Goal: Task Accomplishment & Management: Use online tool/utility

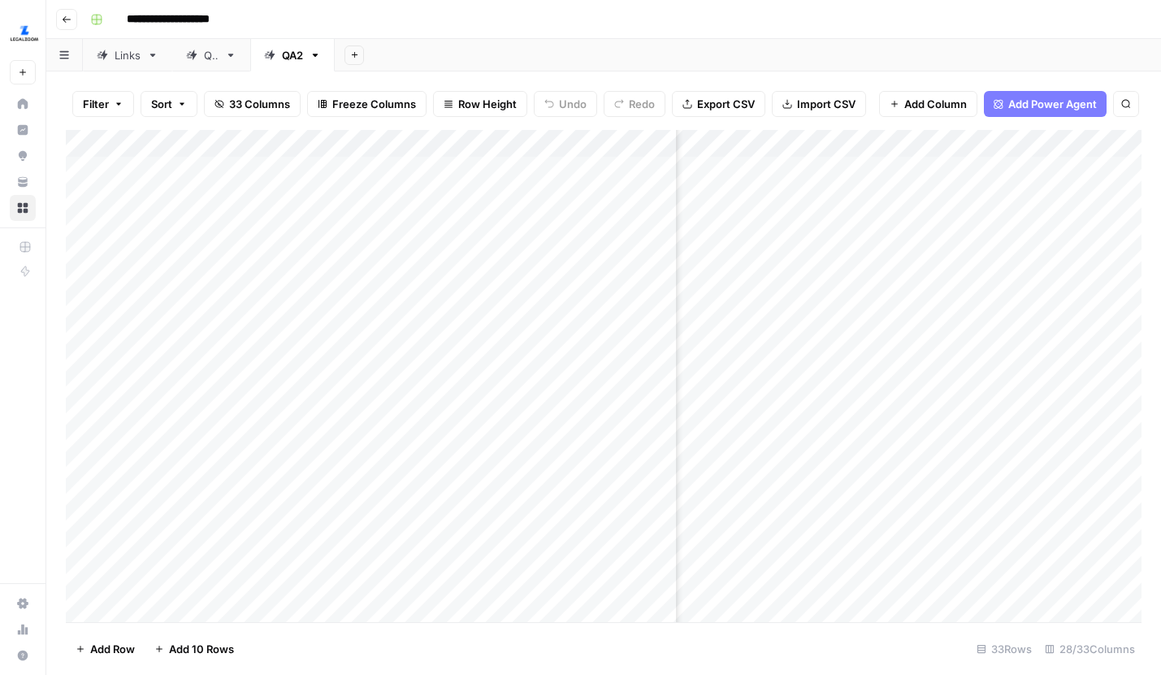
scroll to position [0, 3129]
click at [813, 447] on div "Add Column" at bounding box center [603, 376] width 1075 height 492
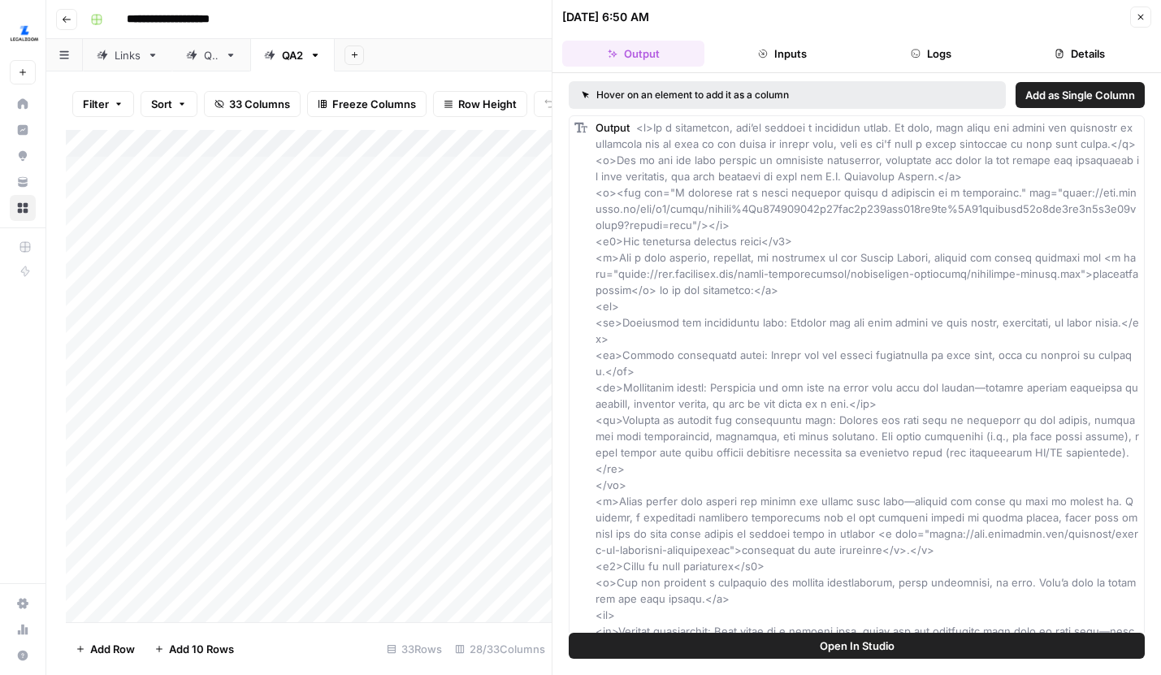
click at [1137, 18] on icon "button" at bounding box center [1141, 17] width 10 height 10
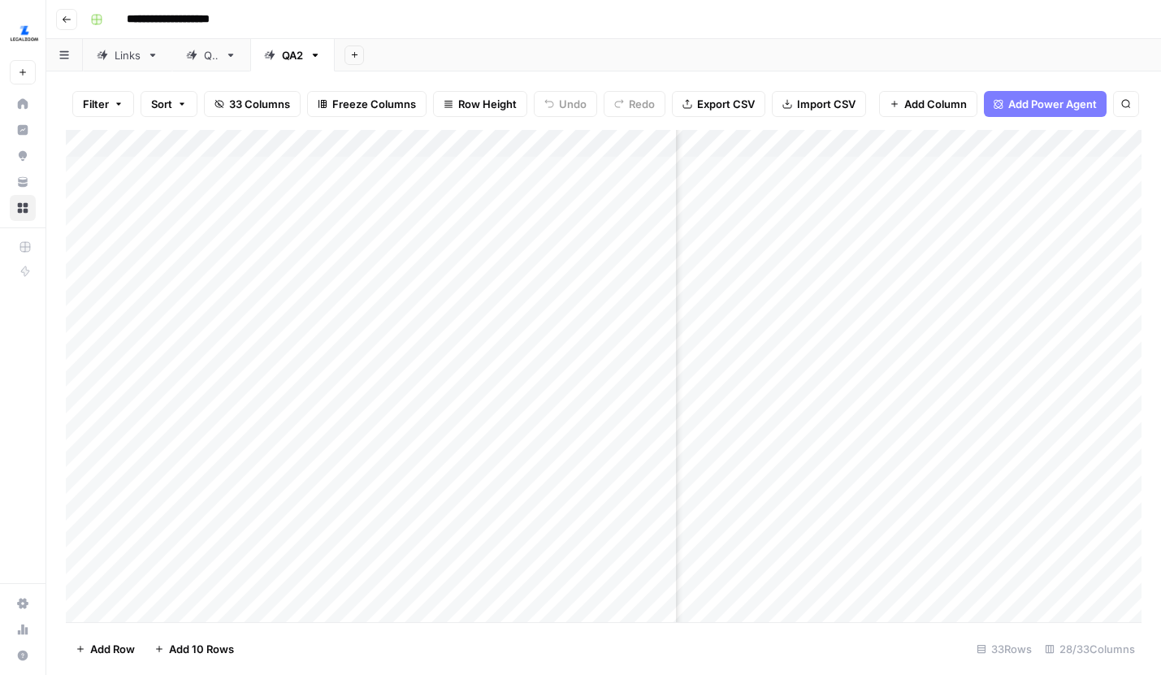
click at [814, 419] on div "Add Column" at bounding box center [603, 376] width 1075 height 492
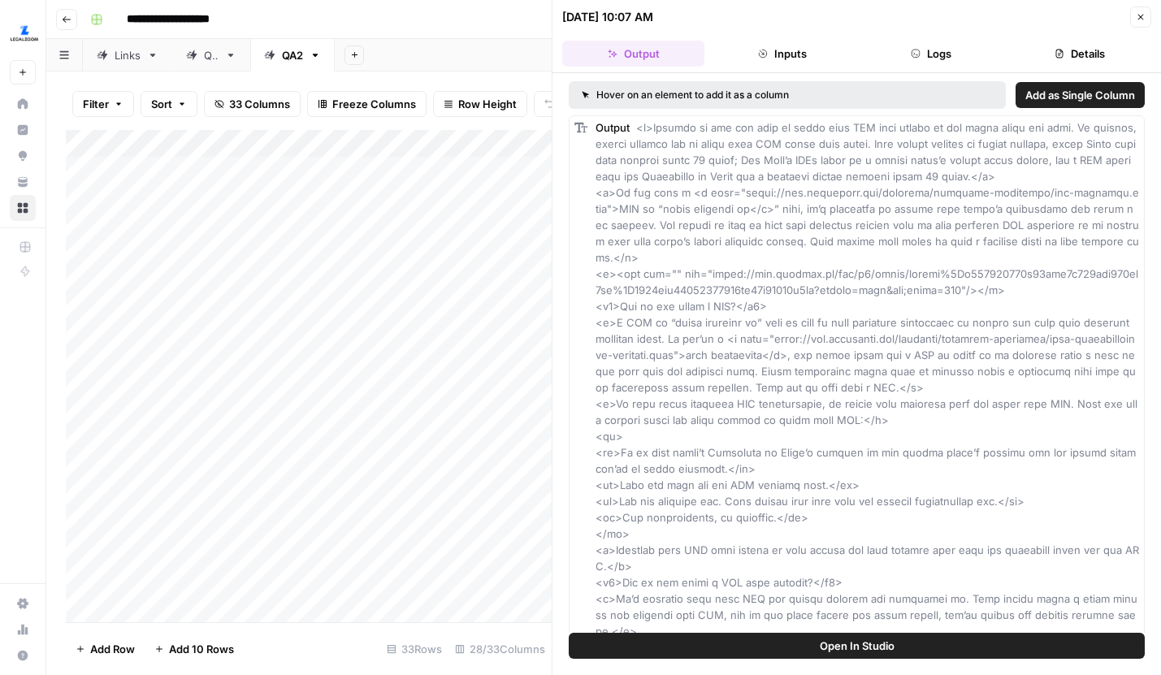
click at [1143, 18] on icon "button" at bounding box center [1141, 17] width 10 height 10
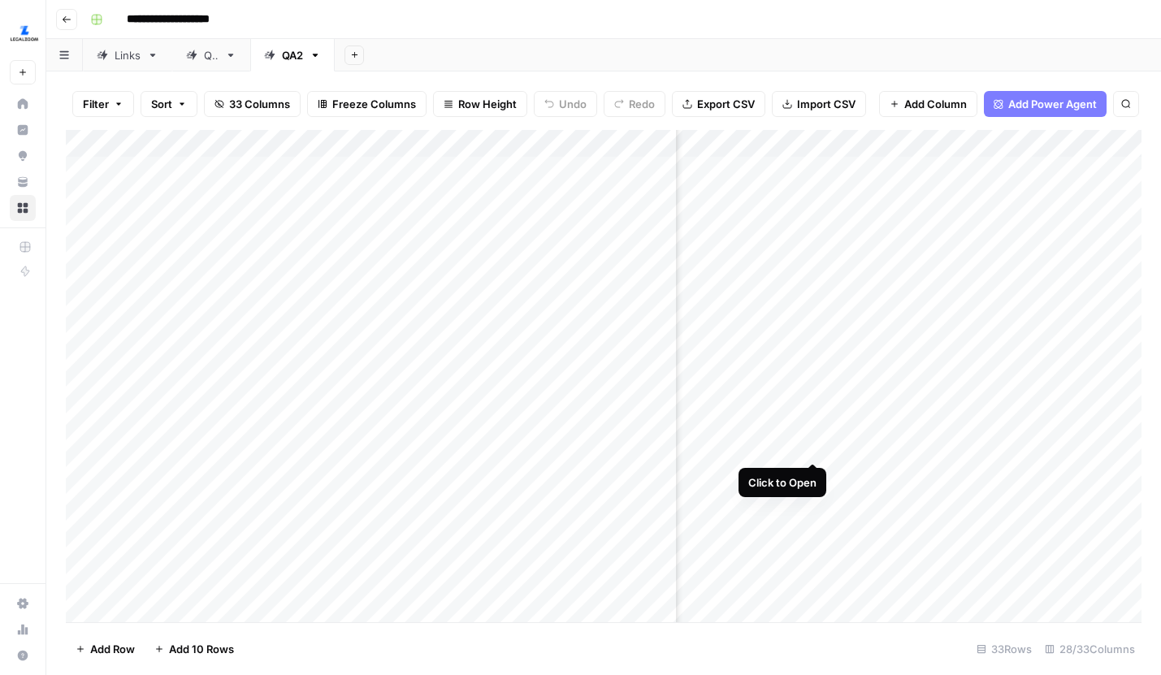
click at [813, 448] on div "Add Column" at bounding box center [603, 376] width 1075 height 492
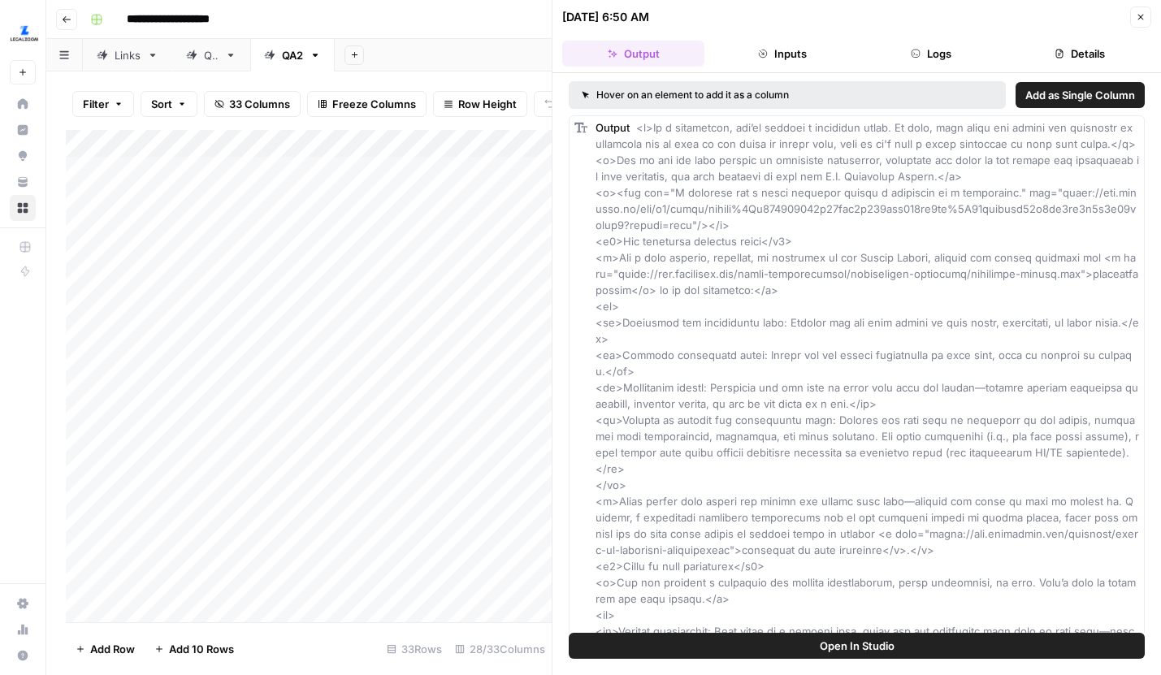
click at [1131, 19] on button "Close" at bounding box center [1140, 16] width 21 height 21
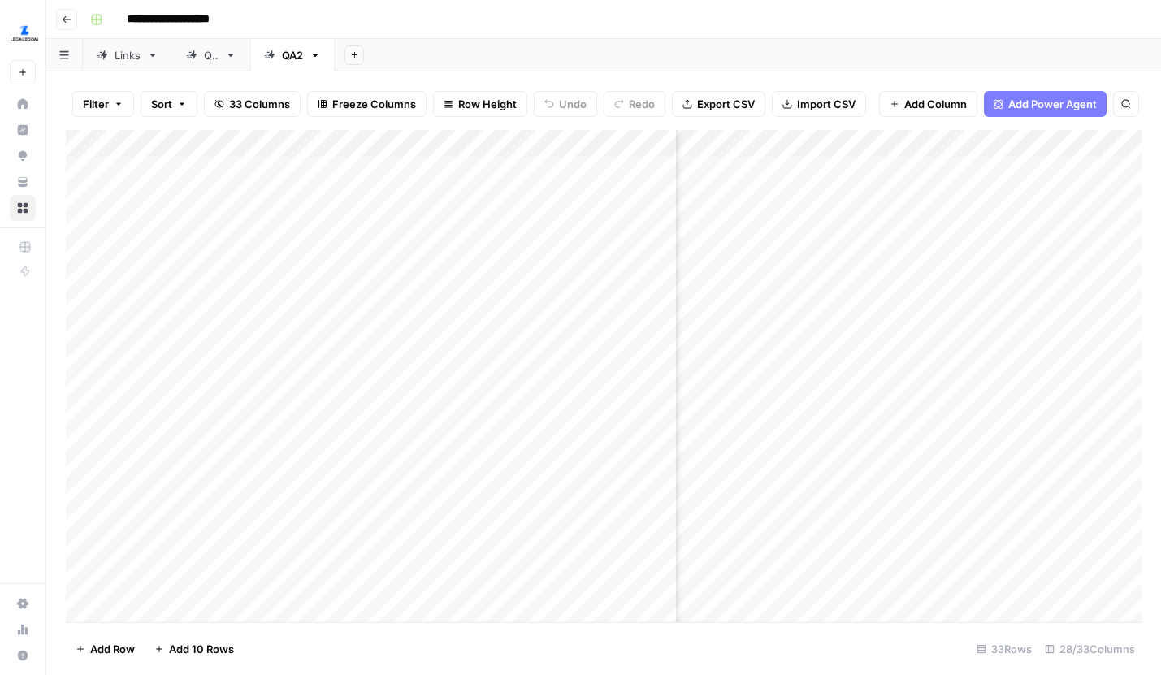
scroll to position [0, 3157]
click at [210, 58] on div "QA" at bounding box center [211, 55] width 15 height 16
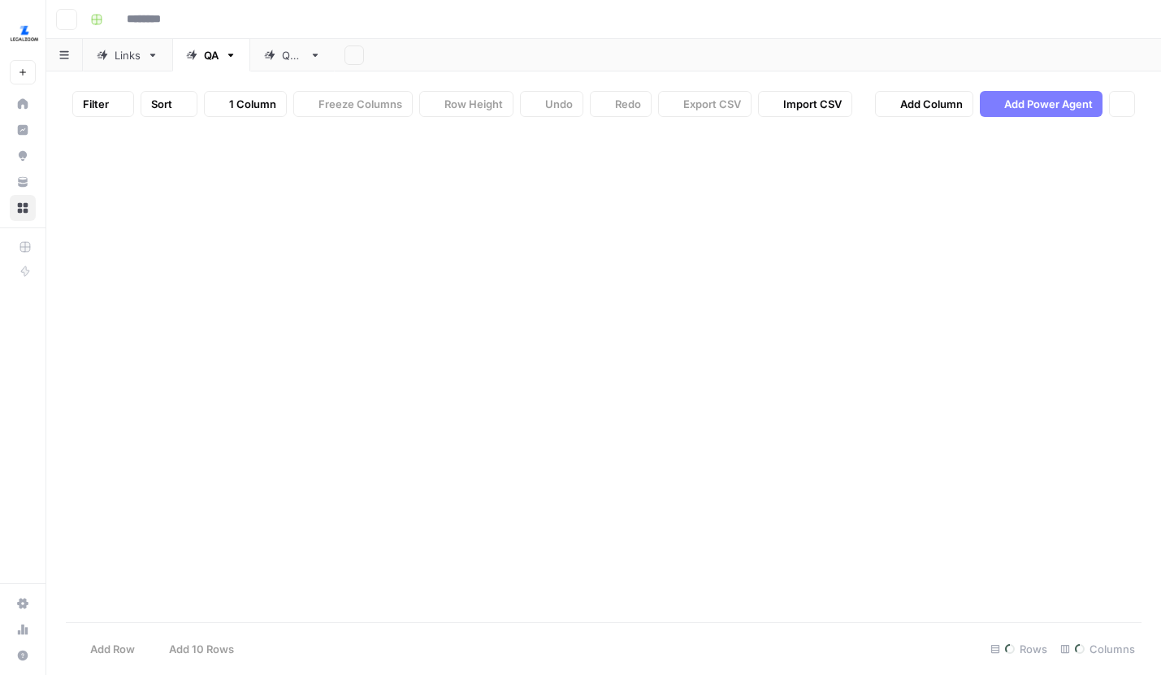
type input "**********"
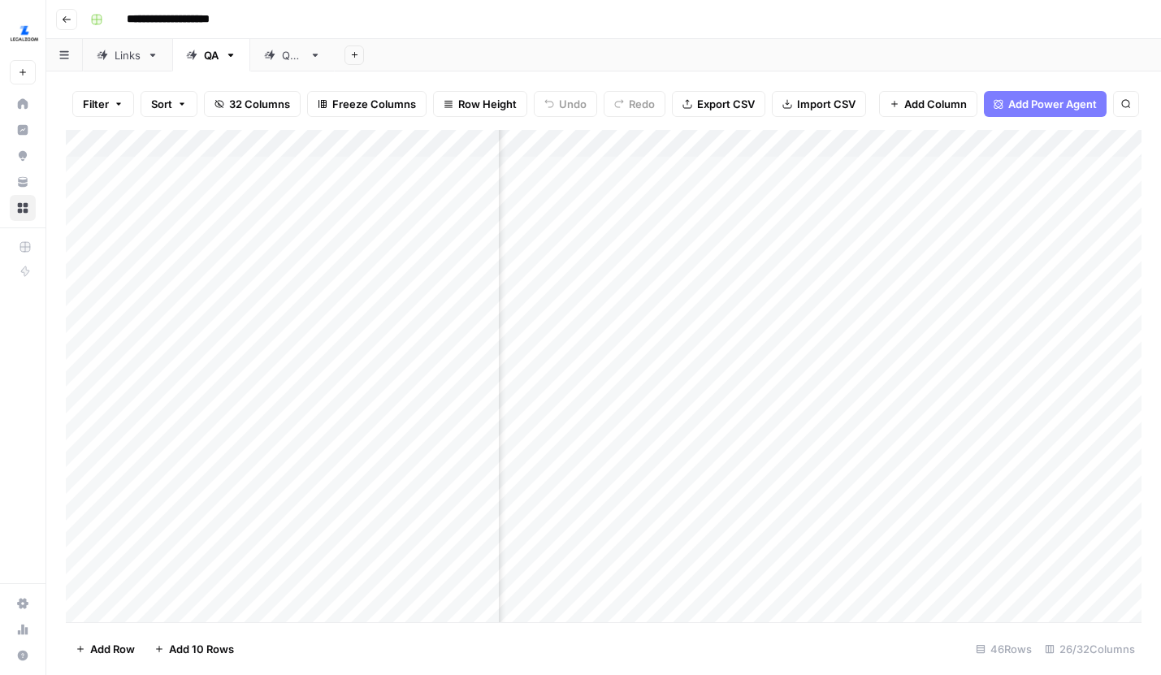
scroll to position [0, 1724]
click at [275, 62] on div "QA2" at bounding box center [283, 55] width 39 height 16
click at [1071, 173] on div "Add Column" at bounding box center [603, 376] width 1075 height 492
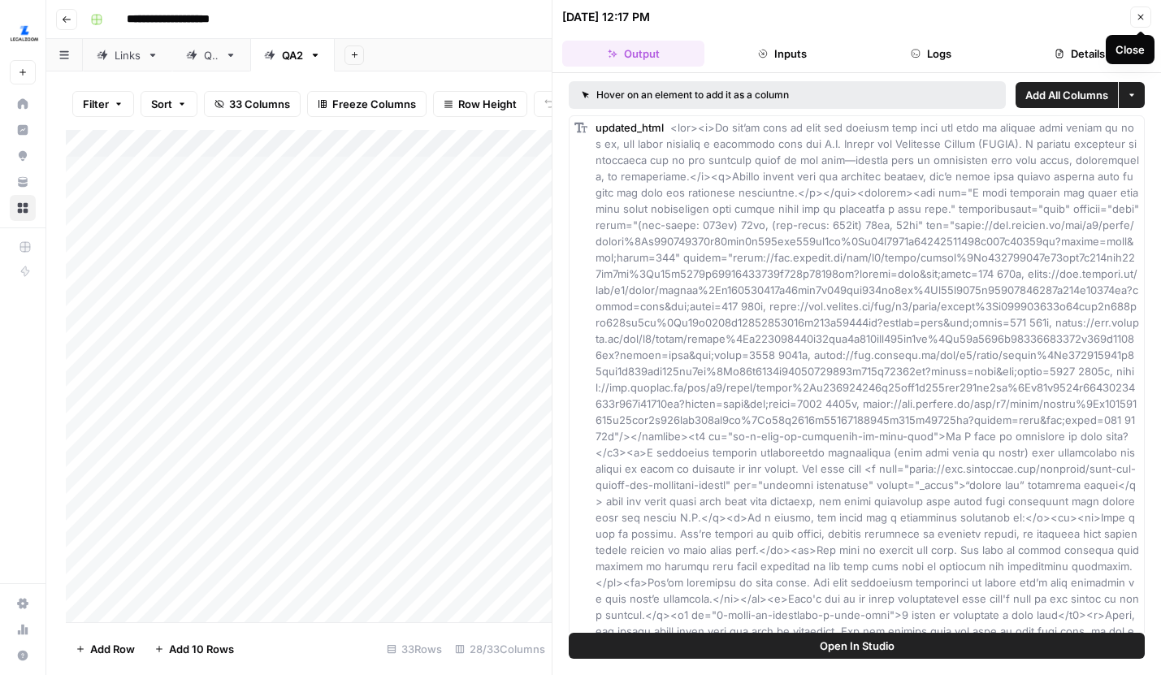
click at [1138, 19] on icon "button" at bounding box center [1141, 18] width 6 height 6
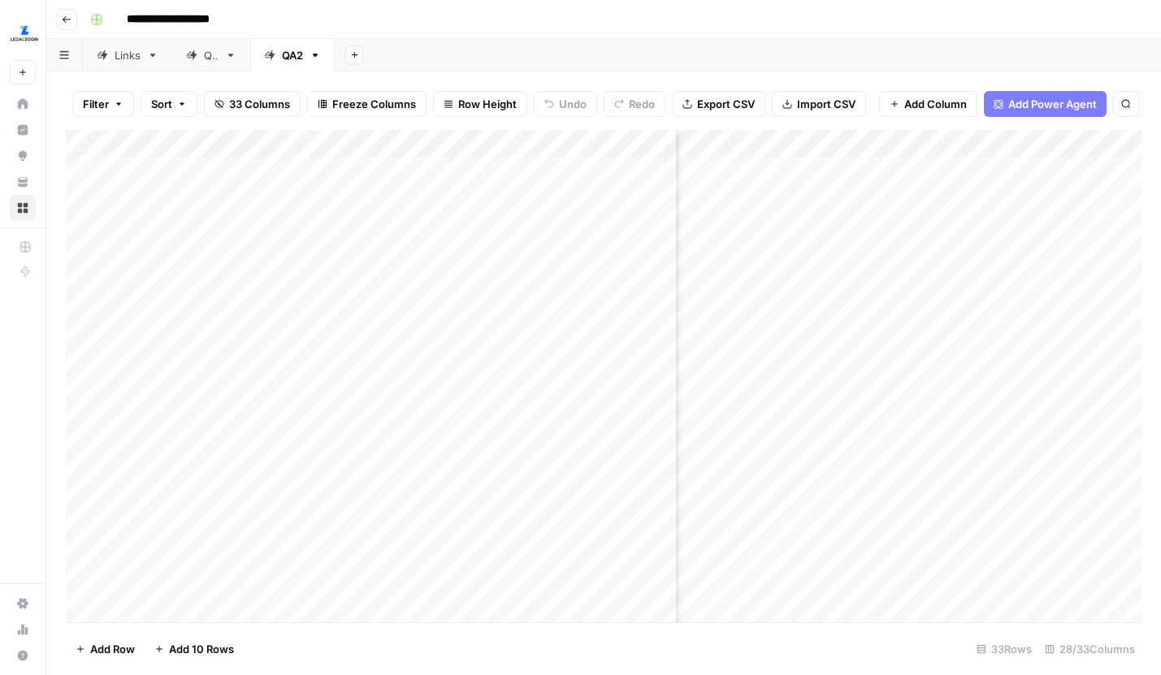
scroll to position [0, 823]
click at [887, 202] on div "Add Column" at bounding box center [603, 376] width 1075 height 492
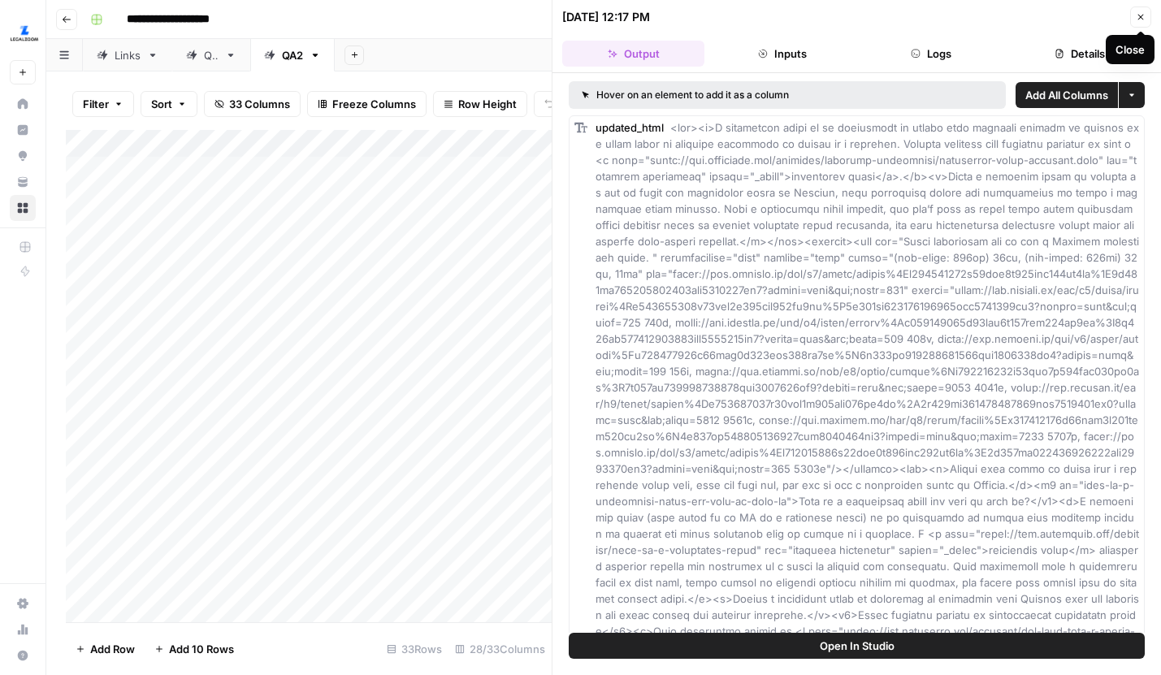
click at [1143, 14] on icon "button" at bounding box center [1141, 17] width 10 height 10
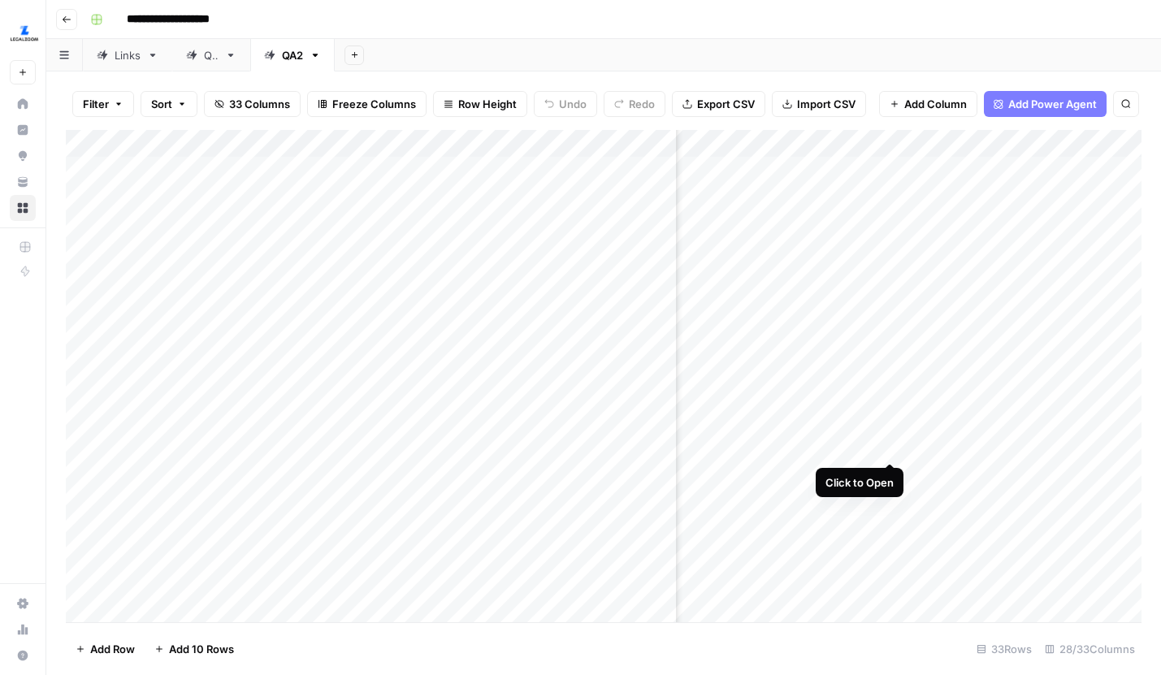
click at [889, 448] on div "Add Column" at bounding box center [603, 376] width 1075 height 492
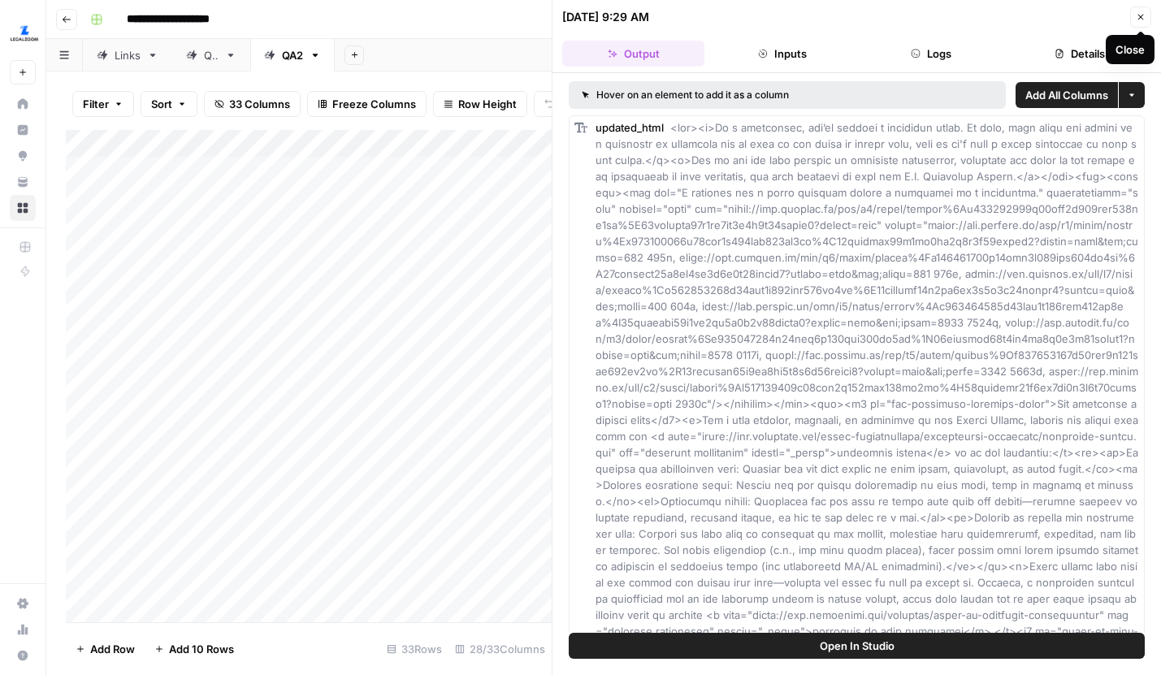
click at [1136, 18] on icon "button" at bounding box center [1141, 17] width 10 height 10
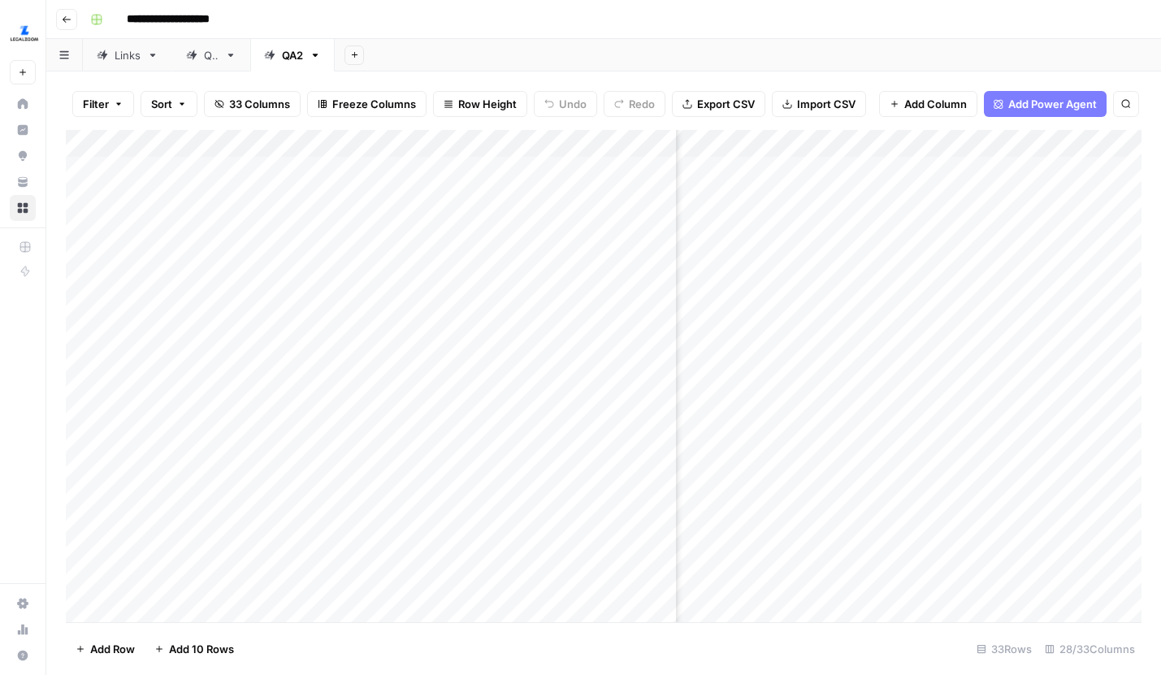
scroll to position [0, 3055]
click at [891, 337] on div "Add Column" at bounding box center [603, 376] width 1075 height 492
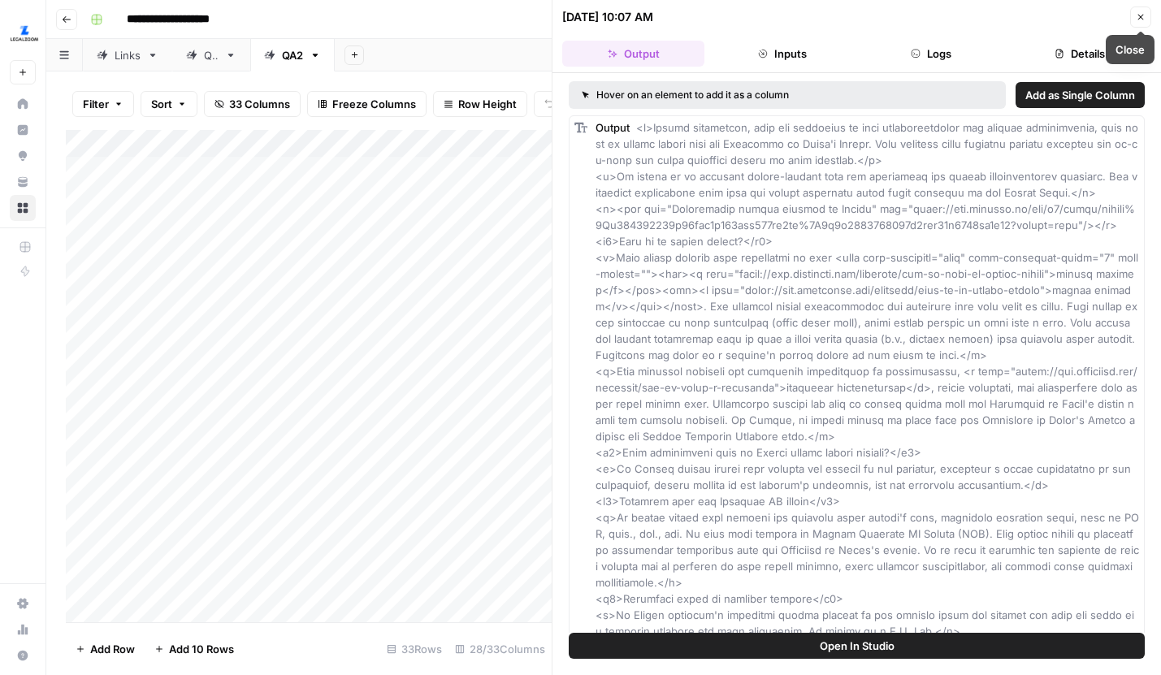
click at [1141, 18] on icon "button" at bounding box center [1141, 18] width 6 height 6
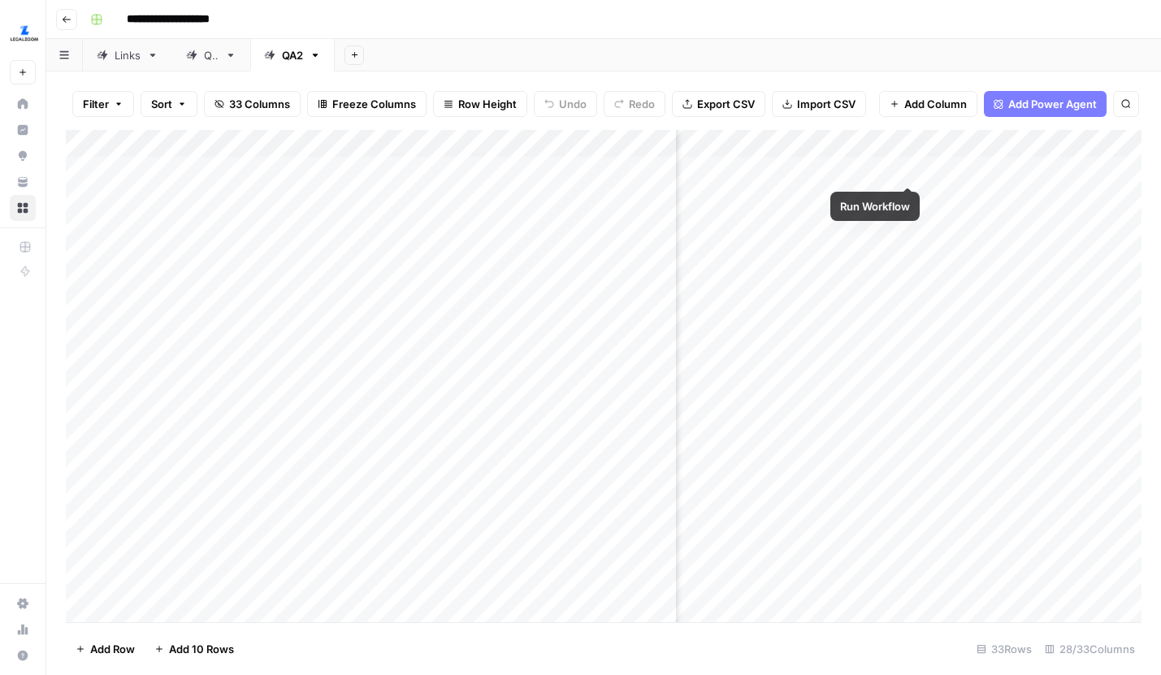
click at [909, 172] on div "Add Column" at bounding box center [603, 376] width 1075 height 492
click at [908, 198] on div "Add Column" at bounding box center [603, 376] width 1075 height 492
click at [908, 223] on div "Add Column" at bounding box center [603, 376] width 1075 height 492
click at [908, 253] on div "Add Column" at bounding box center [603, 376] width 1075 height 492
click at [908, 275] on div "Add Column" at bounding box center [603, 376] width 1075 height 492
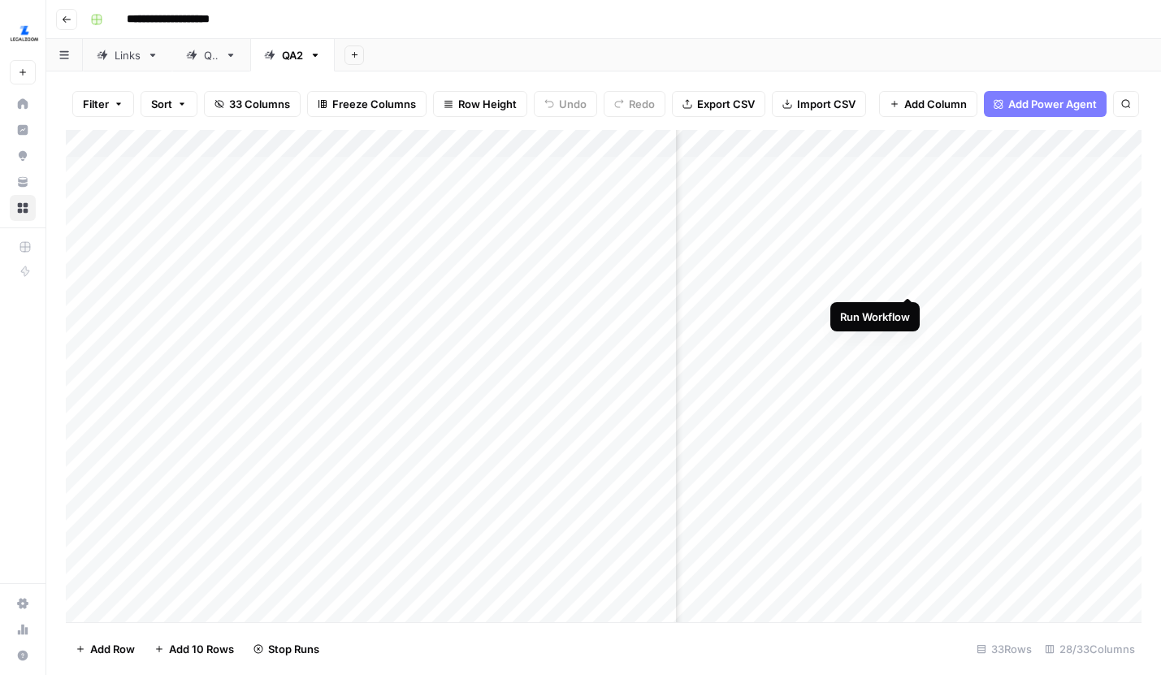
click at [906, 304] on div "Add Column" at bounding box center [603, 376] width 1075 height 492
click at [906, 328] on div "Add Column" at bounding box center [603, 376] width 1075 height 492
click at [909, 357] on div "Add Column" at bounding box center [603, 376] width 1075 height 492
click at [909, 393] on div "Add Column" at bounding box center [603, 376] width 1075 height 492
click at [909, 421] on div "Add Column" at bounding box center [603, 376] width 1075 height 492
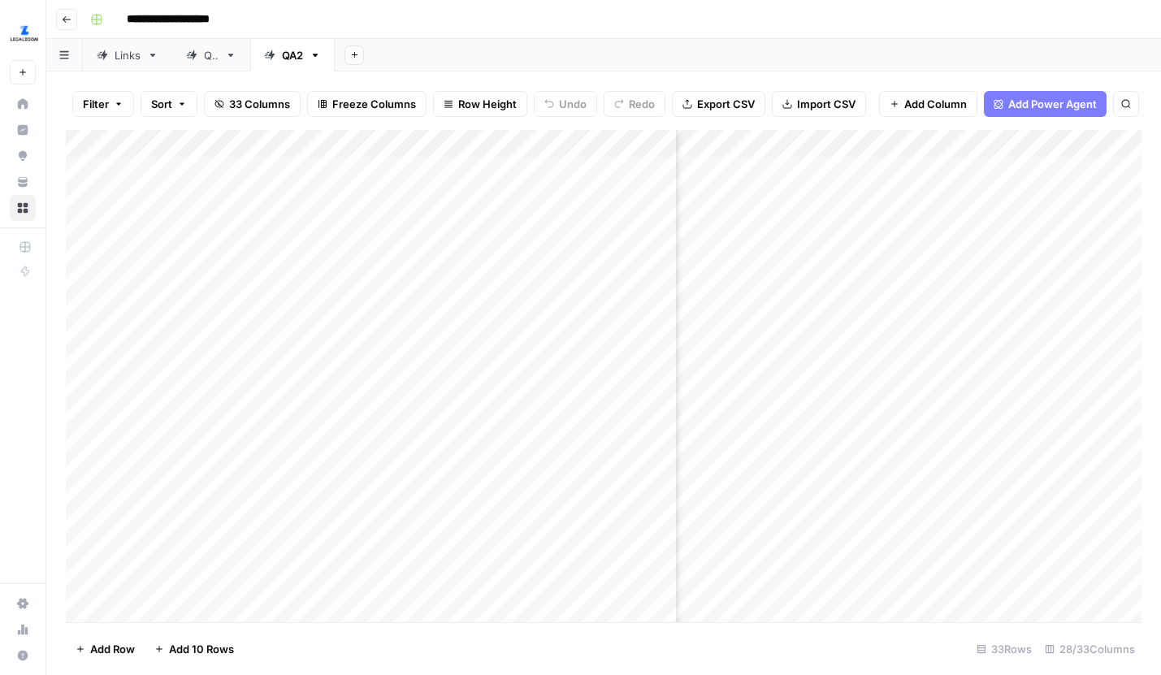
scroll to position [0, 3293]
click at [926, 172] on div "Add Column" at bounding box center [603, 376] width 1075 height 492
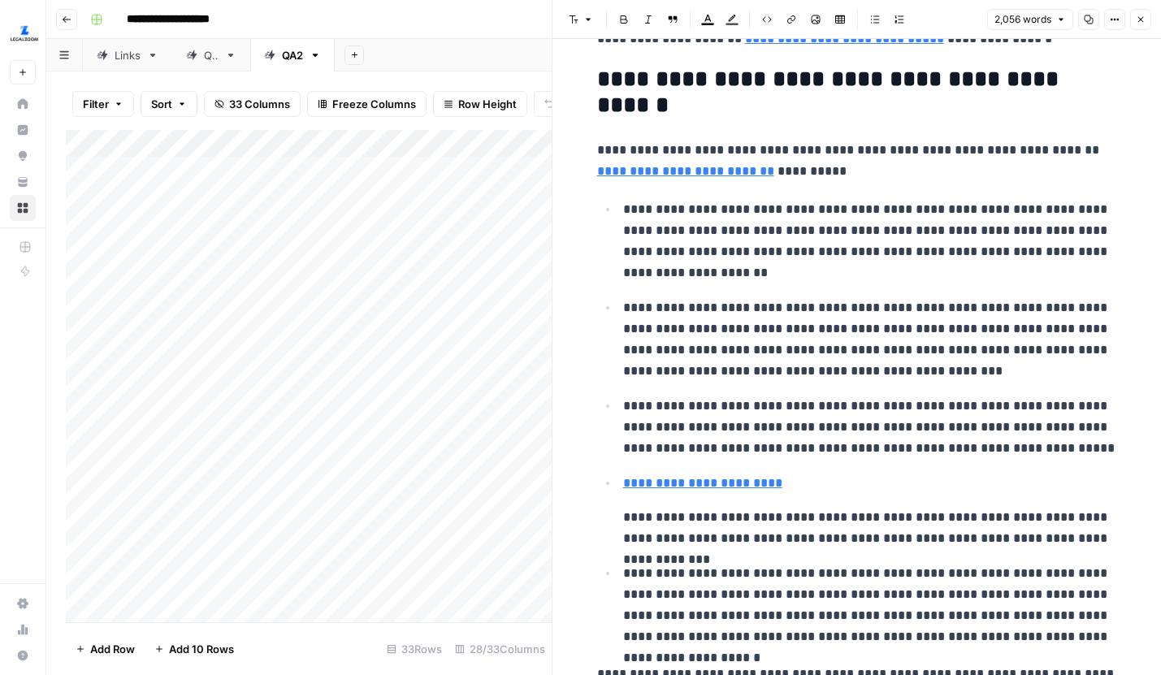
scroll to position [3924, 0]
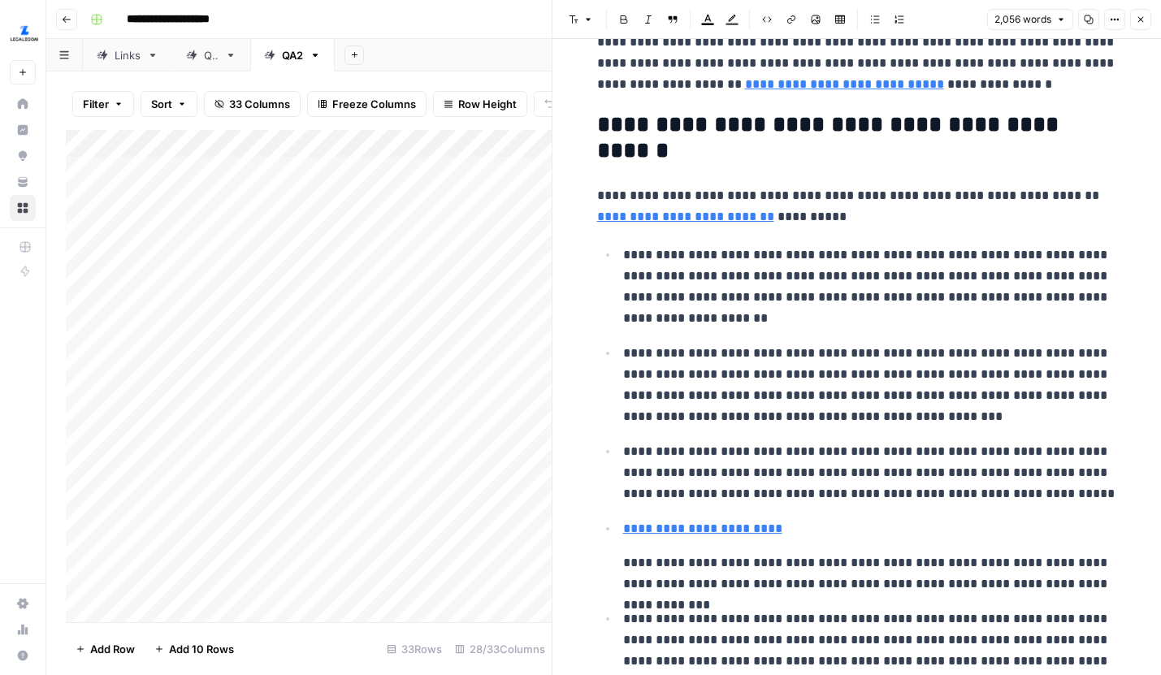
click at [1134, 28] on button "Close" at bounding box center [1140, 19] width 21 height 21
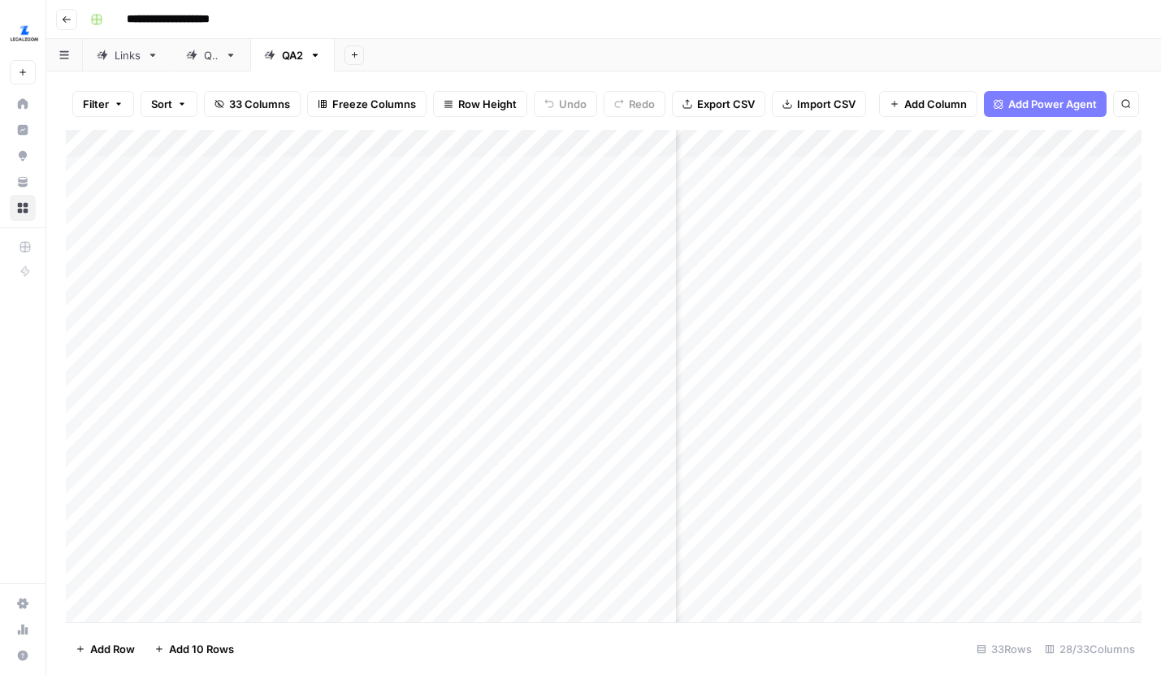
scroll to position [0, 3294]
click at [898, 201] on div "Add Column" at bounding box center [603, 376] width 1075 height 492
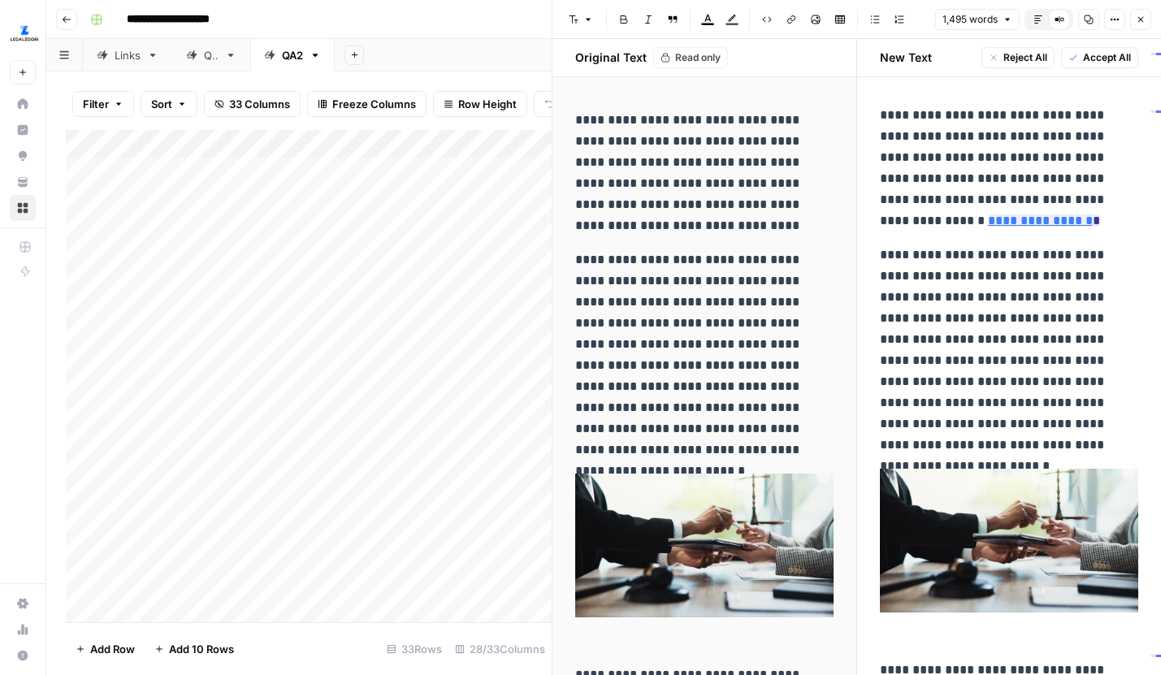
scroll to position [20, 0]
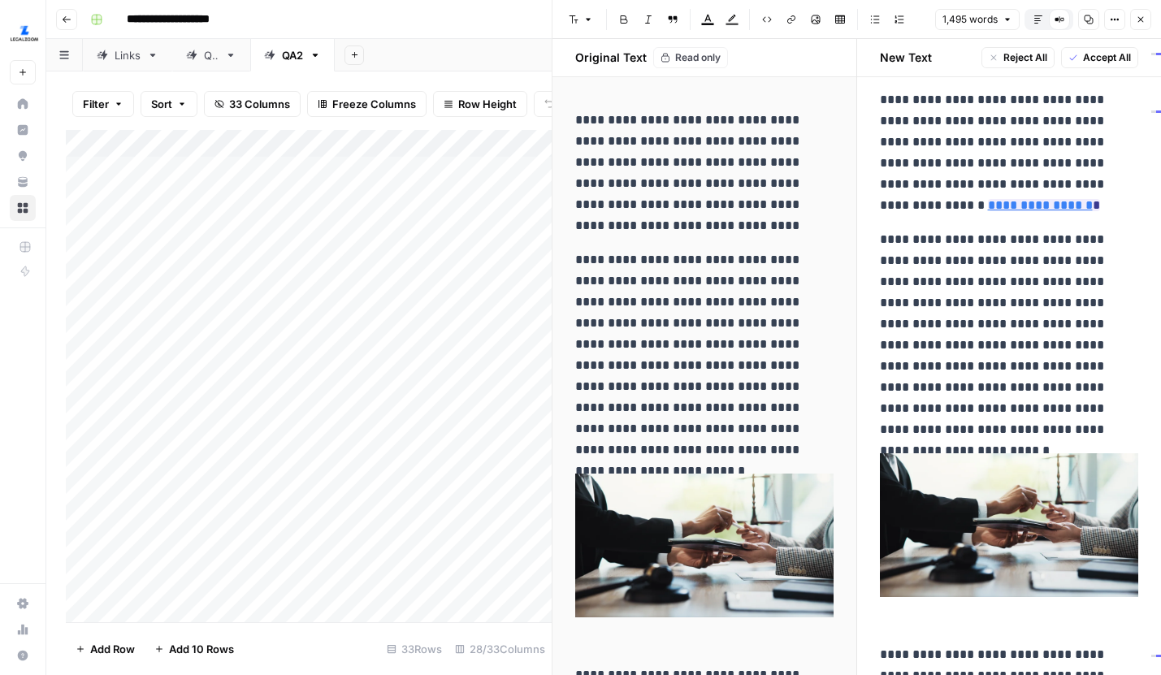
click at [1043, 19] on button "Default Editor" at bounding box center [1037, 19] width 21 height 21
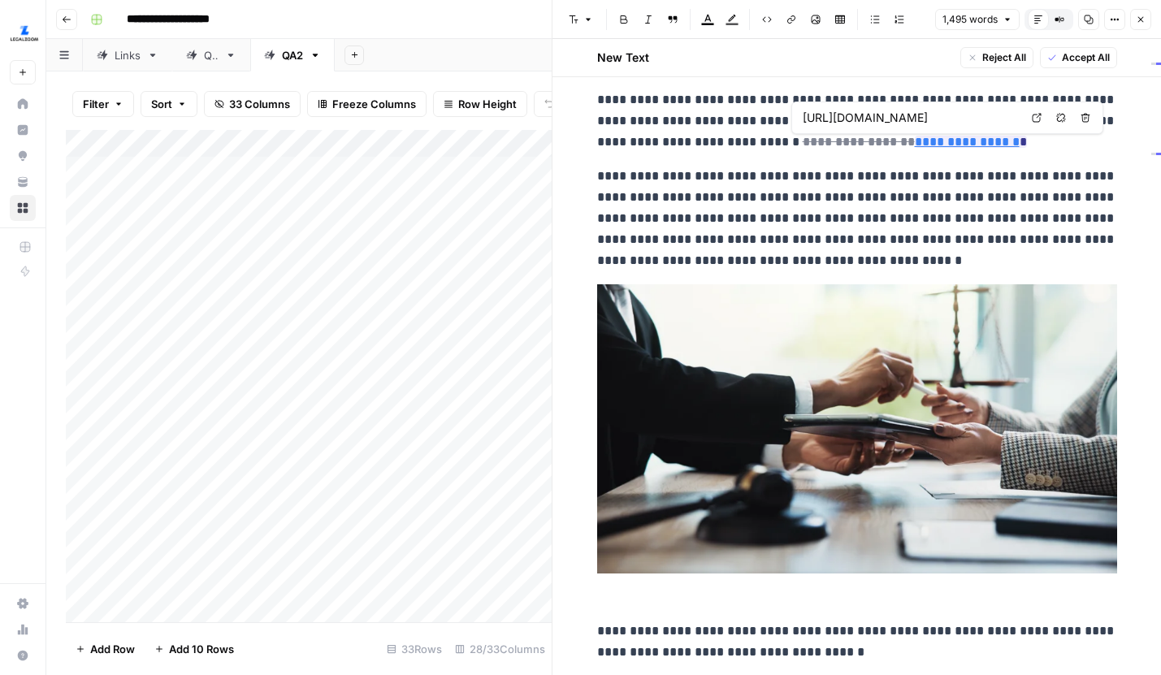
click at [1045, 119] on link "Open in a new tab" at bounding box center [1036, 117] width 21 height 21
click at [784, 209] on p "**********" at bounding box center [857, 219] width 520 height 106
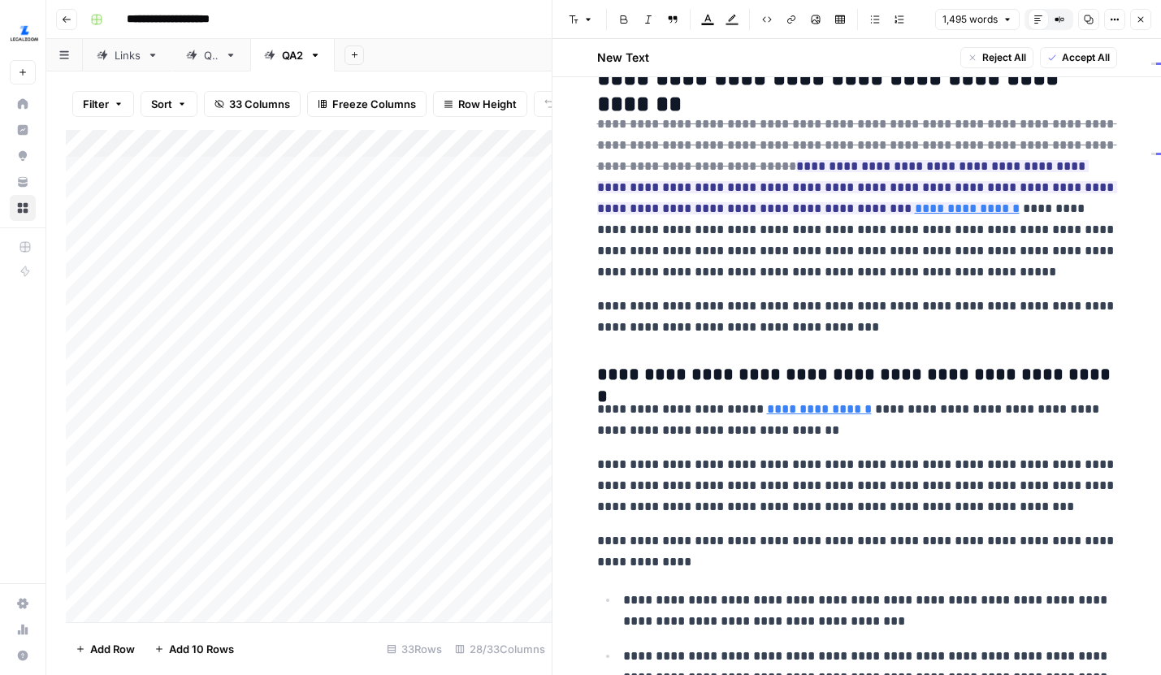
scroll to position [634, 0]
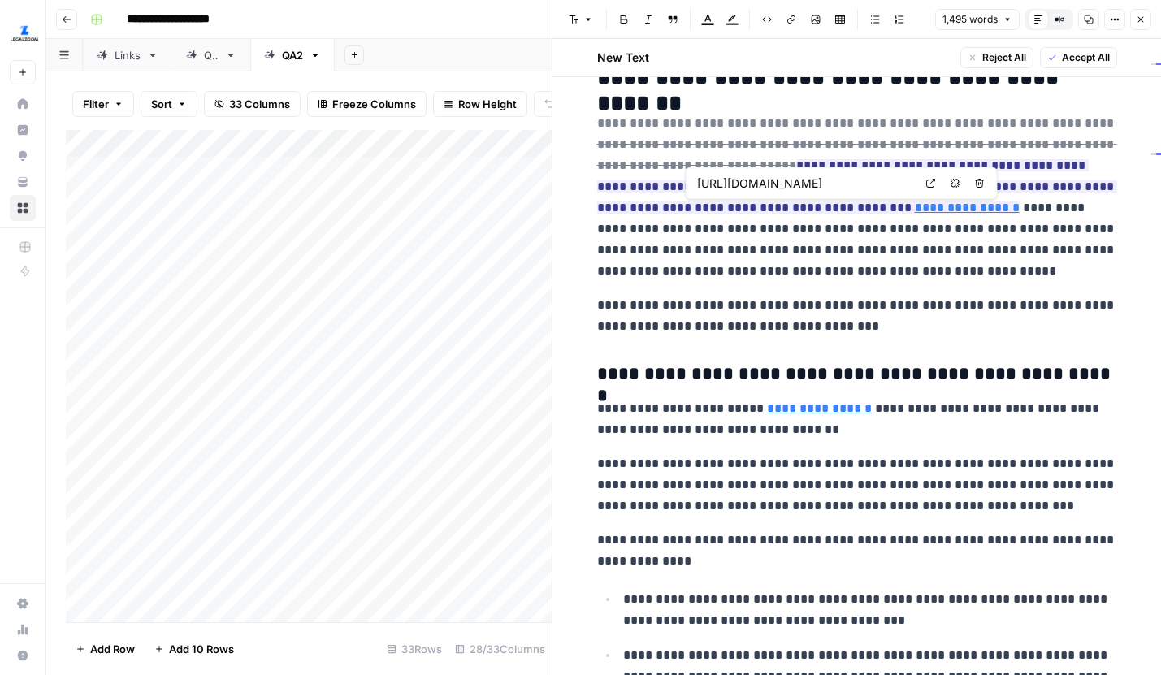
click at [927, 184] on icon at bounding box center [931, 184] width 10 height 10
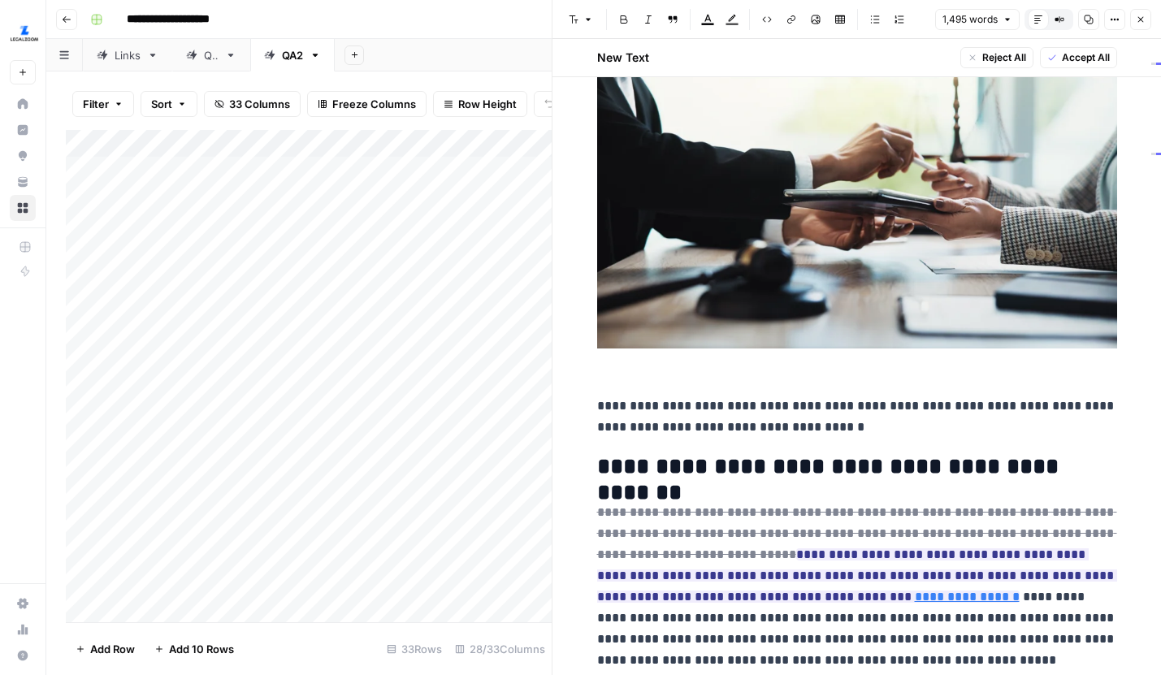
scroll to position [0, 0]
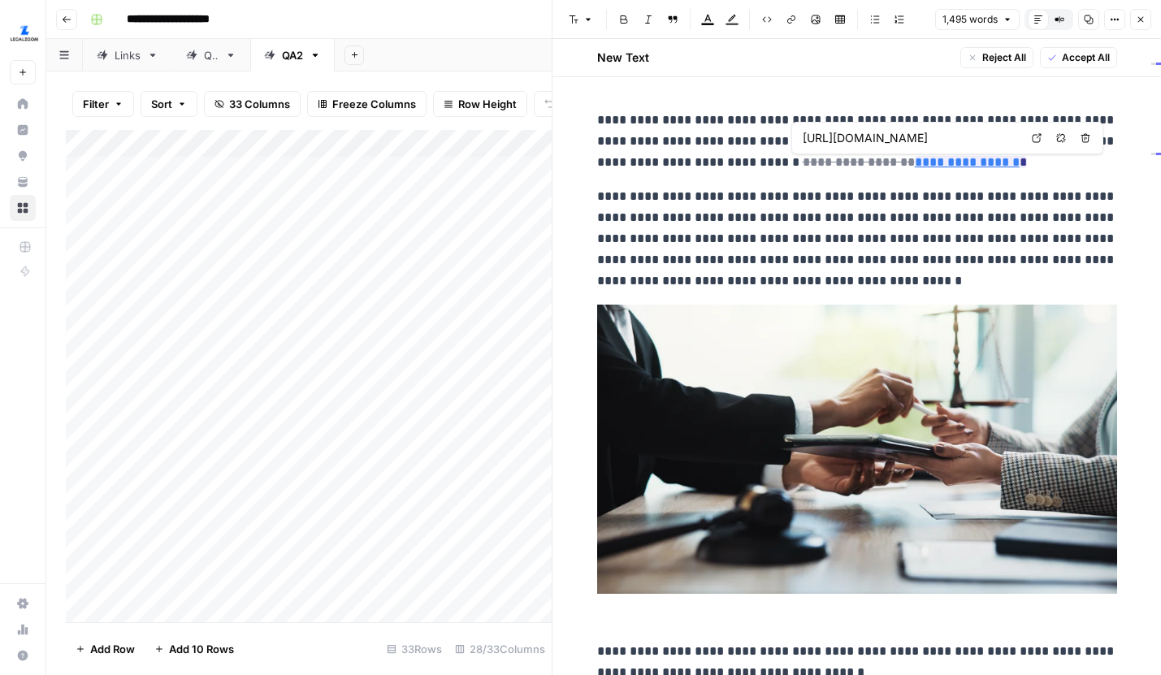
click at [1035, 139] on icon at bounding box center [1037, 138] width 10 height 10
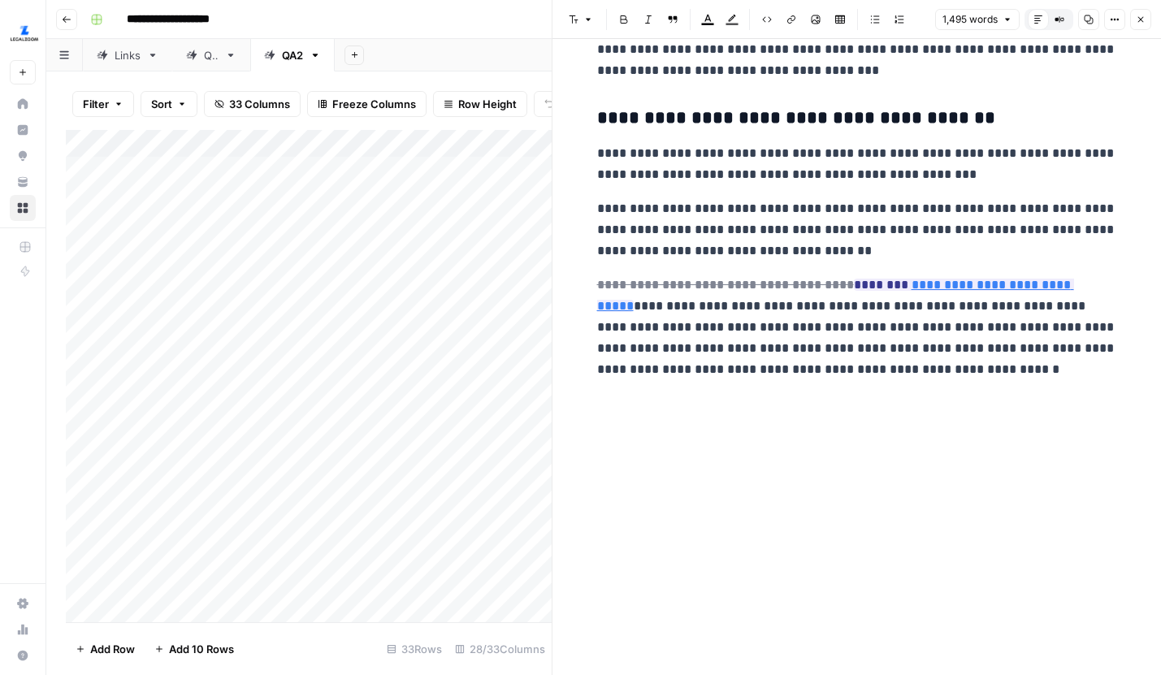
scroll to position [252, 0]
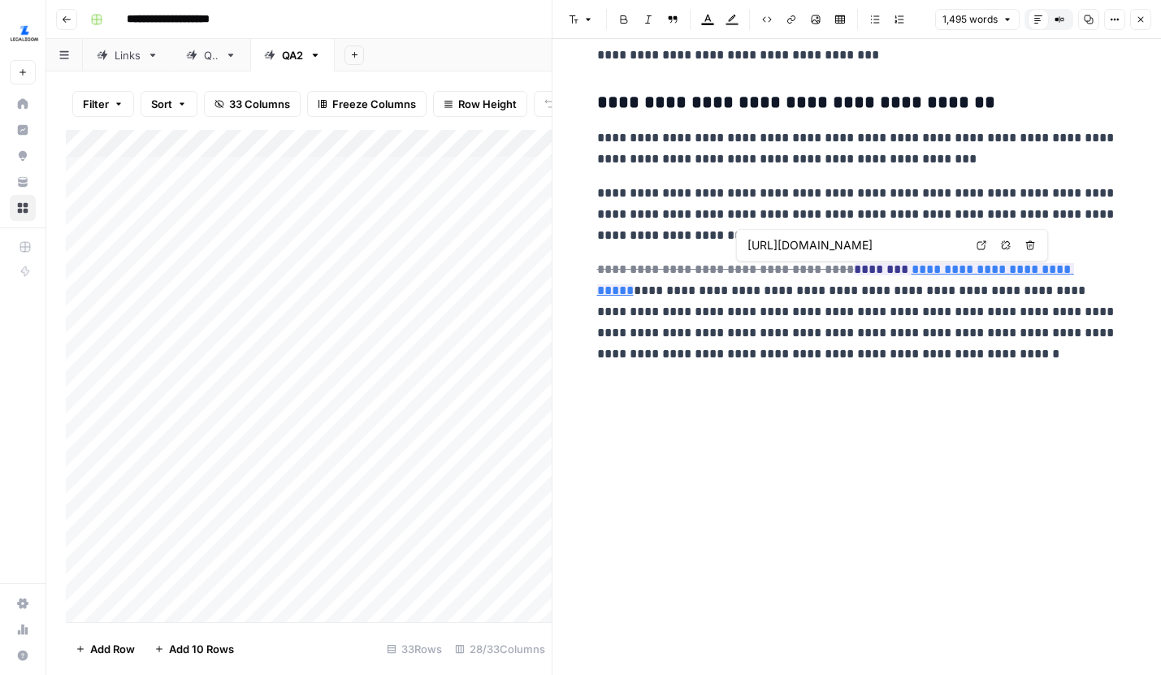
click at [978, 243] on icon at bounding box center [981, 245] width 10 height 10
click at [1144, 24] on icon "button" at bounding box center [1141, 20] width 10 height 10
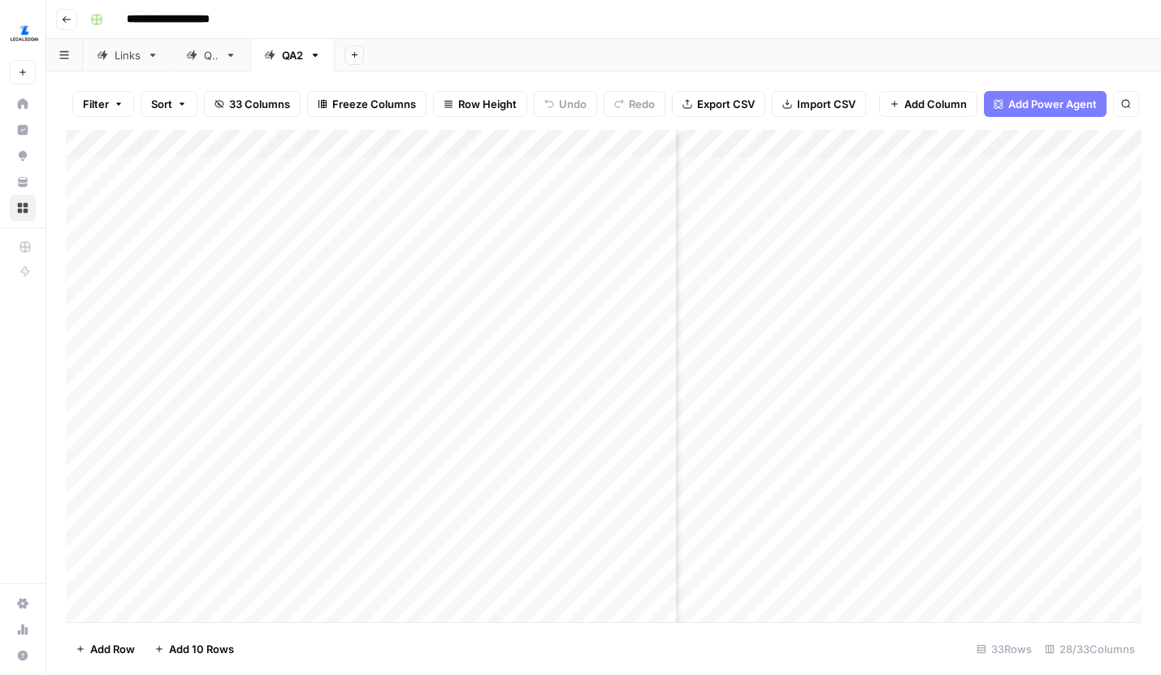
scroll to position [0, 3279]
click at [923, 197] on div "Add Column" at bounding box center [603, 376] width 1075 height 492
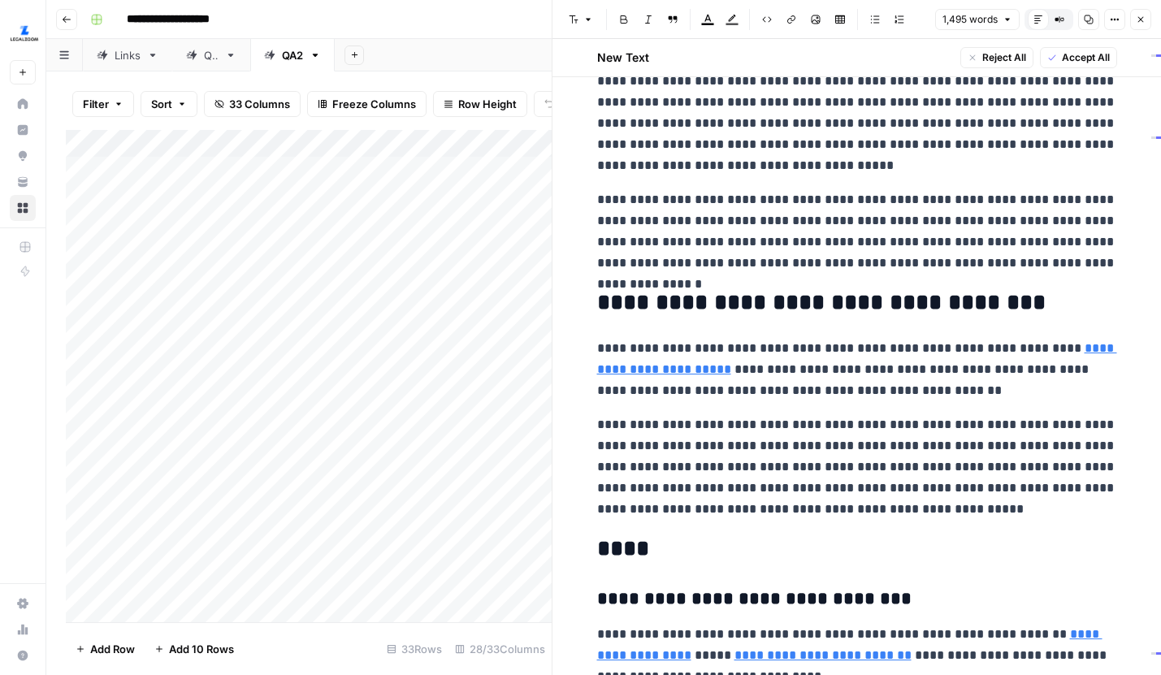
scroll to position [3182, 0]
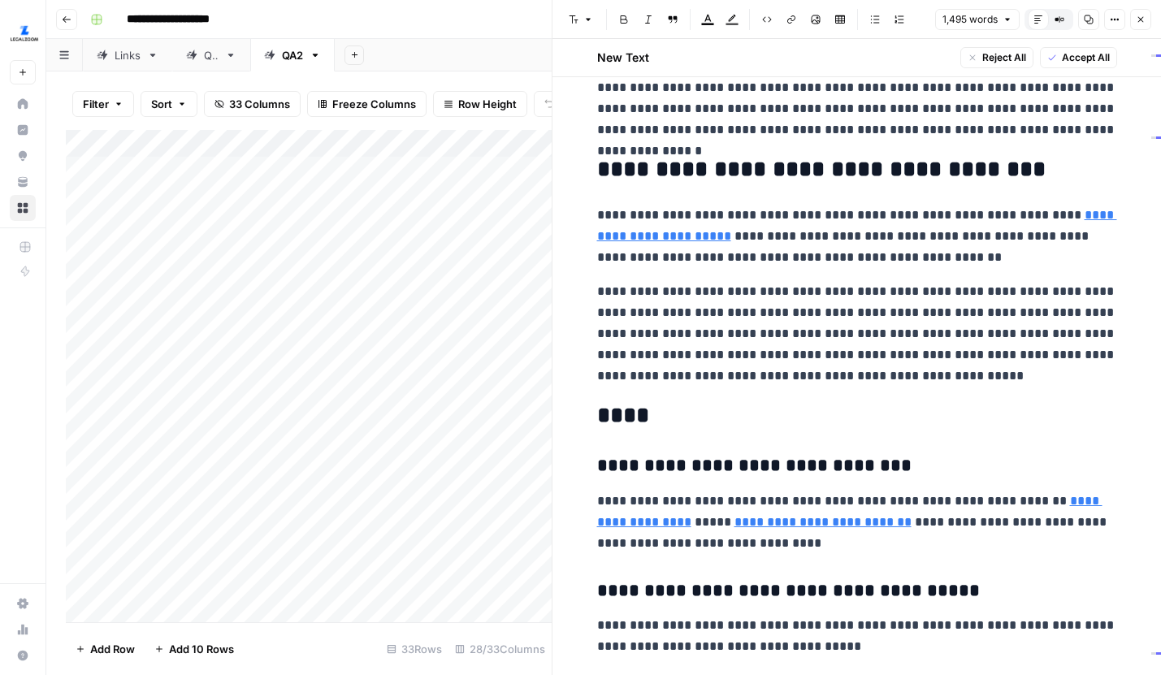
click at [1144, 21] on icon "button" at bounding box center [1141, 20] width 10 height 10
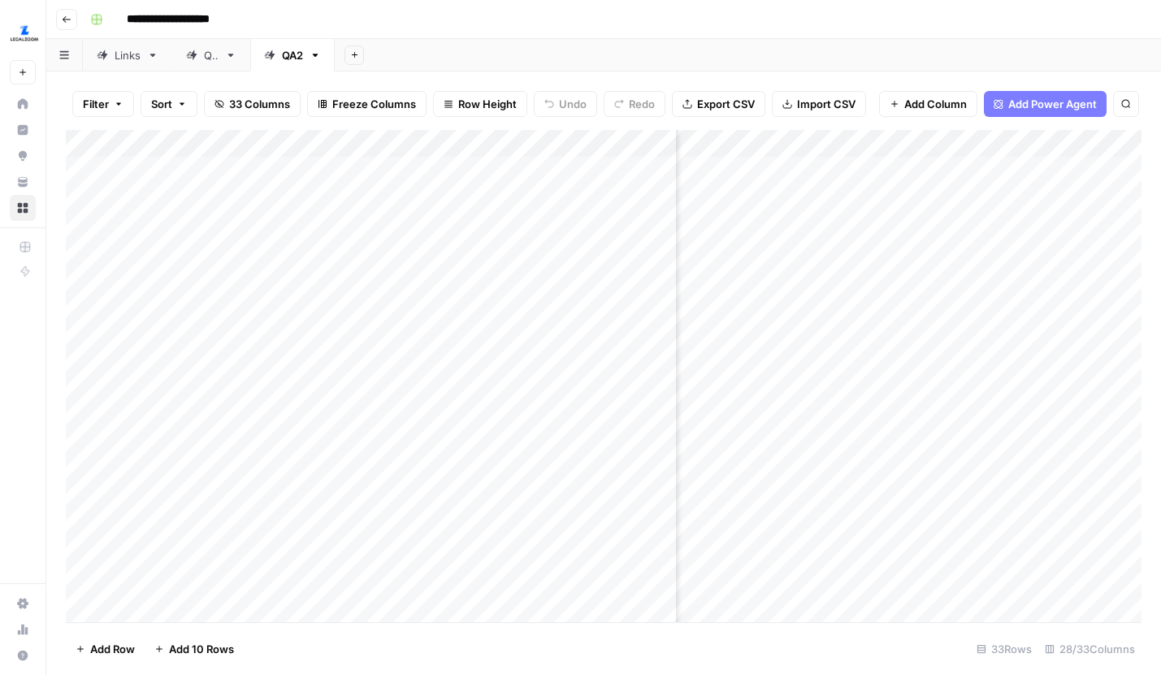
scroll to position [0, 773]
click at [941, 222] on div "Add Column" at bounding box center [603, 376] width 1075 height 492
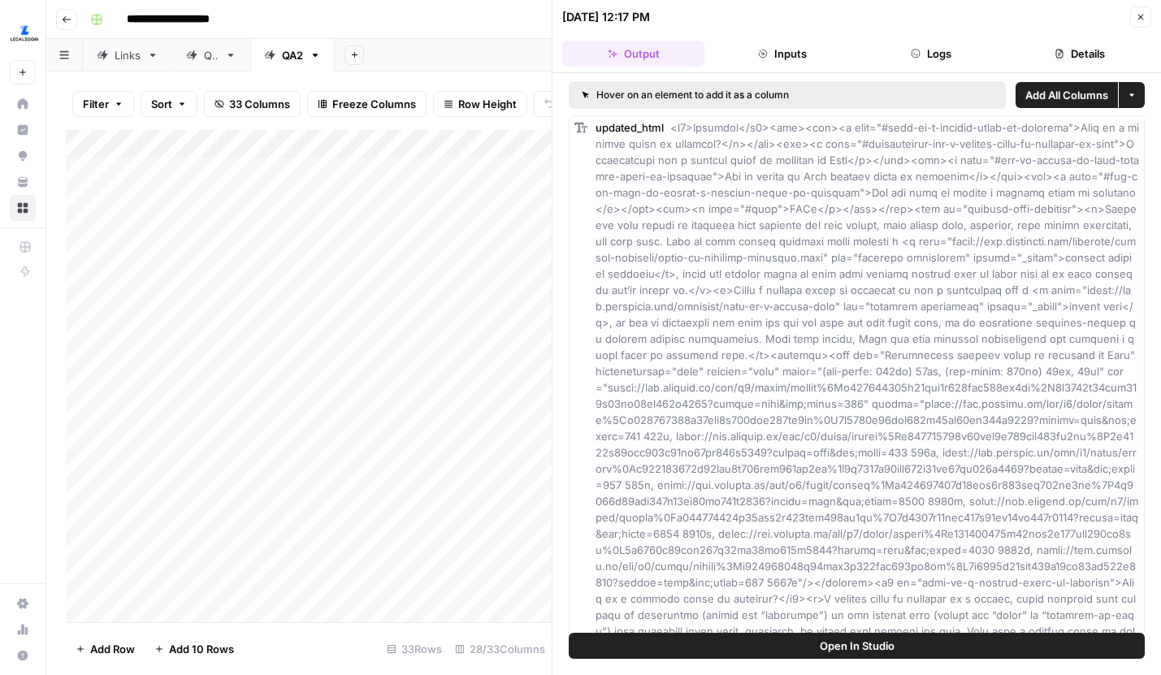
click at [897, 50] on button "Logs" at bounding box center [931, 54] width 142 height 26
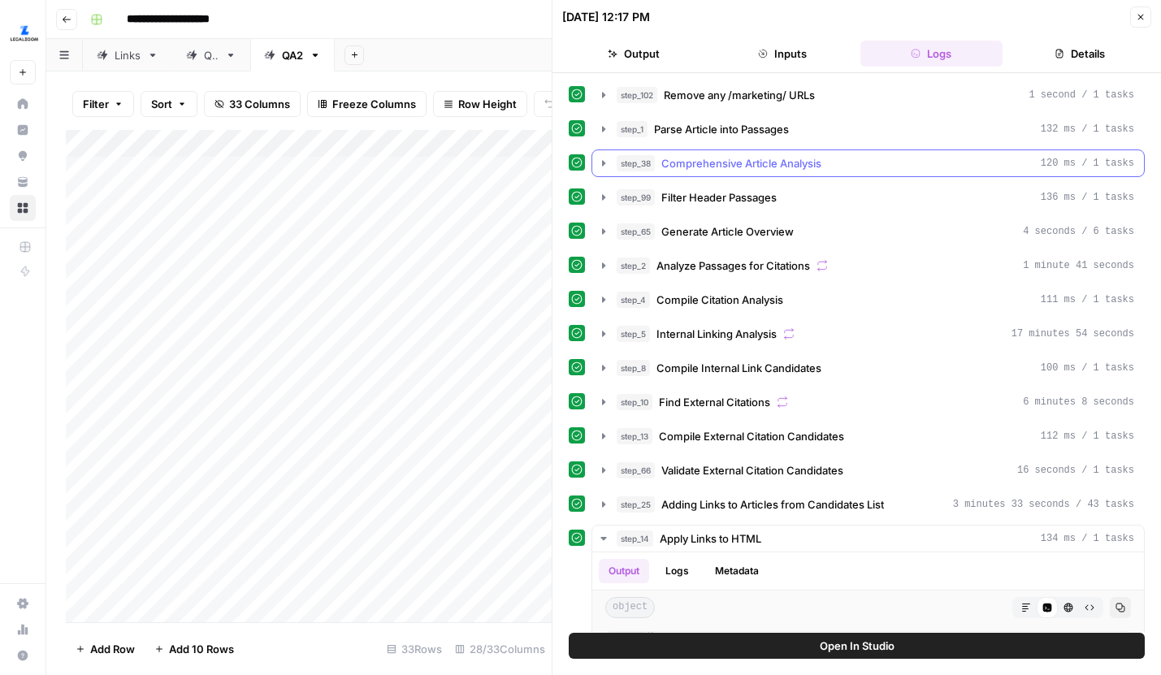
click at [606, 158] on icon "button" at bounding box center [603, 163] width 13 height 13
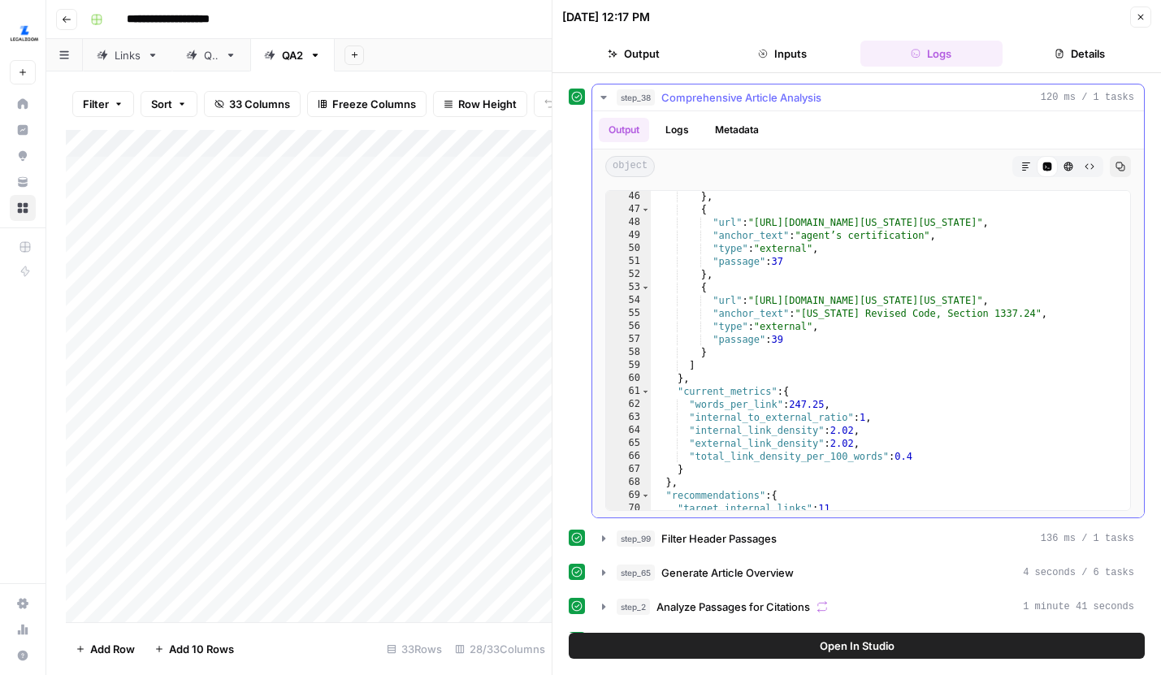
scroll to position [625, 0]
click at [1141, 17] on icon "button" at bounding box center [1141, 17] width 10 height 10
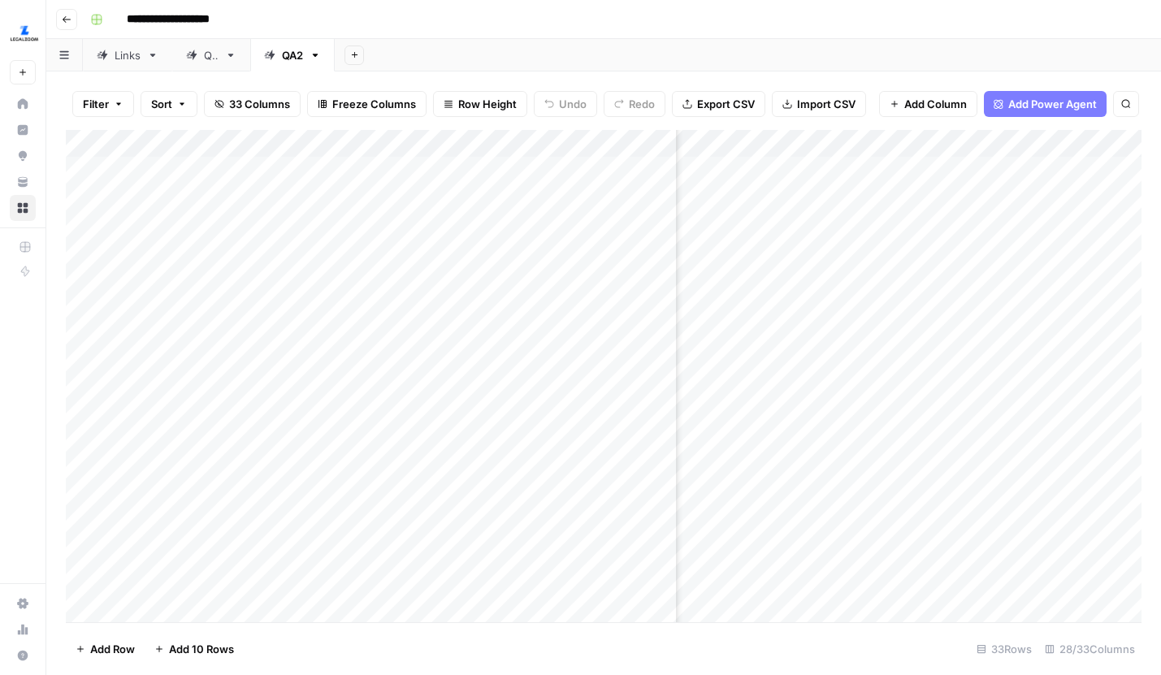
scroll to position [0, 3223]
click at [975, 222] on div "Add Column" at bounding box center [603, 376] width 1075 height 492
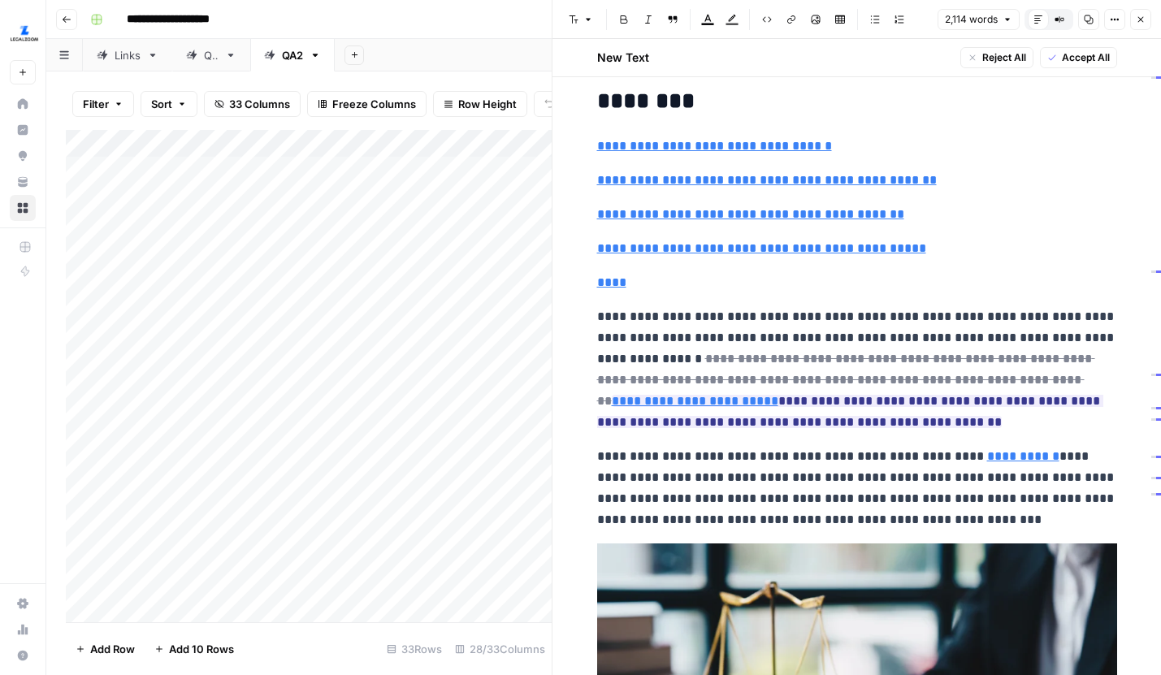
scroll to position [3, 0]
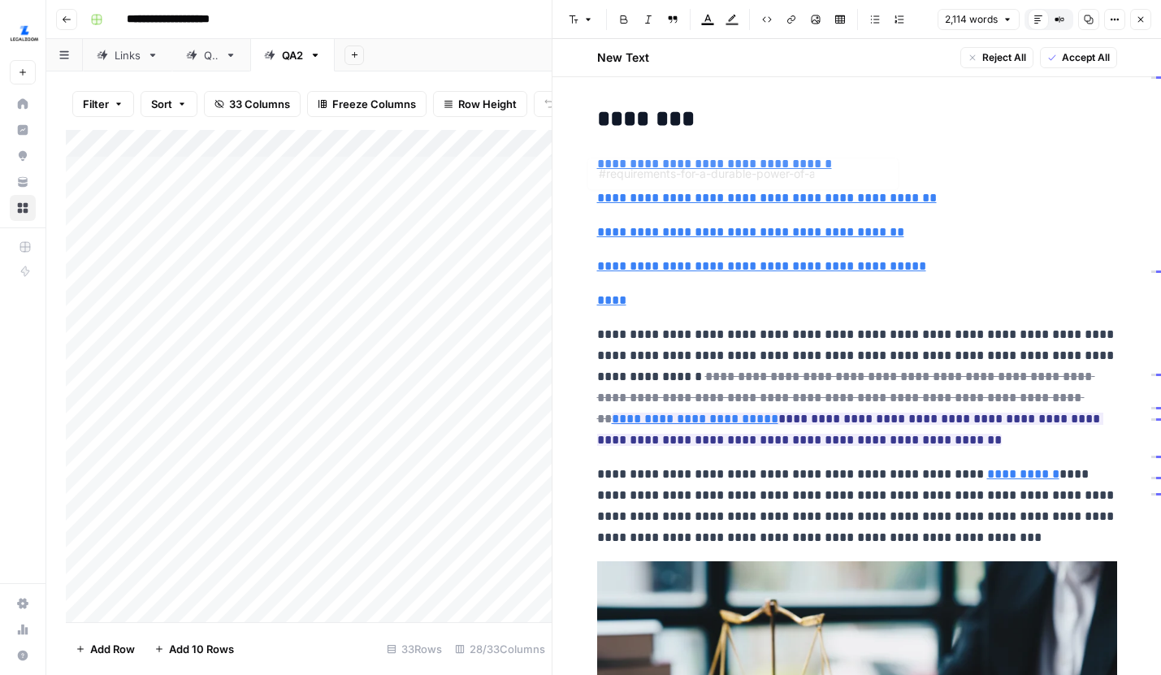
type input "#what-is-a-durable-power-of-attorney"
type input "#how-to-create-an-ohio-durable-power-of-attorney"
click at [1145, 28] on button "Close" at bounding box center [1140, 19] width 21 height 21
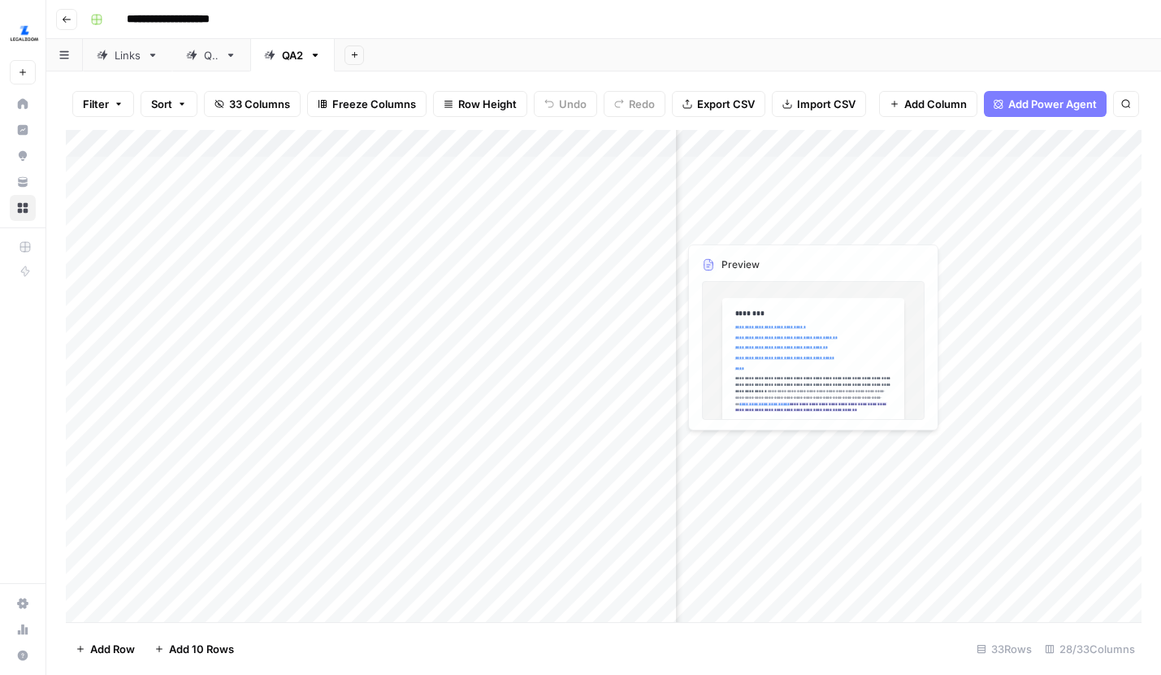
click at [902, 197] on div "Add Column" at bounding box center [603, 376] width 1075 height 492
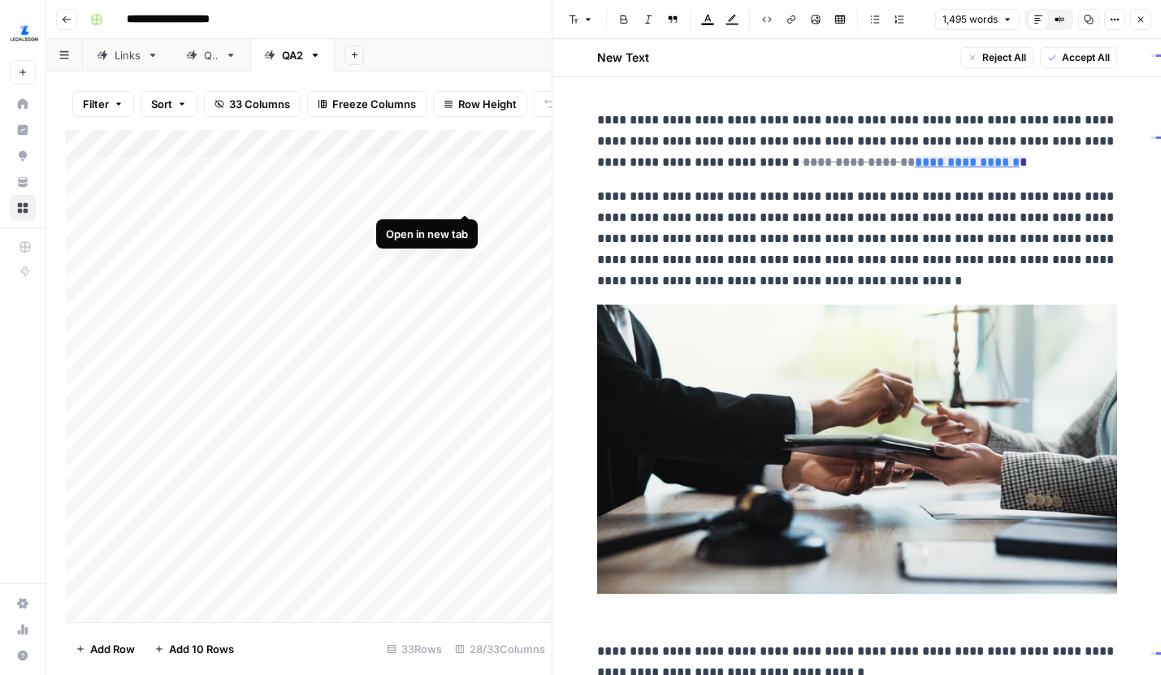
click at [463, 197] on div "Add Column" at bounding box center [309, 376] width 486 height 492
click at [465, 223] on div "Add Column" at bounding box center [309, 376] width 486 height 492
click at [1139, 24] on button "Close" at bounding box center [1140, 19] width 21 height 21
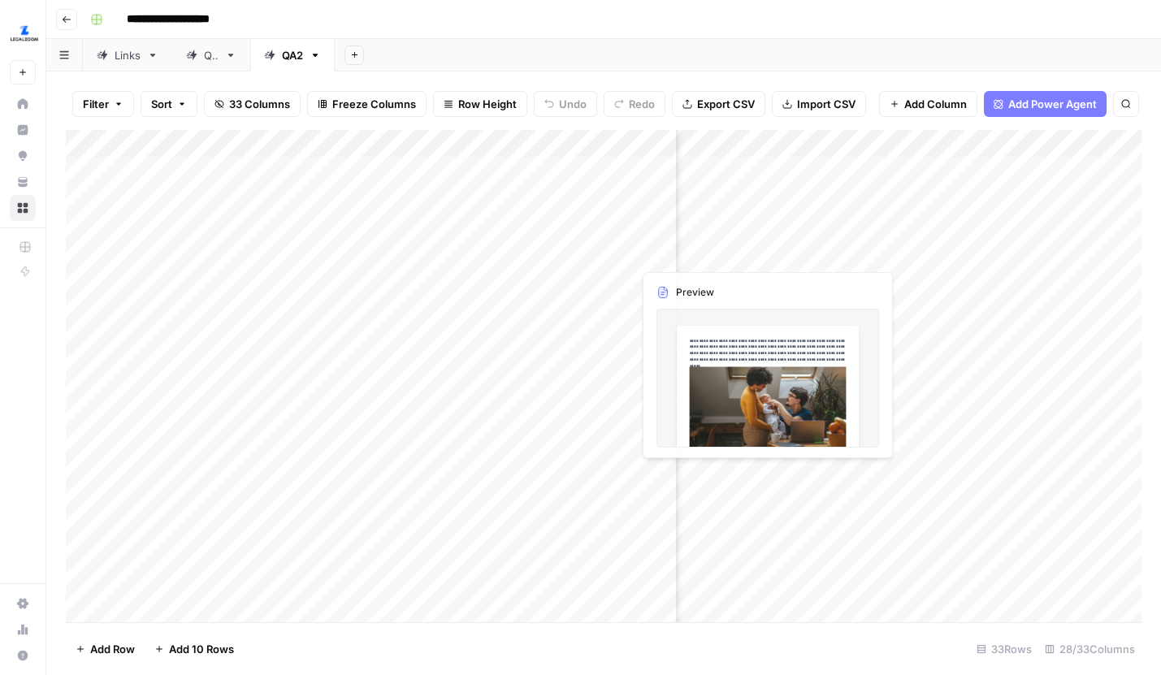
scroll to position [0, 3273]
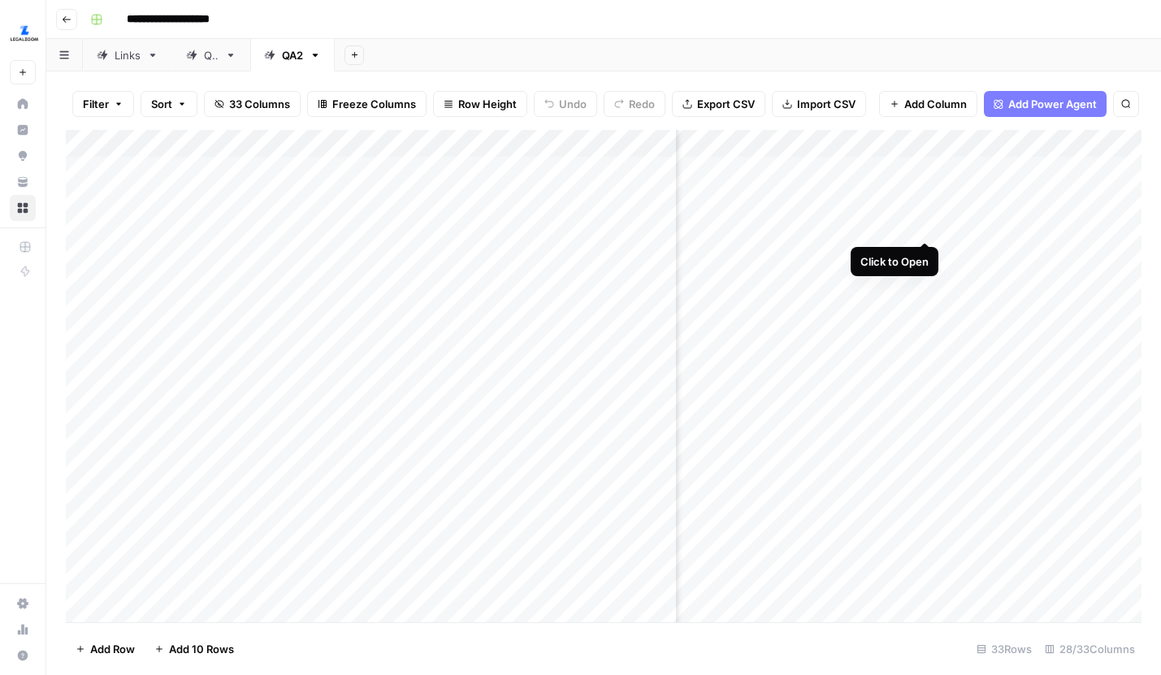
click at [921, 223] on div "Add Column" at bounding box center [603, 376] width 1075 height 492
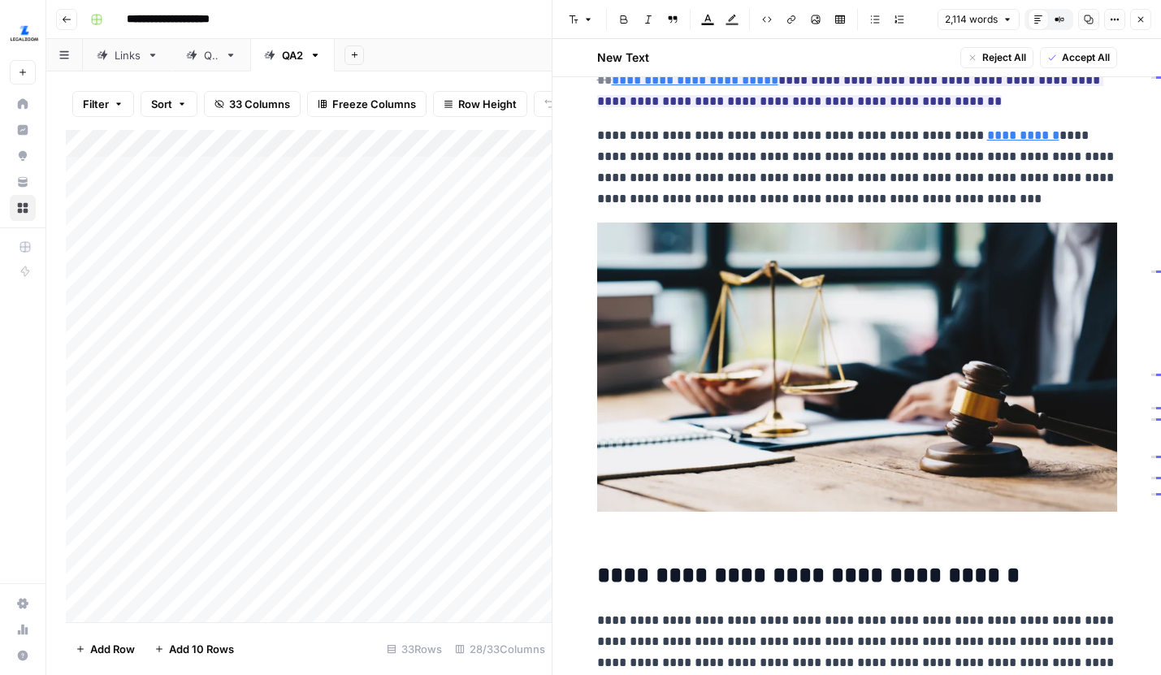
scroll to position [340, 0]
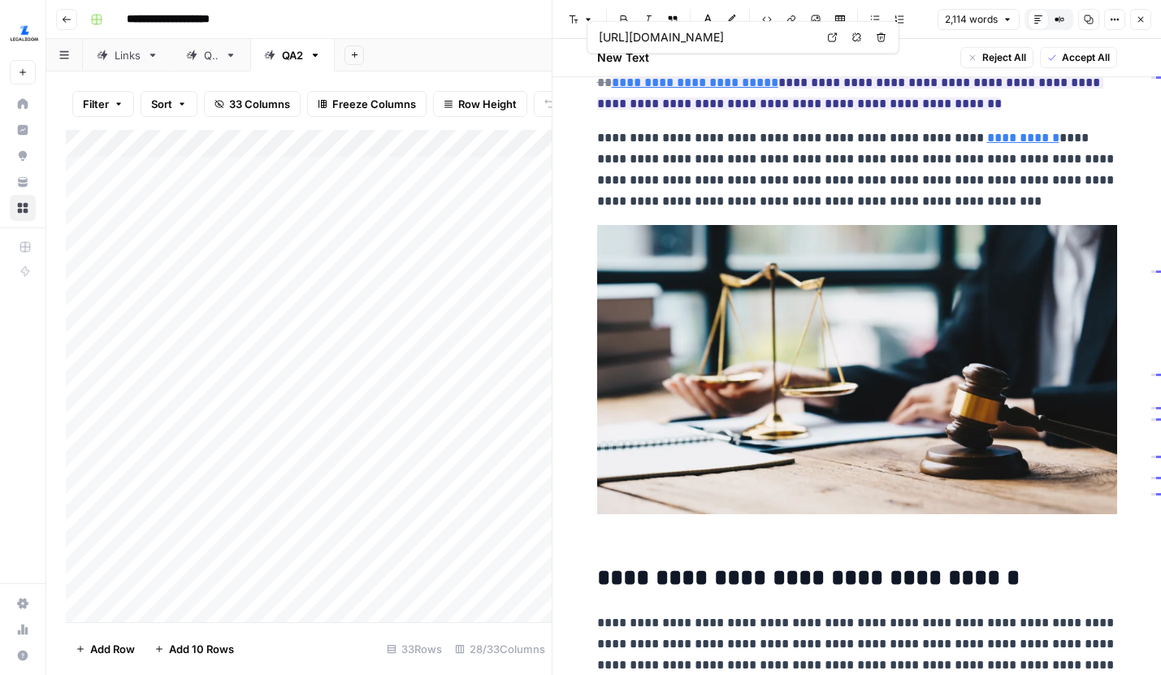
click at [824, 38] on link "Open in a new tab" at bounding box center [832, 37] width 21 height 21
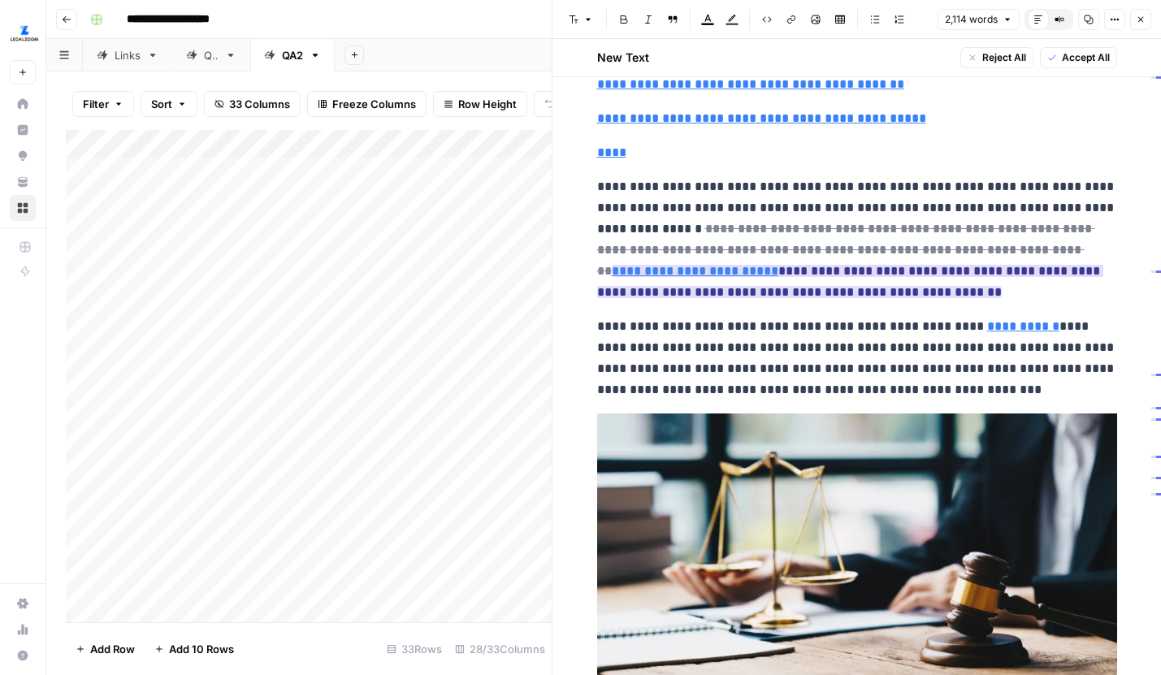
scroll to position [197, 0]
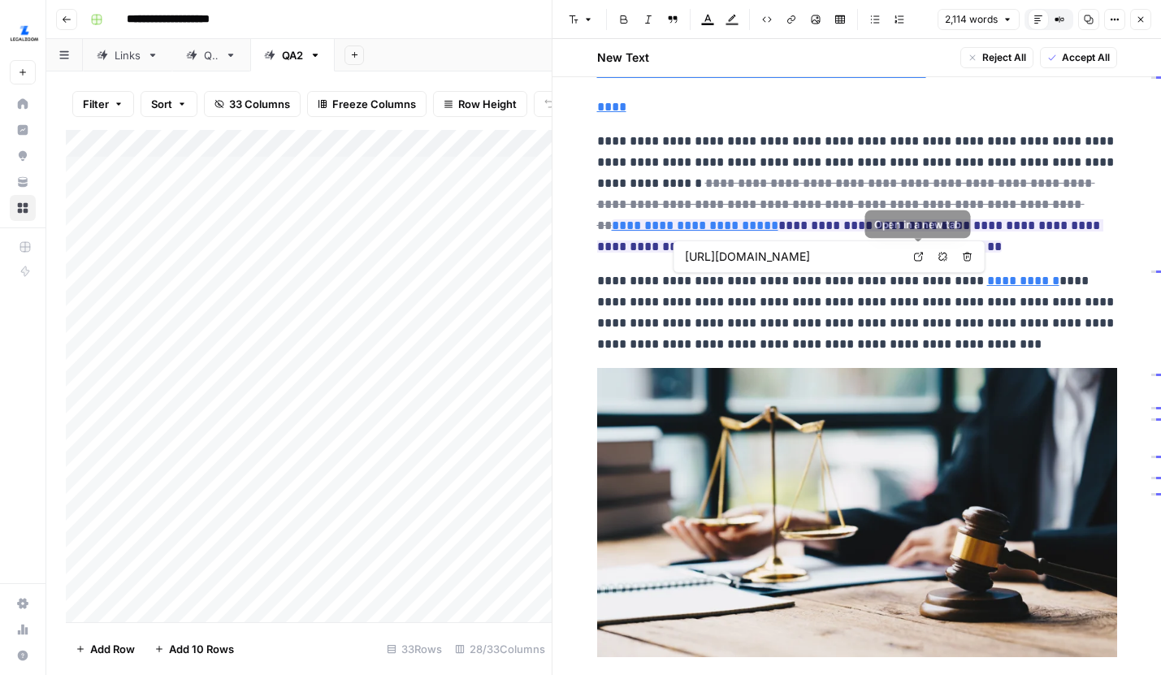
click at [919, 257] on icon at bounding box center [919, 257] width 10 height 10
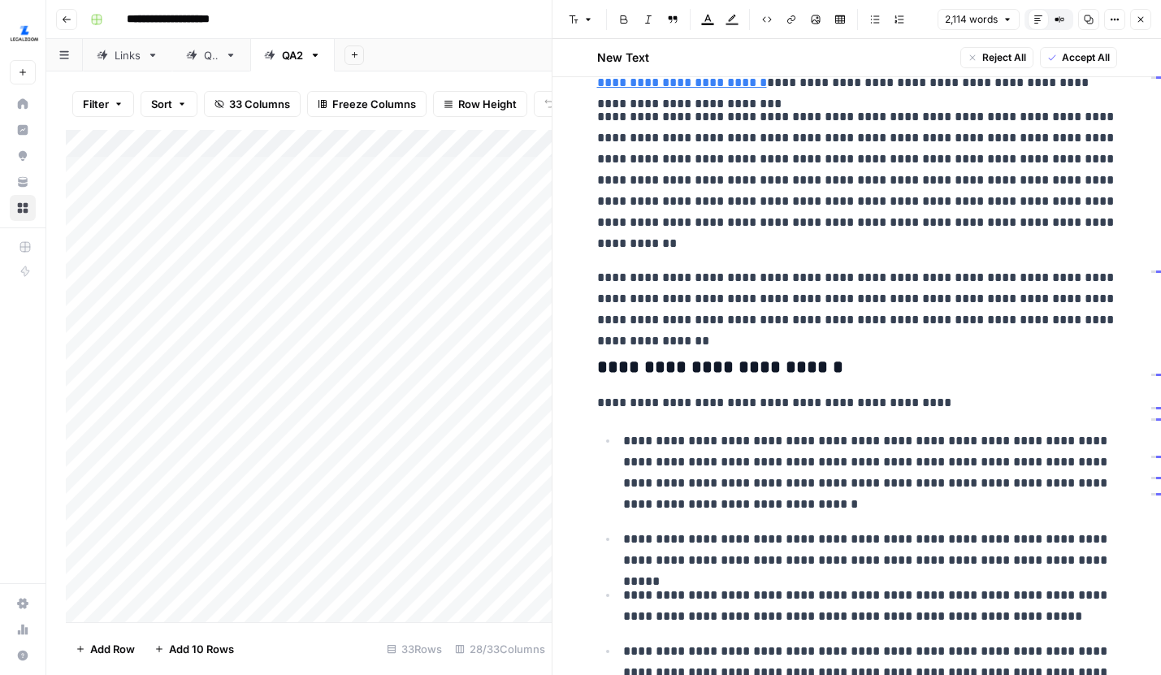
scroll to position [989, 0]
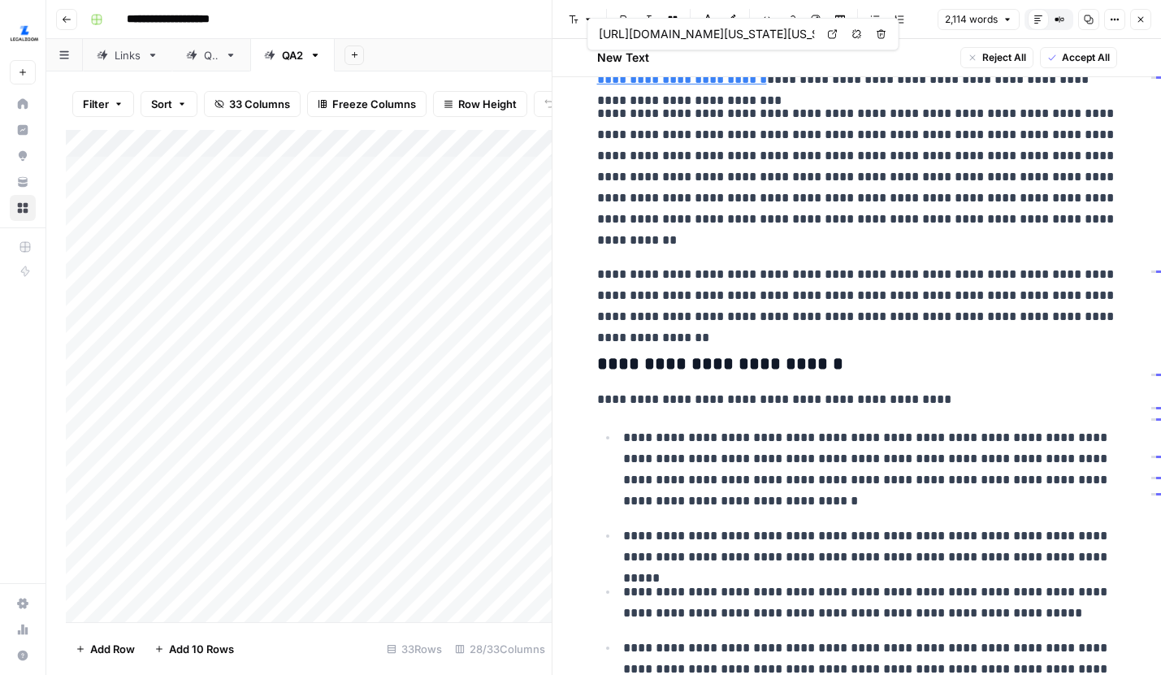
click at [824, 36] on link "Open in a new tab" at bounding box center [832, 34] width 21 height 21
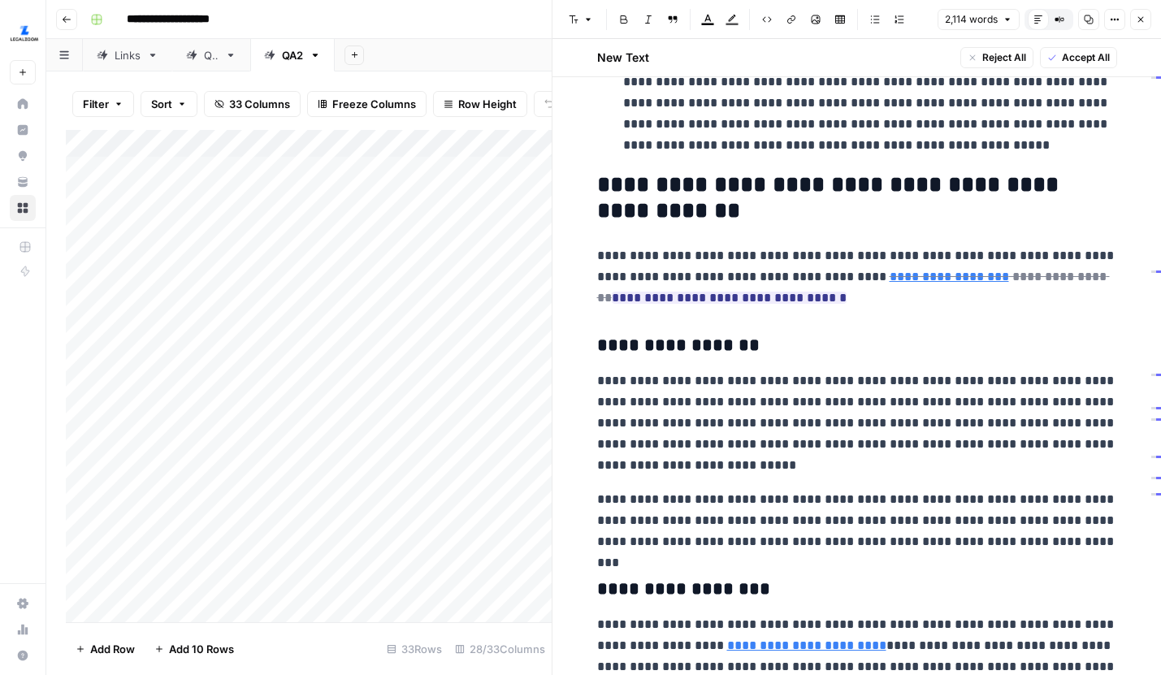
scroll to position [1793, 0]
click at [1086, 249] on icon at bounding box center [1084, 254] width 10 height 10
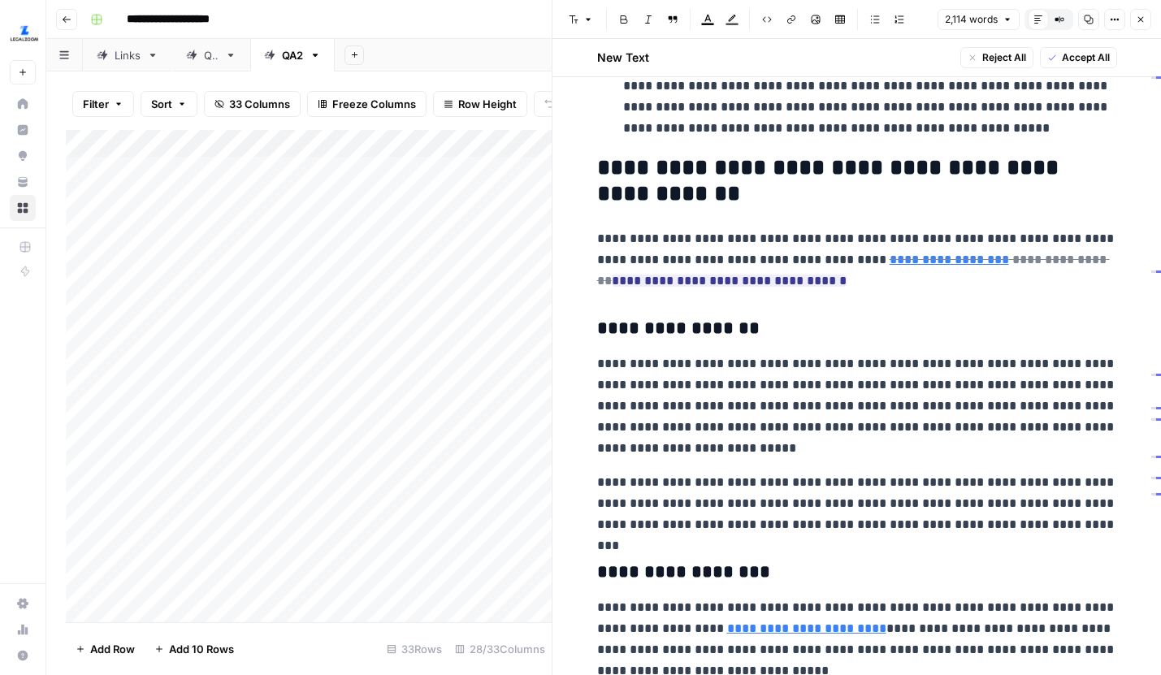
scroll to position [1809, 0]
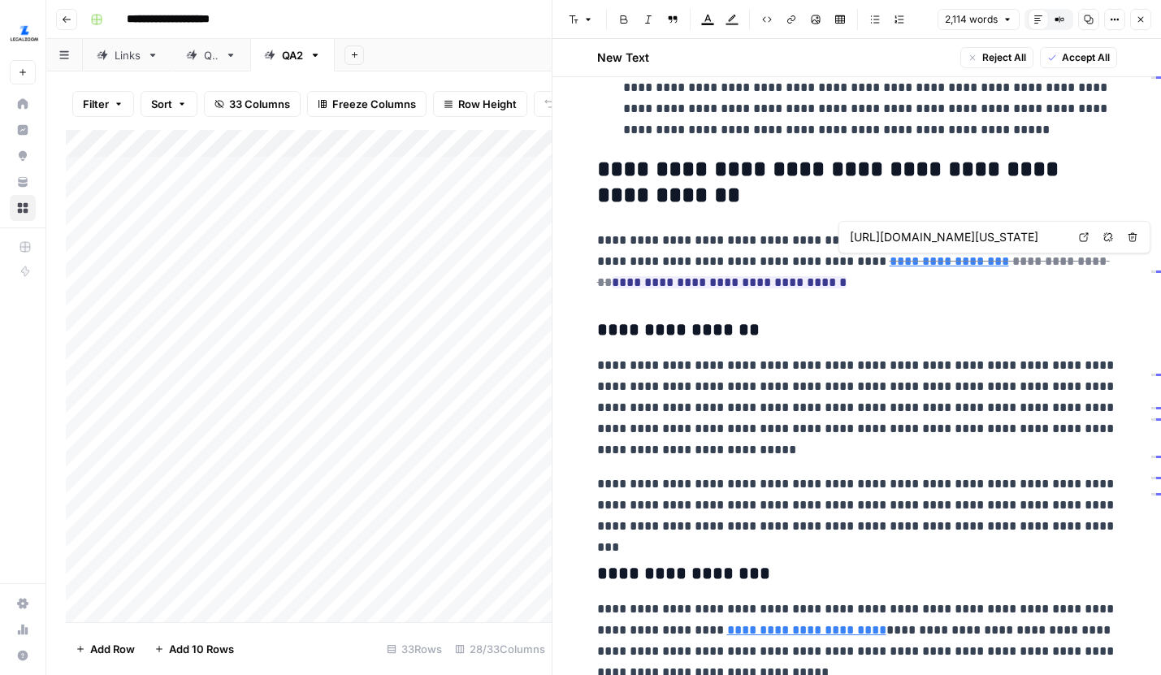
click at [1079, 238] on icon at bounding box center [1084, 237] width 10 height 10
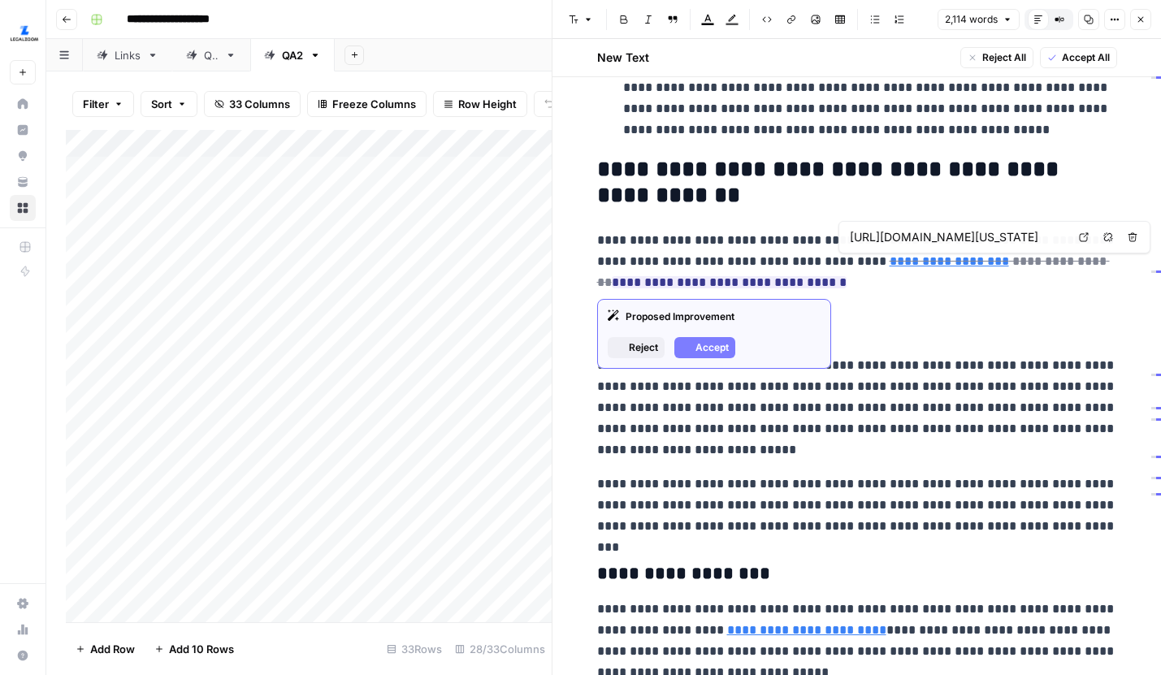
click at [846, 282] on p "**********" at bounding box center [857, 261] width 520 height 63
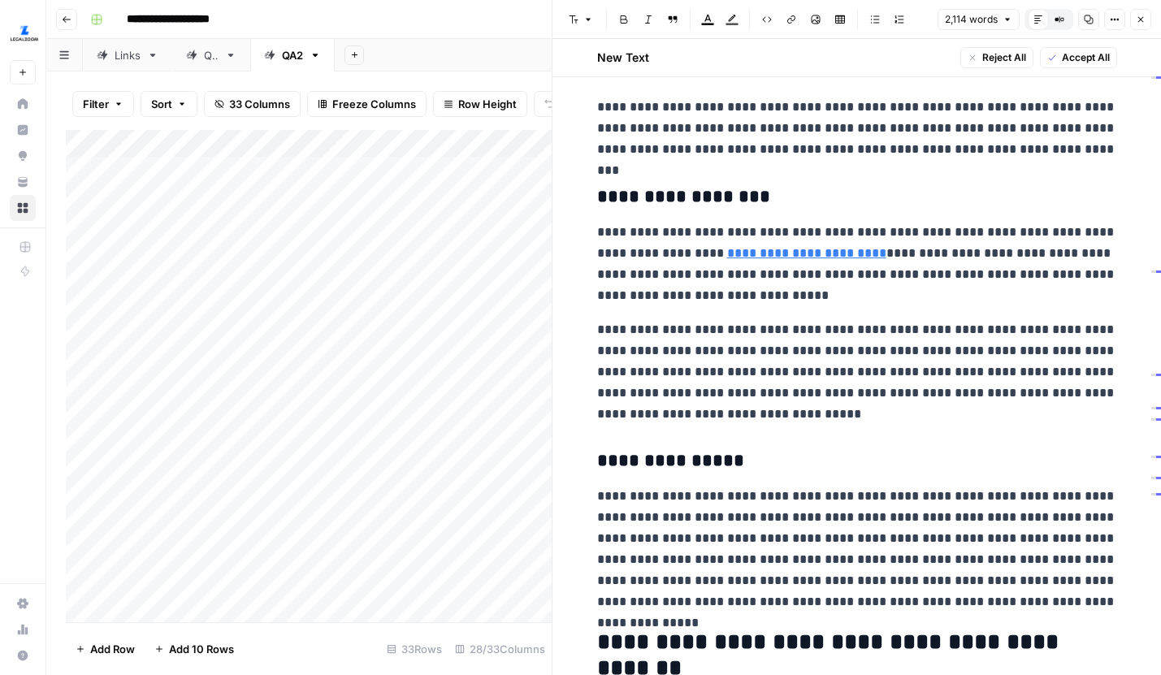
scroll to position [2187, 0]
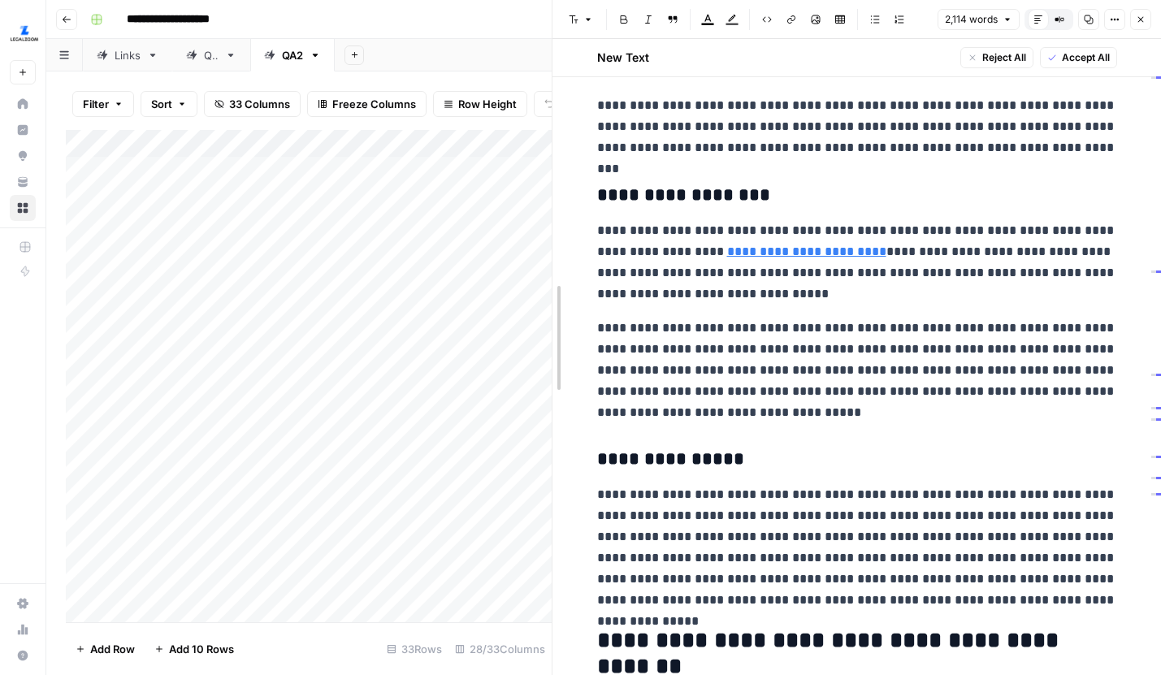
drag, startPoint x: 552, startPoint y: 214, endPoint x: 940, endPoint y: 214, distance: 388.3
click at [1139, 18] on icon "button" at bounding box center [1141, 20] width 6 height 6
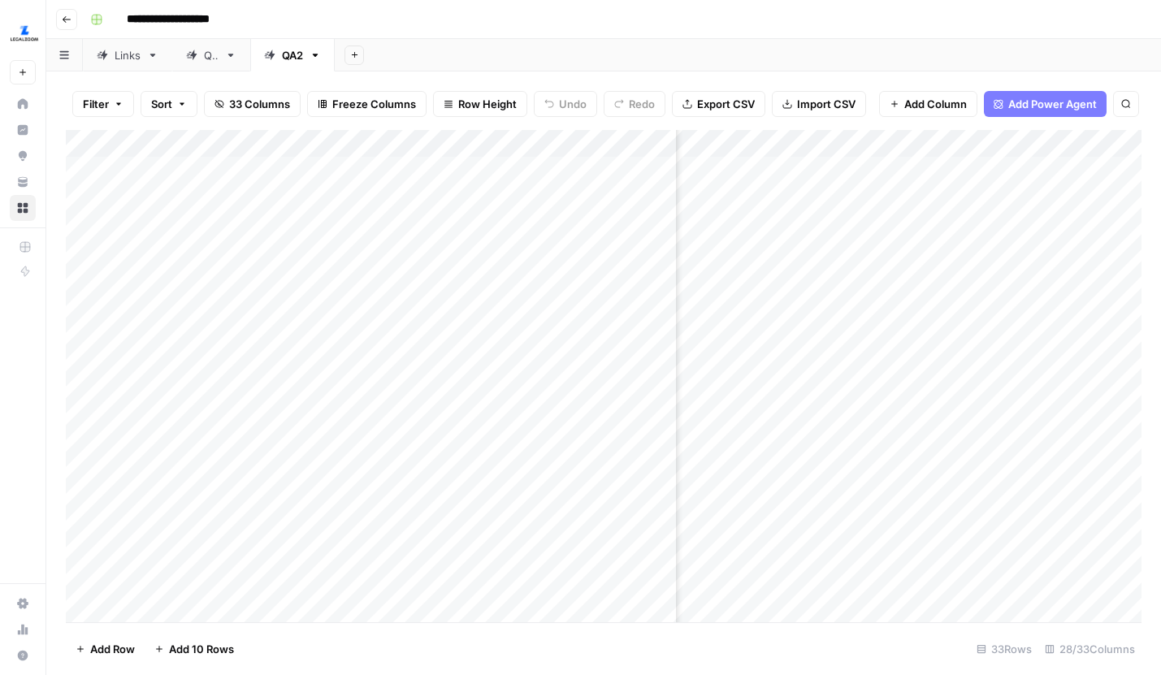
scroll to position [0, 2795]
click at [839, 223] on div "Add Column" at bounding box center [603, 376] width 1075 height 492
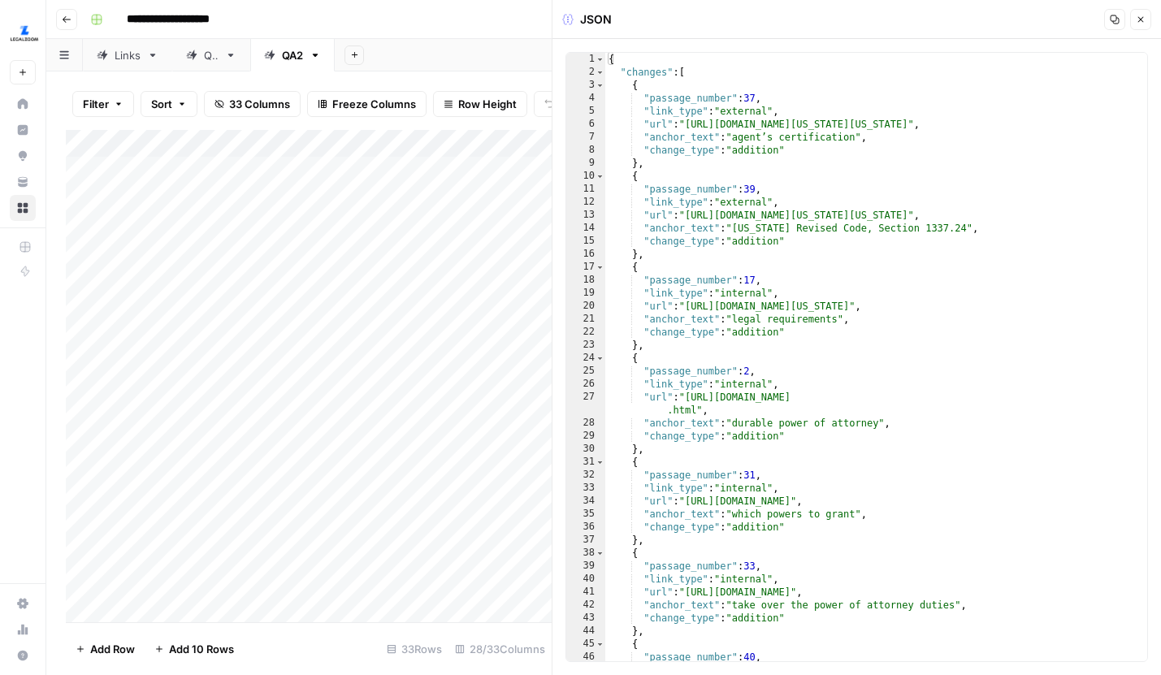
click at [1135, 18] on button "Close" at bounding box center [1140, 19] width 21 height 21
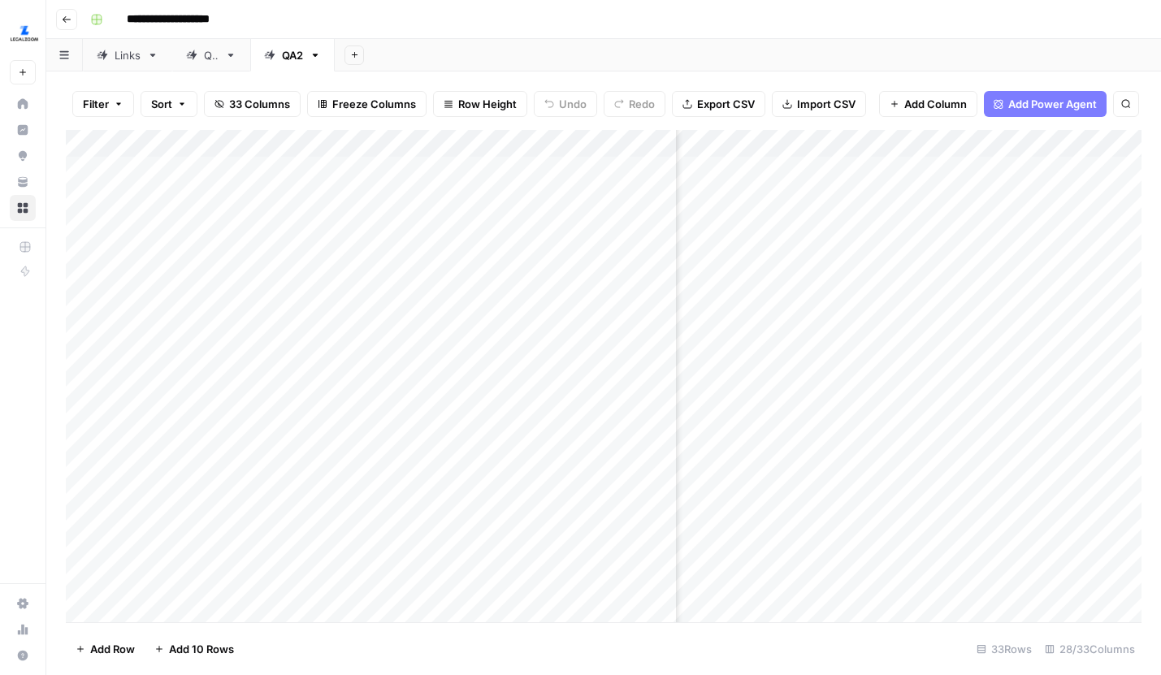
scroll to position [0, 2881]
click at [900, 223] on div "Add Column" at bounding box center [603, 376] width 1075 height 492
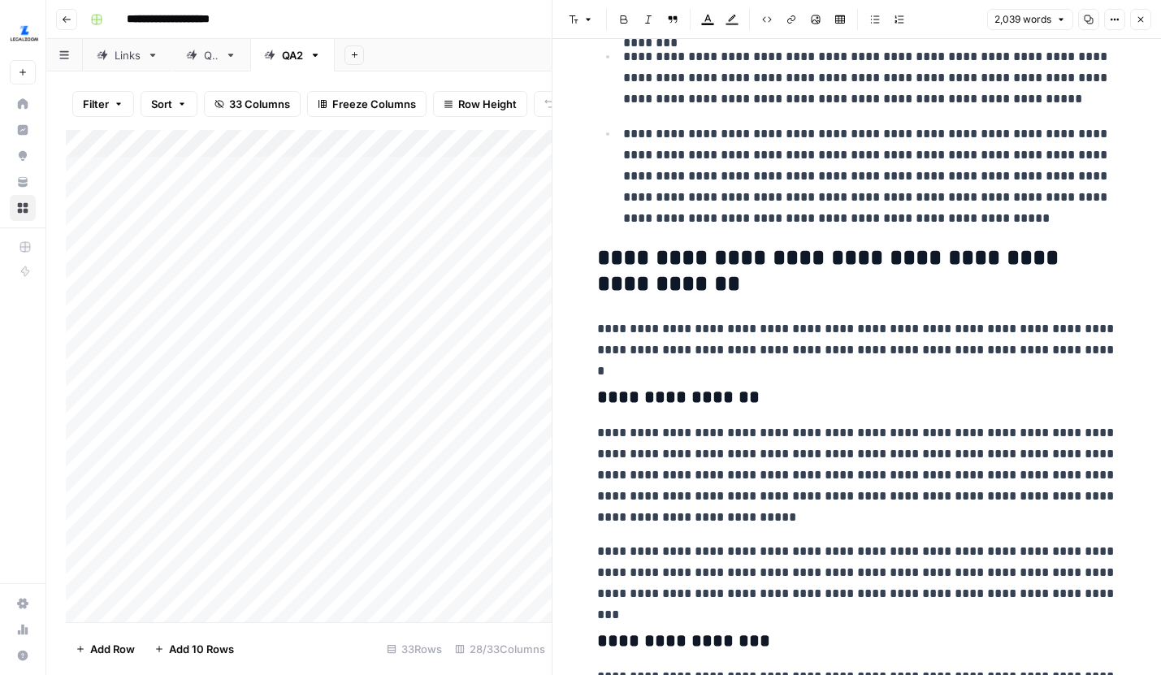
scroll to position [1659, 0]
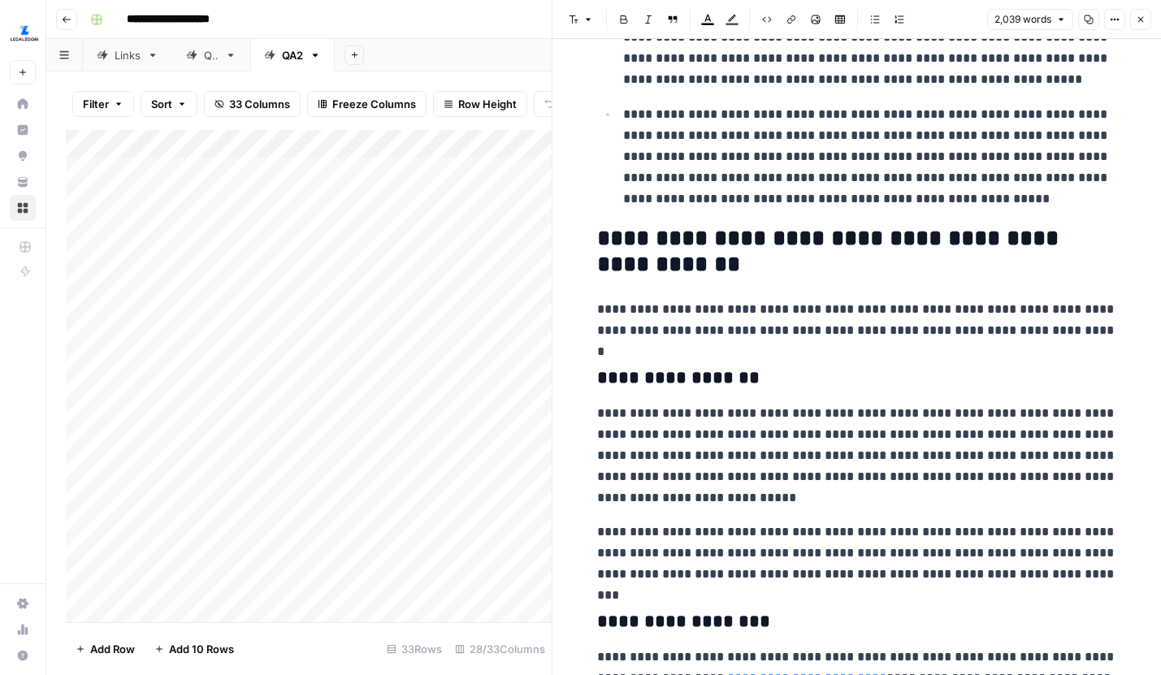
click at [1138, 19] on icon "button" at bounding box center [1141, 20] width 10 height 10
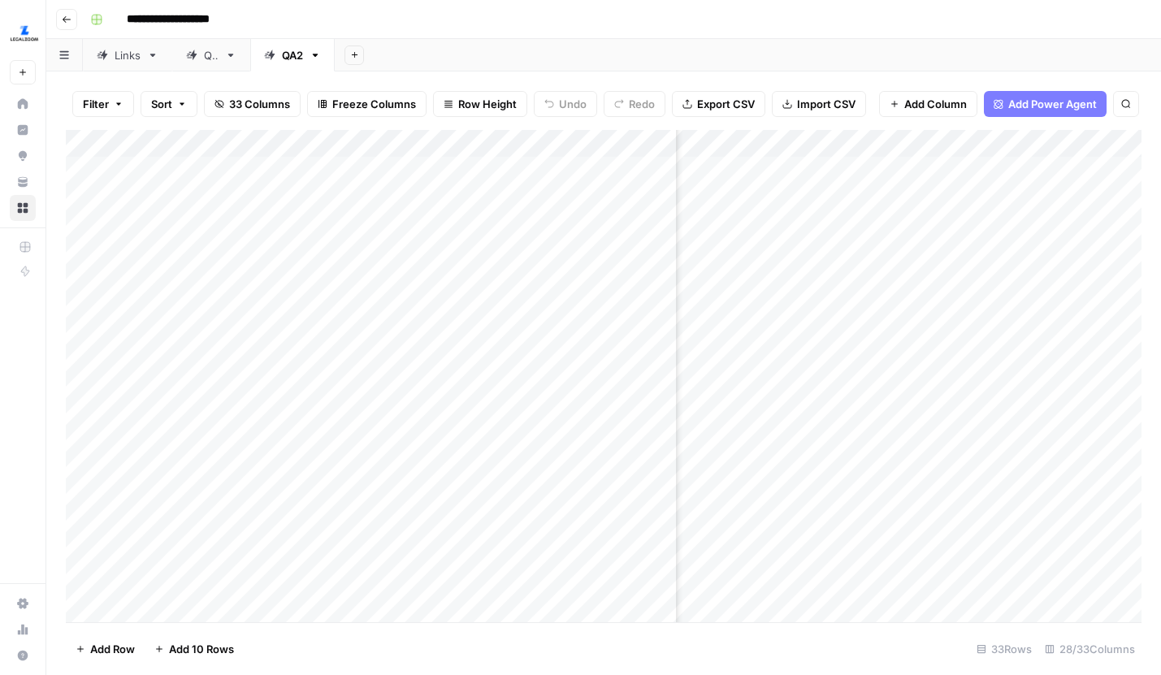
scroll to position [0, 729]
click at [982, 221] on div "Add Column" at bounding box center [603, 376] width 1075 height 492
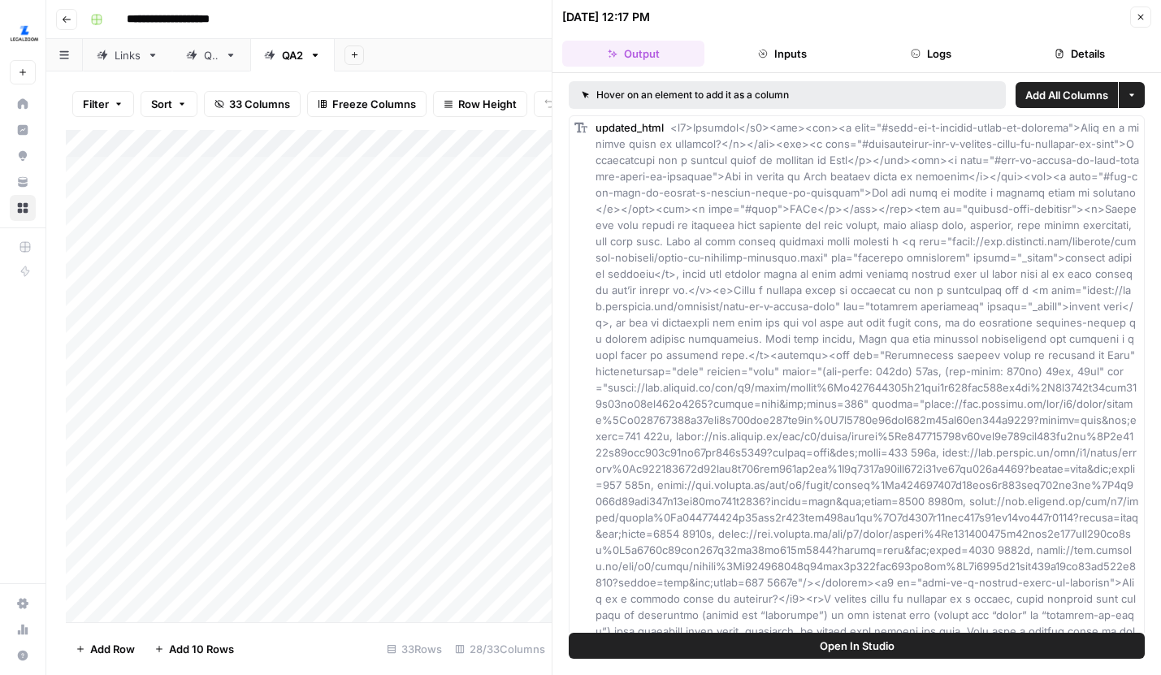
click at [906, 53] on button "Logs" at bounding box center [931, 54] width 142 height 26
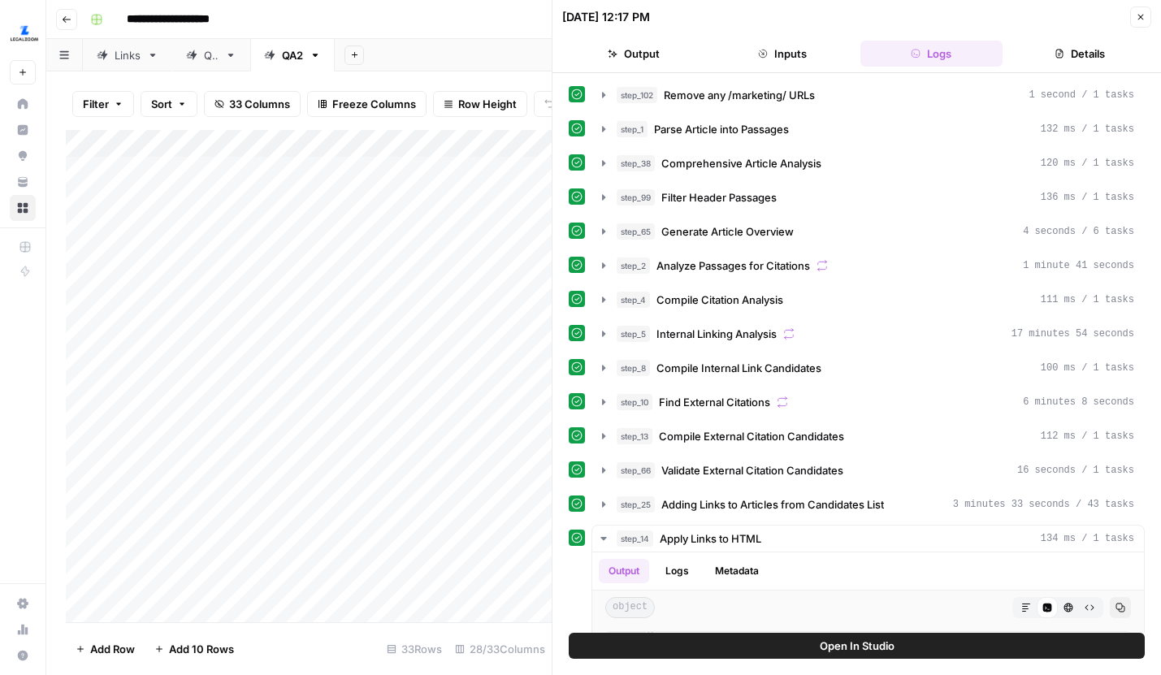
click at [629, 53] on button "Output" at bounding box center [633, 54] width 142 height 26
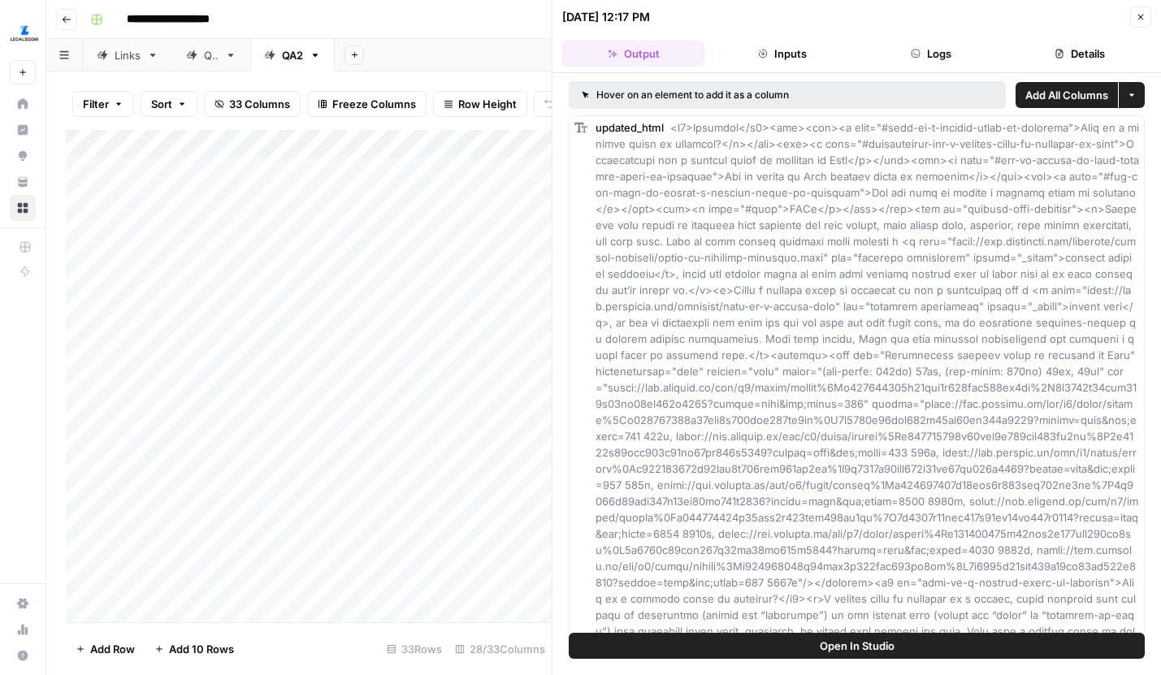
click at [1144, 24] on button "Close" at bounding box center [1140, 16] width 21 height 21
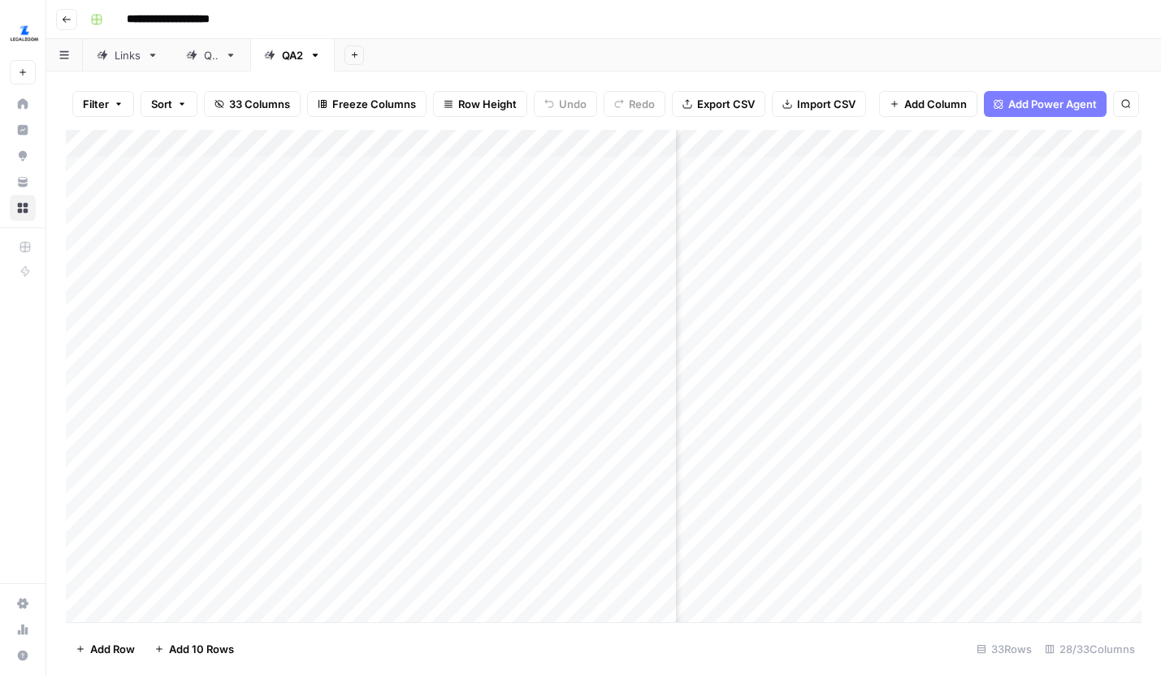
scroll to position [0, 601]
click at [862, 225] on div "Add Column" at bounding box center [603, 376] width 1075 height 492
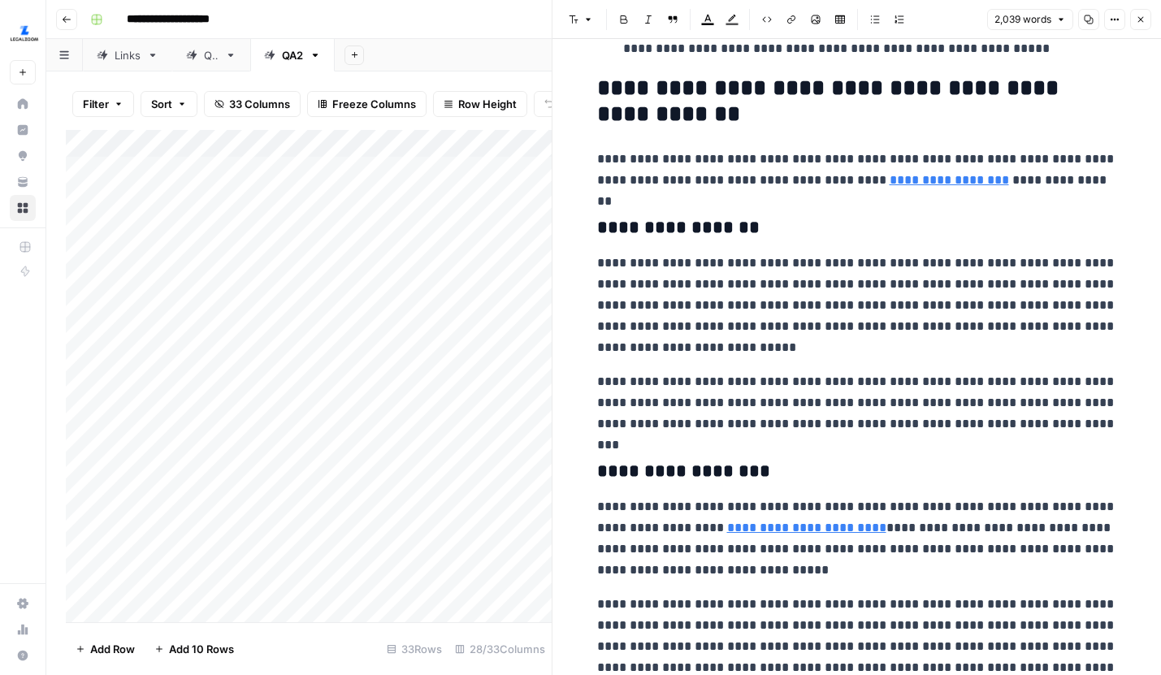
scroll to position [1812, 0]
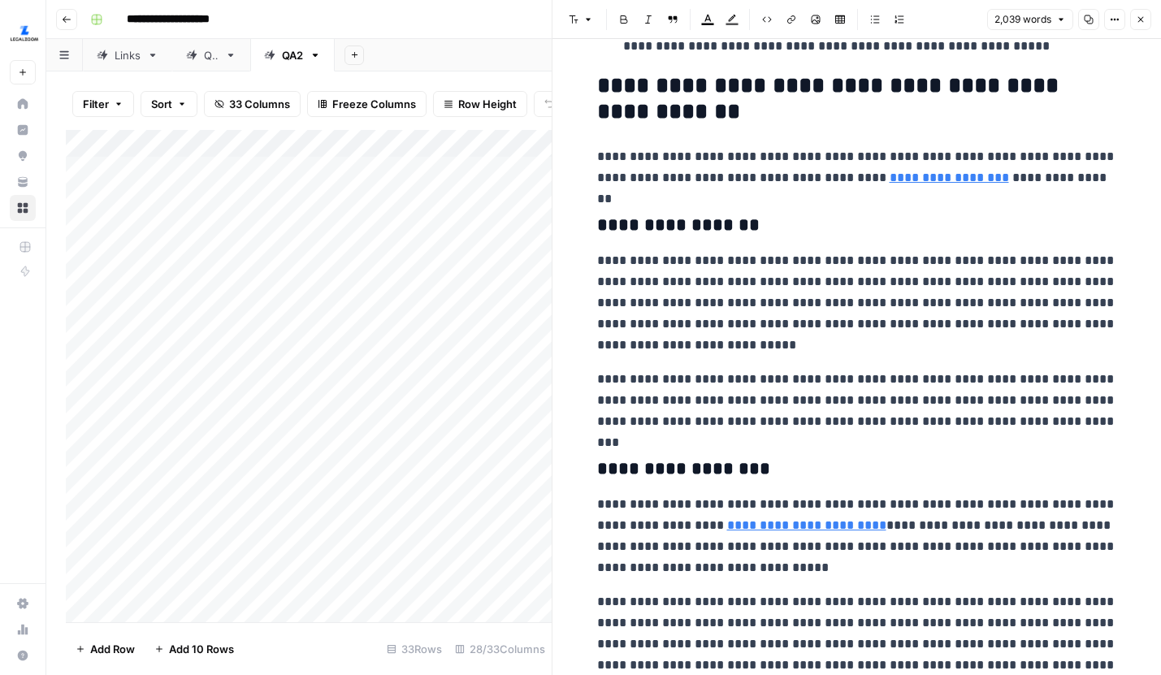
click at [1138, 13] on button "Close" at bounding box center [1140, 19] width 21 height 21
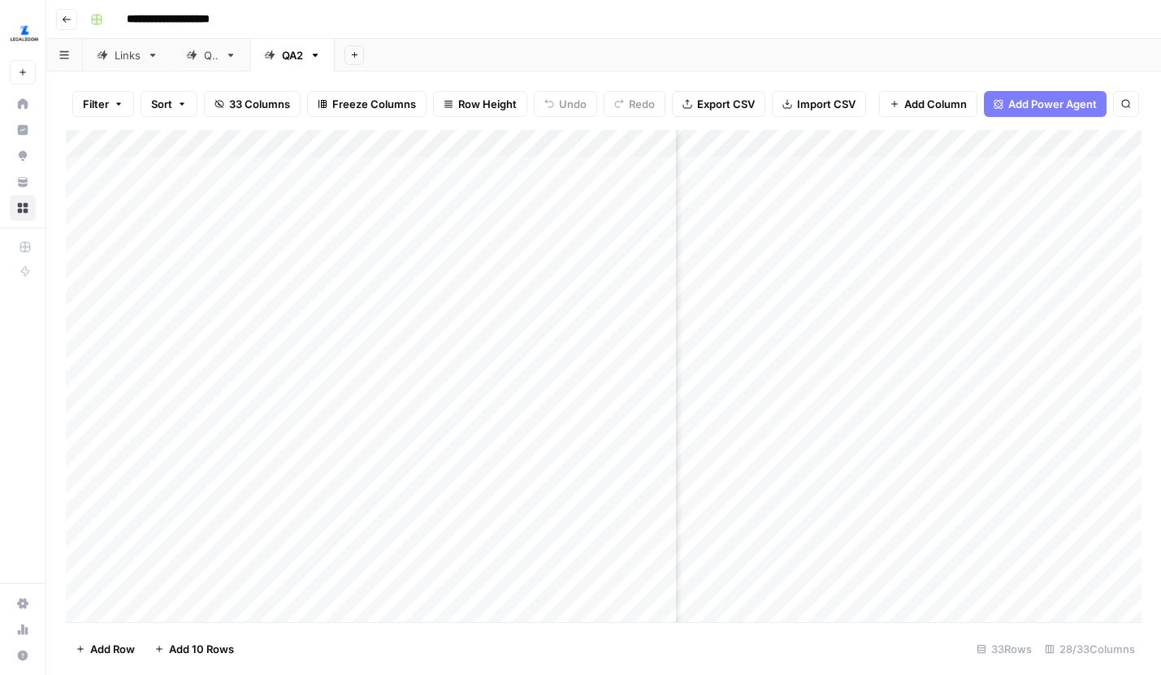
scroll to position [0, 720]
click at [990, 223] on div "Add Column" at bounding box center [603, 376] width 1075 height 492
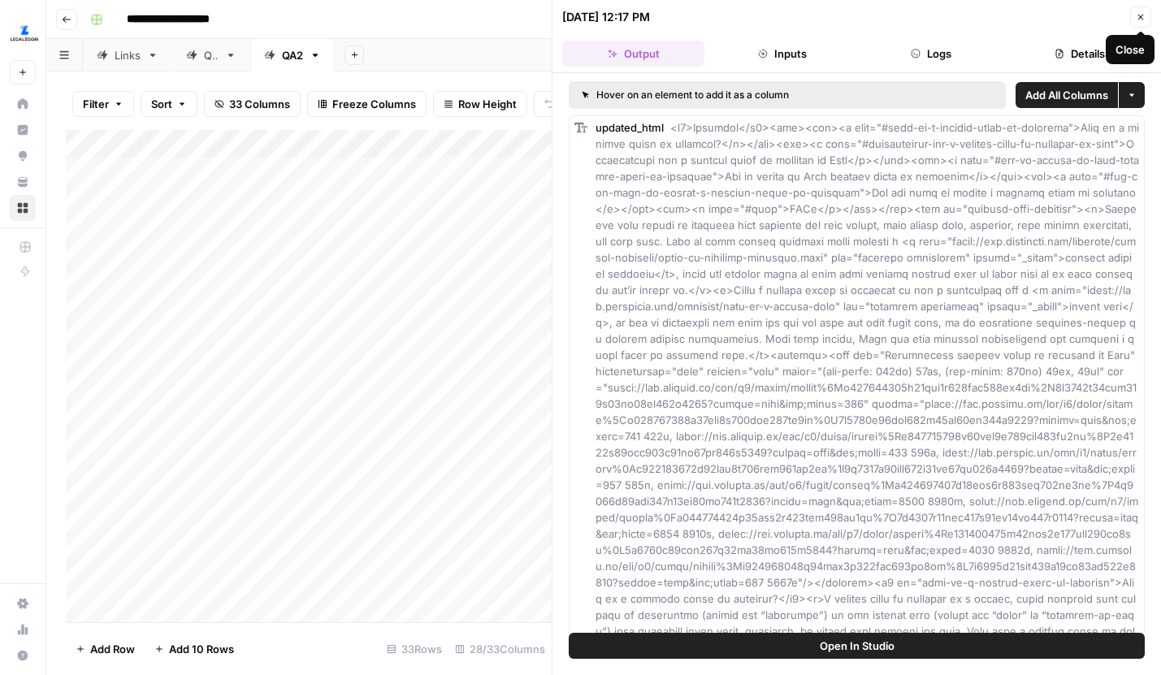
click at [1136, 16] on icon "button" at bounding box center [1141, 17] width 10 height 10
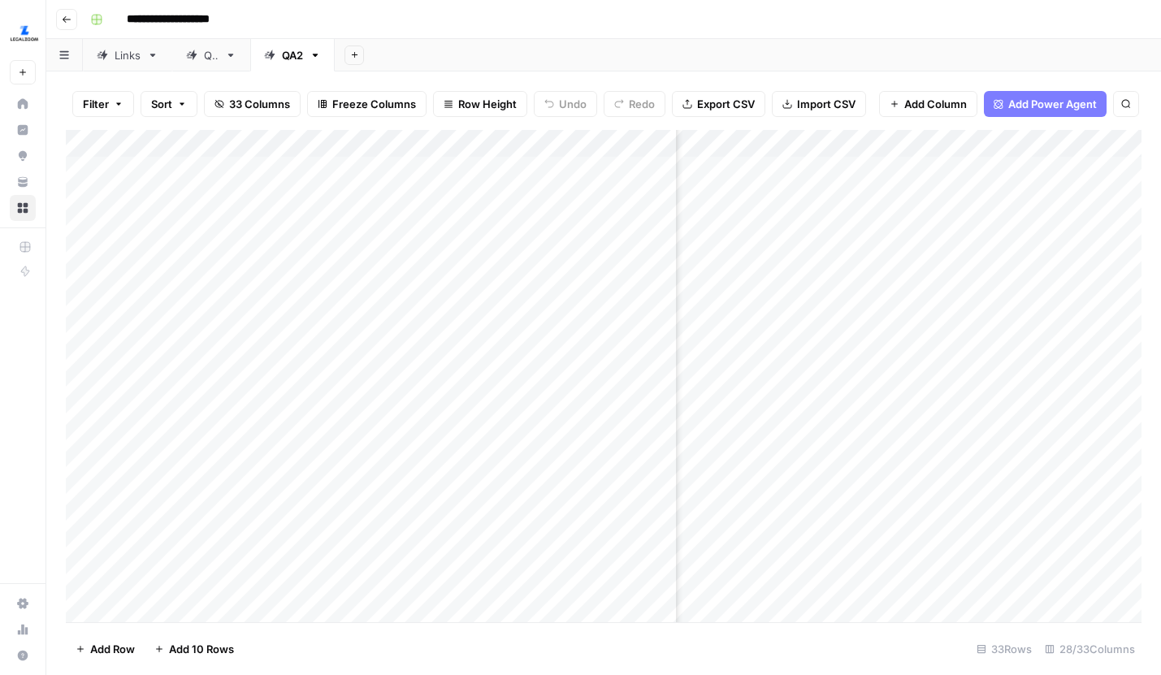
scroll to position [0, 3272]
click at [921, 224] on div "Add Column" at bounding box center [603, 376] width 1075 height 492
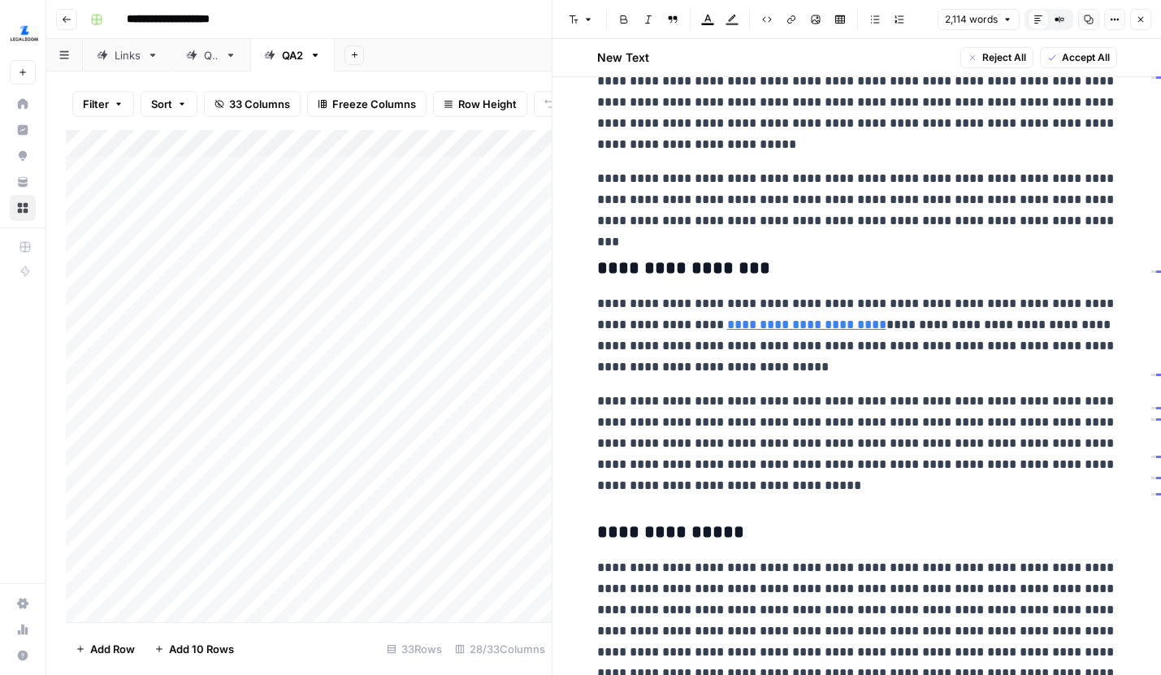
scroll to position [2109, 0]
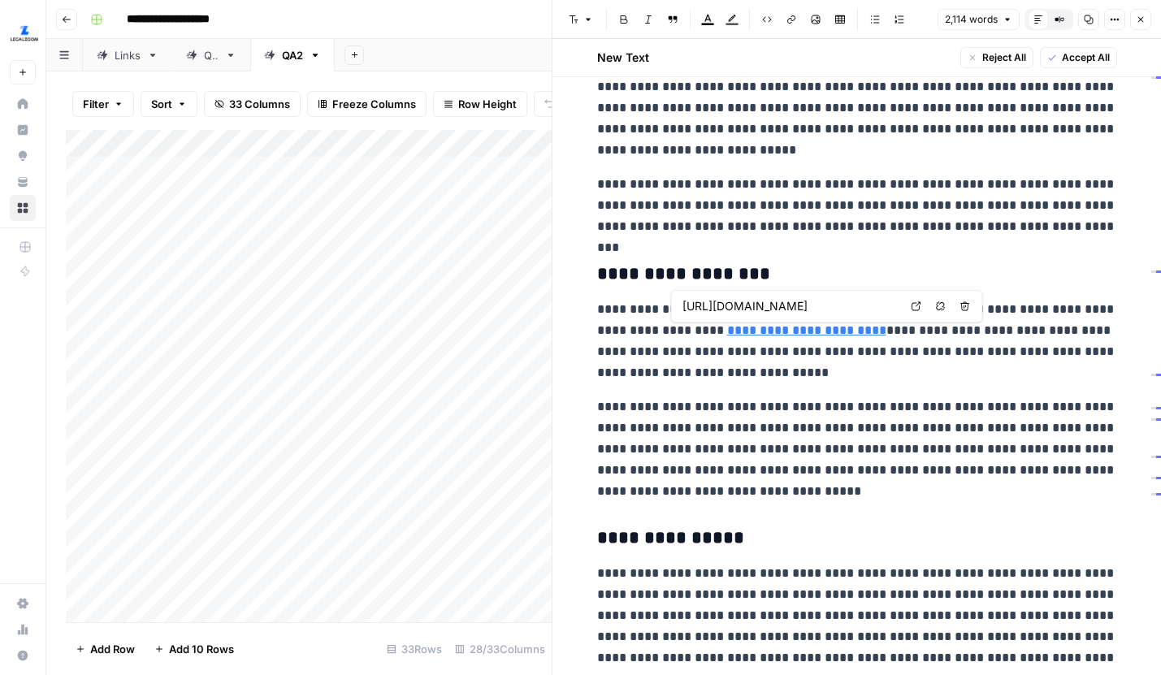
click at [916, 307] on icon at bounding box center [916, 306] width 10 height 10
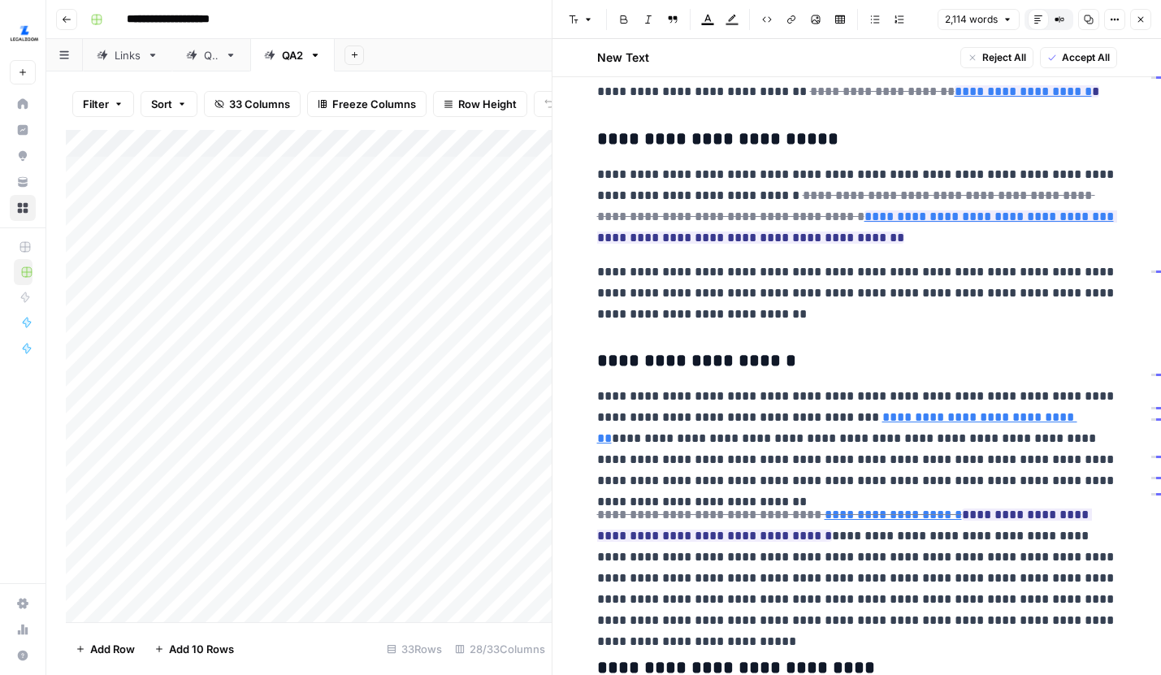
scroll to position [3169, 0]
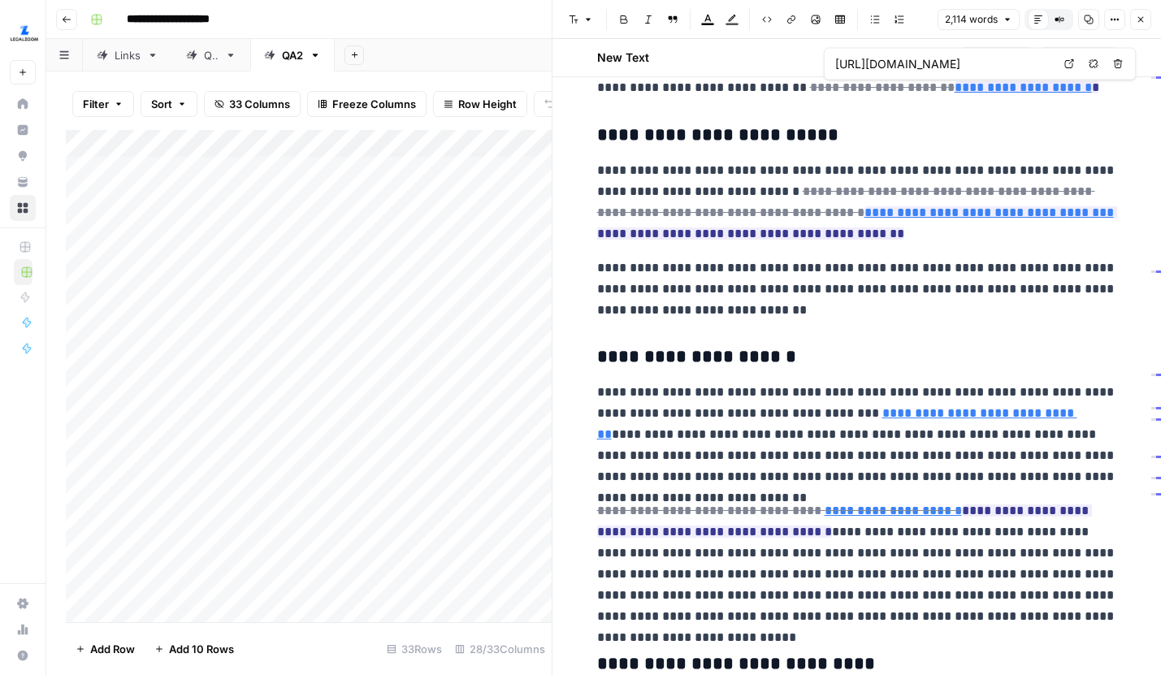
click at [1067, 59] on icon at bounding box center [1069, 64] width 10 height 10
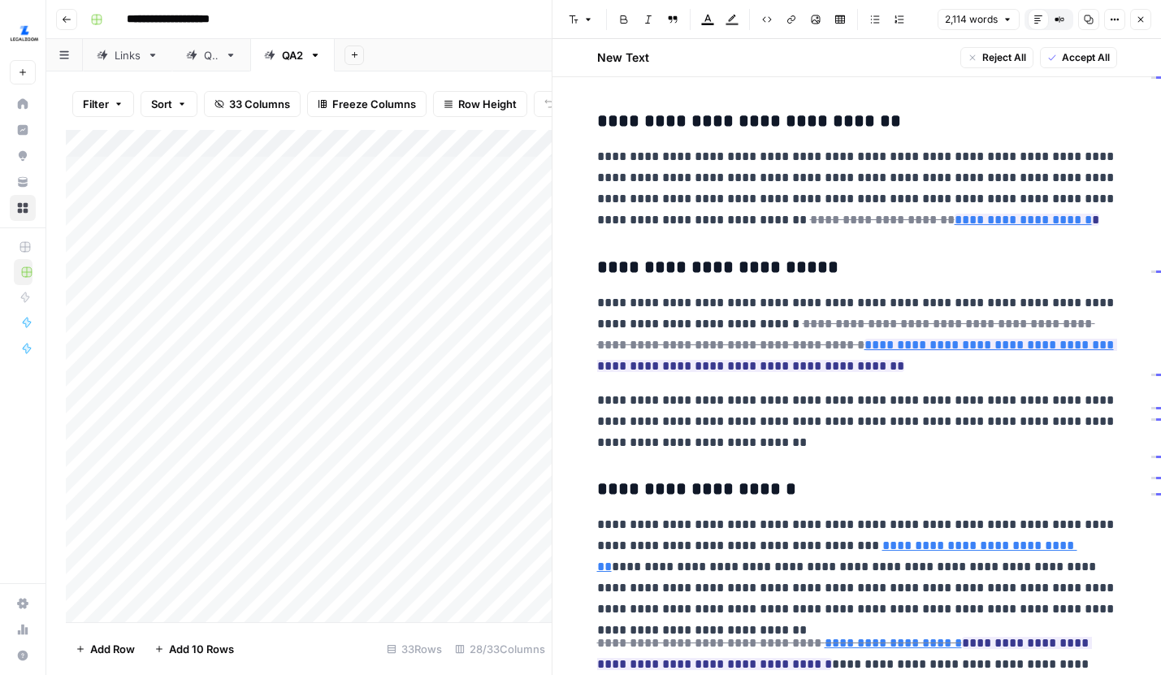
scroll to position [3017, 0]
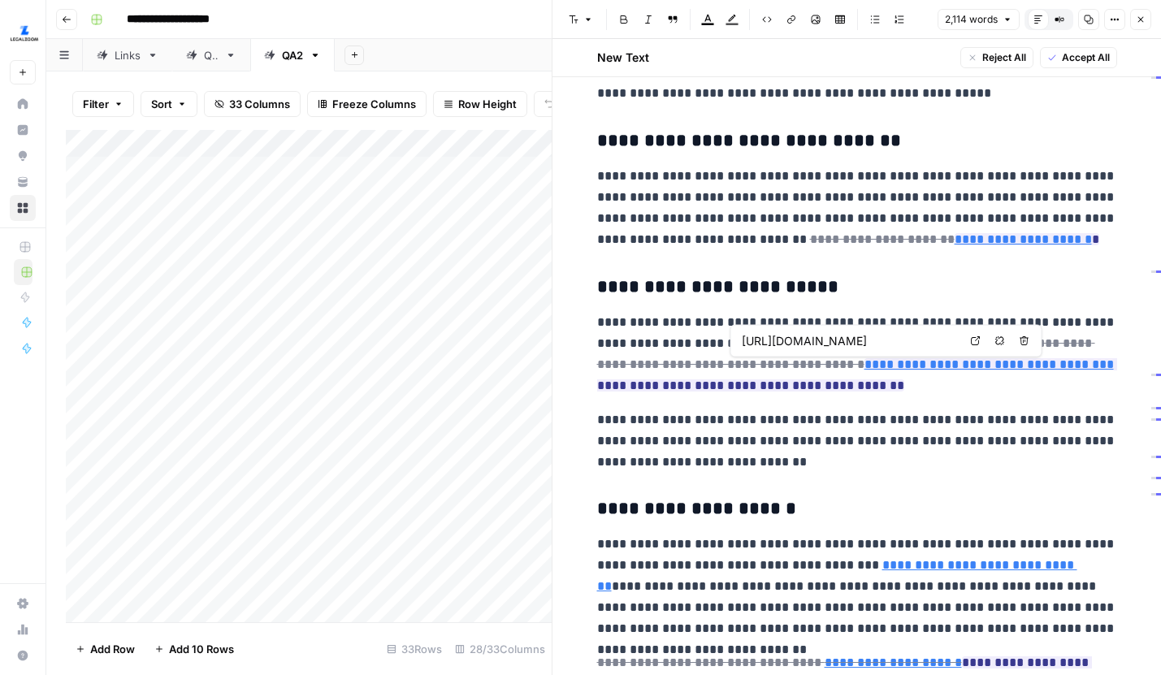
click at [969, 342] on link "Open in a new tab" at bounding box center [975, 341] width 21 height 21
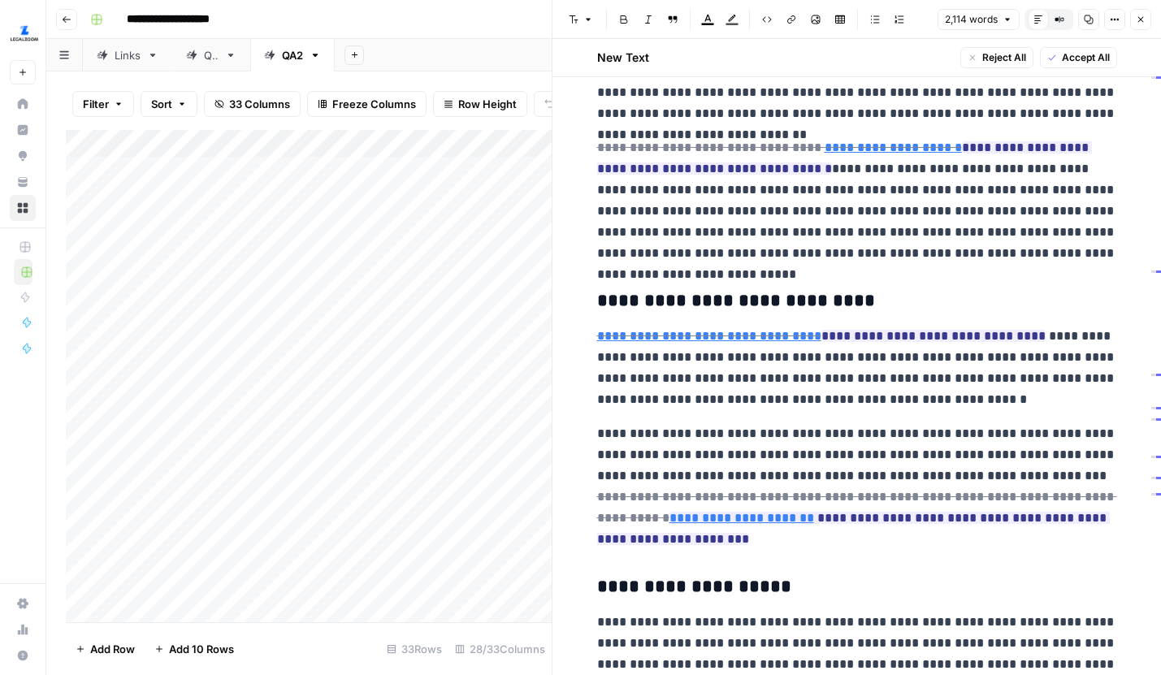
scroll to position [3549, 0]
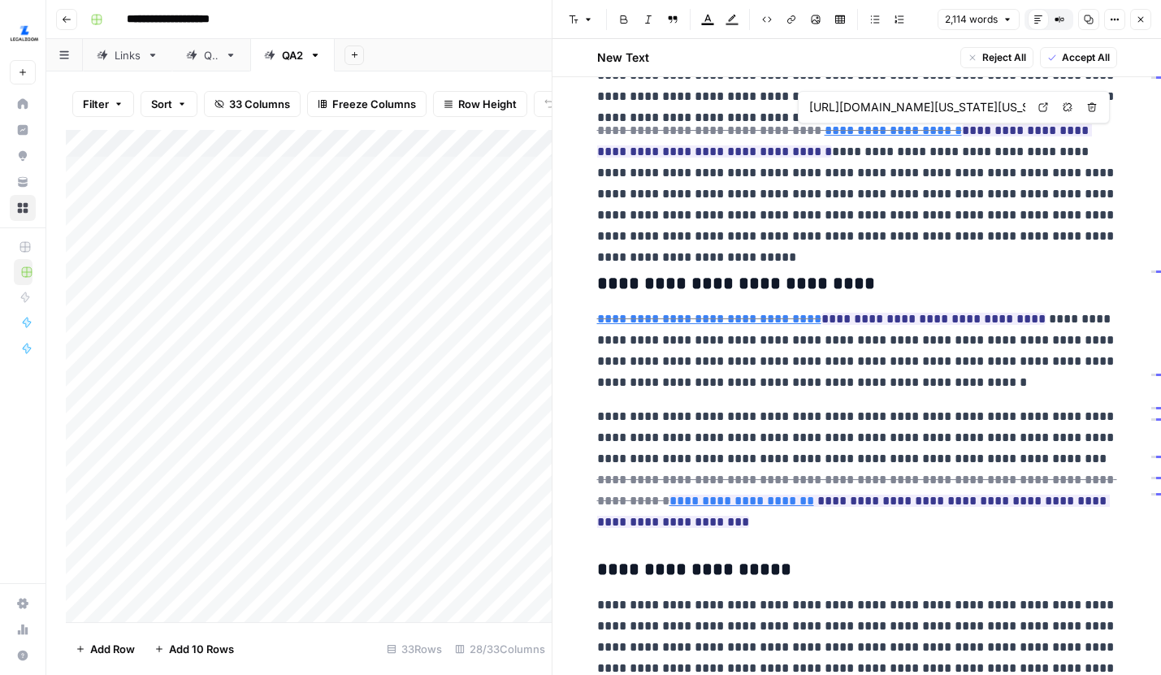
click at [1042, 102] on icon at bounding box center [1043, 107] width 10 height 10
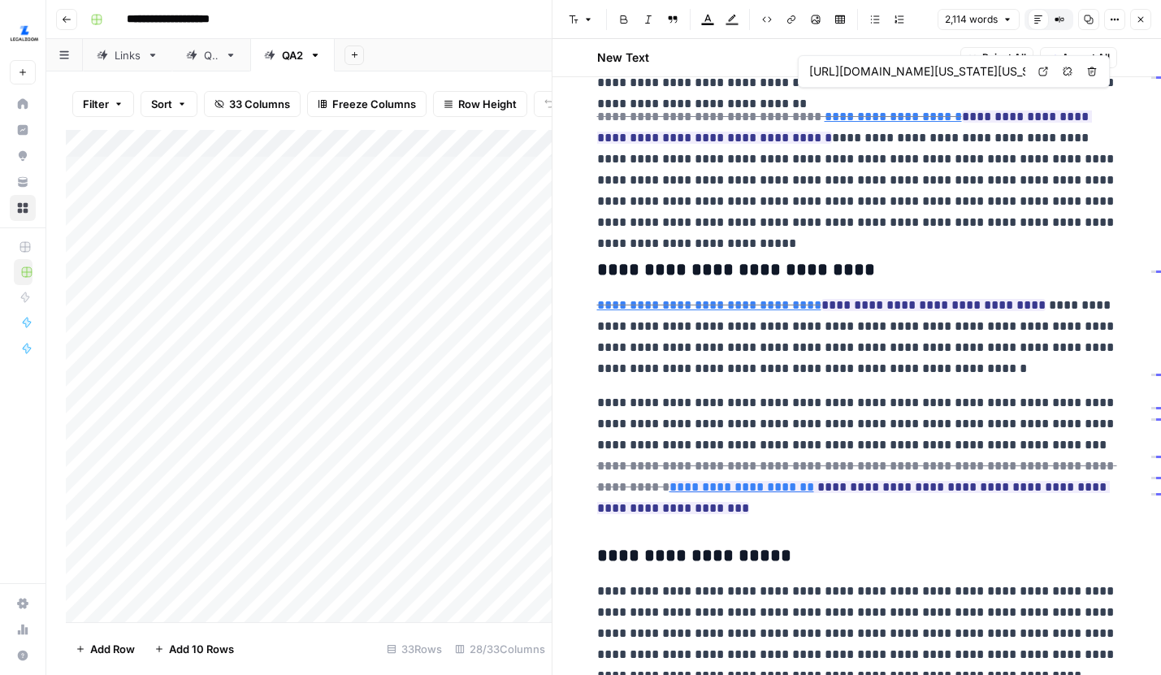
scroll to position [3615, 0]
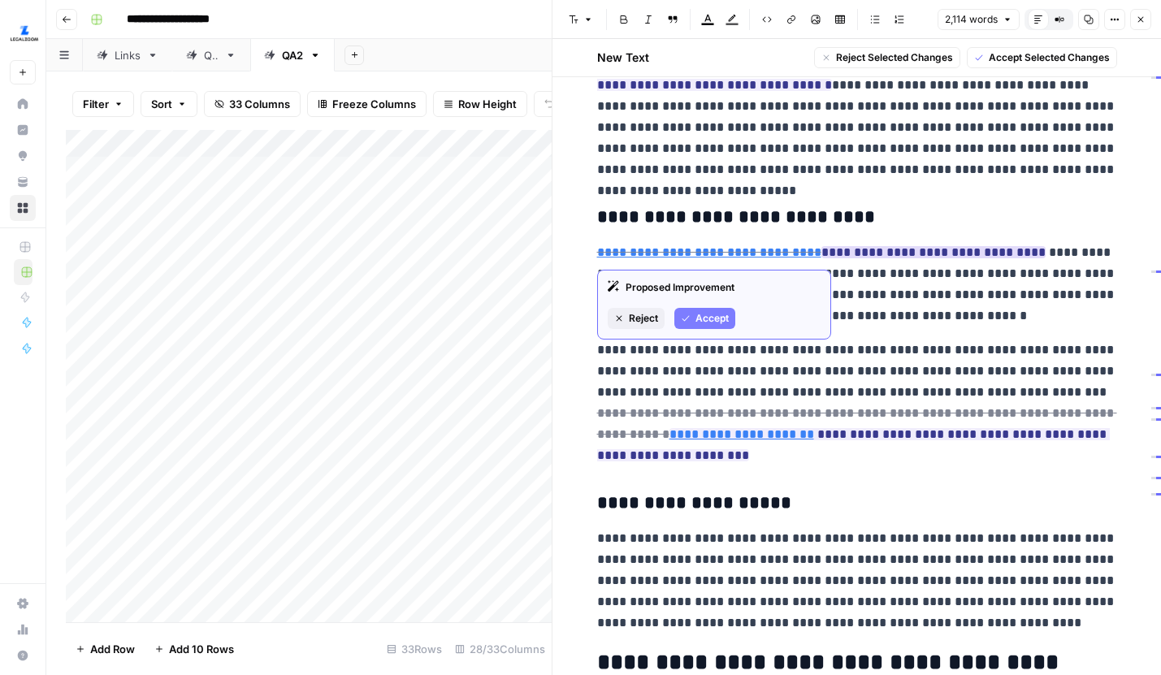
drag, startPoint x: 1027, startPoint y: 249, endPoint x: 816, endPoint y: 255, distance: 211.3
click at [816, 255] on p "**********" at bounding box center [857, 284] width 520 height 84
copy ins "**********"
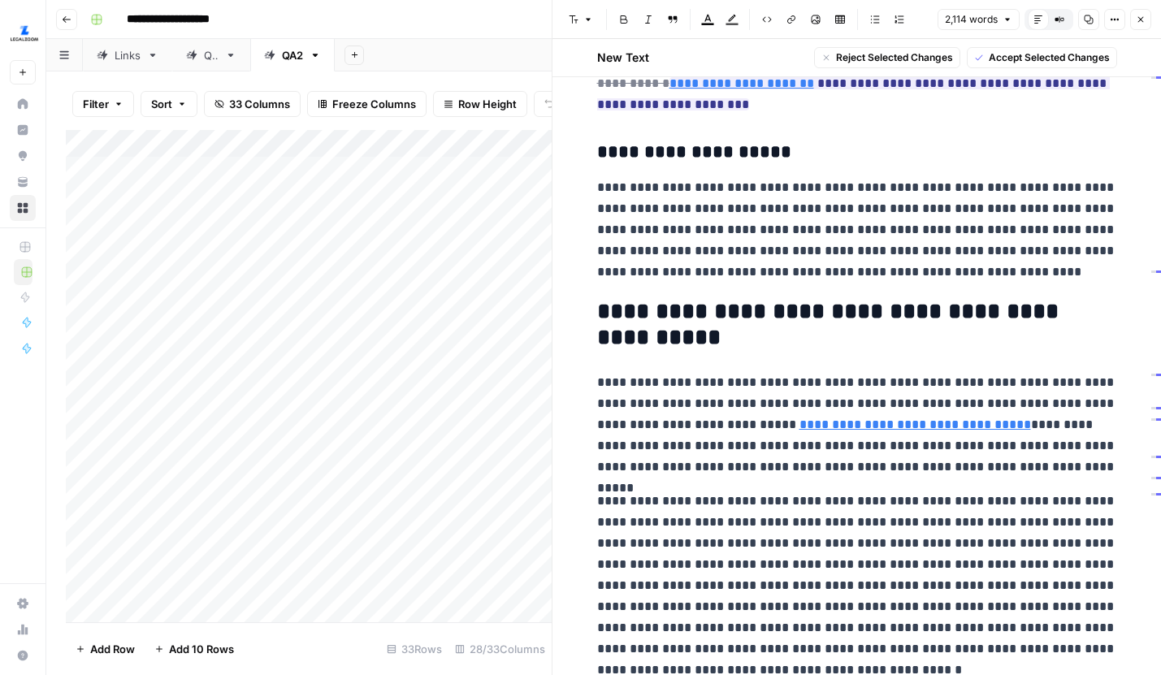
scroll to position [3967, 0]
click at [828, 35] on icon at bounding box center [832, 38] width 9 height 9
type input "https://www.legalzoom.com/articles/5-reasons-to-revoke-a-power-of-attorney"
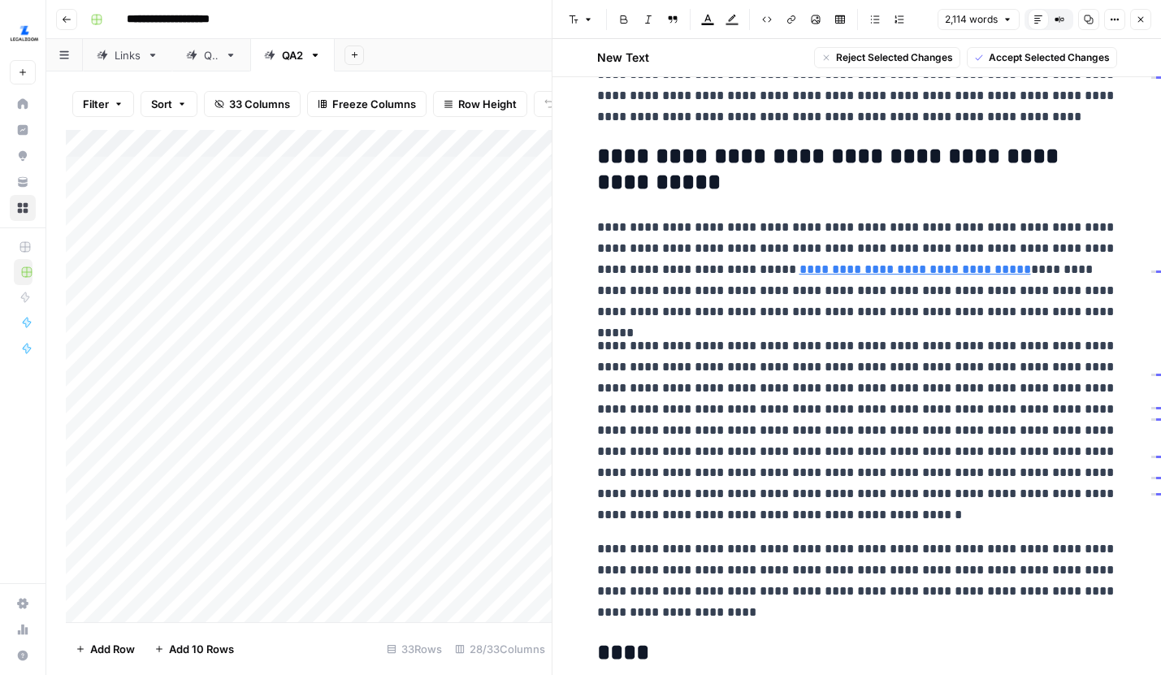
scroll to position [4100, 0]
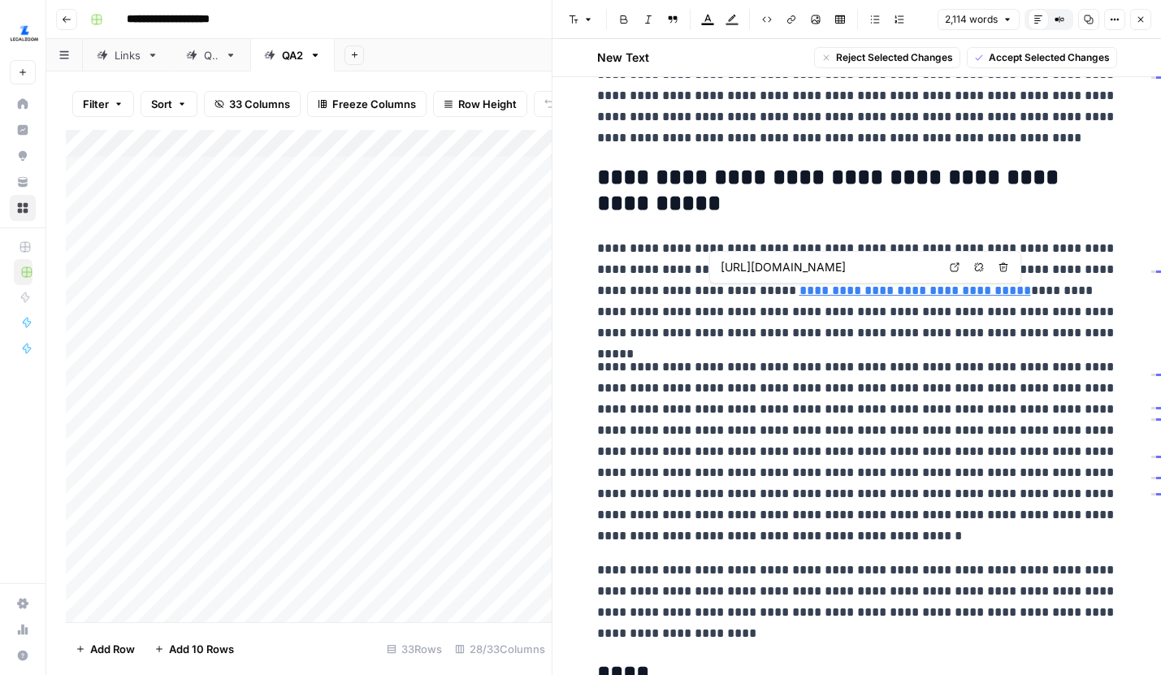
click at [950, 263] on icon at bounding box center [955, 267] width 10 height 10
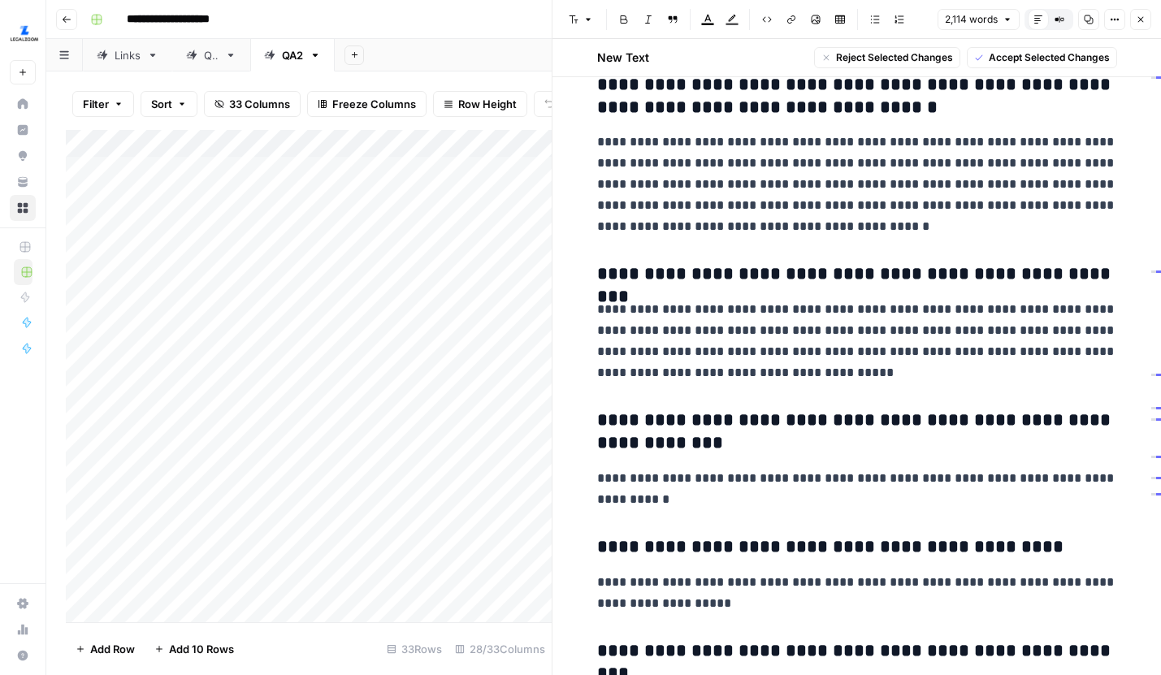
scroll to position [4905, 0]
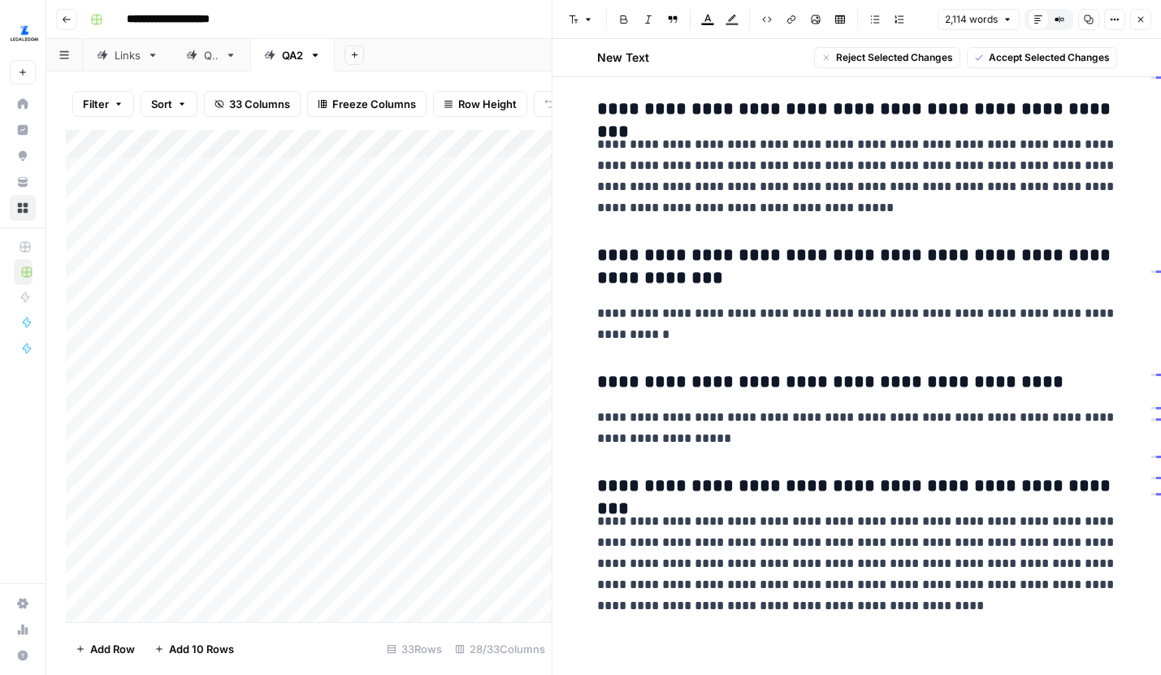
click at [1144, 16] on icon "button" at bounding box center [1141, 20] width 10 height 10
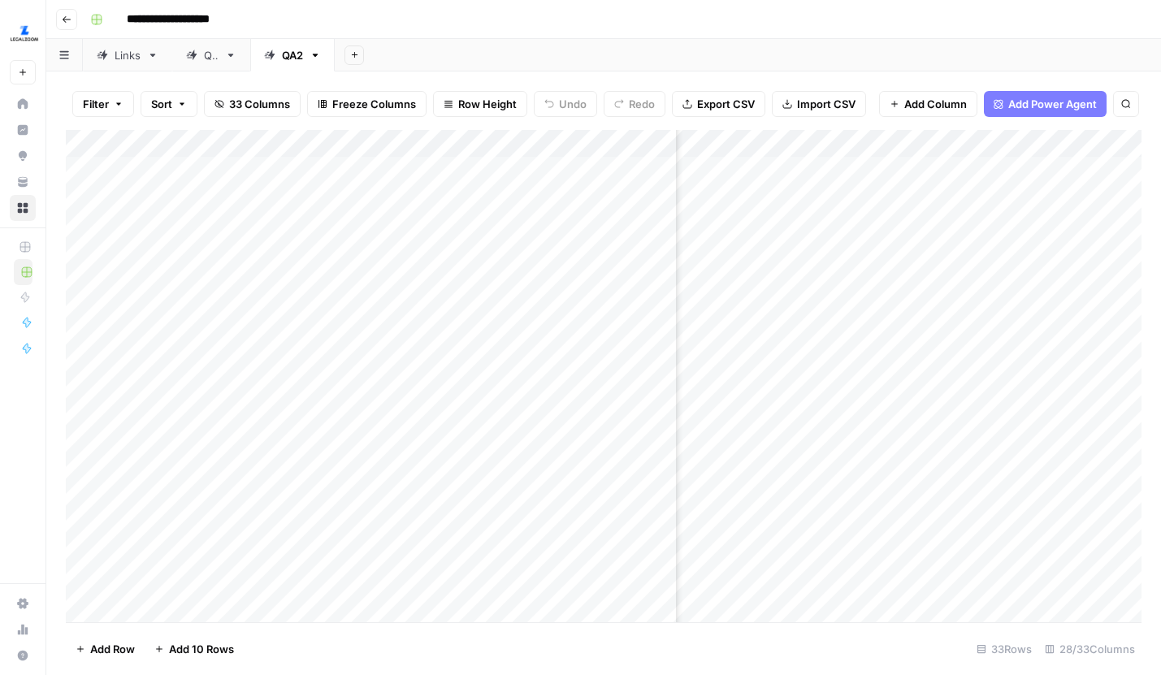
scroll to position [0, 3234]
click at [963, 250] on div "Add Column" at bounding box center [603, 376] width 1075 height 492
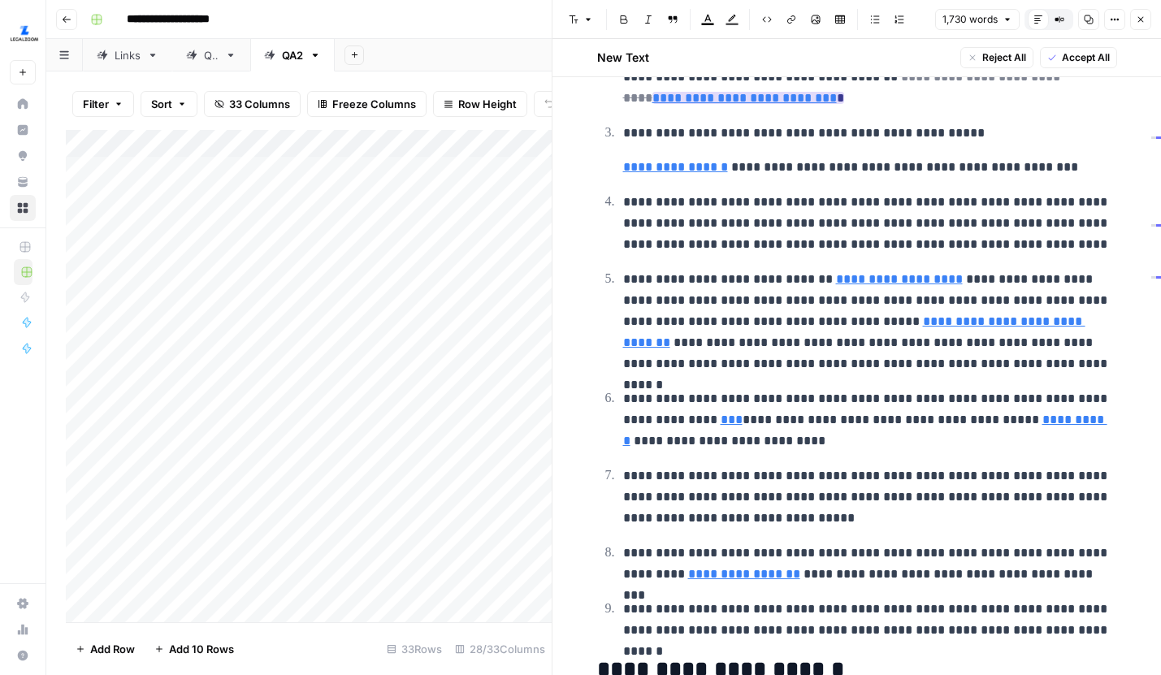
scroll to position [720, 0]
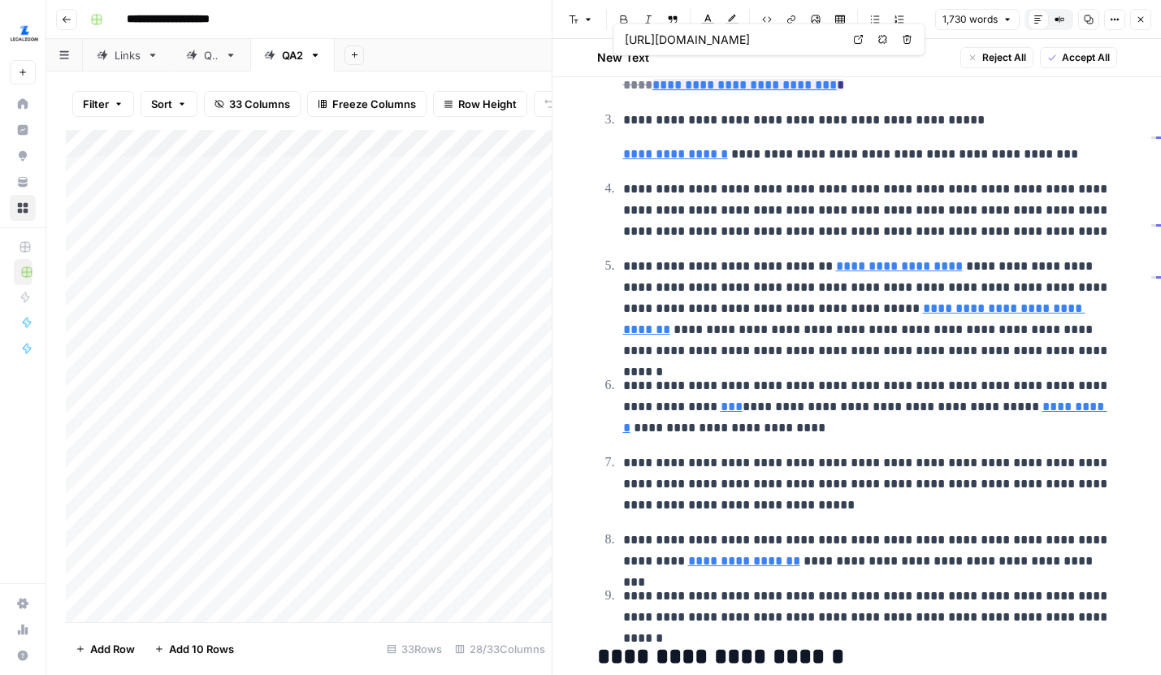
click at [855, 41] on icon at bounding box center [859, 40] width 10 height 10
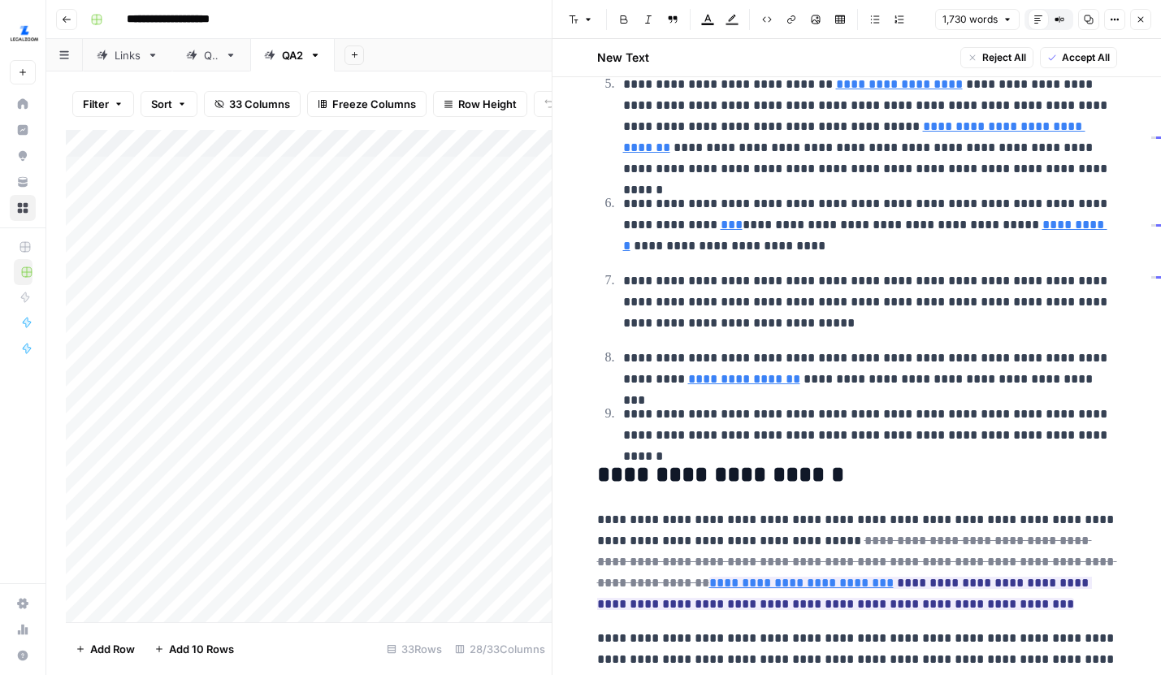
scroll to position [903, 0]
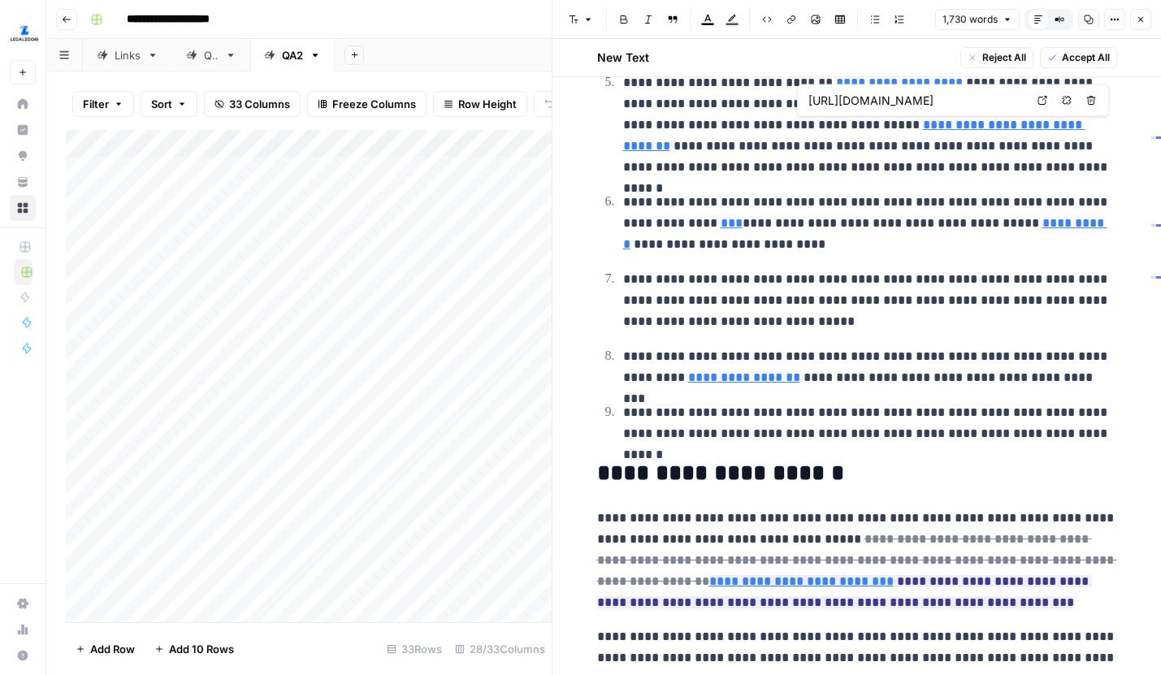
type input "https://www.sba.gov/blog/basic-information-about-operating-agreements"
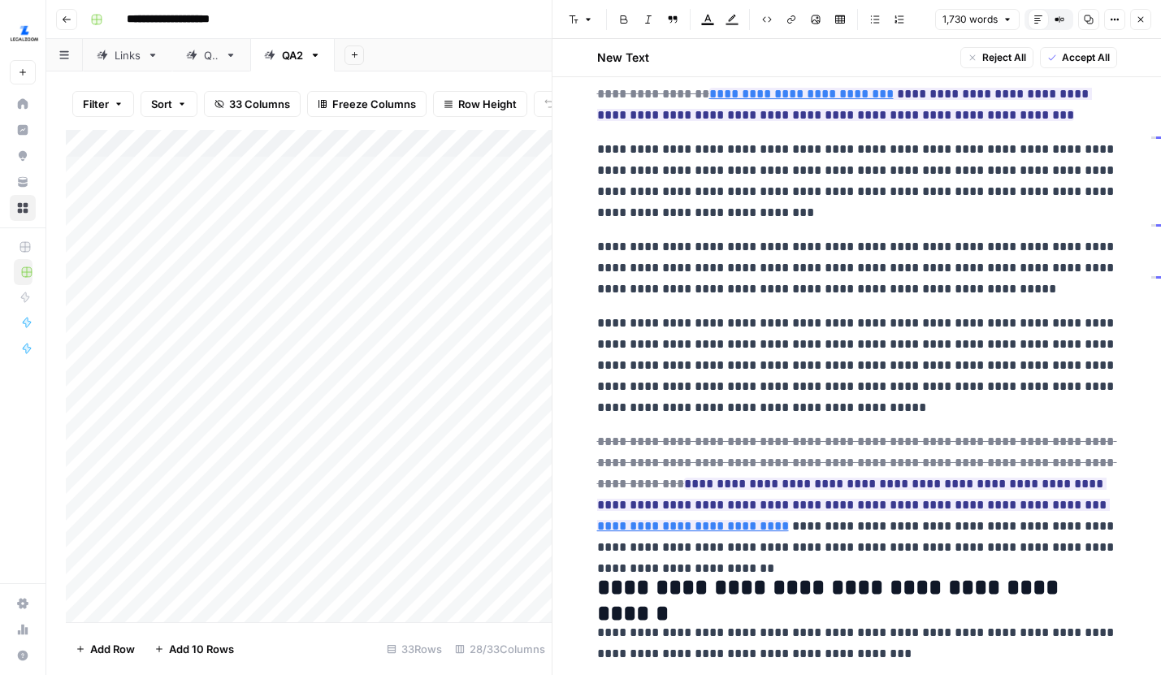
scroll to position [1400, 0]
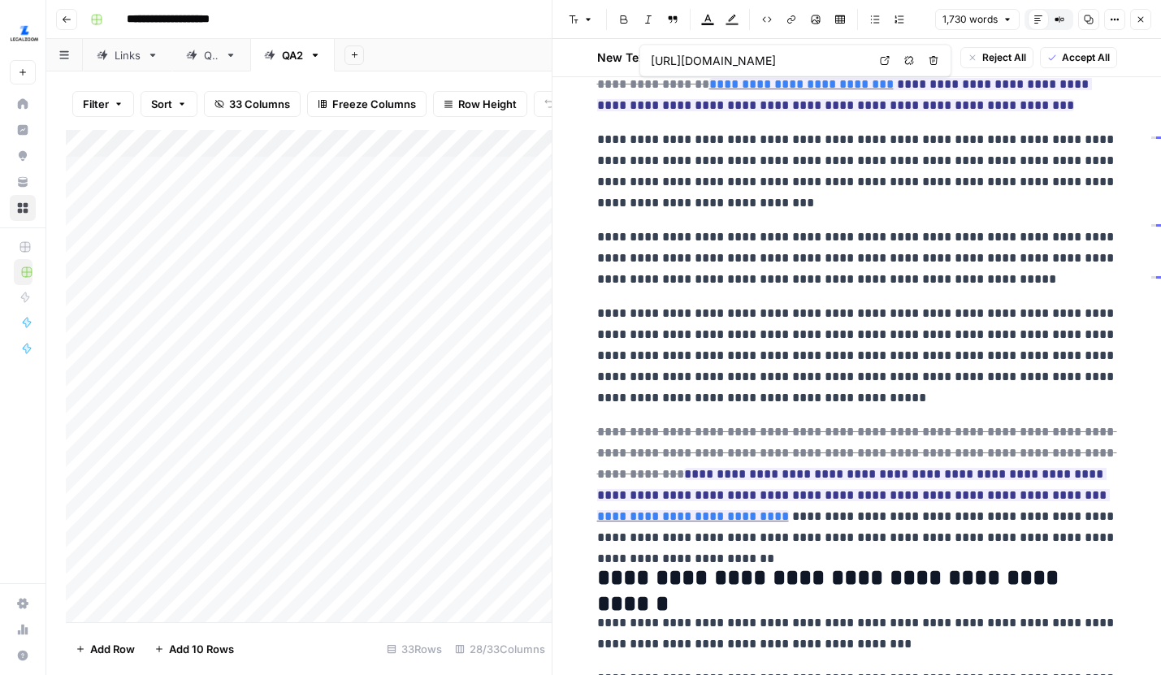
click at [881, 62] on icon at bounding box center [885, 61] width 10 height 10
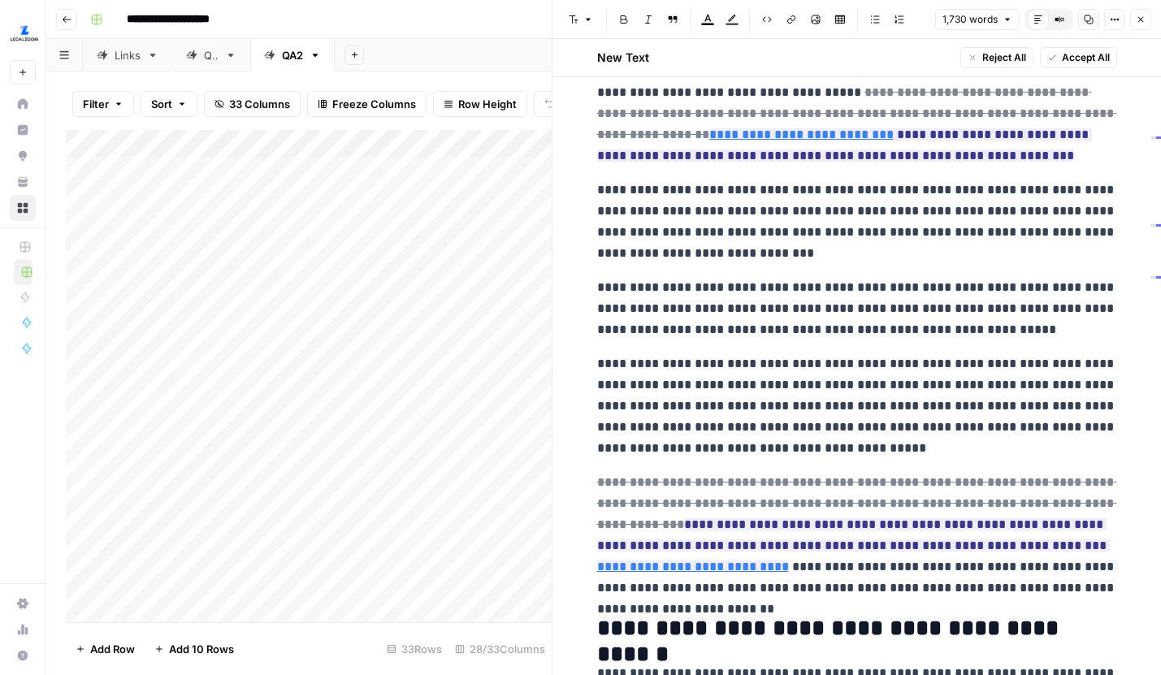
scroll to position [1327, 0]
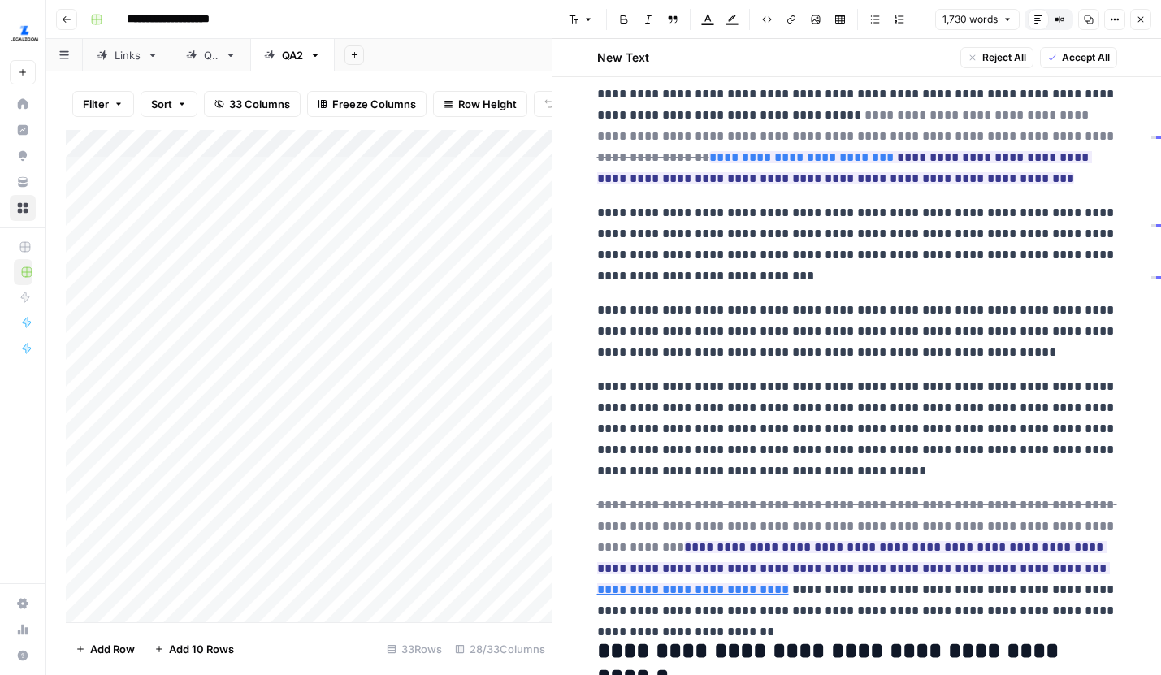
click at [919, 241] on p "**********" at bounding box center [857, 244] width 520 height 84
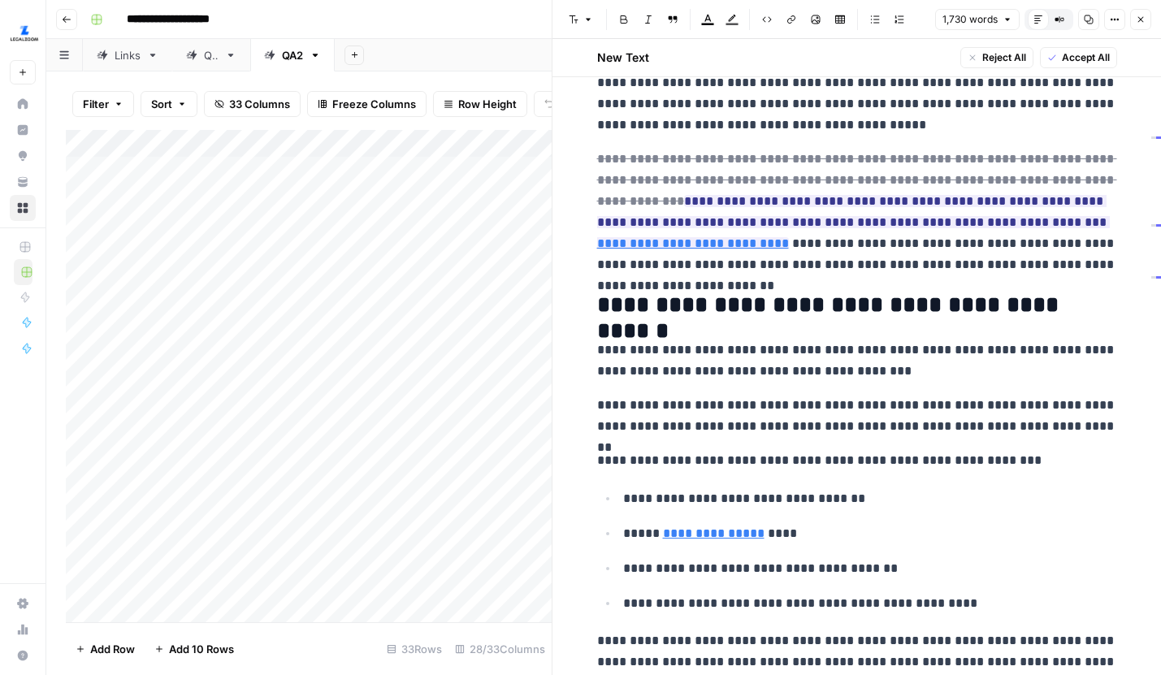
scroll to position [1715, 0]
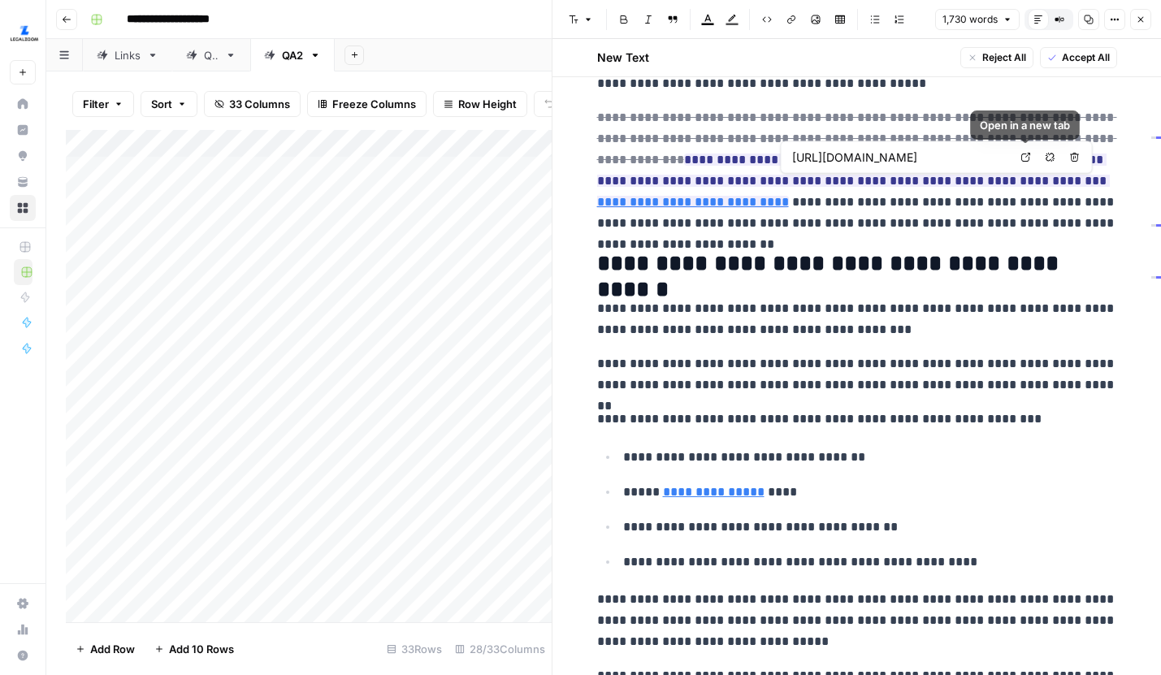
click at [1028, 155] on icon at bounding box center [1026, 158] width 10 height 10
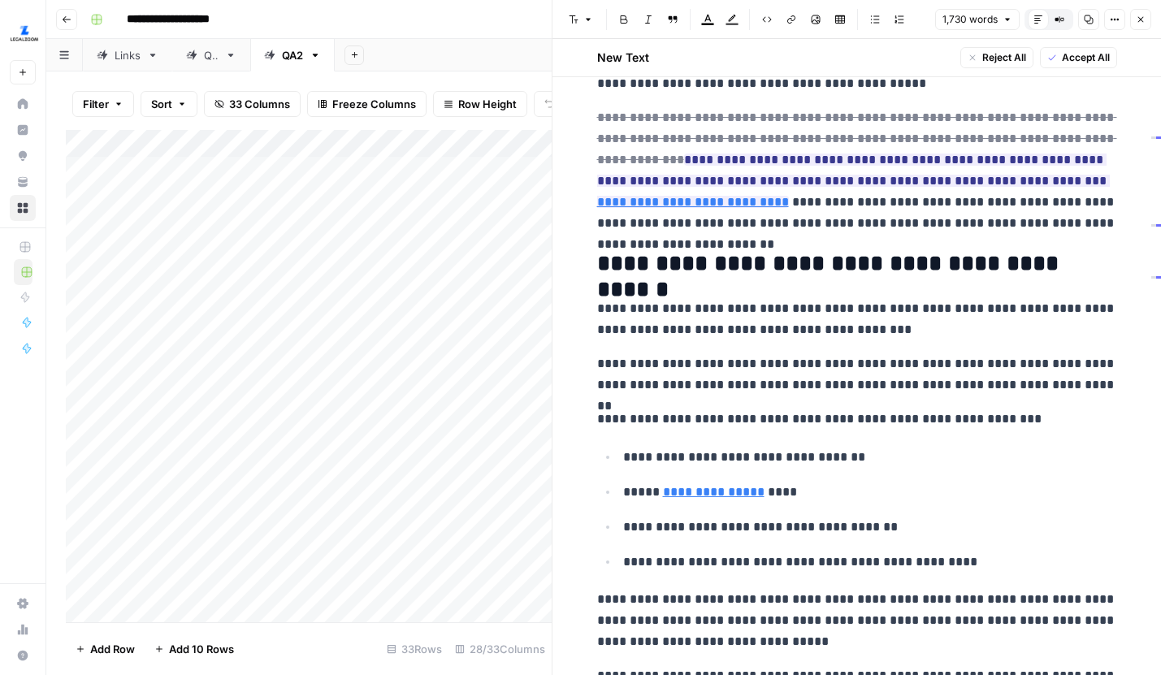
click at [828, 216] on p "**********" at bounding box center [857, 170] width 520 height 127
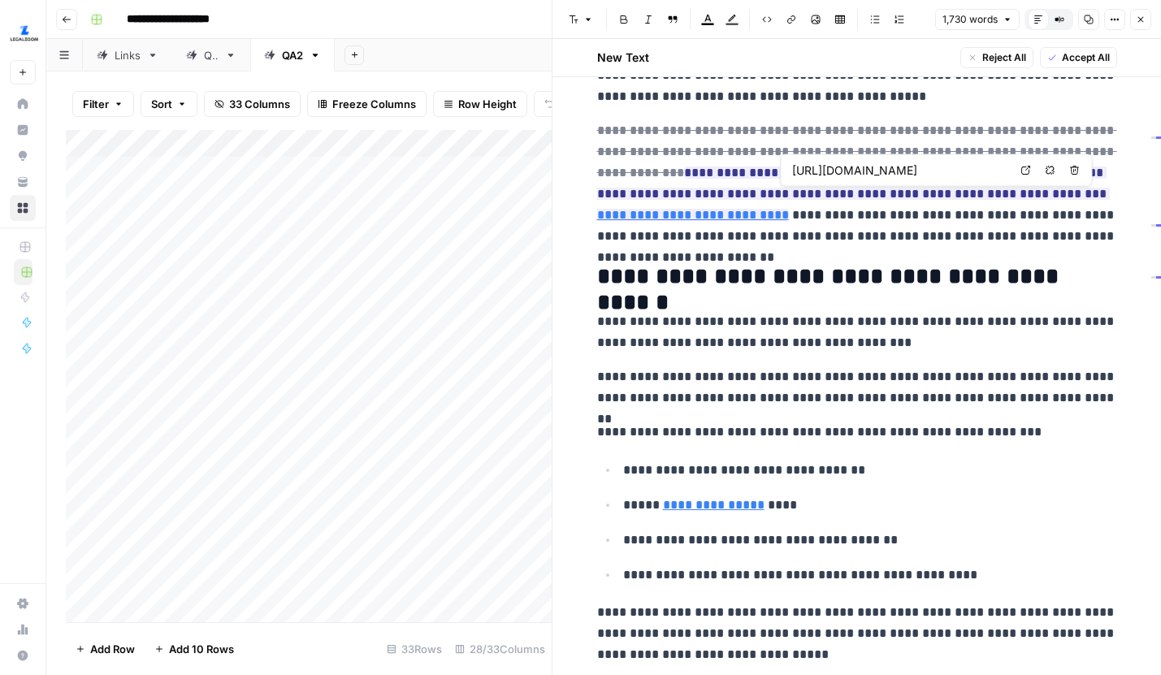
click at [1026, 173] on icon at bounding box center [1026, 171] width 10 height 10
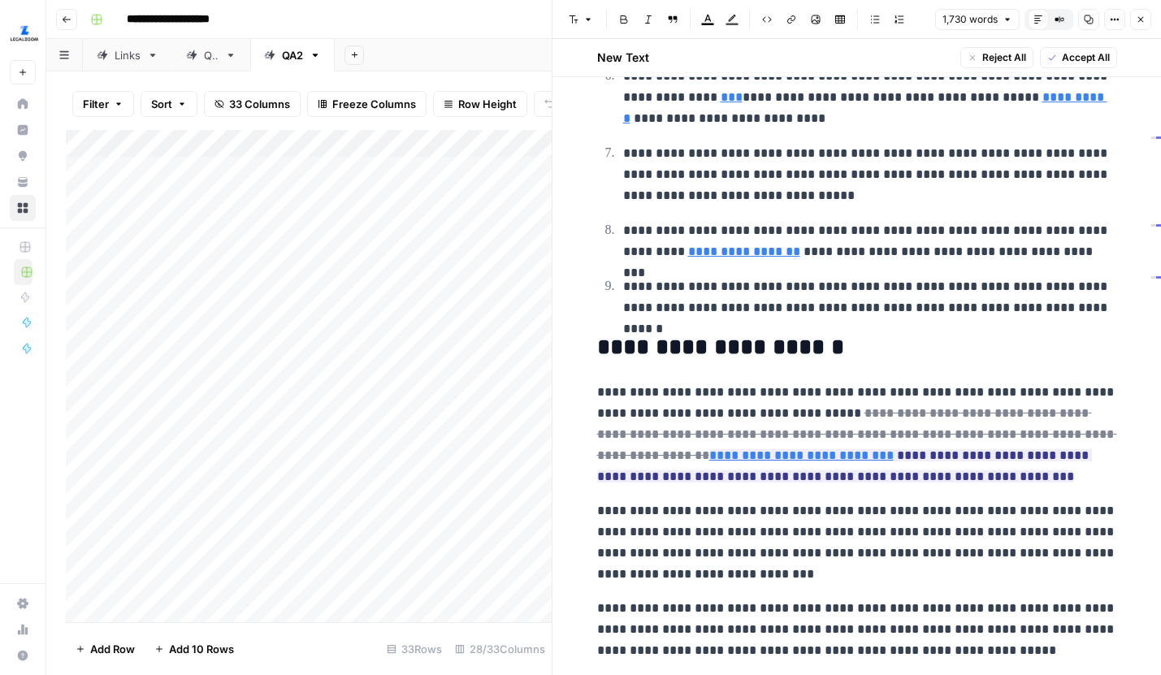
scroll to position [0, 0]
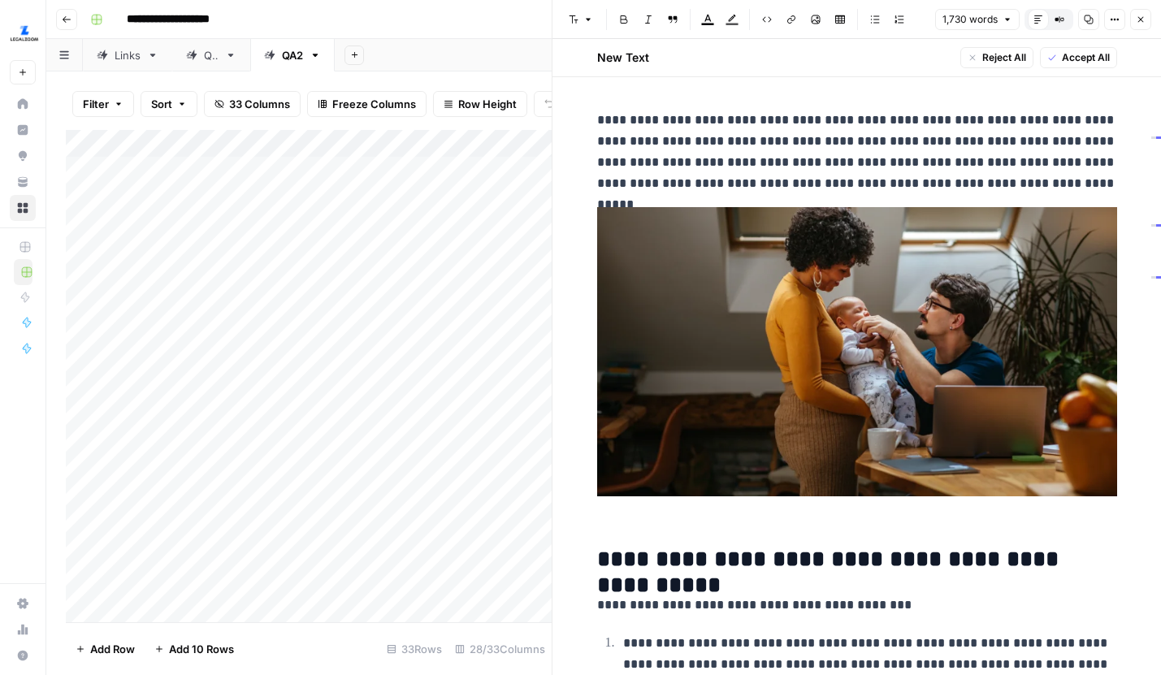
click at [1144, 21] on icon "button" at bounding box center [1141, 20] width 10 height 10
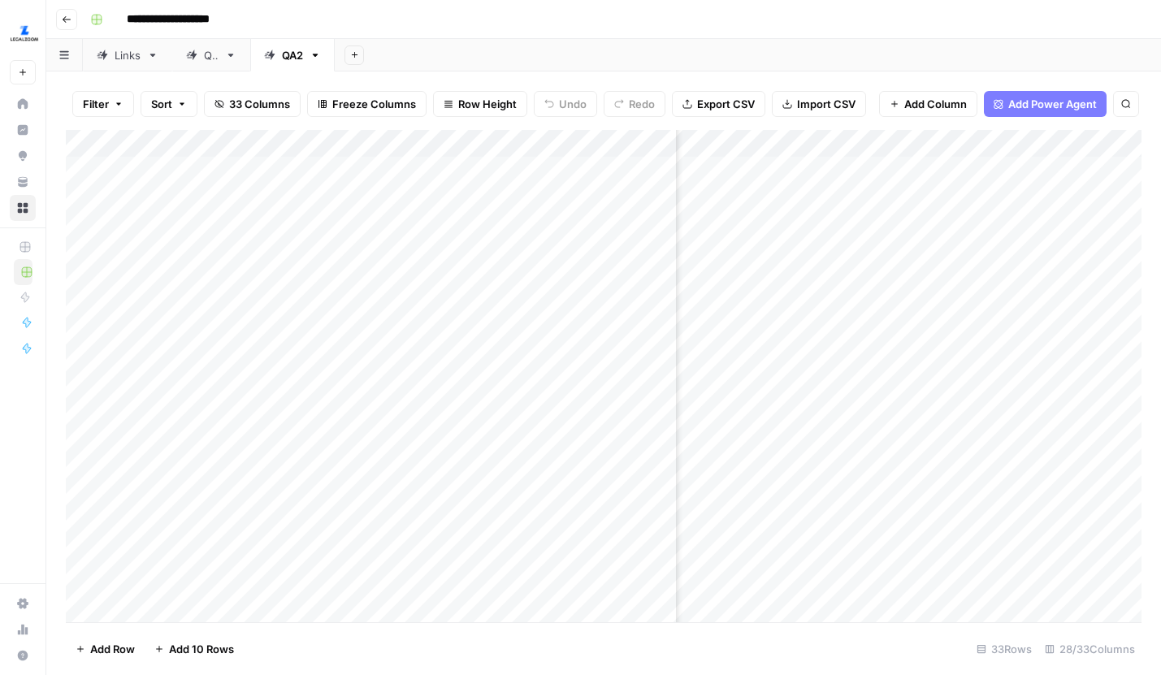
scroll to position [0, 3117]
click at [1081, 250] on div "Add Column" at bounding box center [603, 376] width 1075 height 492
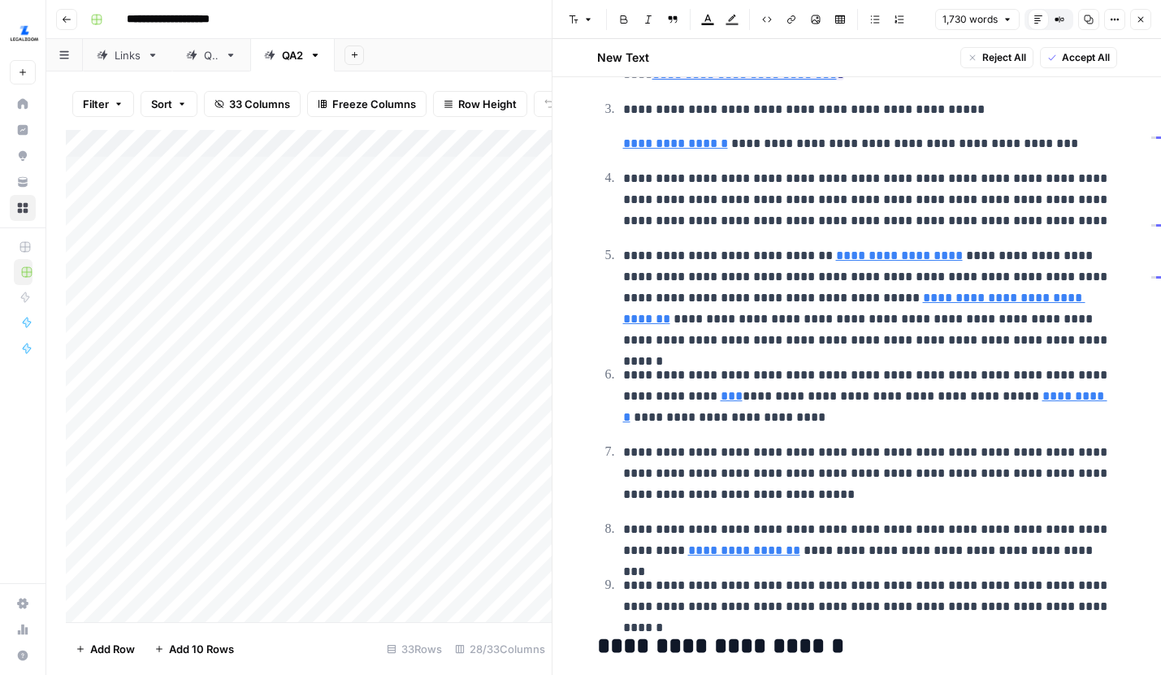
scroll to position [735, 0]
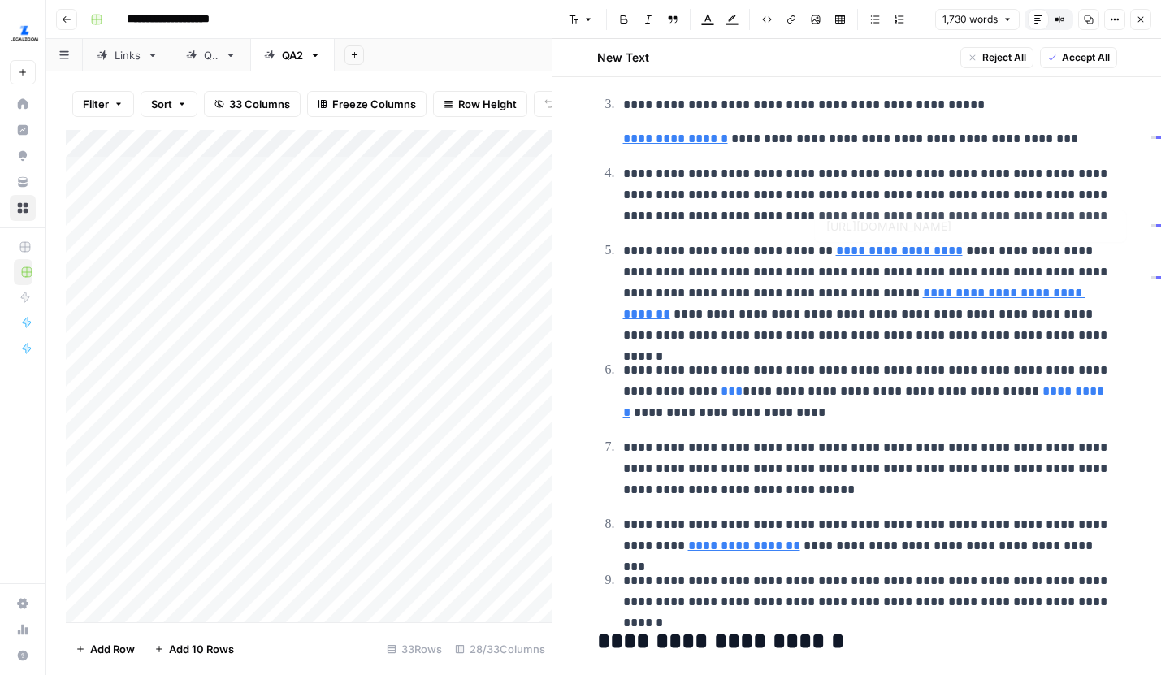
type input "https://www.legalzoom.com/templates/t/llc-operating-agreement"
type input "https://www.irs.gov/businesses/small-businesses-self-employed/get-an-employer-i…"
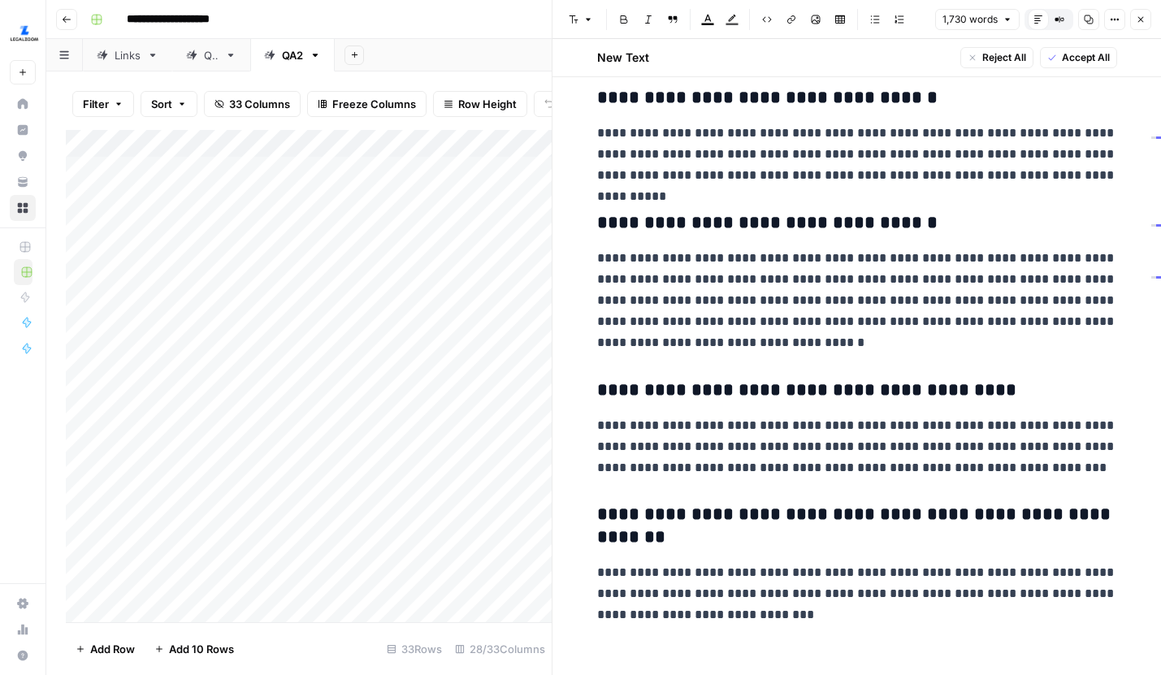
scroll to position [4143, 0]
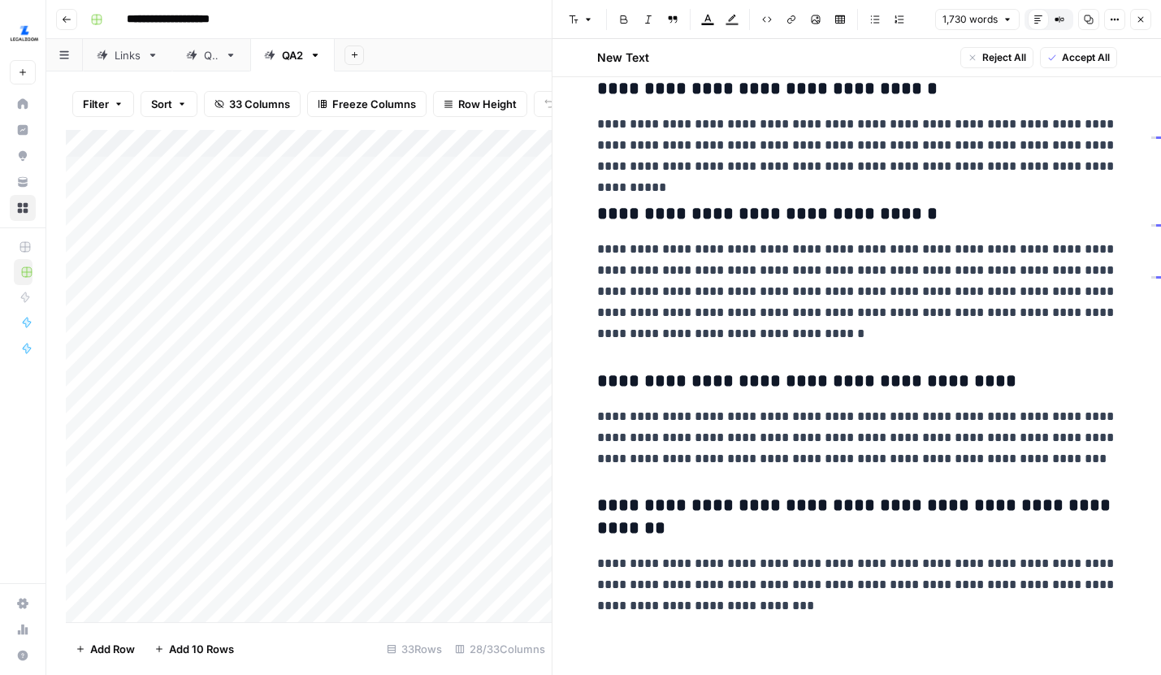
click at [1144, 22] on icon "button" at bounding box center [1141, 20] width 10 height 10
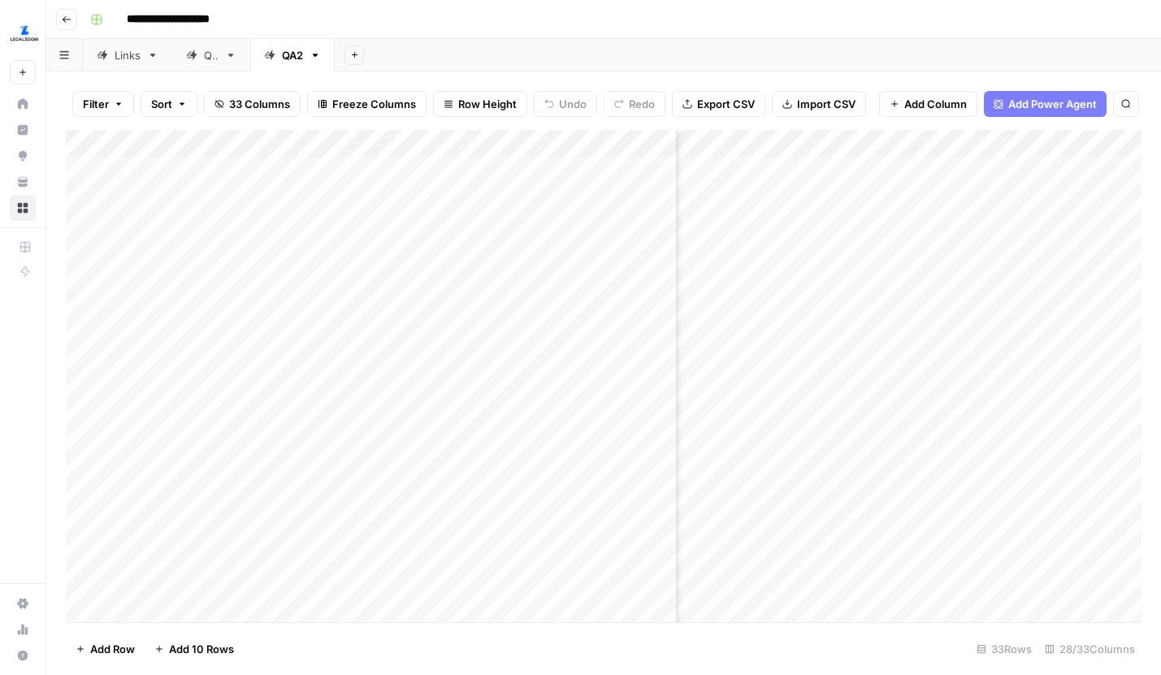
click at [1098, 276] on div "Add Column" at bounding box center [603, 376] width 1075 height 492
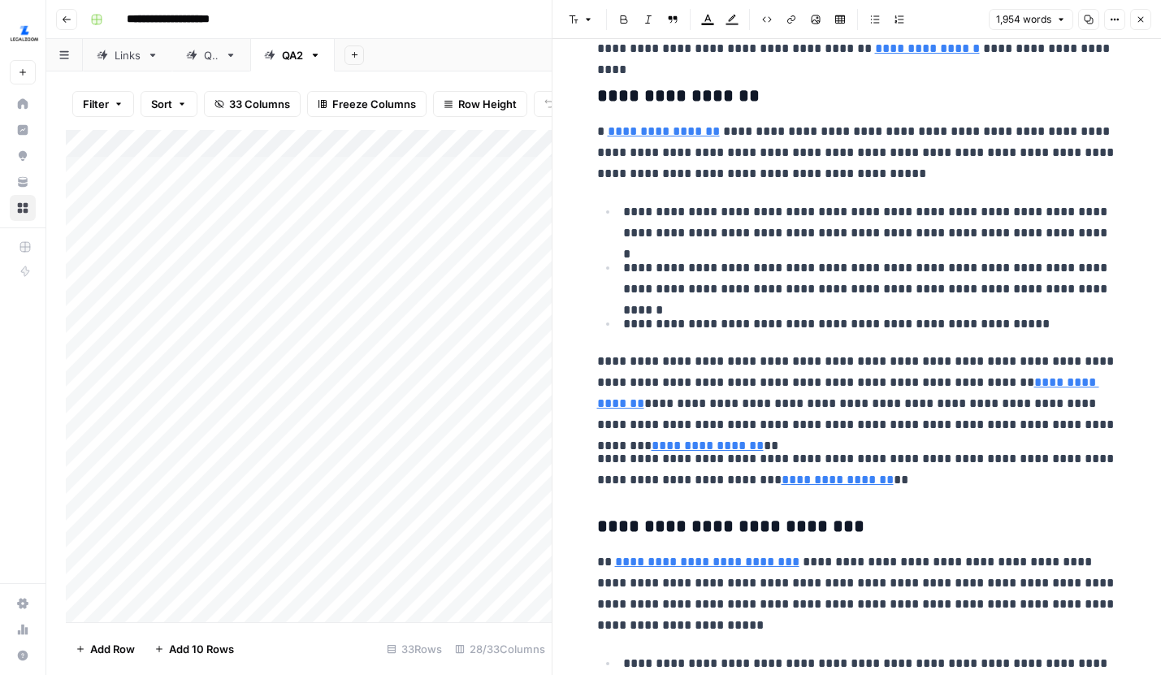
scroll to position [1740, 0]
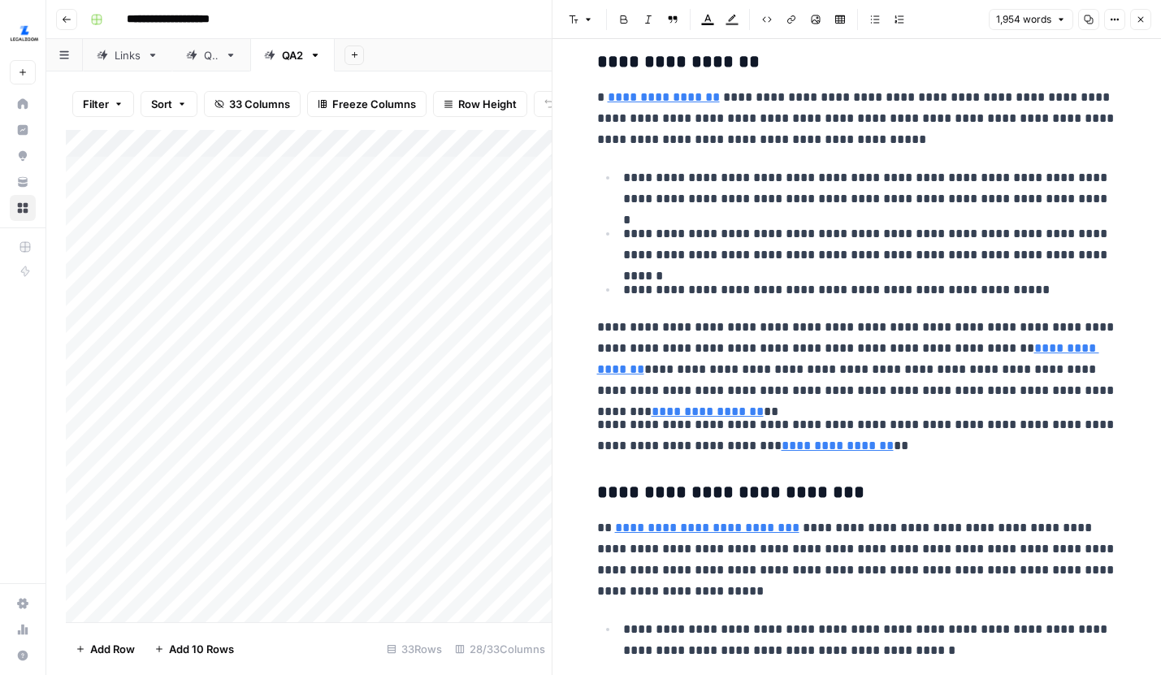
click at [1144, 16] on icon "button" at bounding box center [1141, 20] width 10 height 10
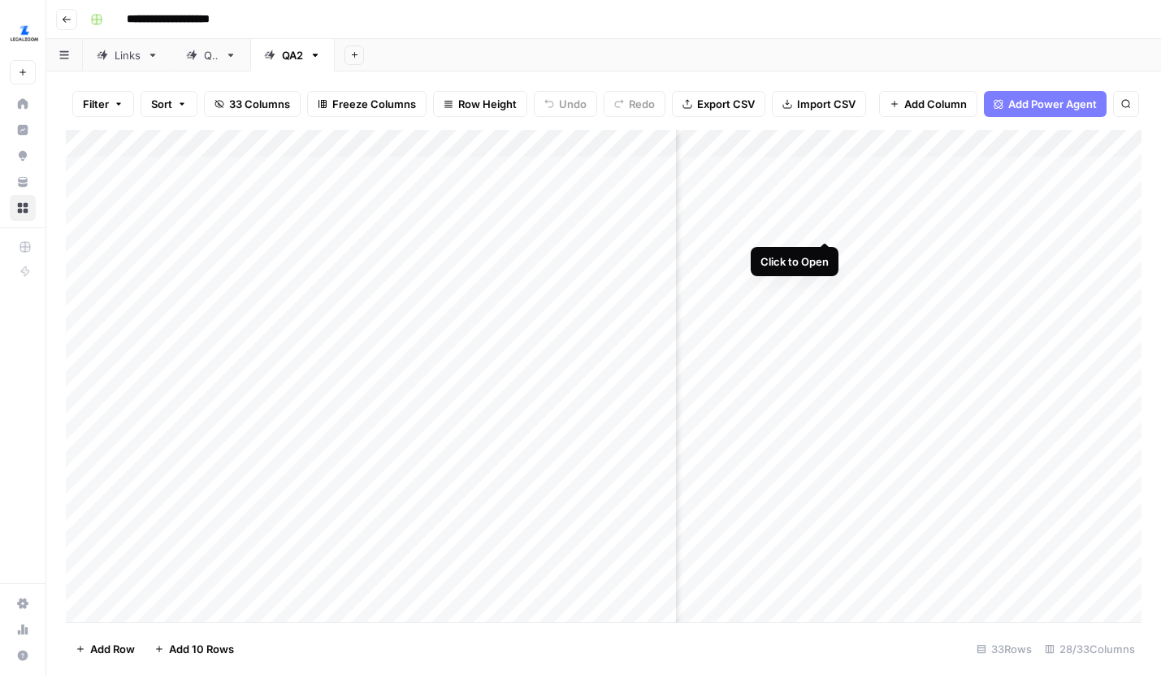
click at [827, 224] on div "Add Column" at bounding box center [603, 376] width 1075 height 492
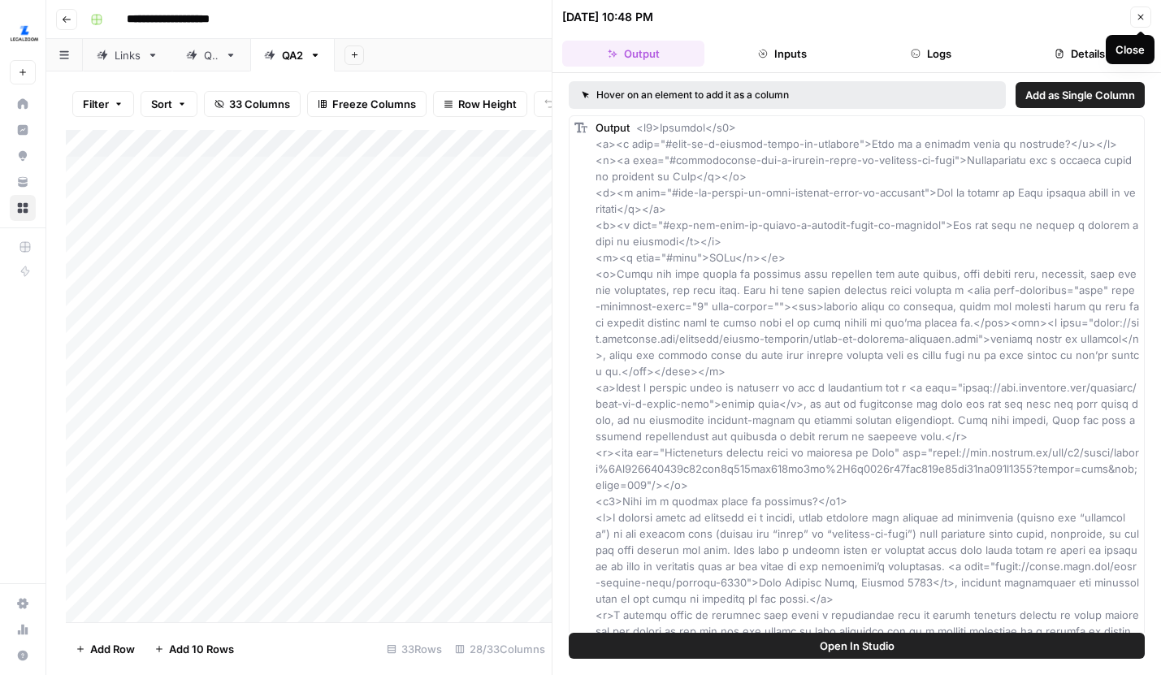
click at [1136, 15] on icon "button" at bounding box center [1141, 17] width 10 height 10
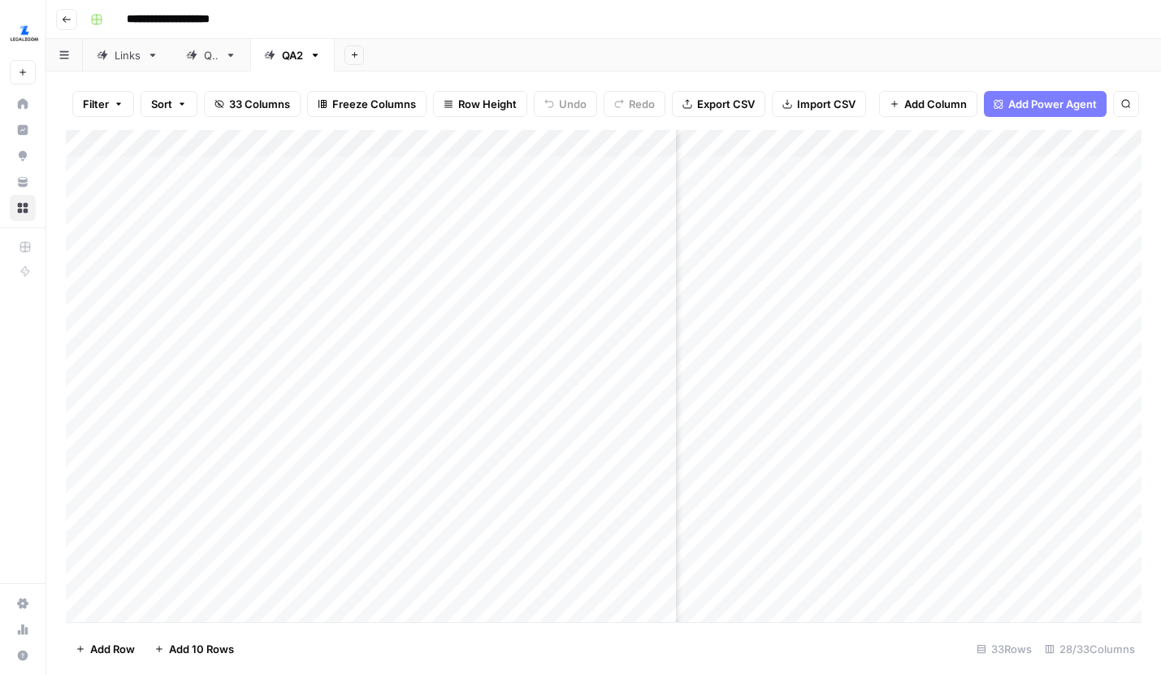
scroll to position [0, 781]
click at [933, 223] on div "Add Column" at bounding box center [603, 376] width 1075 height 492
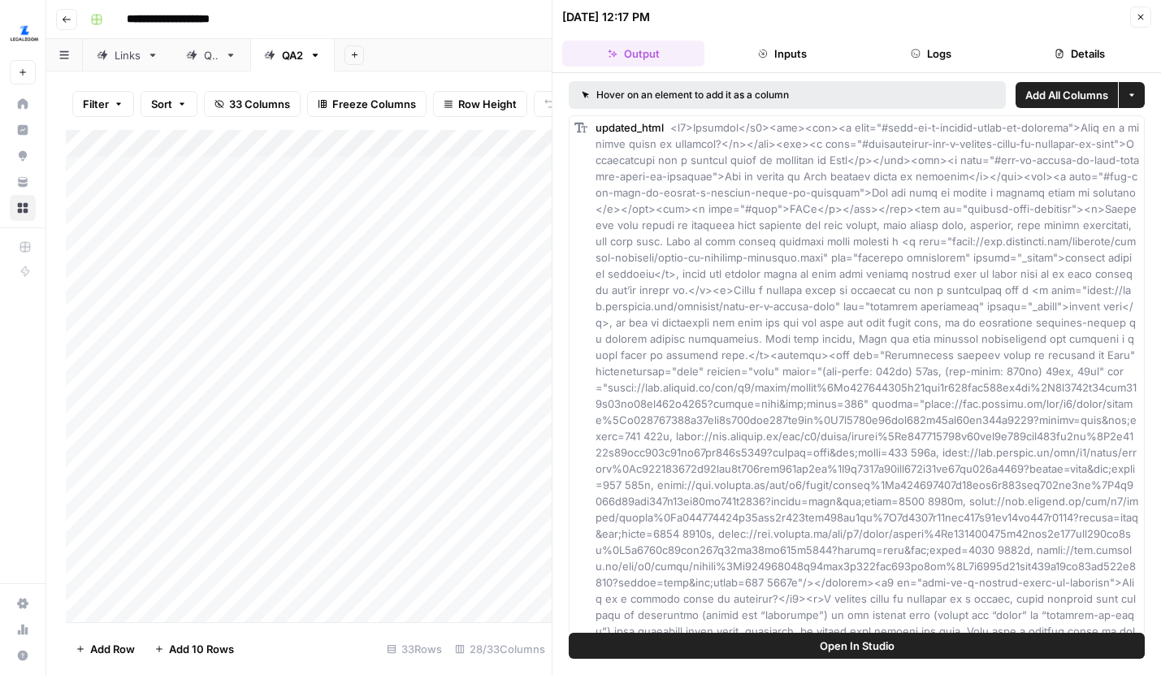
click at [1145, 15] on button "Close" at bounding box center [1140, 16] width 21 height 21
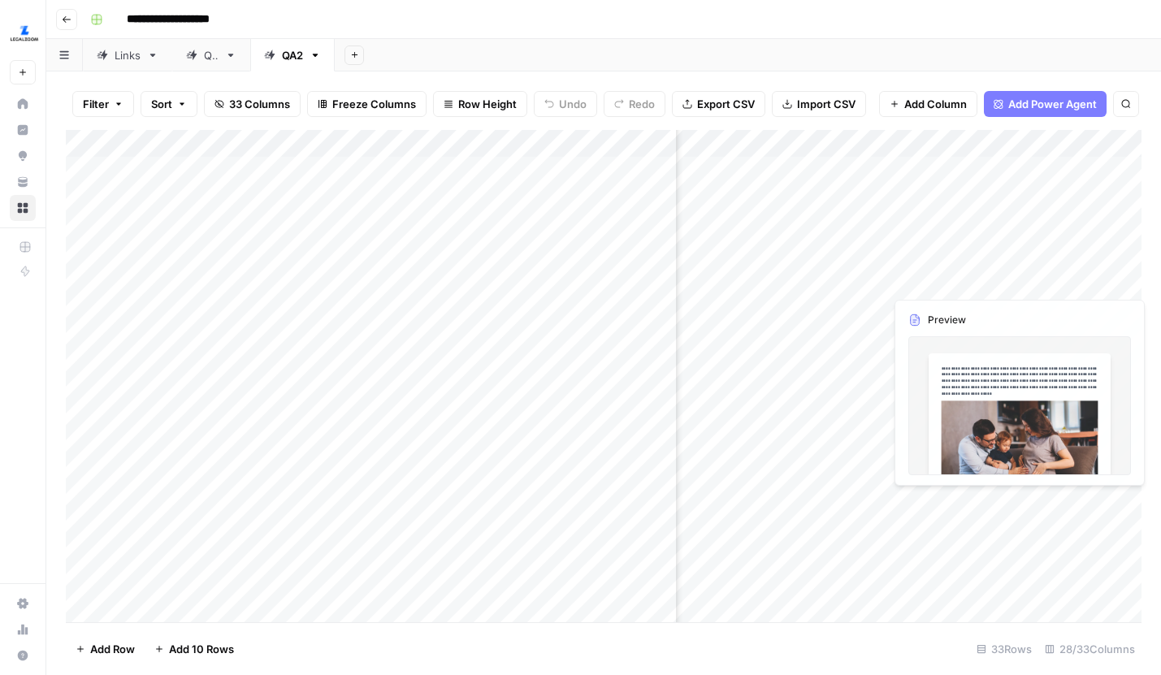
scroll to position [0, 3154]
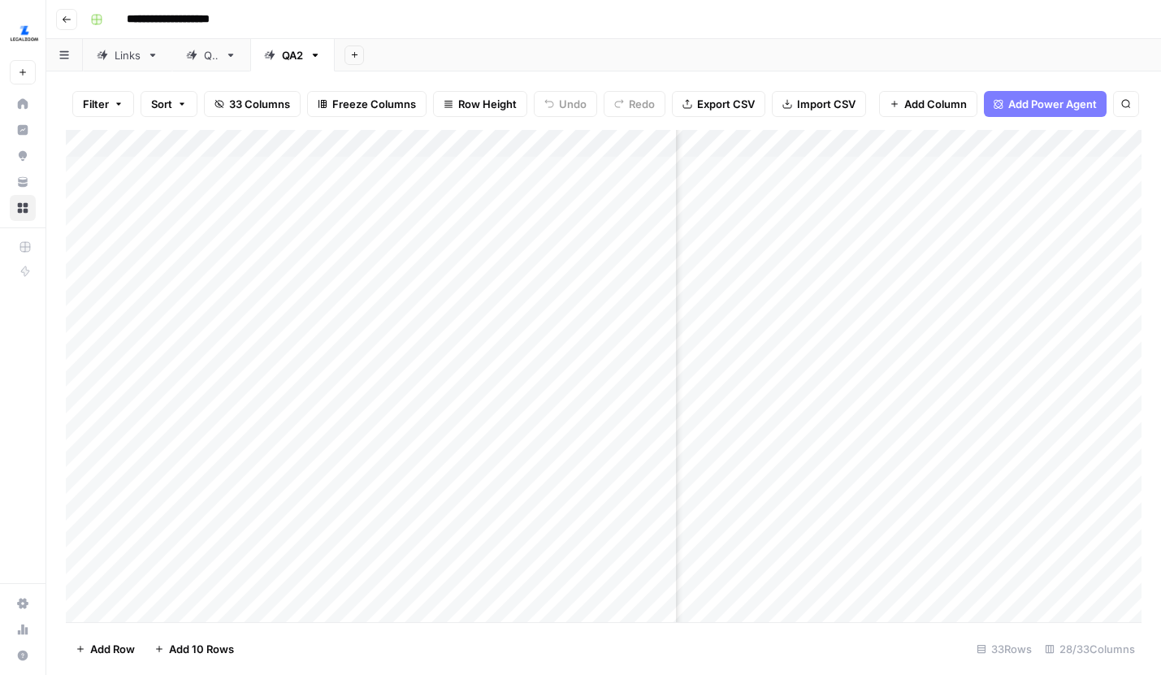
click at [1063, 279] on div "Add Column" at bounding box center [603, 376] width 1075 height 492
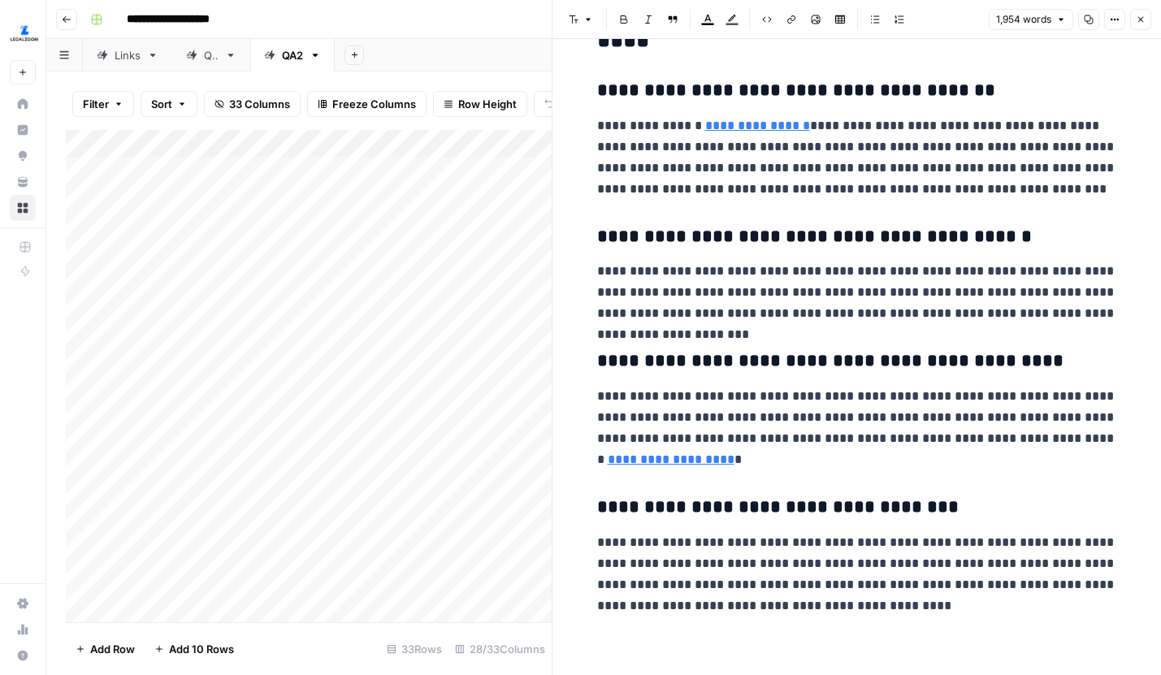
scroll to position [5432, 0]
click at [1141, 17] on icon "button" at bounding box center [1141, 20] width 6 height 6
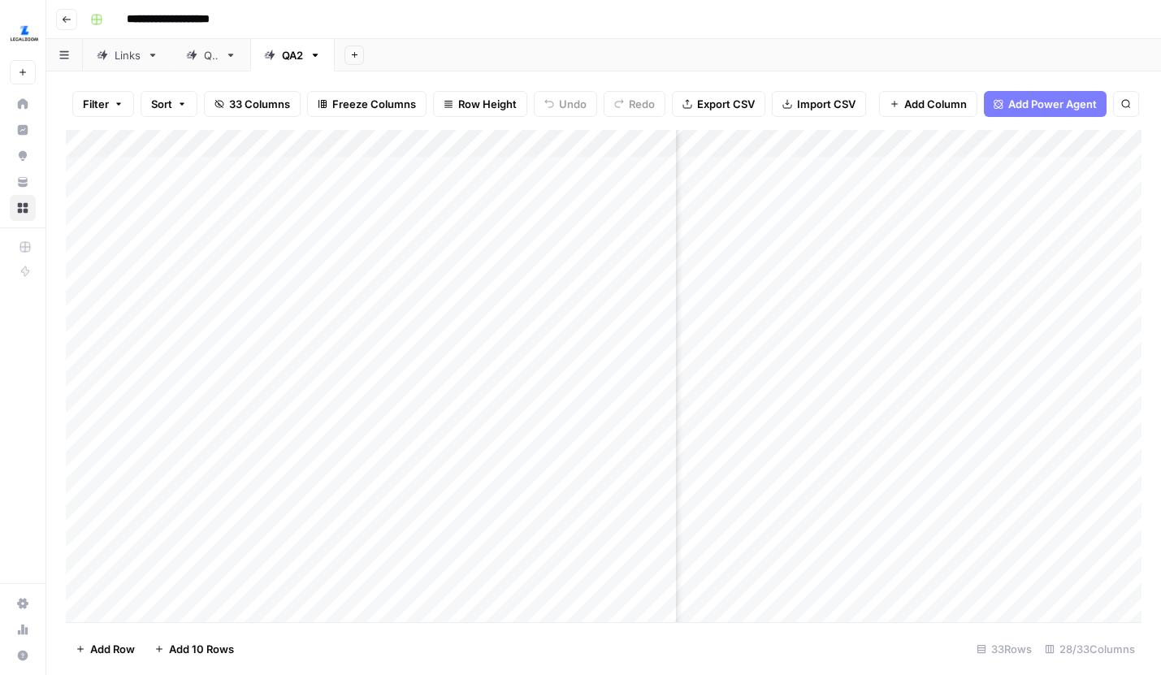
scroll to position [0, 3311]
click at [884, 309] on div "Add Column" at bounding box center [603, 376] width 1075 height 492
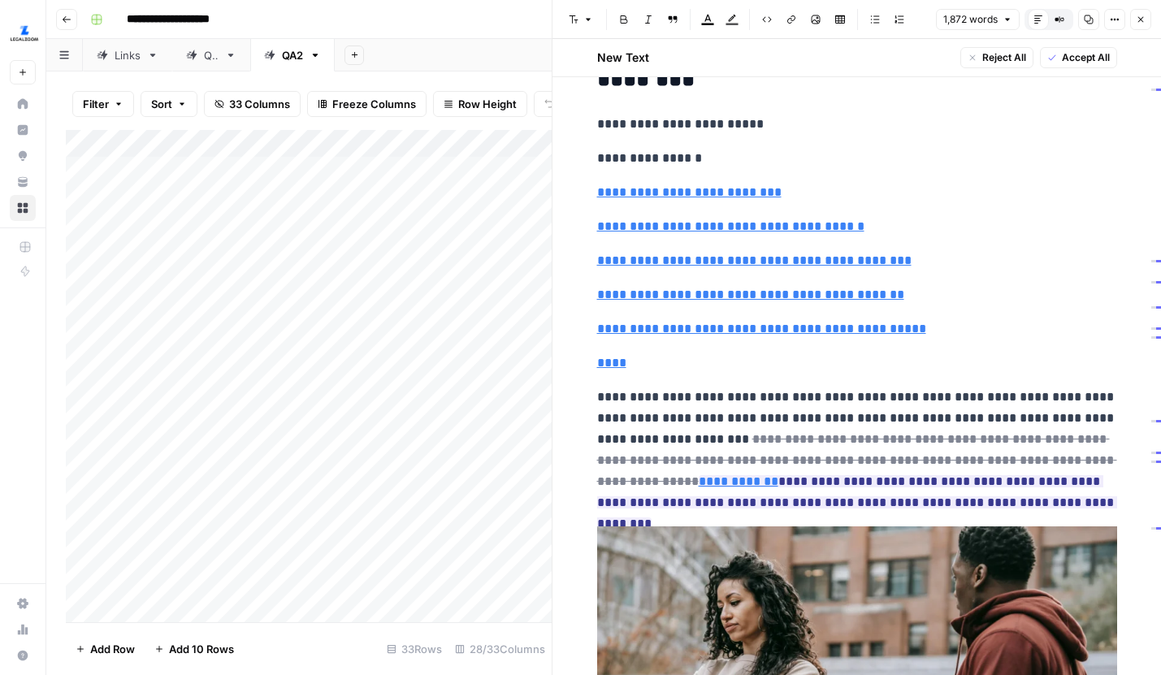
scroll to position [212, 0]
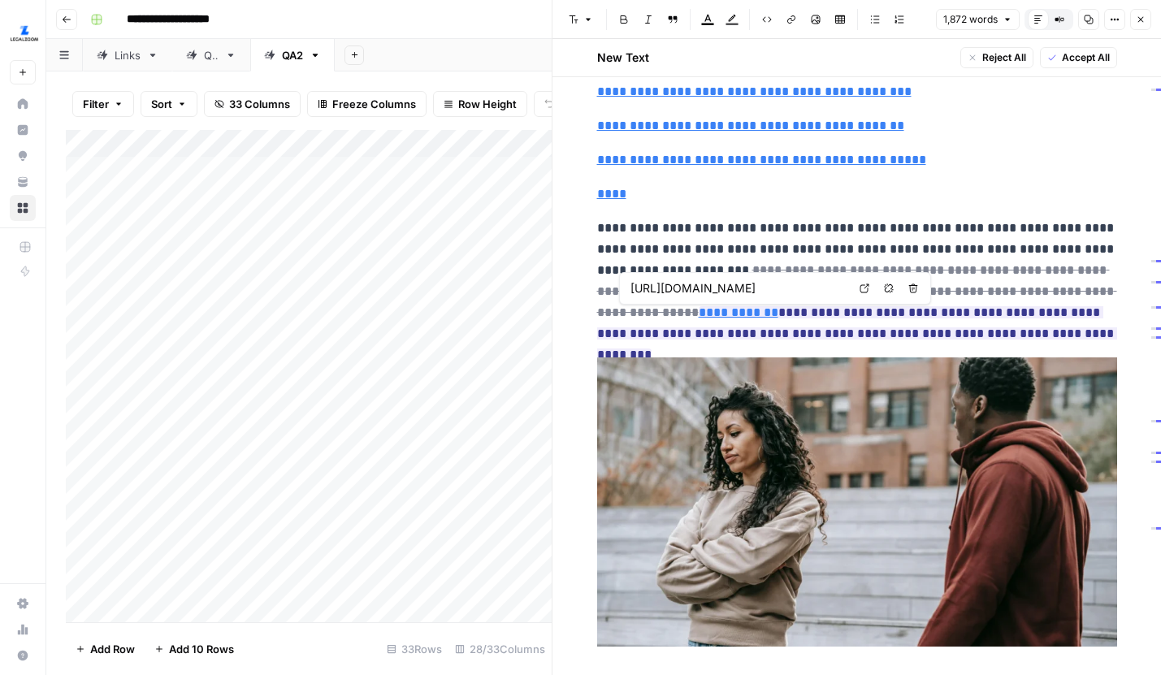
click at [868, 289] on icon at bounding box center [864, 288] width 10 height 10
type input "#what-proof-do-you-need-for-a-restraining-order"
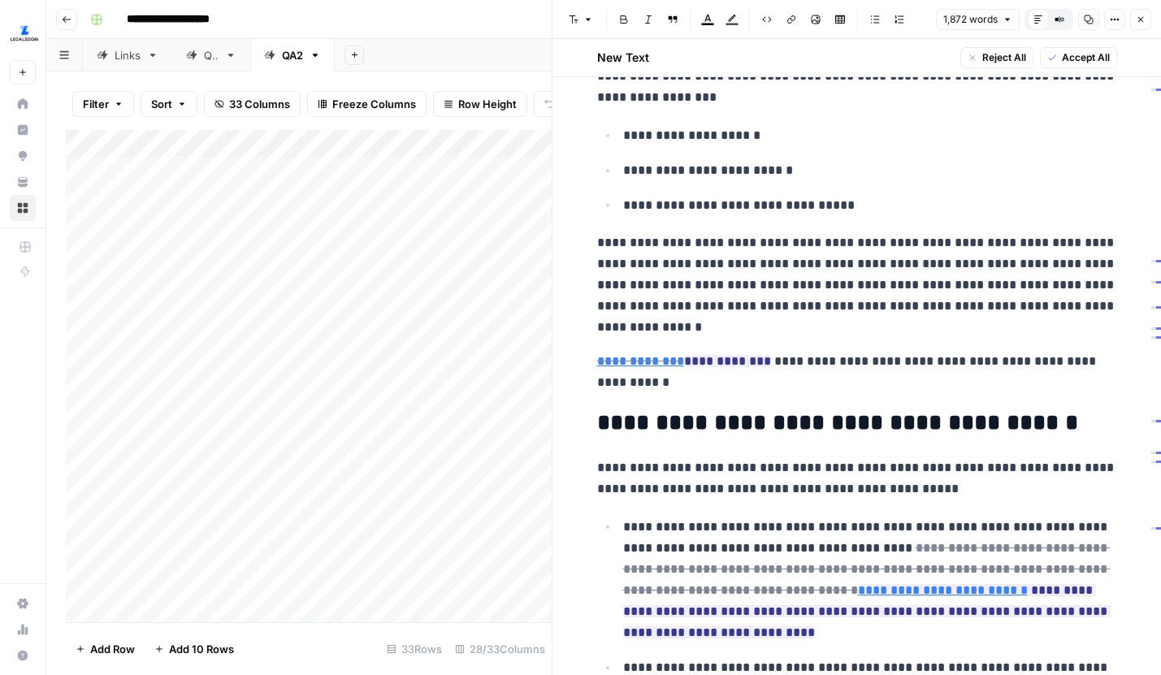
scroll to position [1590, 0]
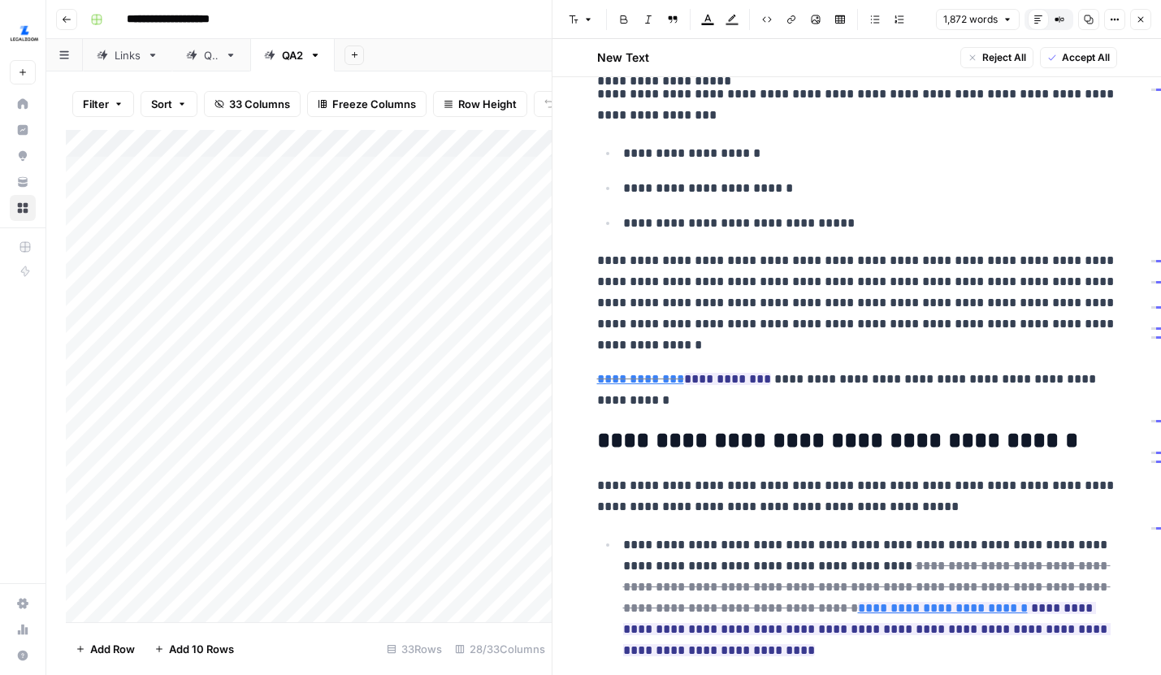
click at [1134, 18] on button "Close" at bounding box center [1140, 19] width 21 height 21
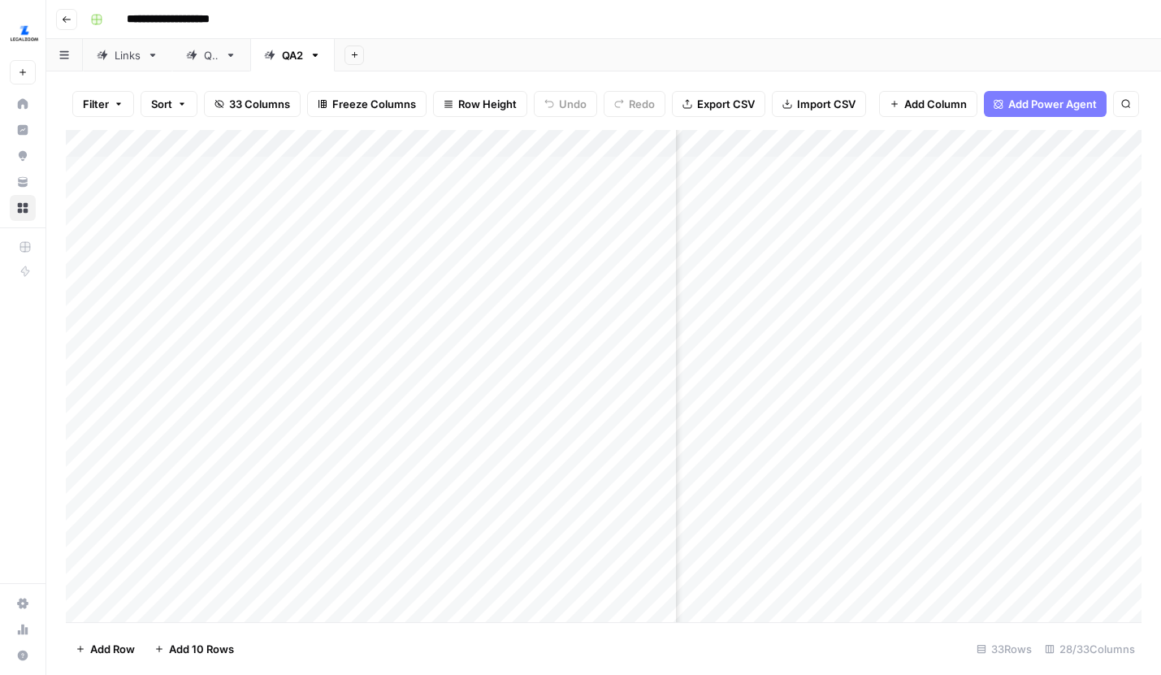
scroll to position [0, 2670]
click at [967, 309] on div "Add Column" at bounding box center [603, 376] width 1075 height 492
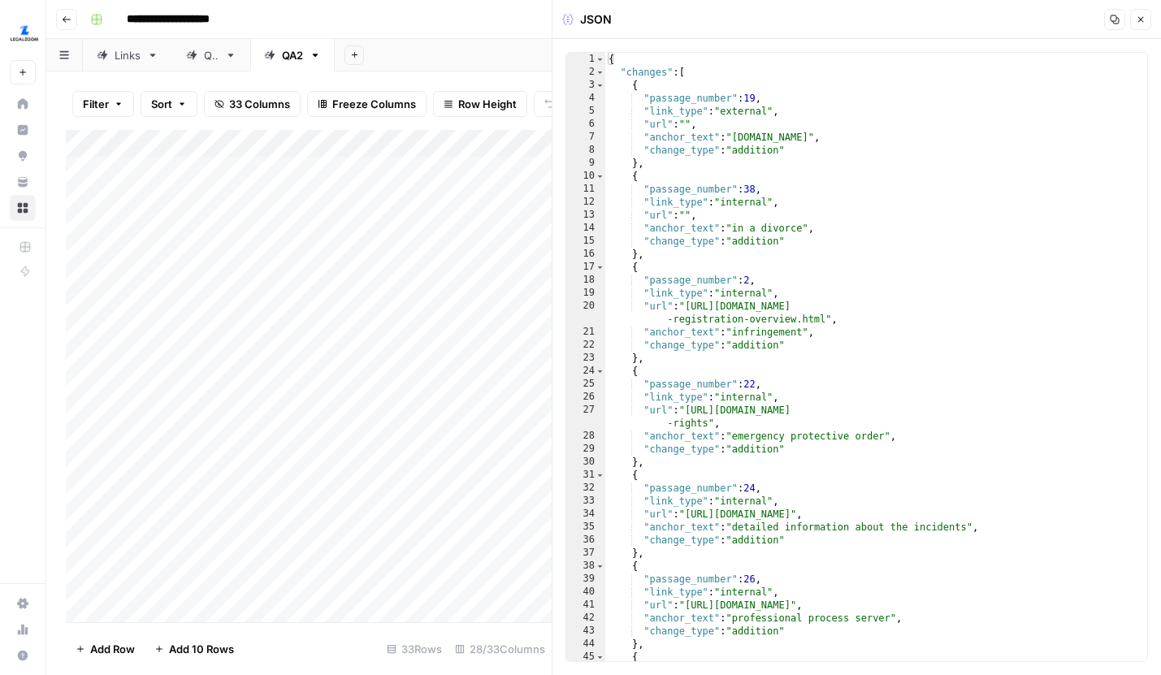
click at [1140, 19] on icon "button" at bounding box center [1141, 20] width 6 height 6
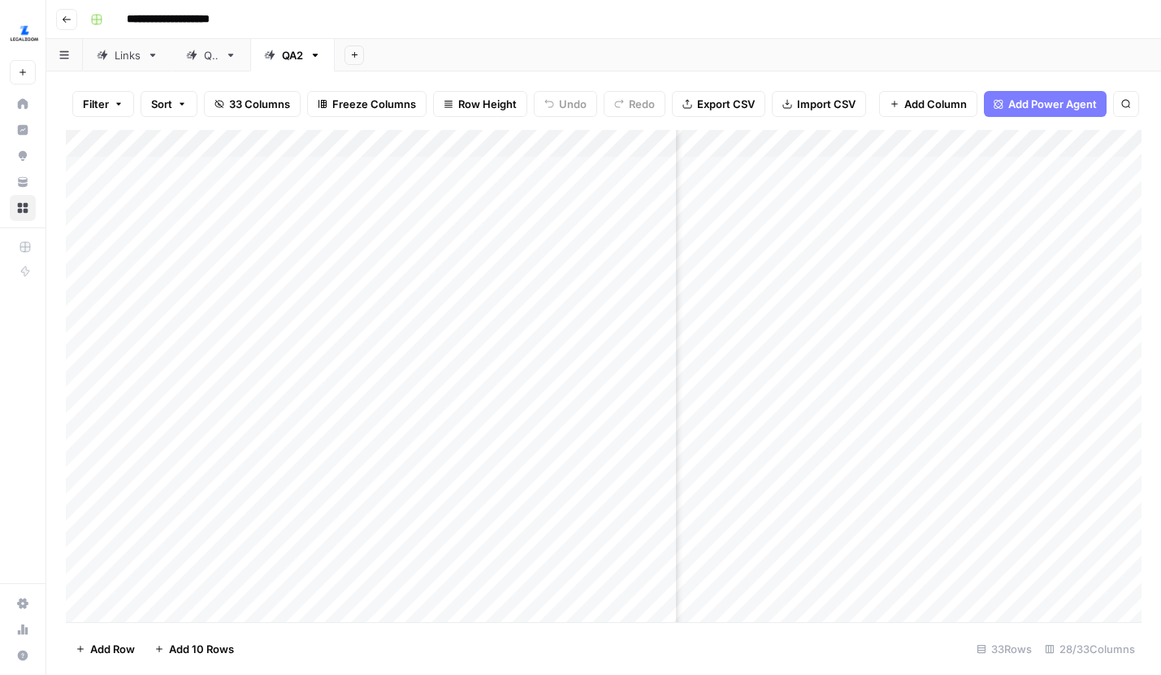
scroll to position [0, 3157]
click at [1043, 305] on div "Add Column" at bounding box center [603, 376] width 1075 height 492
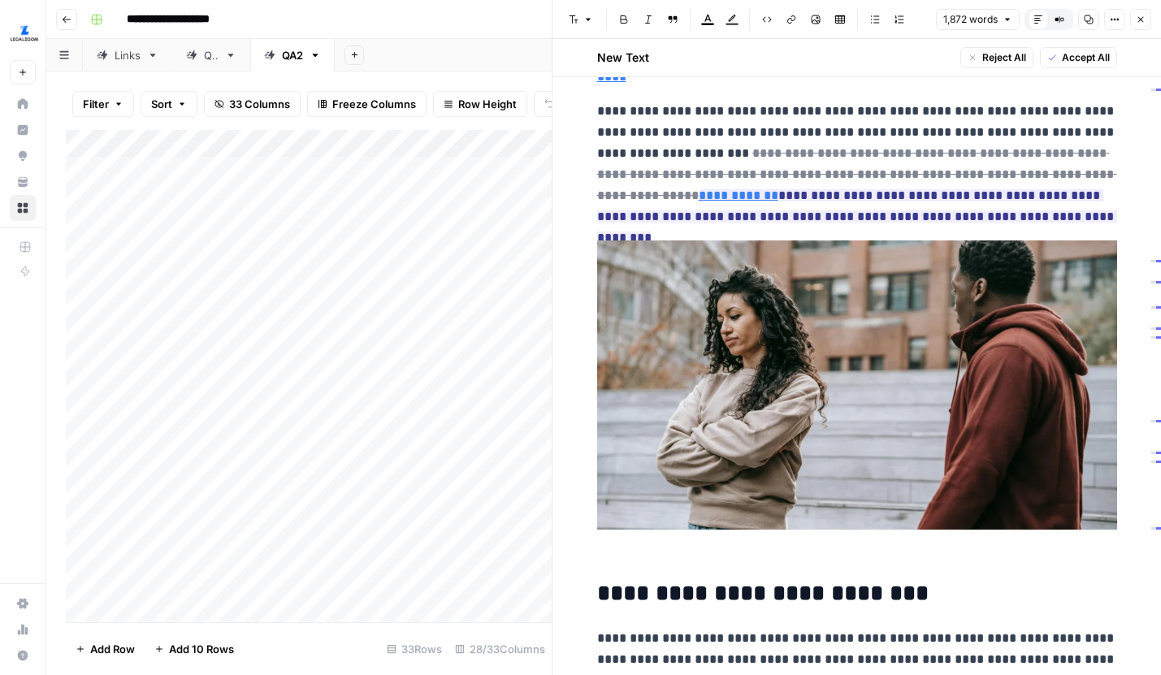
scroll to position [329, 0]
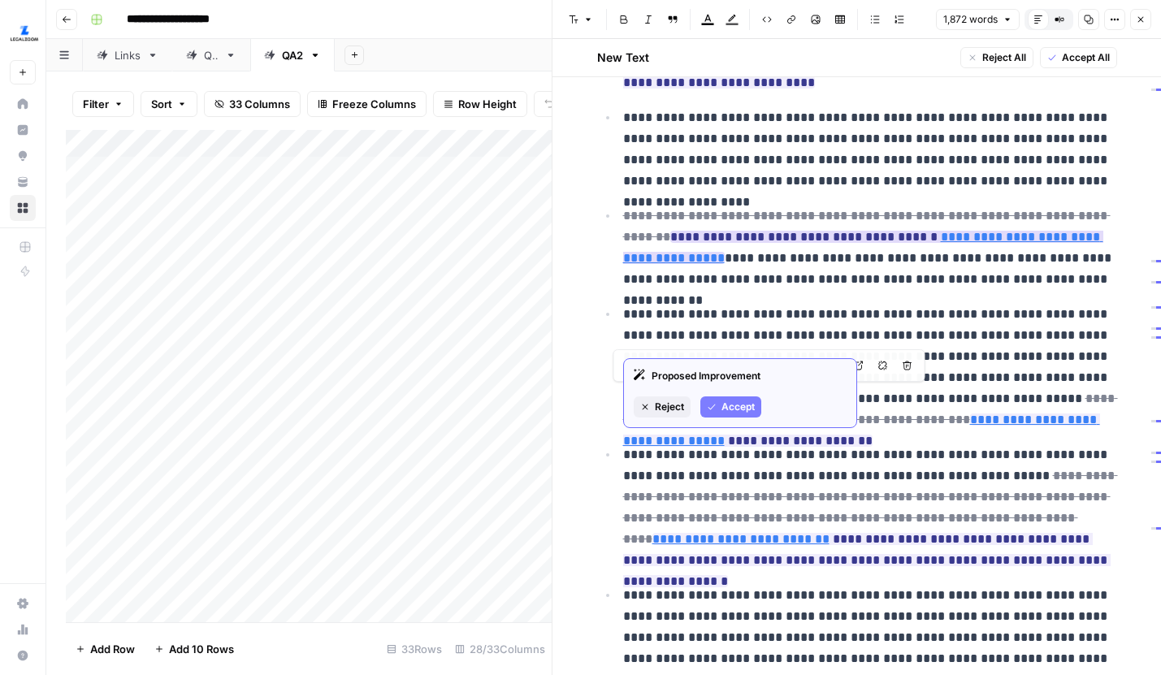
type input "https://statutes.capitol.texas.gov/GetStatute.aspx?Code=FA&Value=83"
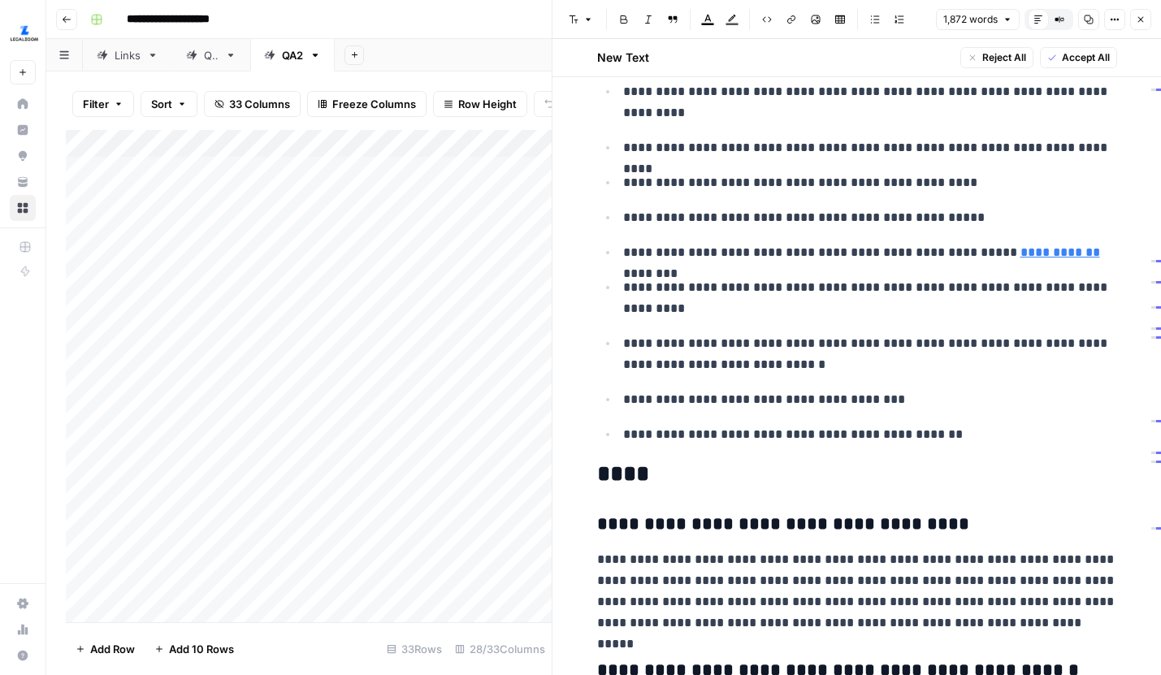
scroll to position [4420, 0]
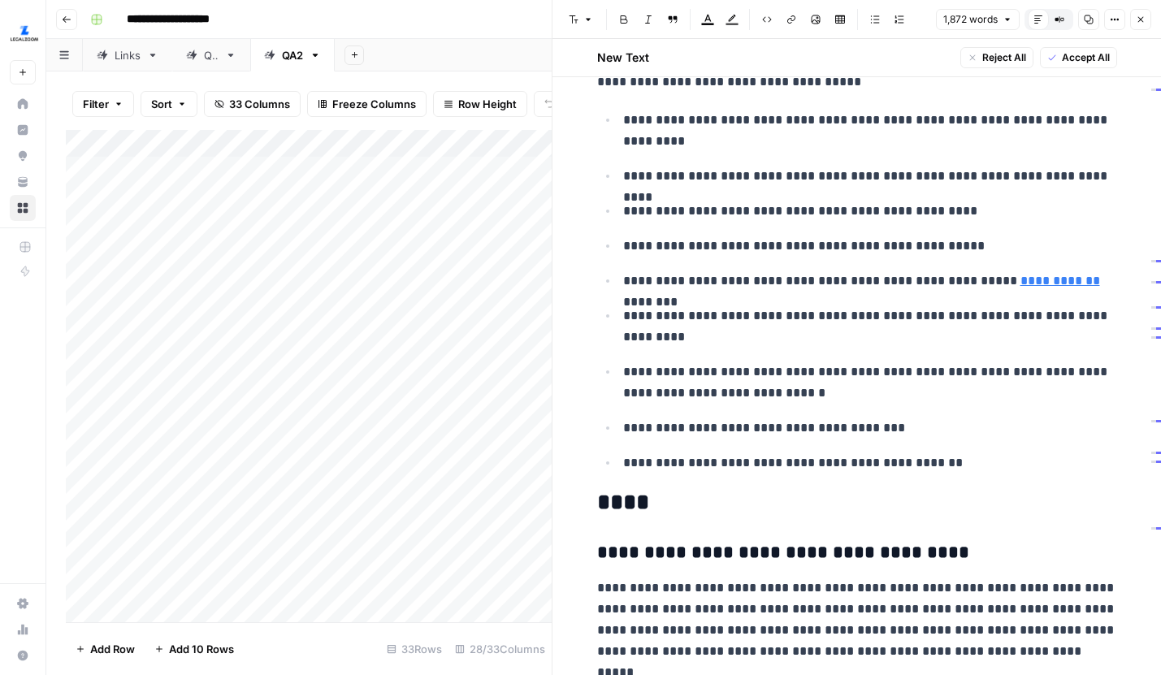
click at [1143, 12] on button "Close" at bounding box center [1140, 19] width 21 height 21
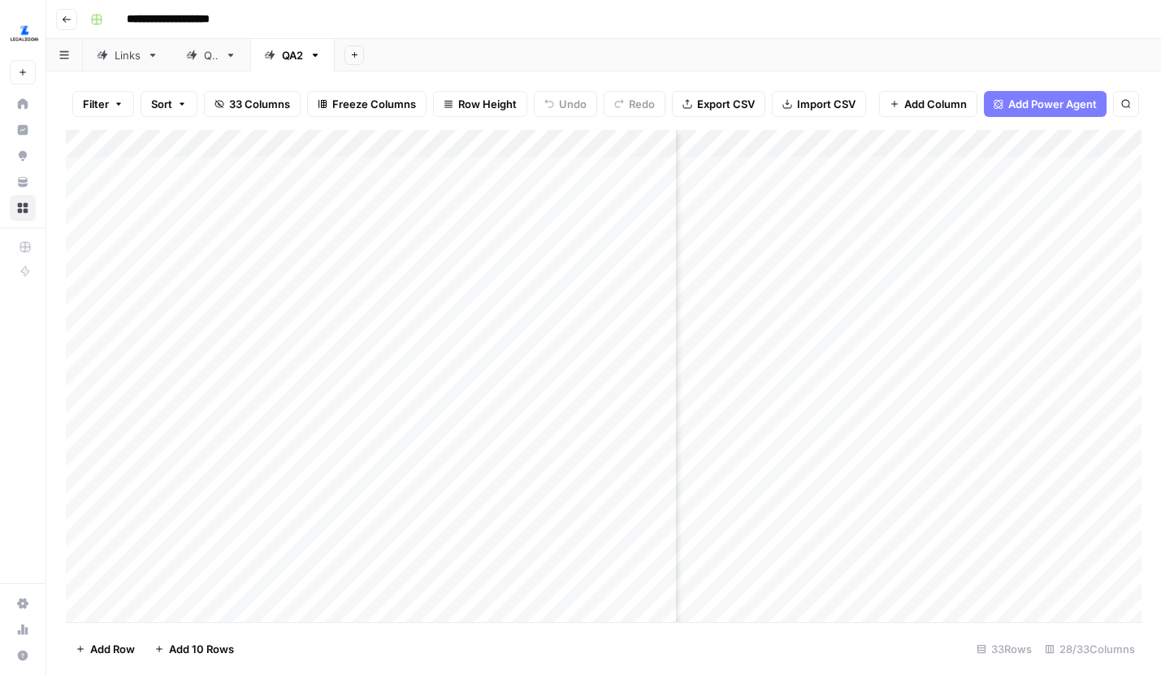
scroll to position [0, 3125]
click at [1079, 310] on div "Add Column" at bounding box center [603, 376] width 1075 height 492
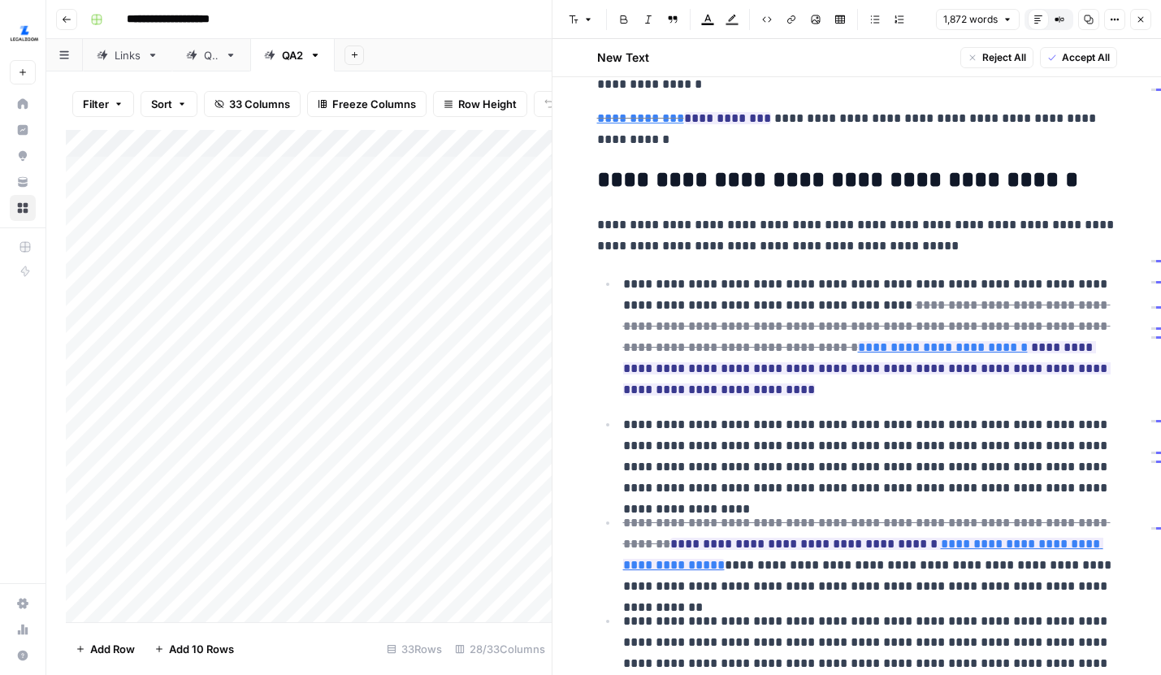
scroll to position [1880, 0]
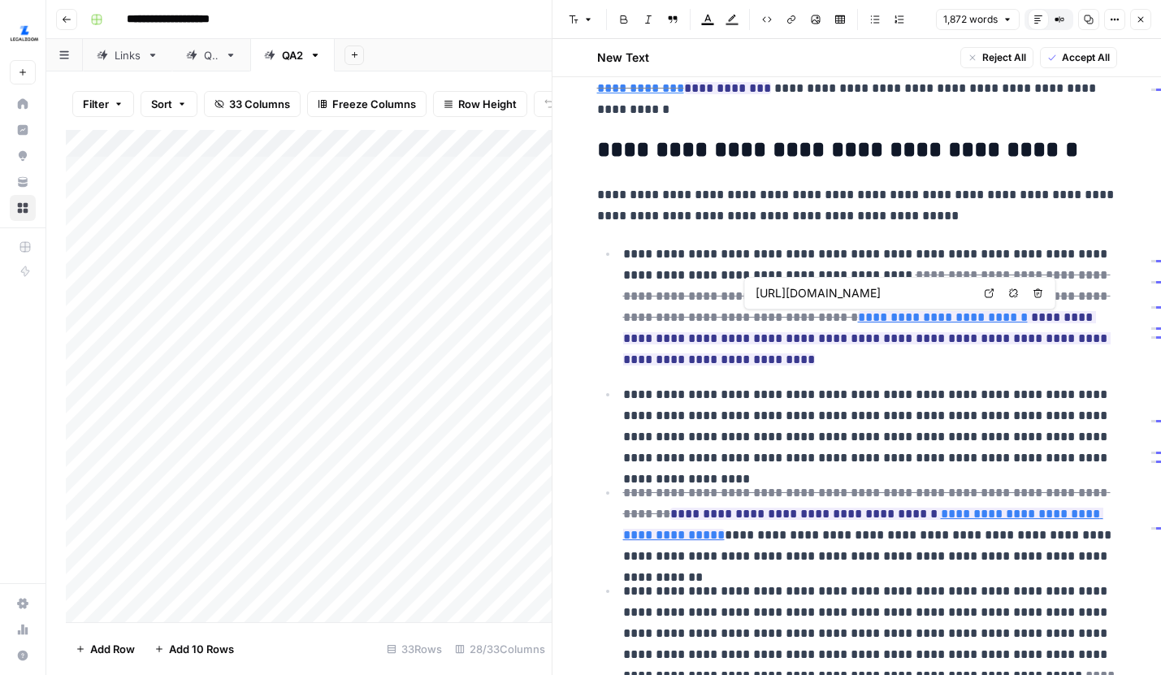
click at [984, 292] on icon at bounding box center [989, 293] width 10 height 10
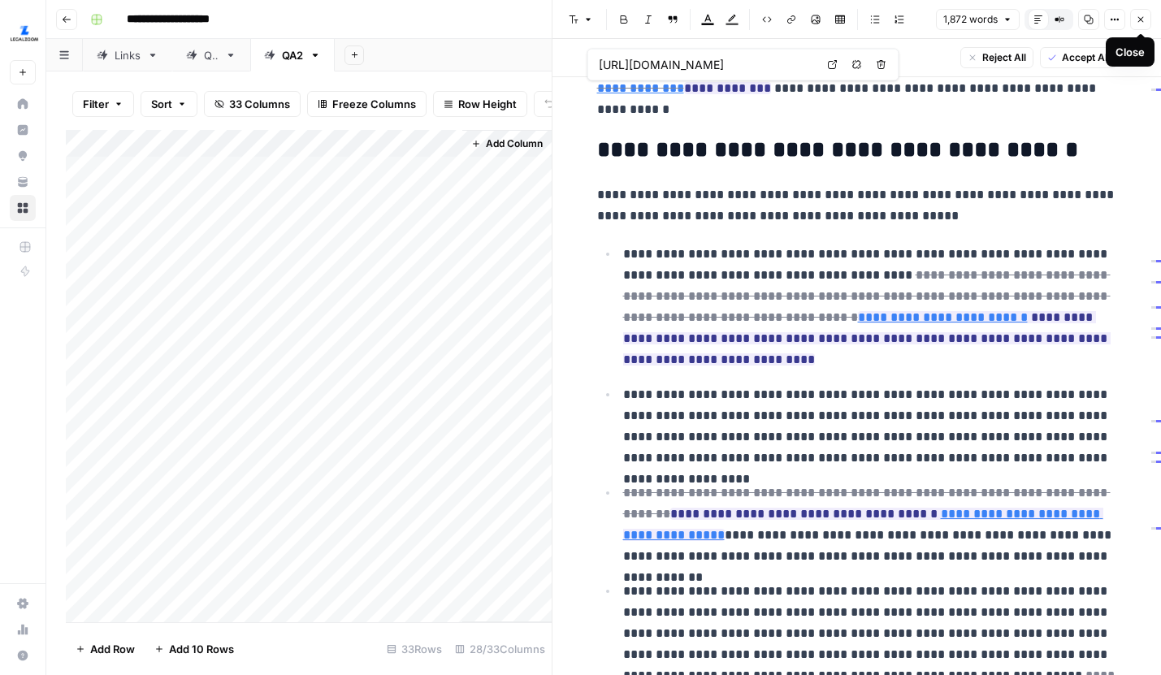
click at [1136, 19] on icon "button" at bounding box center [1141, 20] width 10 height 10
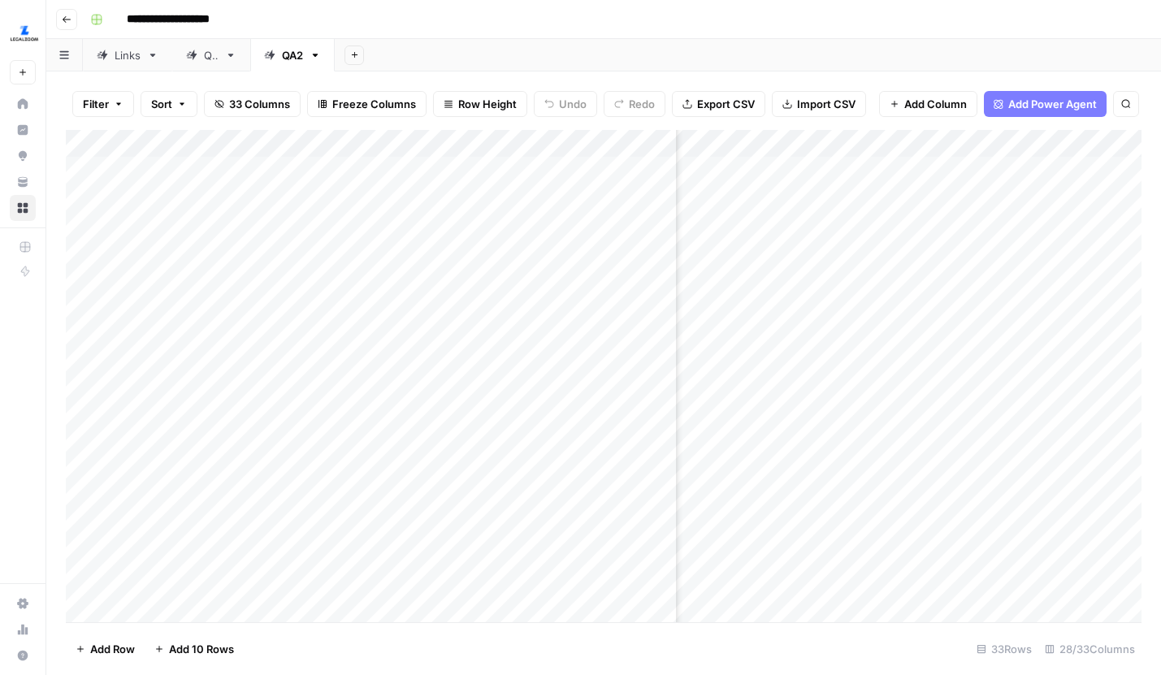
scroll to position [0, 752]
click at [861, 147] on div "Add Column" at bounding box center [603, 376] width 1075 height 492
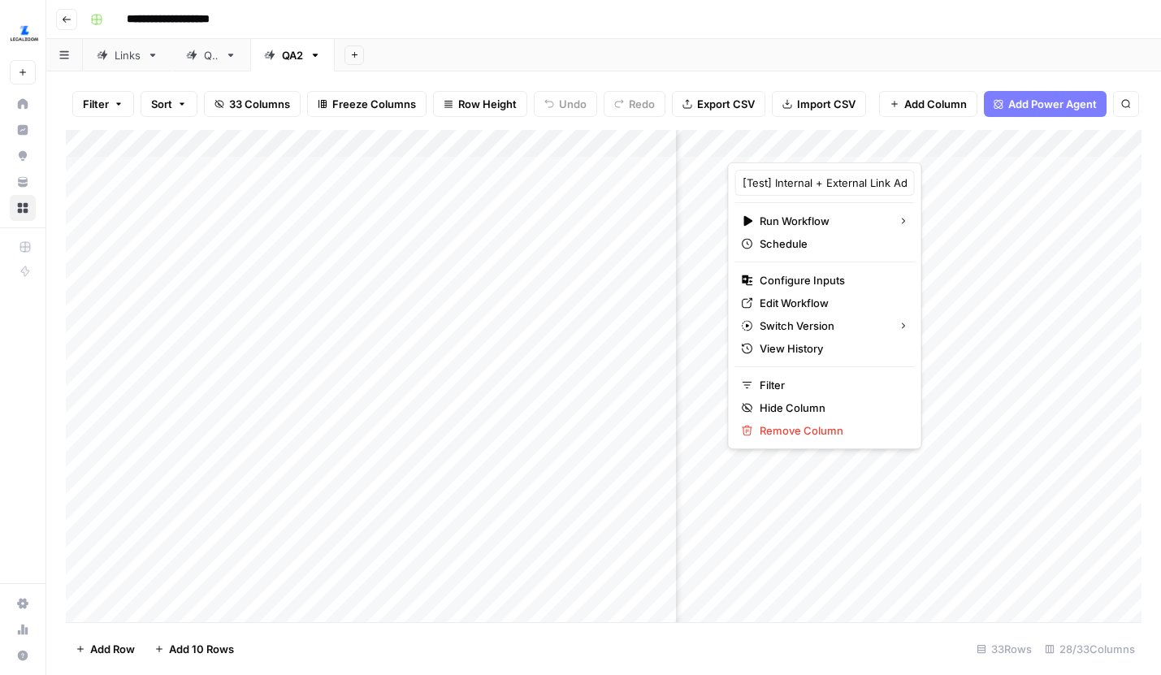
click at [778, 76] on div "Filter Sort 33 Columns Freeze Columns Row Height Undo Redo Export CSV Import CS…" at bounding box center [603, 373] width 1114 height 604
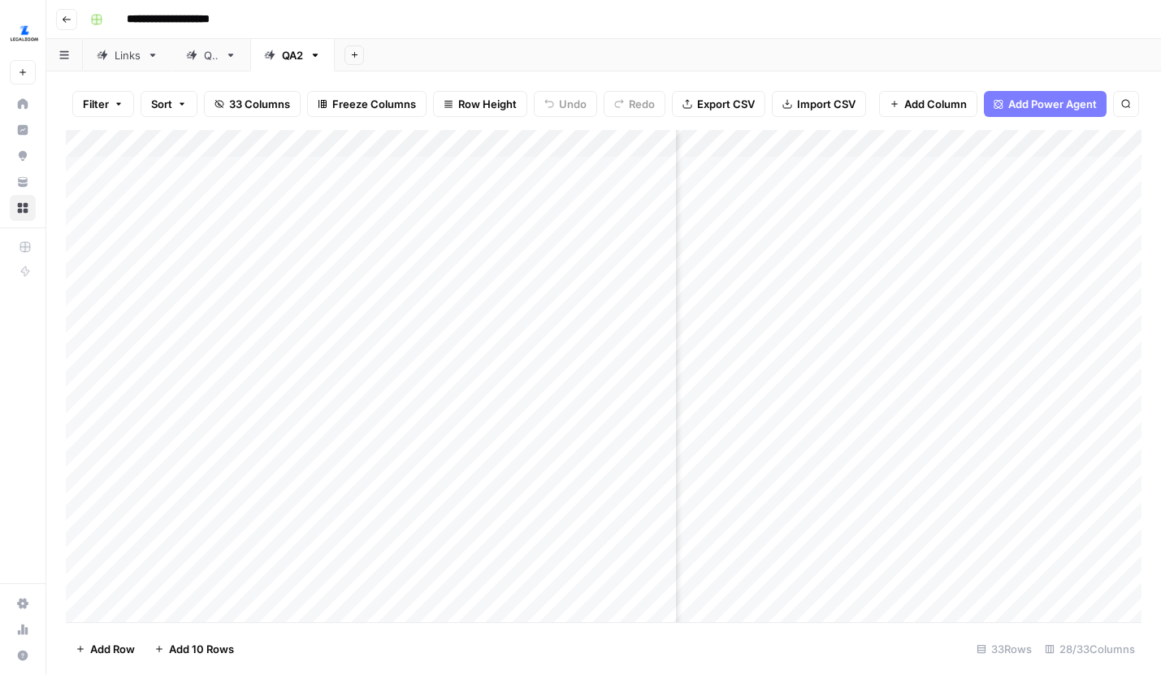
scroll to position [0, 2972]
click at [911, 138] on div "Add Column" at bounding box center [603, 376] width 1075 height 492
click at [903, 46] on div "Add Sheet" at bounding box center [748, 55] width 826 height 32
click at [1018, 309] on div "Add Column" at bounding box center [603, 376] width 1075 height 492
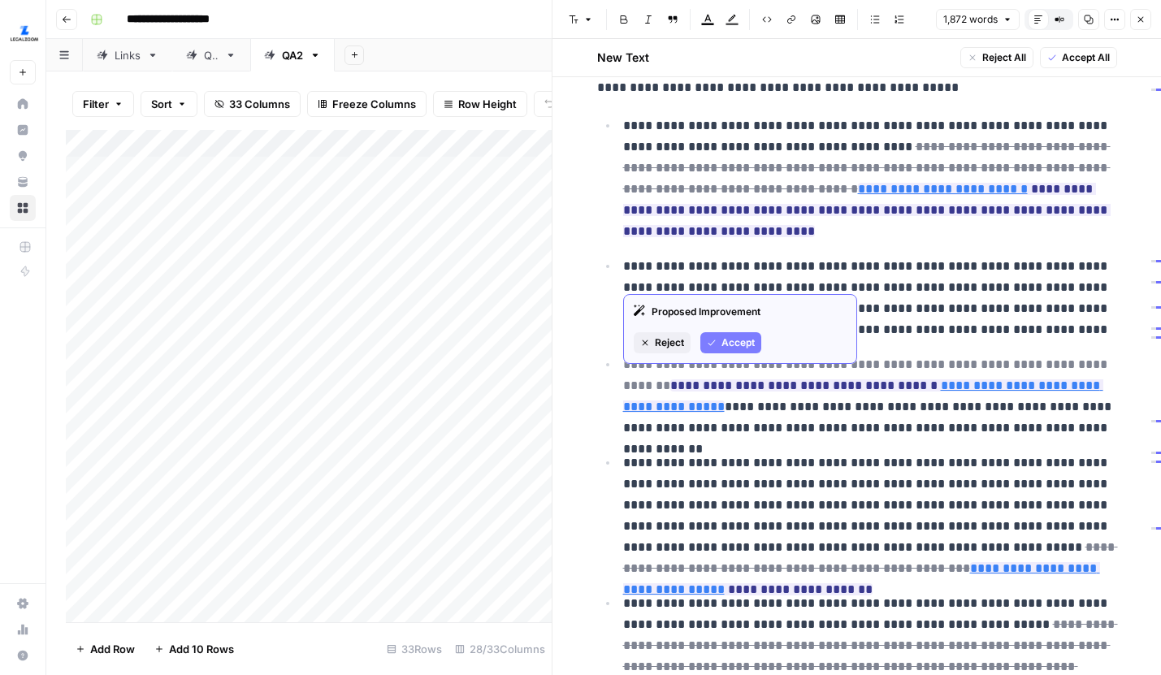
scroll to position [2025, 0]
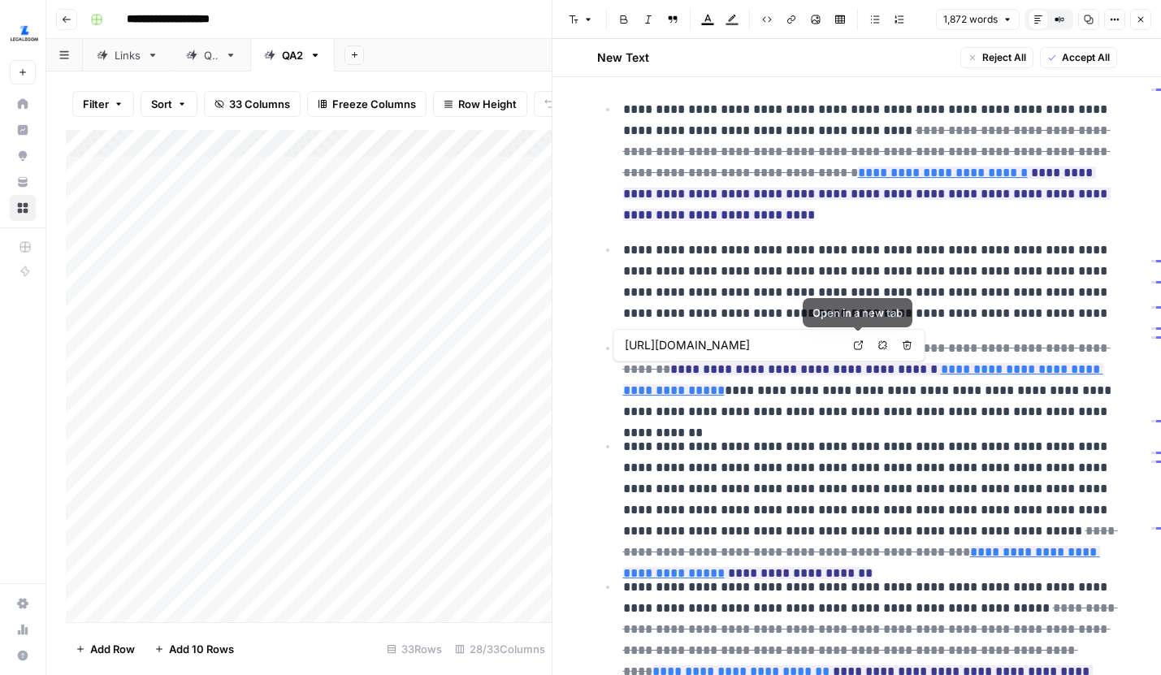
click at [857, 344] on icon at bounding box center [859, 345] width 10 height 10
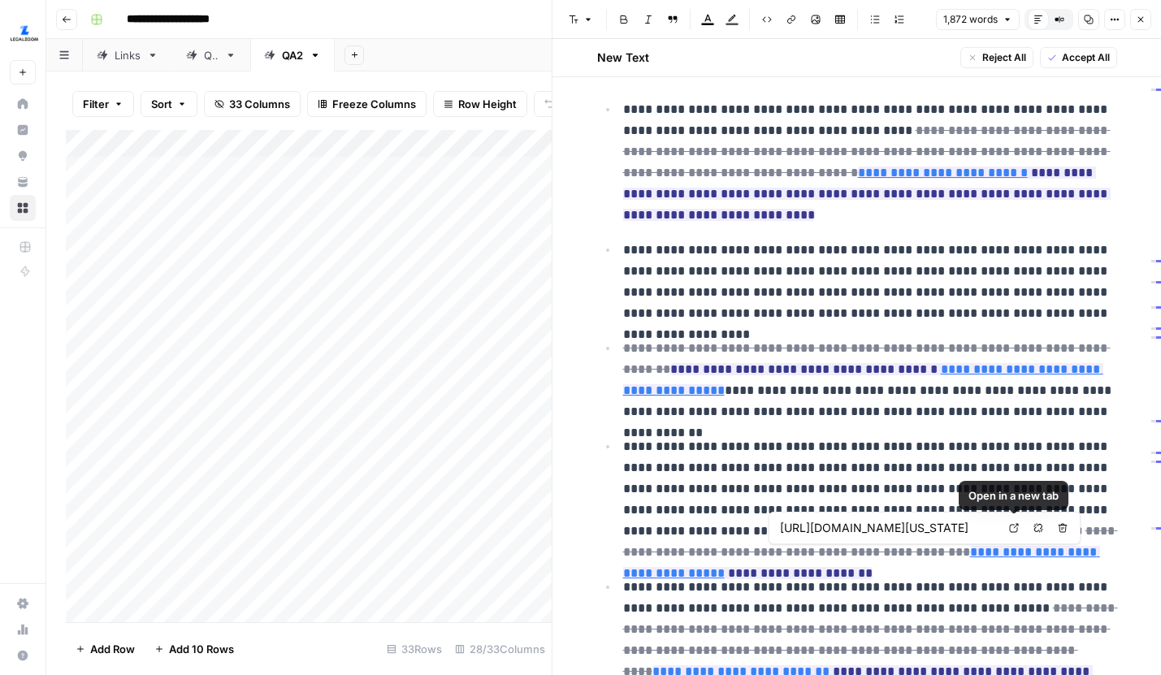
click at [1010, 526] on icon at bounding box center [1014, 528] width 10 height 10
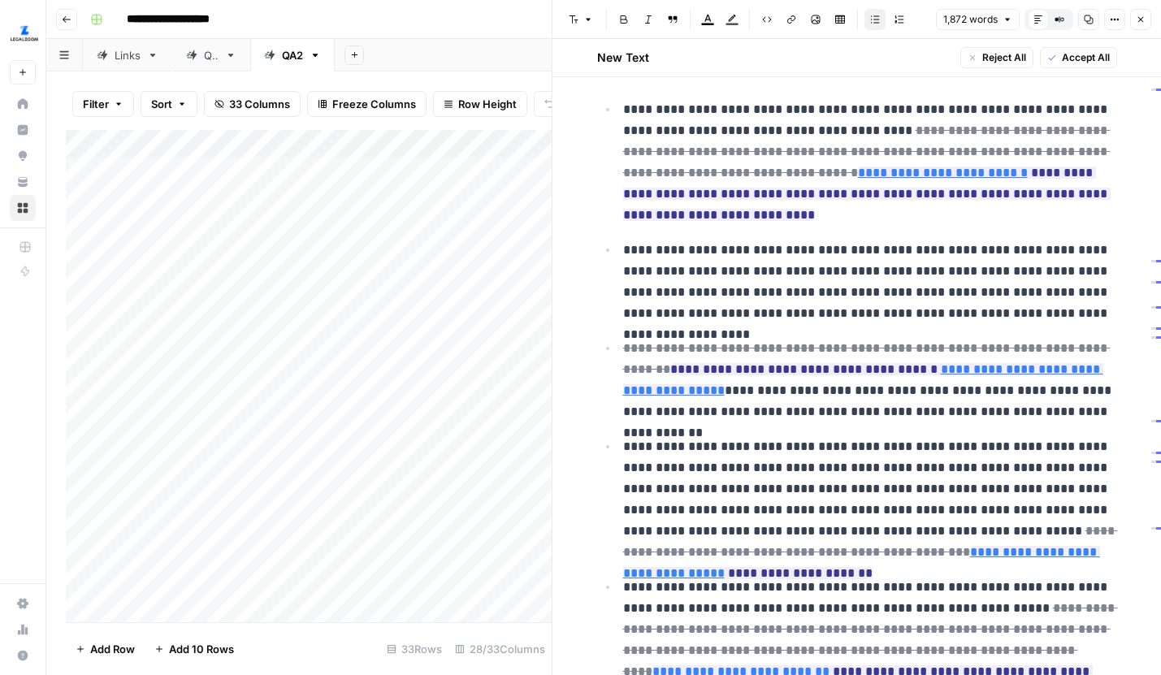
click at [797, 404] on p "**********" at bounding box center [870, 380] width 494 height 84
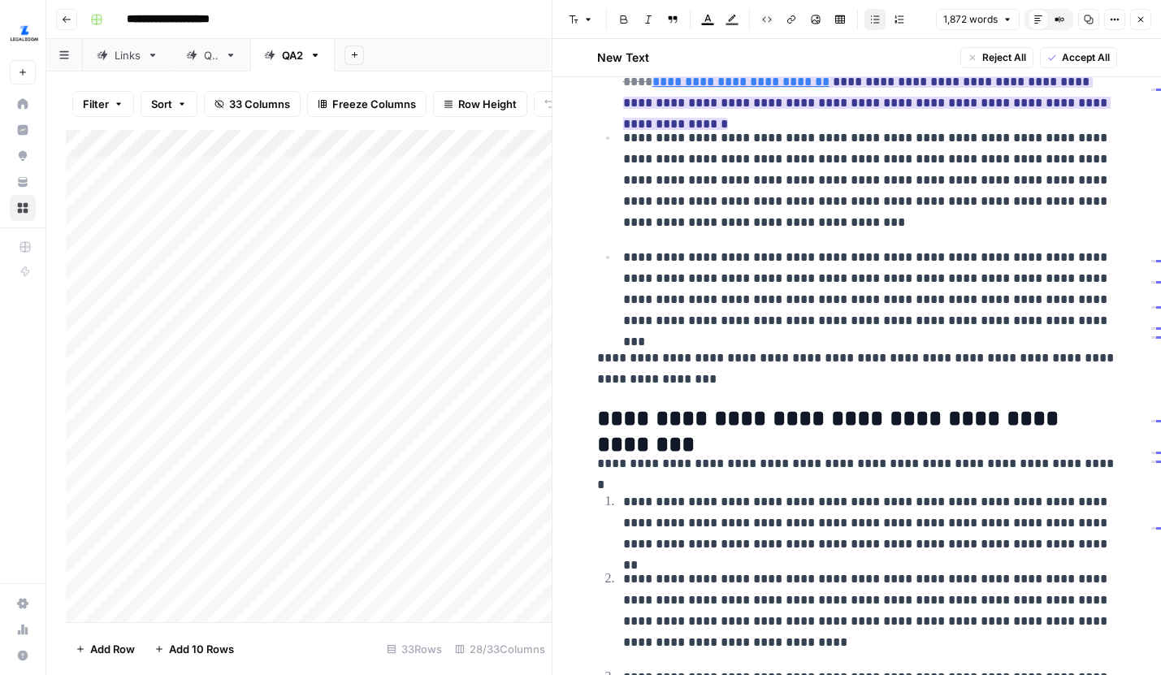
scroll to position [2620, 0]
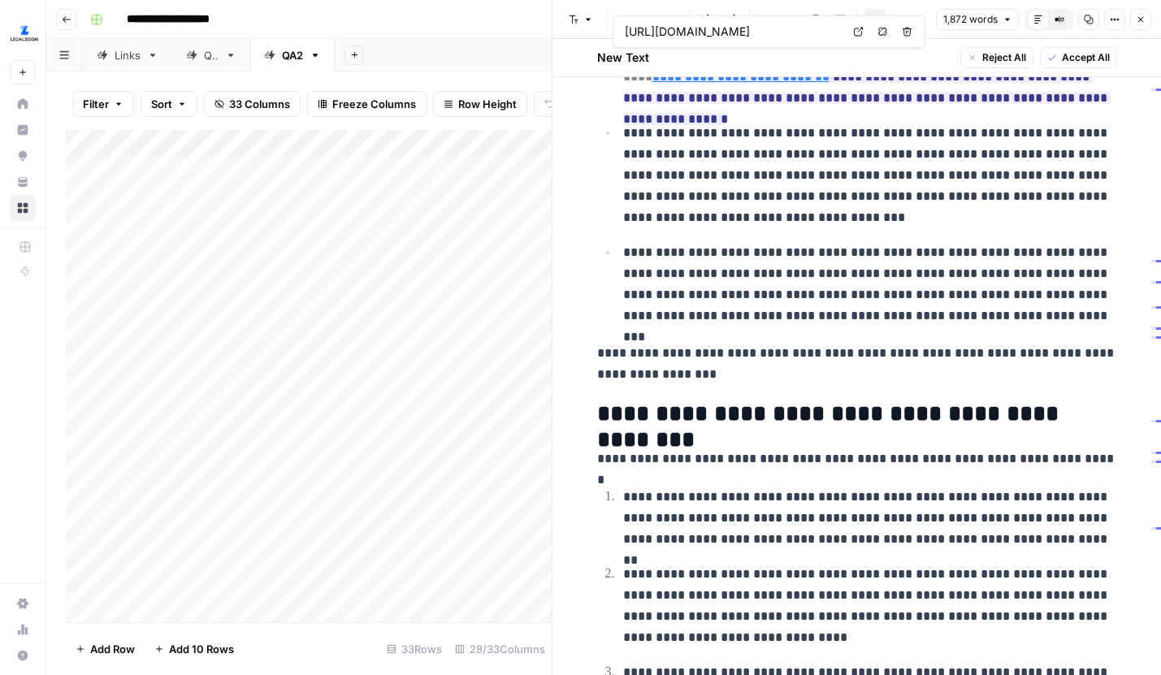
click at [851, 32] on link "Open in a new tab" at bounding box center [858, 31] width 21 height 21
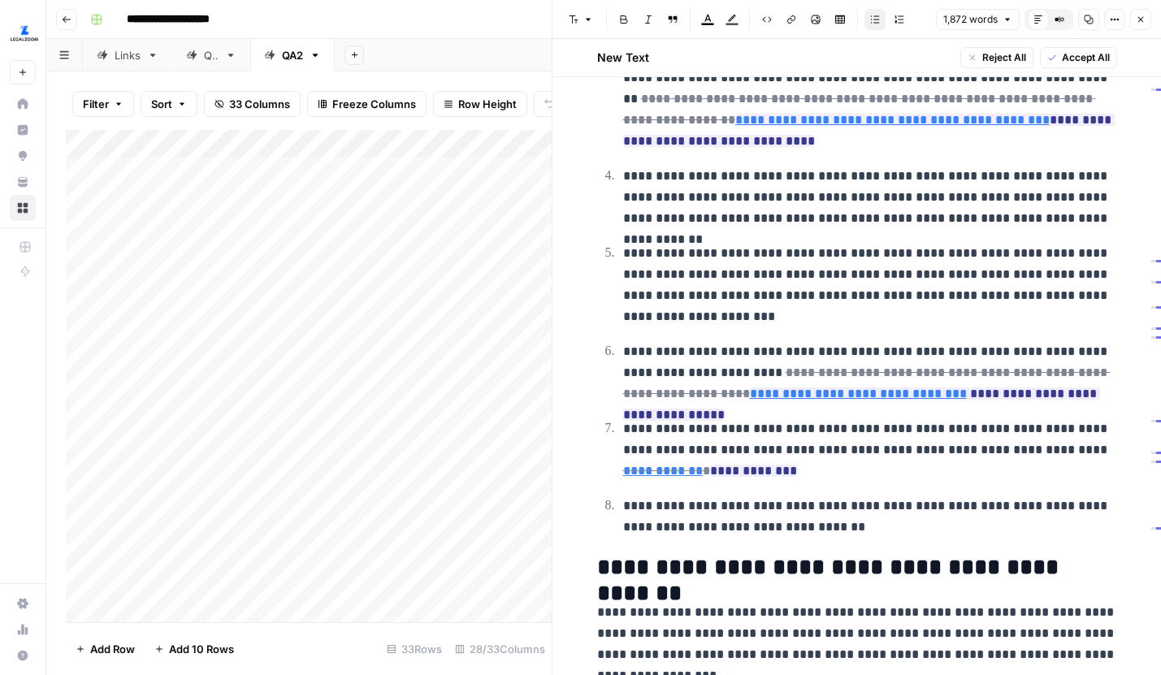
scroll to position [3263, 0]
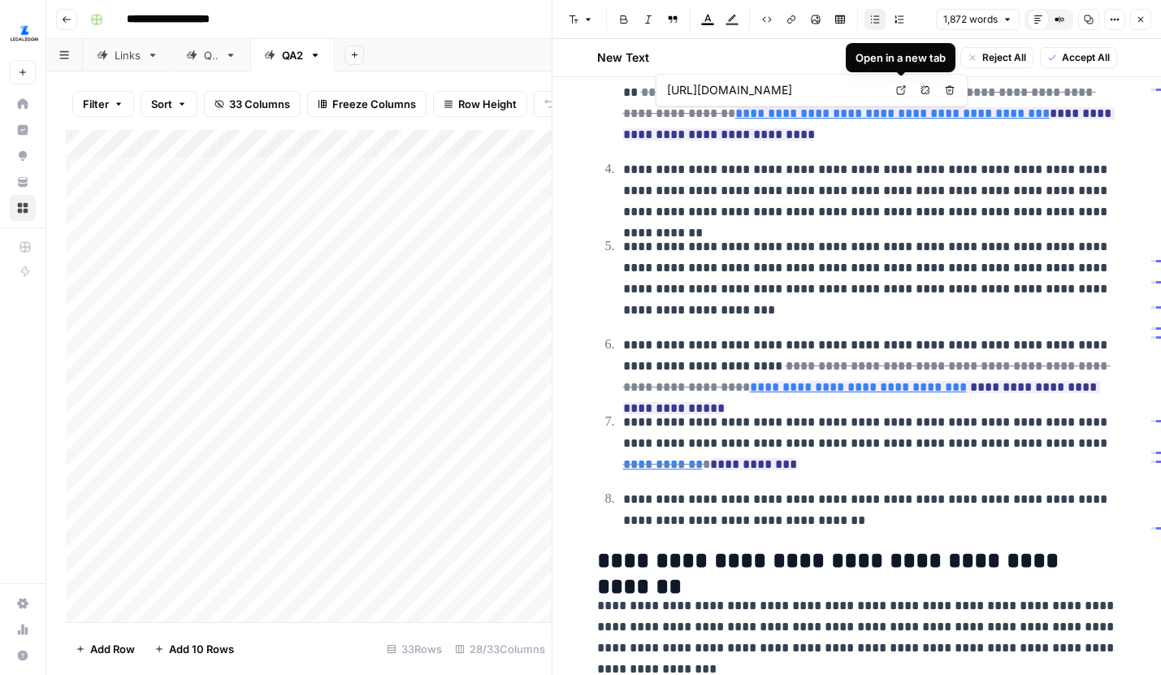
click at [900, 92] on icon at bounding box center [901, 90] width 10 height 10
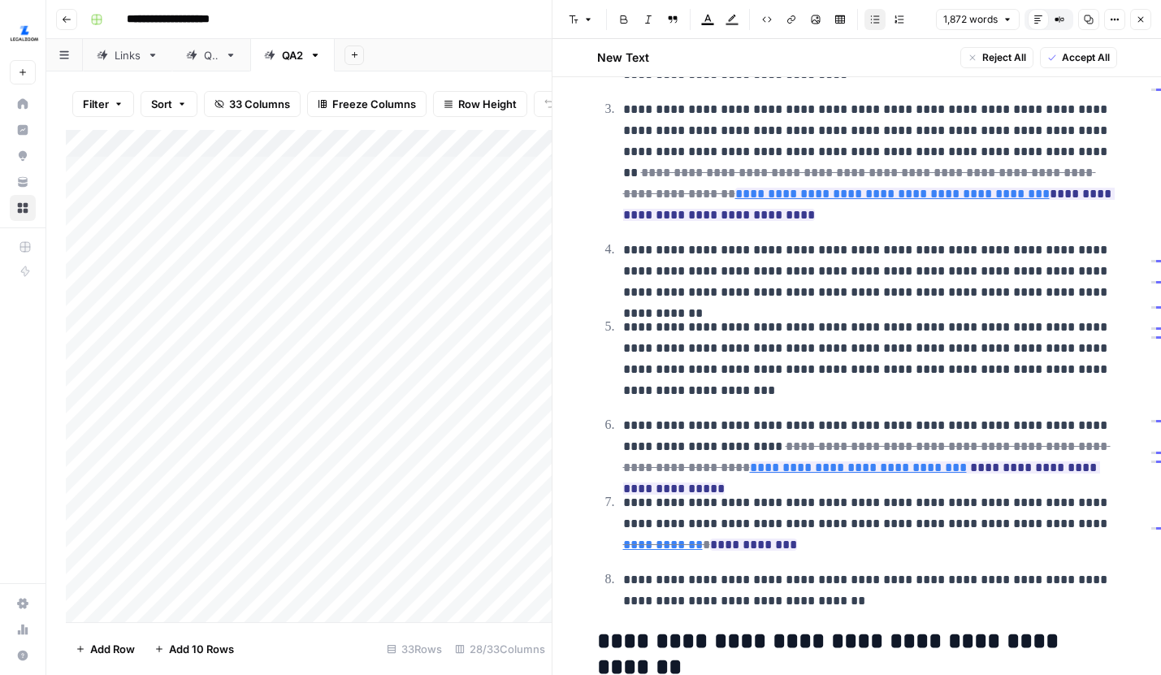
scroll to position [3182, 0]
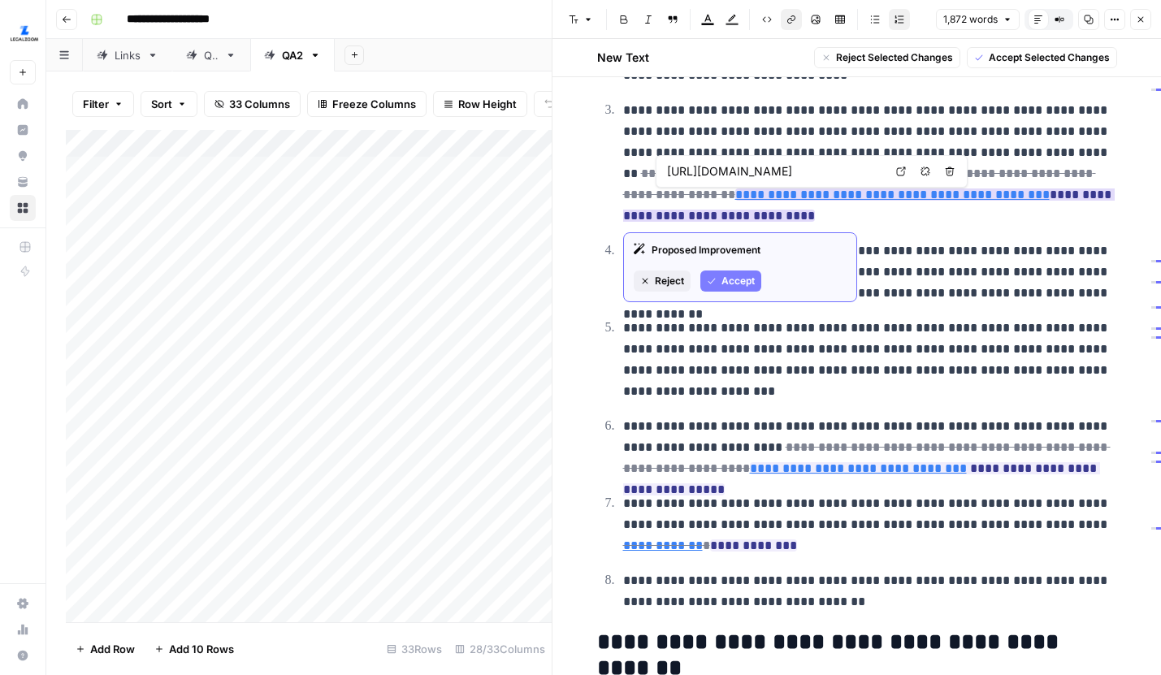
drag, startPoint x: 666, startPoint y: 193, endPoint x: 968, endPoint y: 225, distance: 303.8
click at [957, 204] on span "**********" at bounding box center [868, 194] width 491 height 64
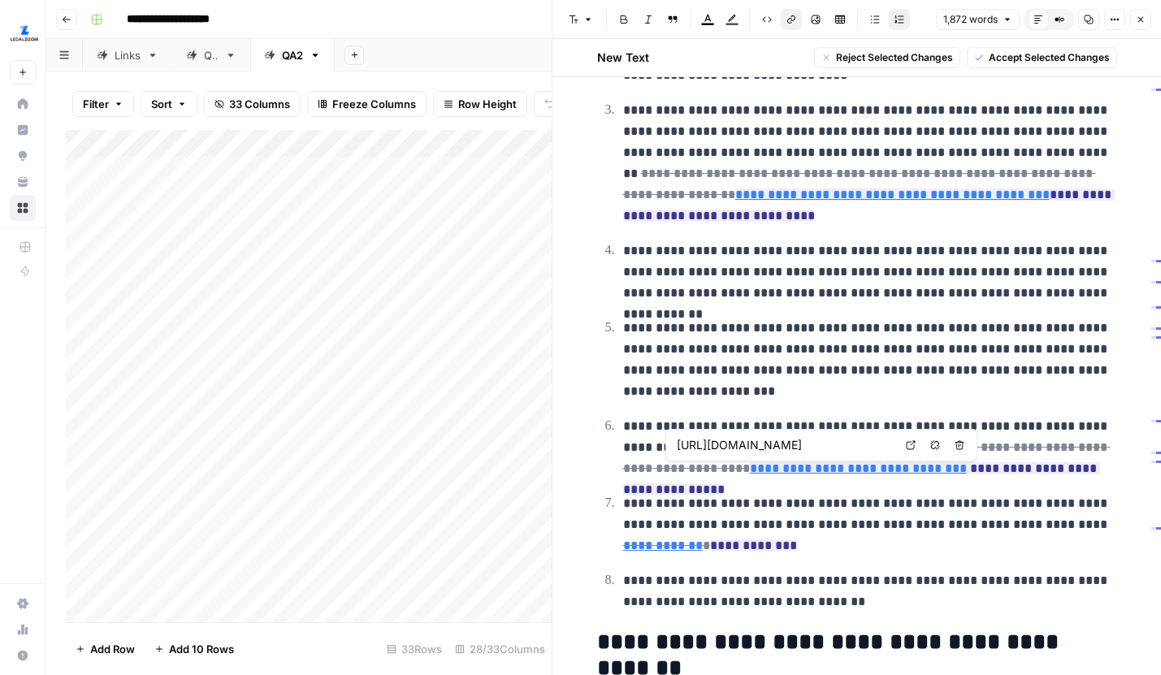
click at [908, 448] on icon at bounding box center [910, 445] width 9 height 9
click at [854, 531] on p "**********" at bounding box center [870, 524] width 494 height 63
click at [842, 516] on p "**********" at bounding box center [870, 524] width 494 height 63
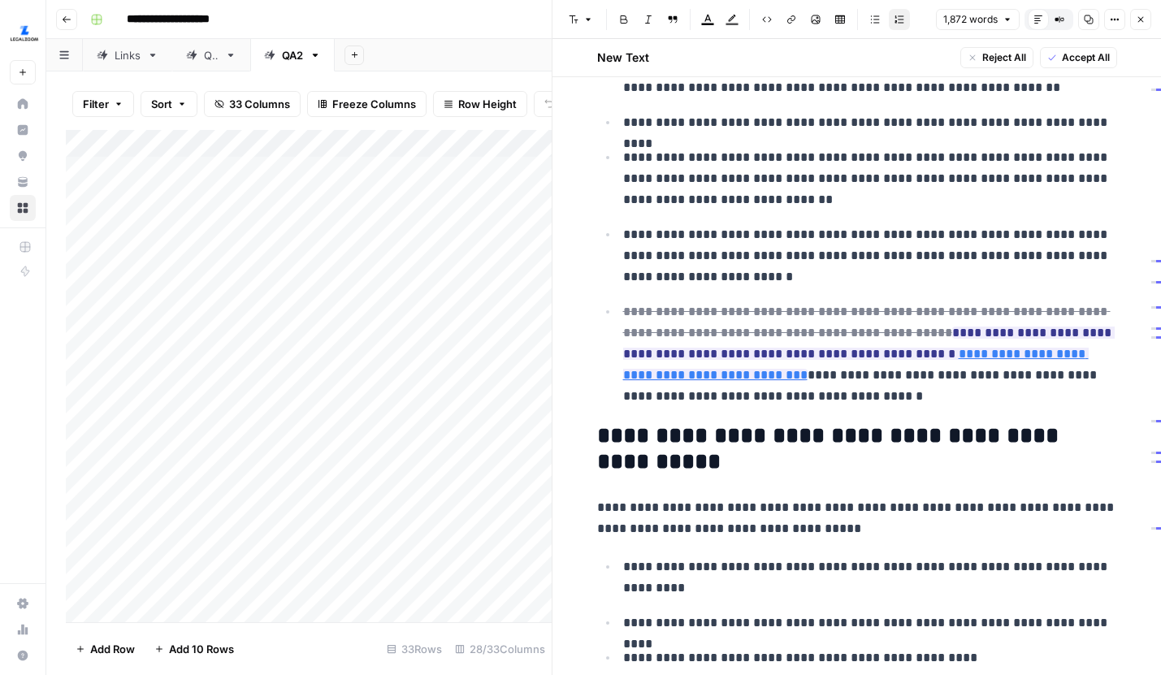
scroll to position [3991, 0]
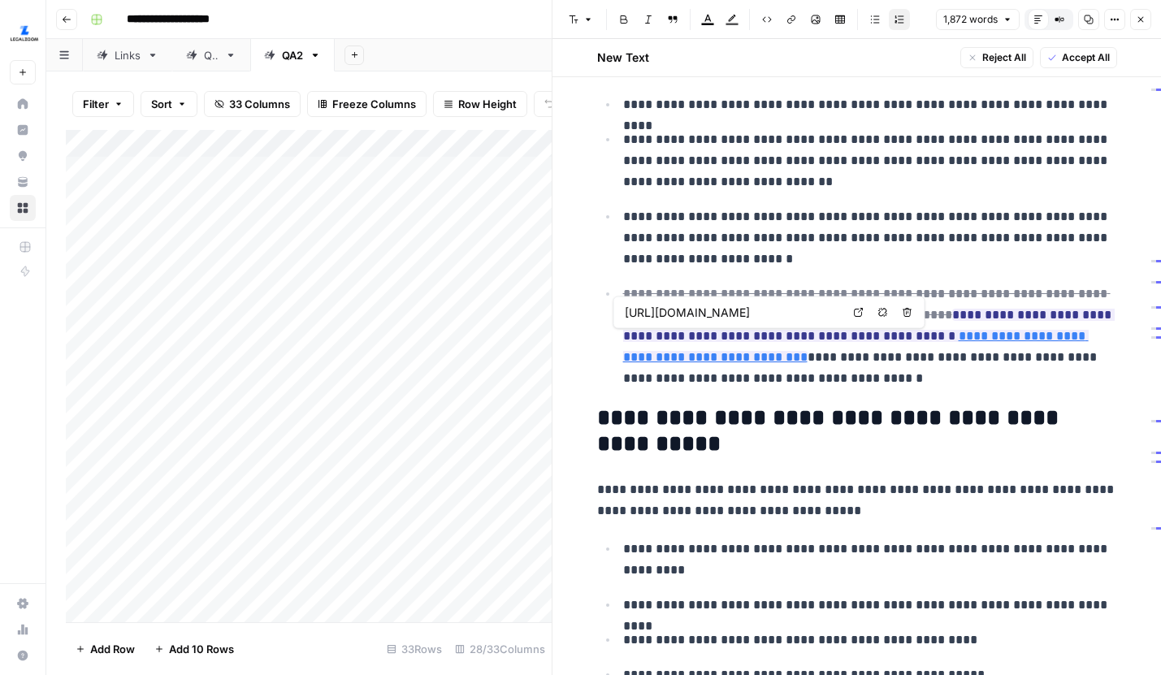
click at [860, 314] on icon at bounding box center [859, 313] width 10 height 10
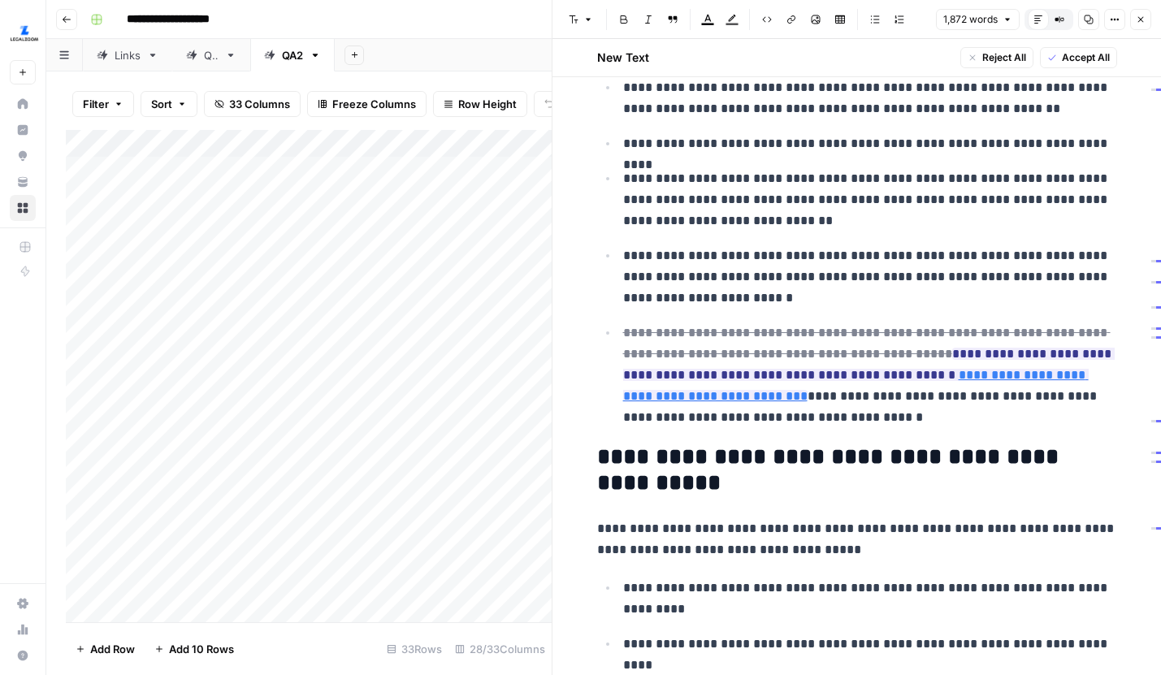
scroll to position [3954, 0]
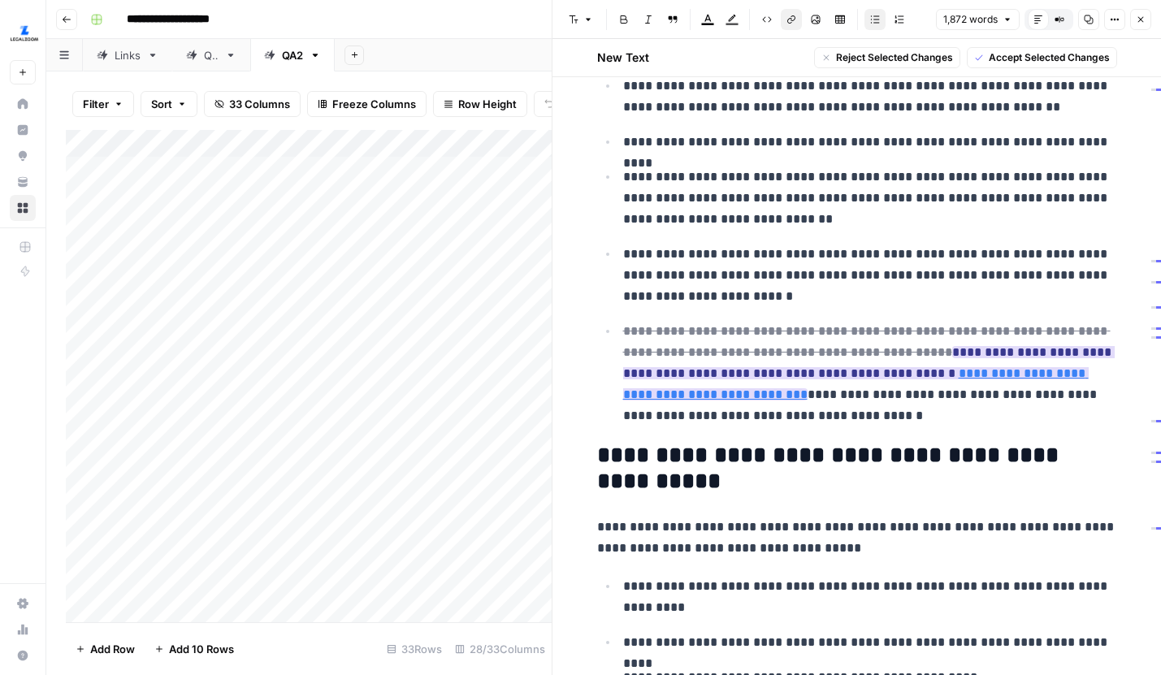
drag, startPoint x: 909, startPoint y: 374, endPoint x: 734, endPoint y: 391, distance: 175.4
click at [734, 391] on p "**********" at bounding box center [870, 374] width 494 height 106
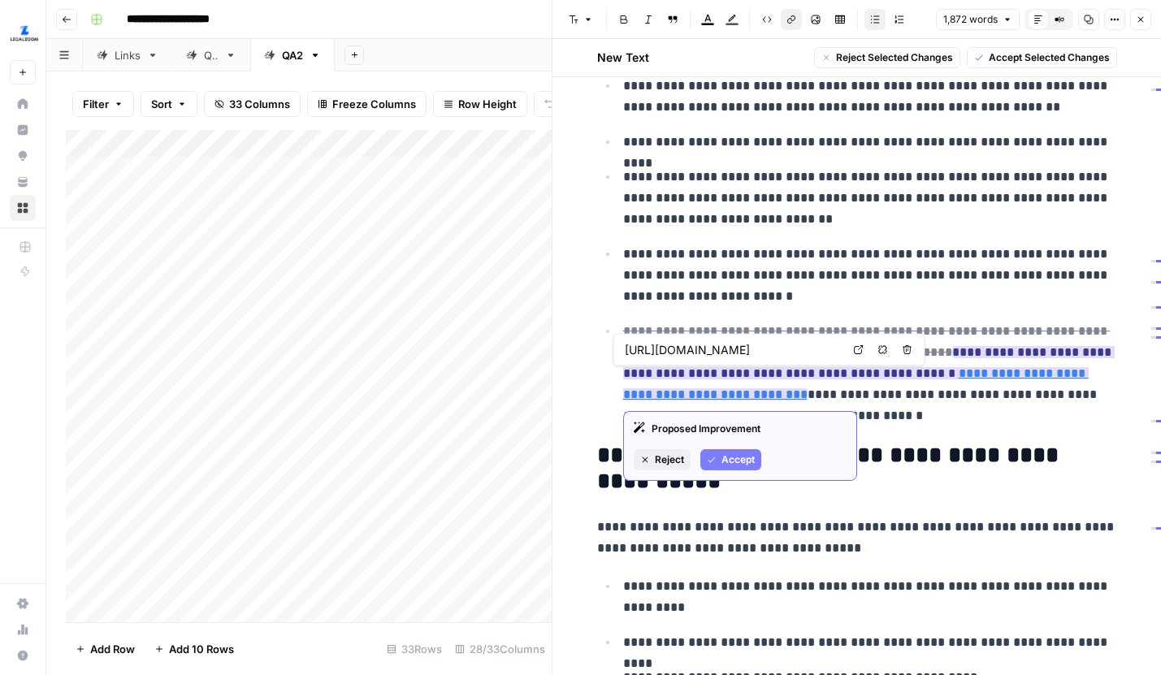
copy link "**********"
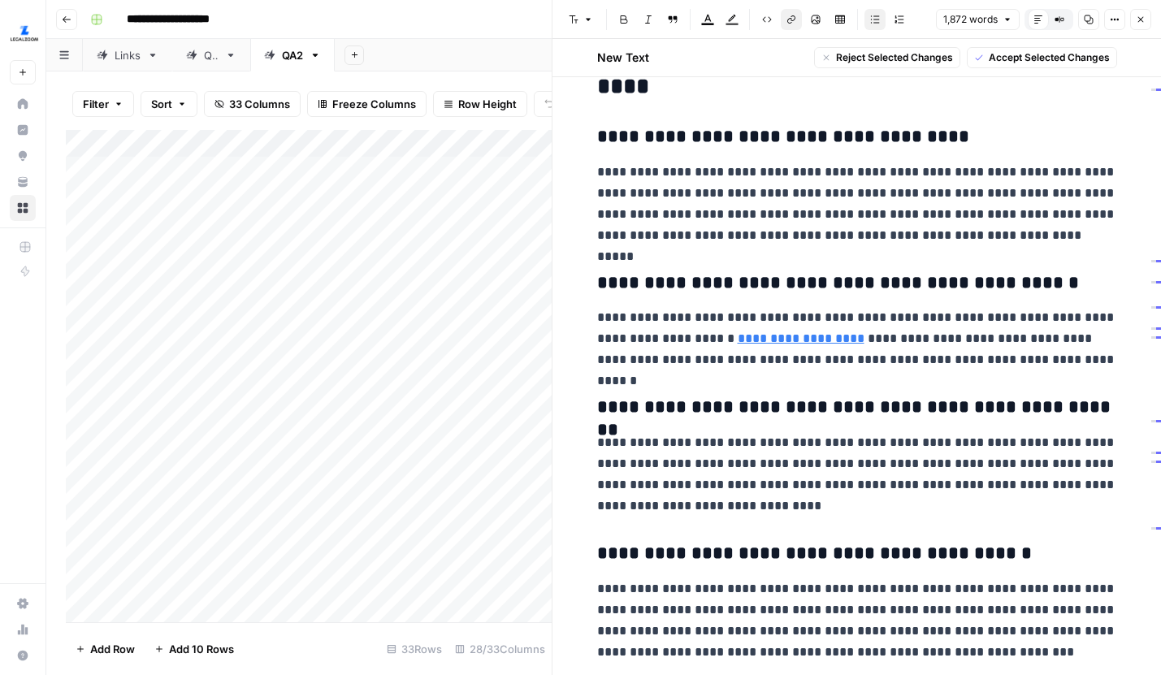
scroll to position [4883, 0]
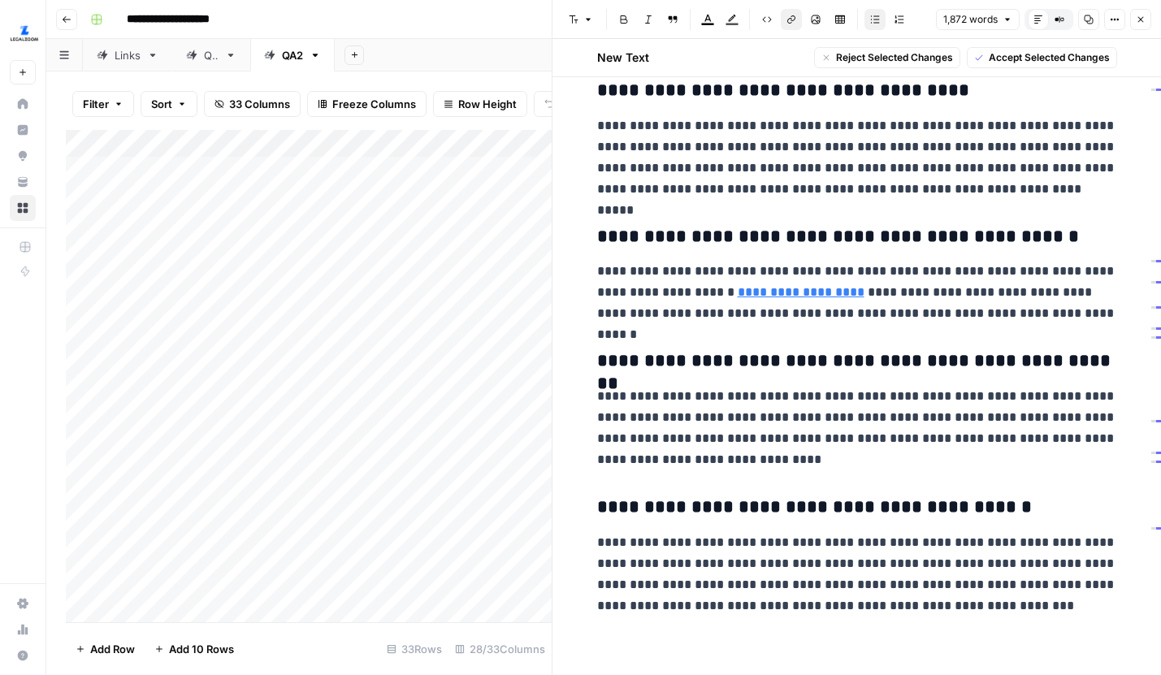
click at [1148, 24] on button "Close" at bounding box center [1140, 19] width 21 height 21
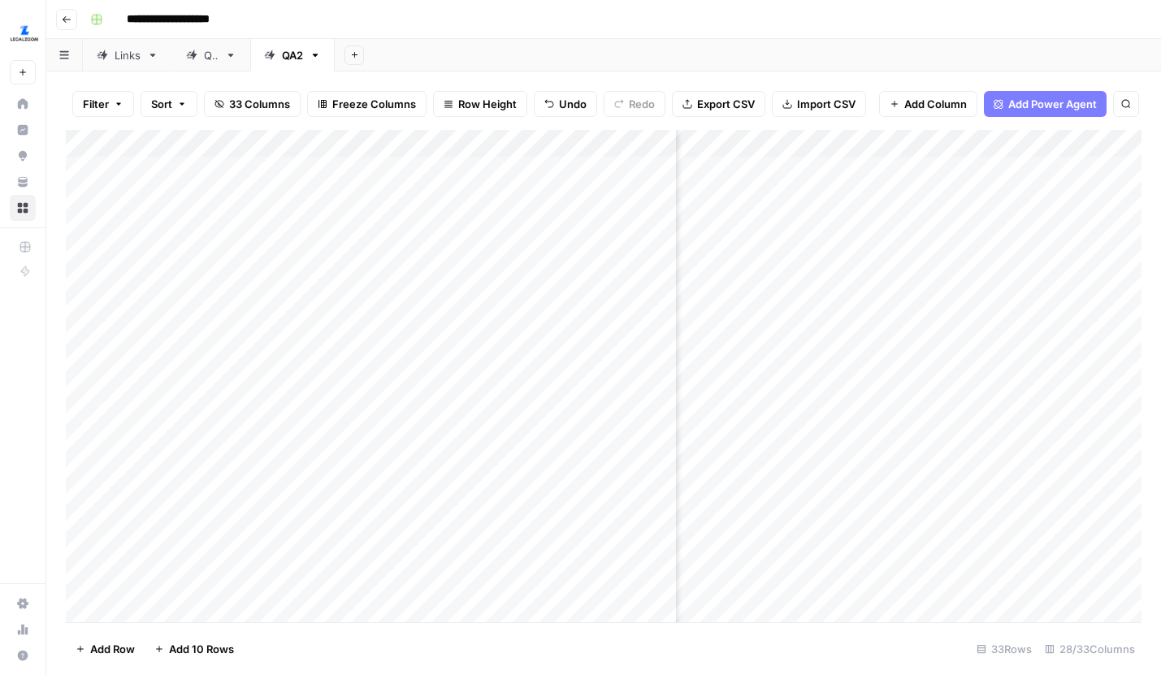
click at [1014, 335] on div "Add Column" at bounding box center [603, 376] width 1075 height 492
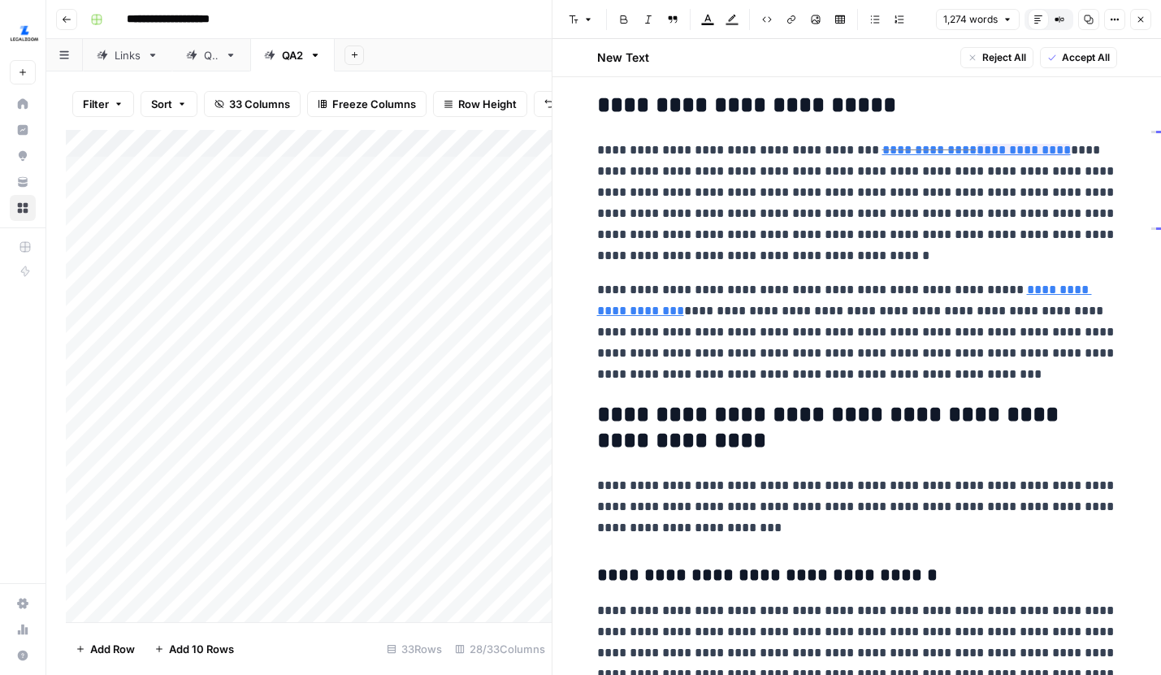
scroll to position [529, 0]
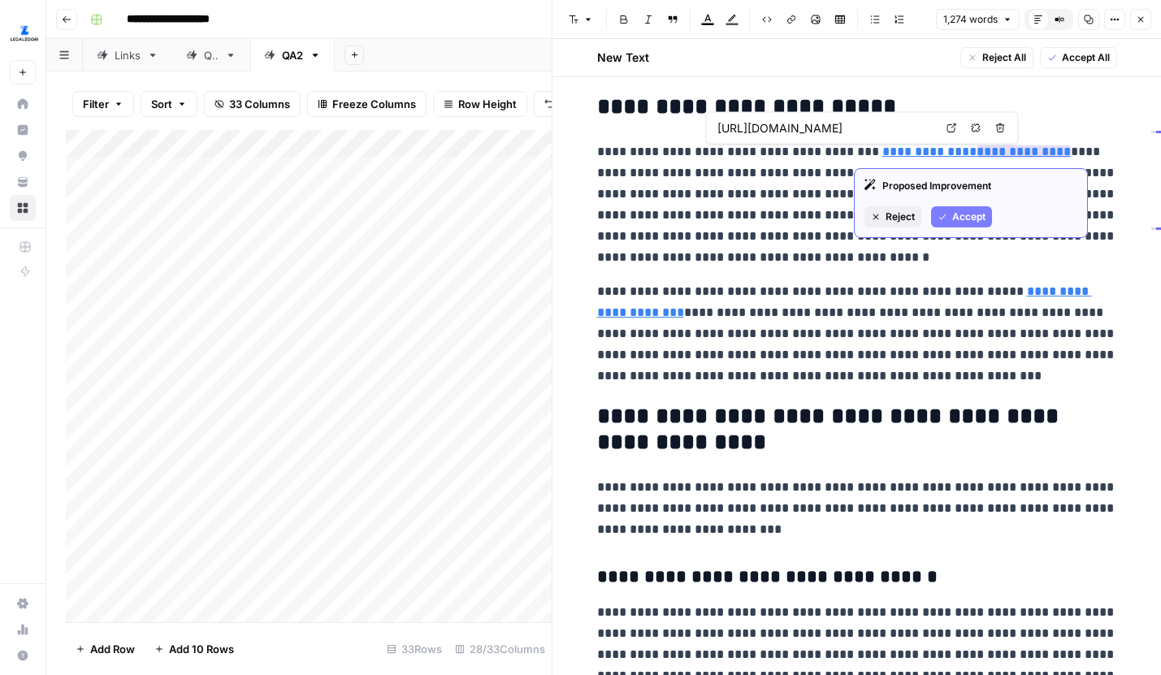
type input "https://www.legalzoom.com/articles/how-to-file-an-annual-report"
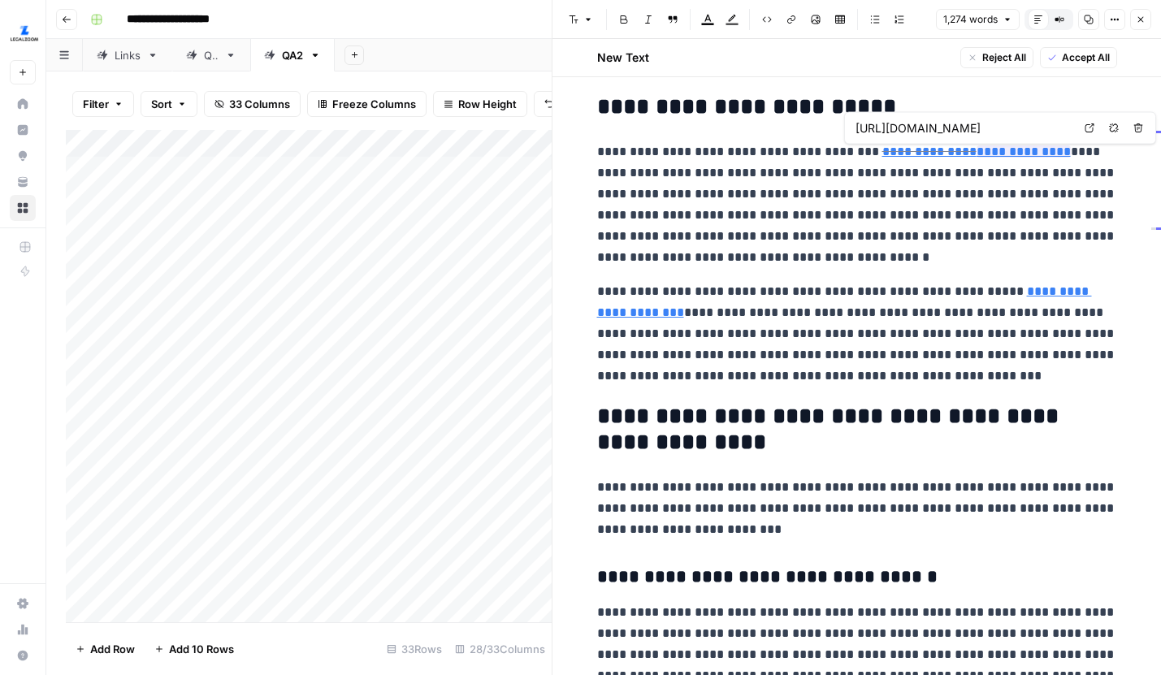
click at [1092, 128] on icon at bounding box center [1089, 128] width 10 height 10
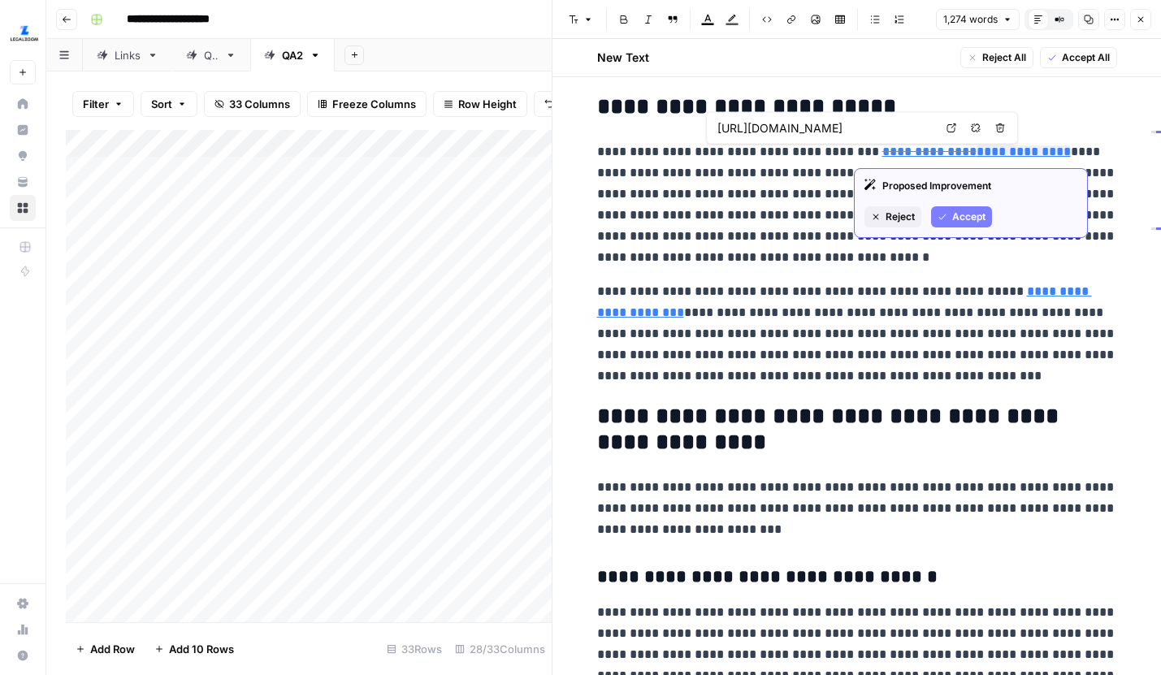
click at [953, 132] on link "Open in a new tab" at bounding box center [951, 128] width 21 height 21
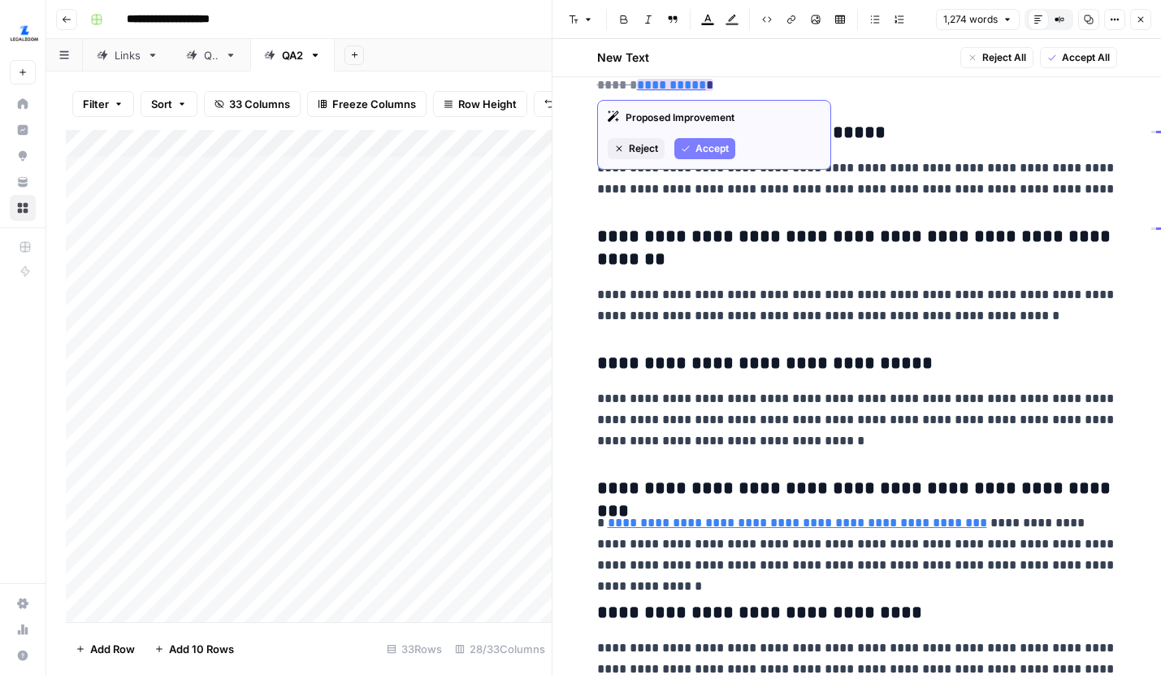
scroll to position [1287, 0]
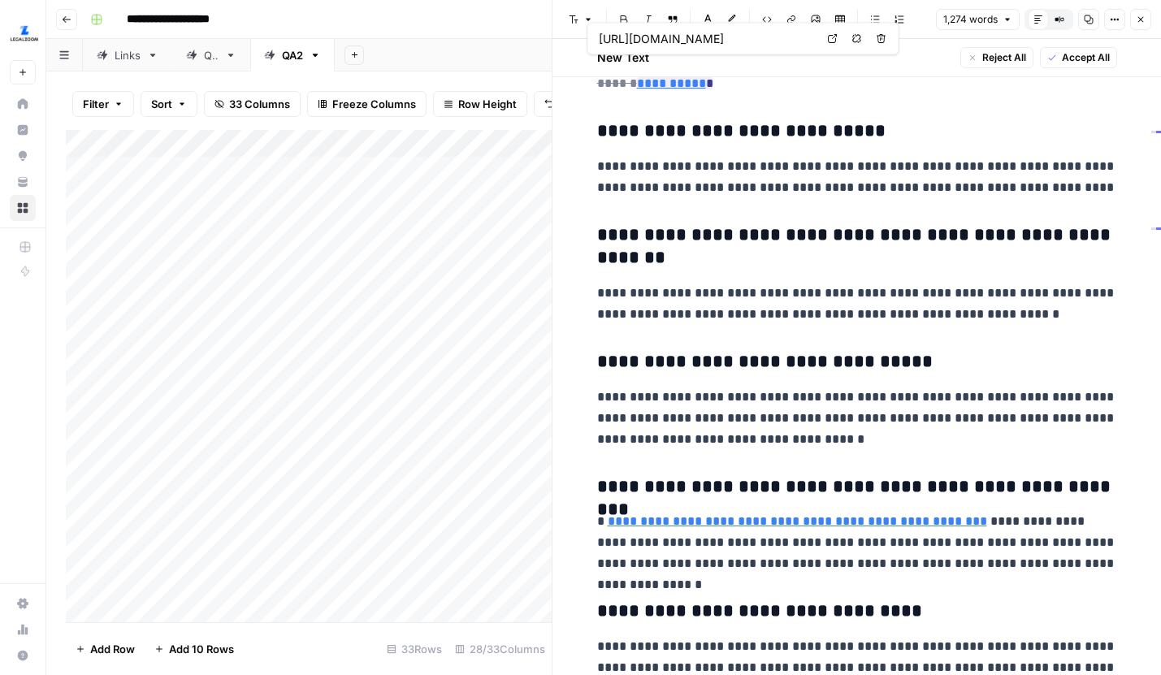
click at [834, 41] on icon at bounding box center [833, 39] width 10 height 10
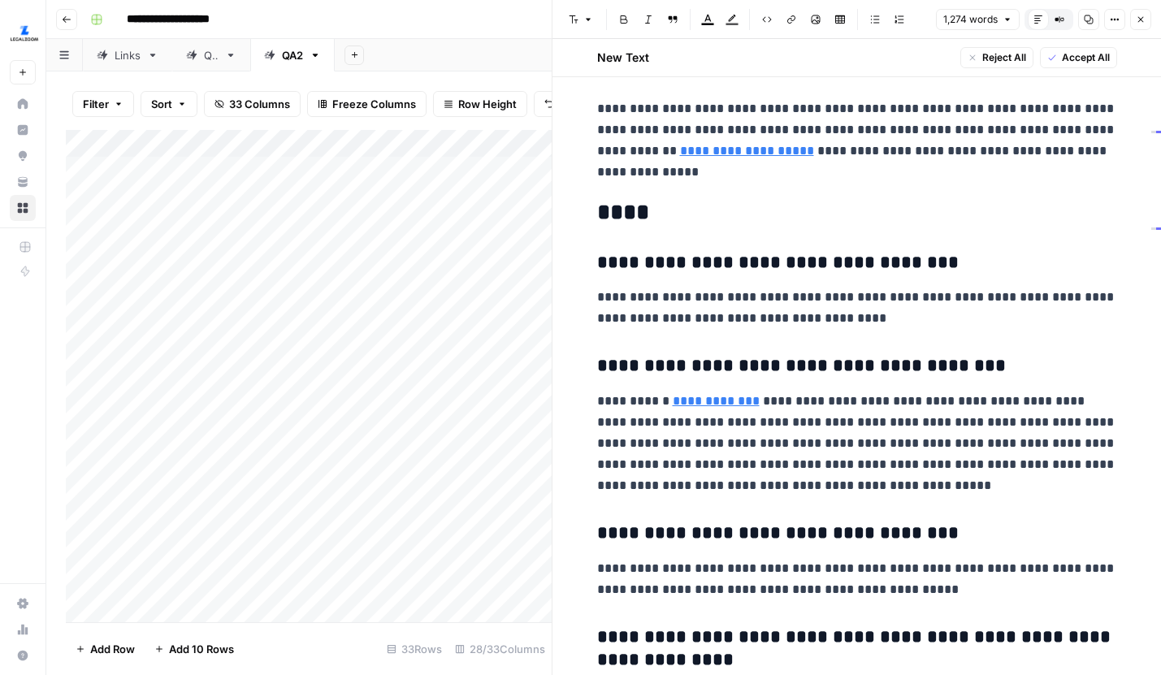
scroll to position [3741, 0]
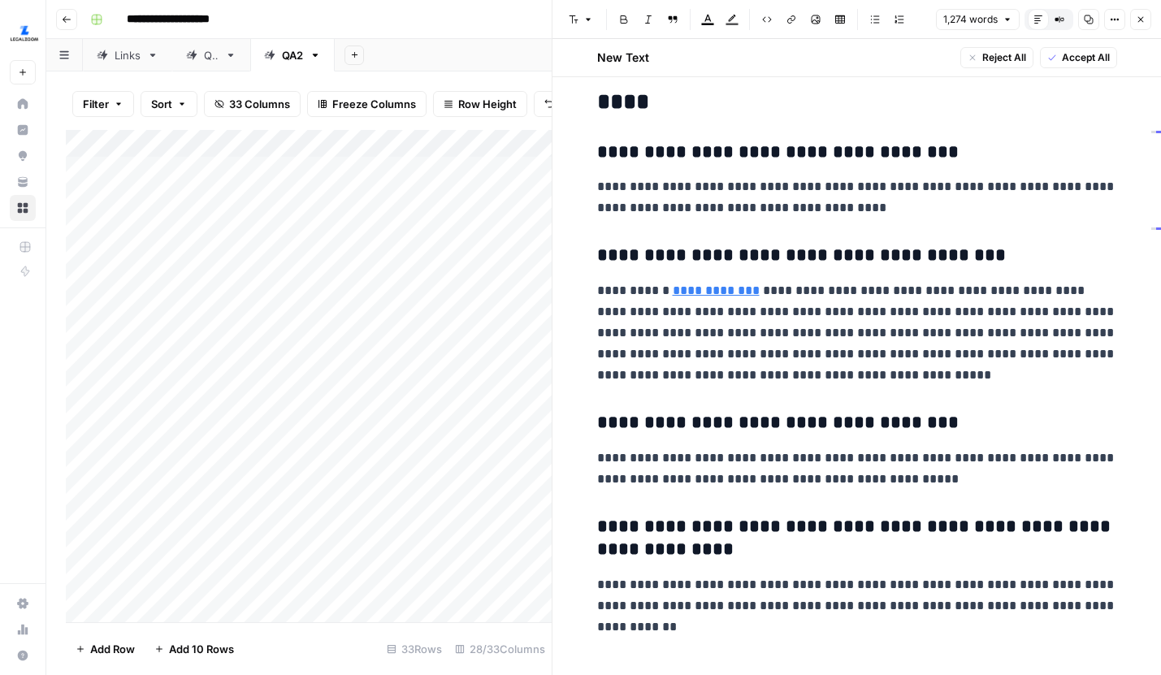
click at [1142, 15] on icon "button" at bounding box center [1141, 20] width 10 height 10
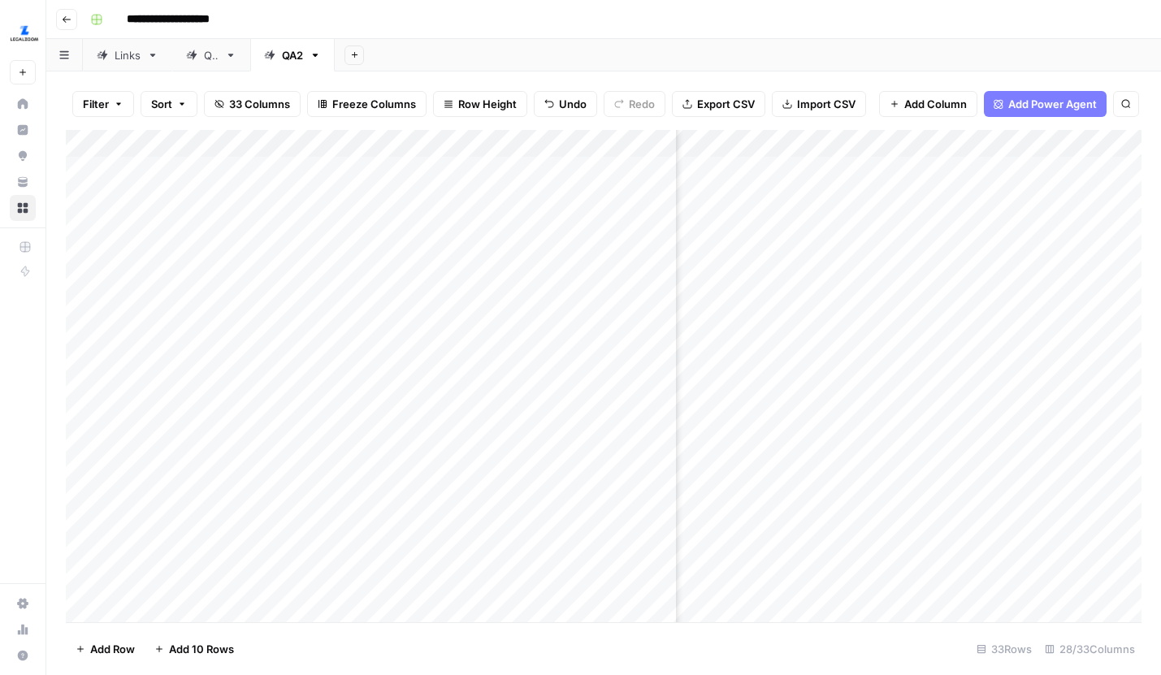
scroll to position [2, 3105]
click at [1116, 366] on div "Add Column" at bounding box center [603, 376] width 1075 height 492
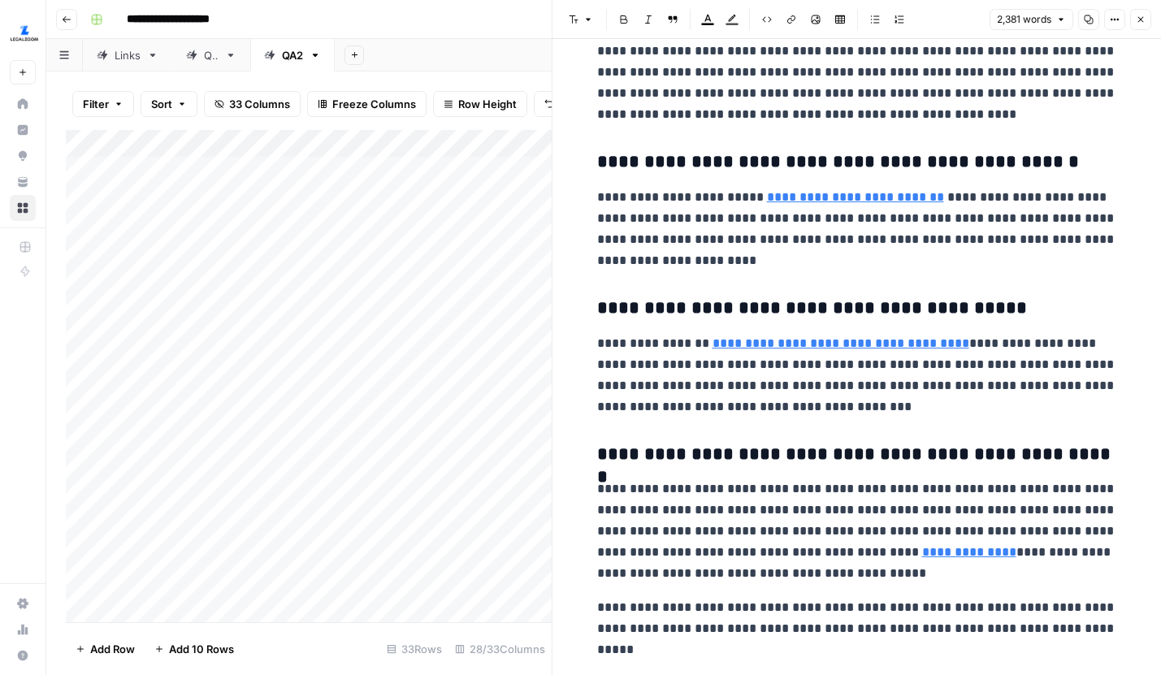
scroll to position [6861, 0]
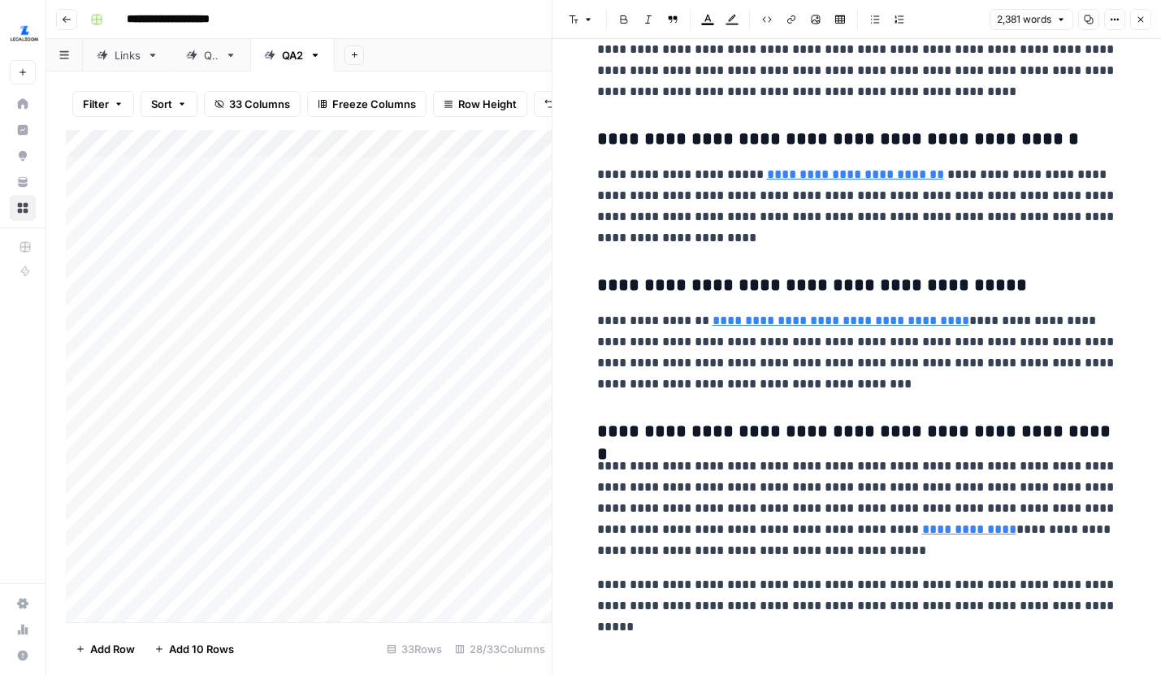
click at [1134, 23] on button "Close" at bounding box center [1140, 19] width 21 height 21
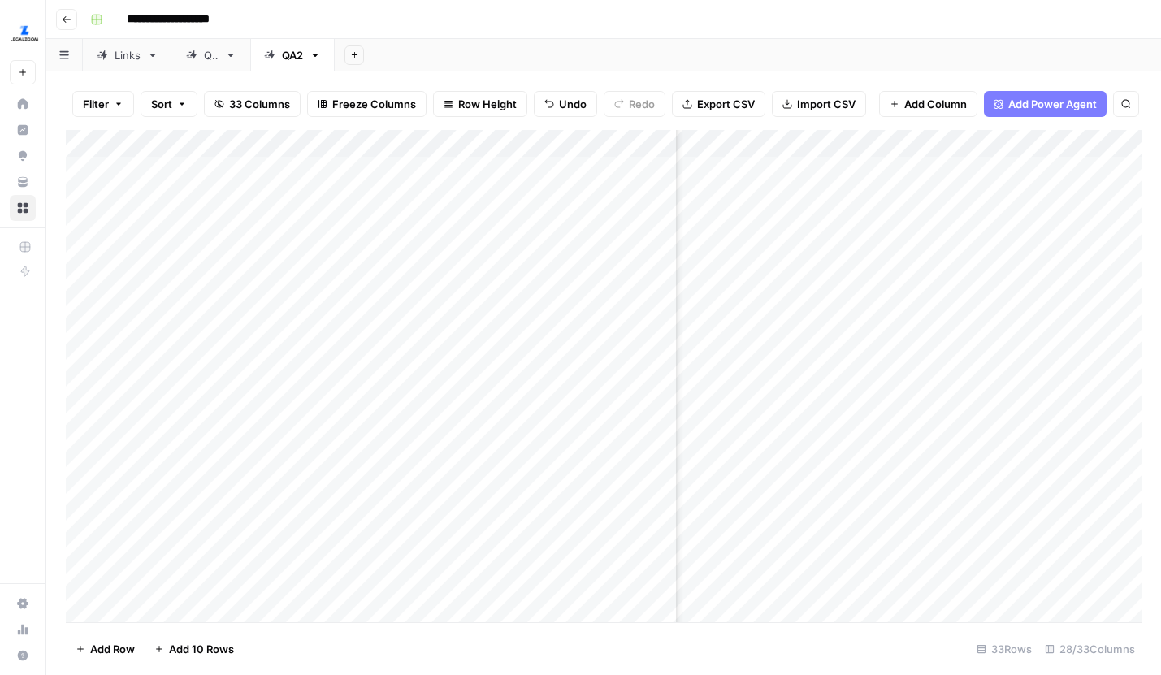
scroll to position [2, 2760]
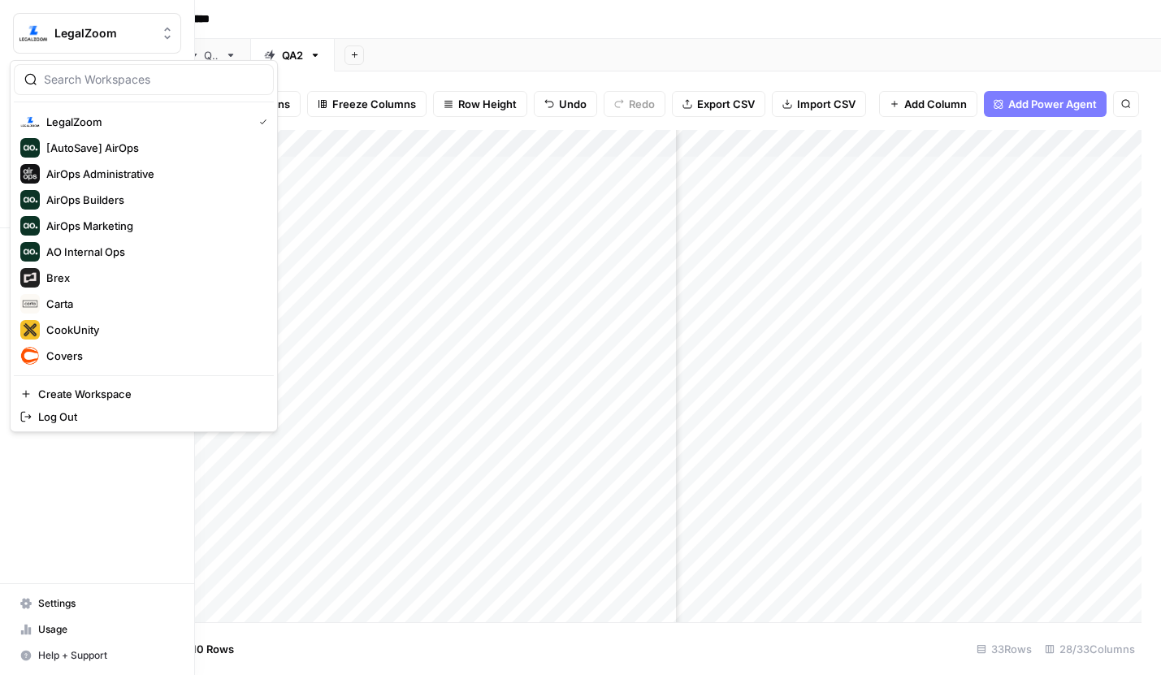
click at [21, 32] on img "Workspace: LegalZoom" at bounding box center [33, 33] width 29 height 29
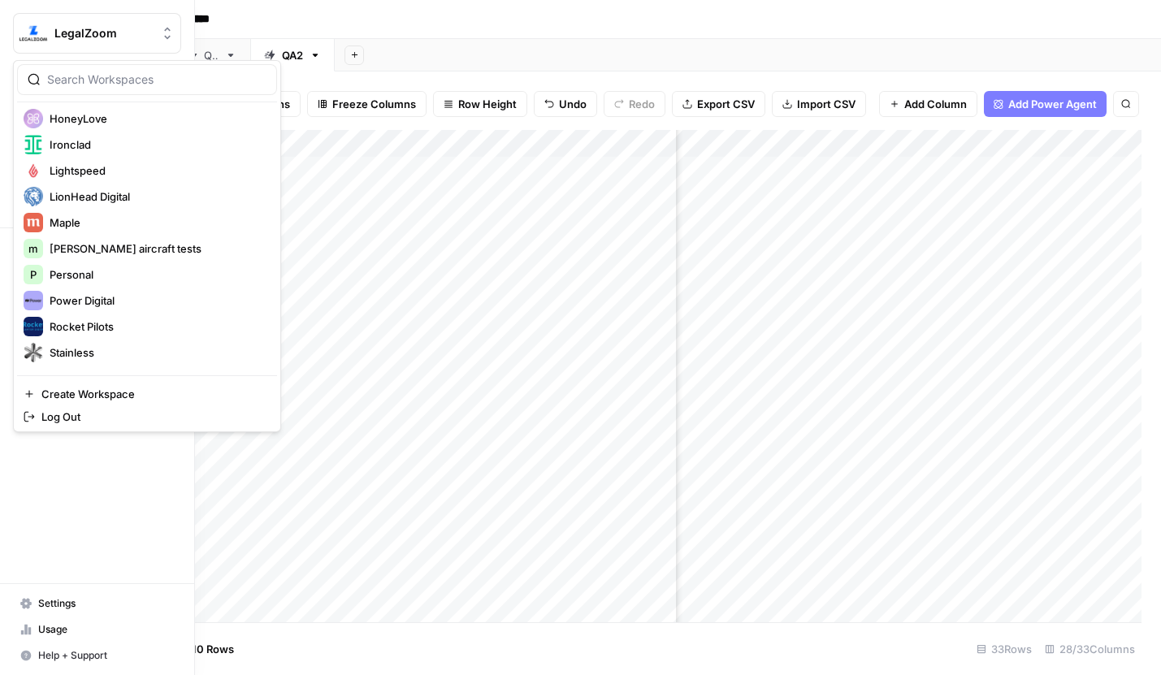
scroll to position [379, 0]
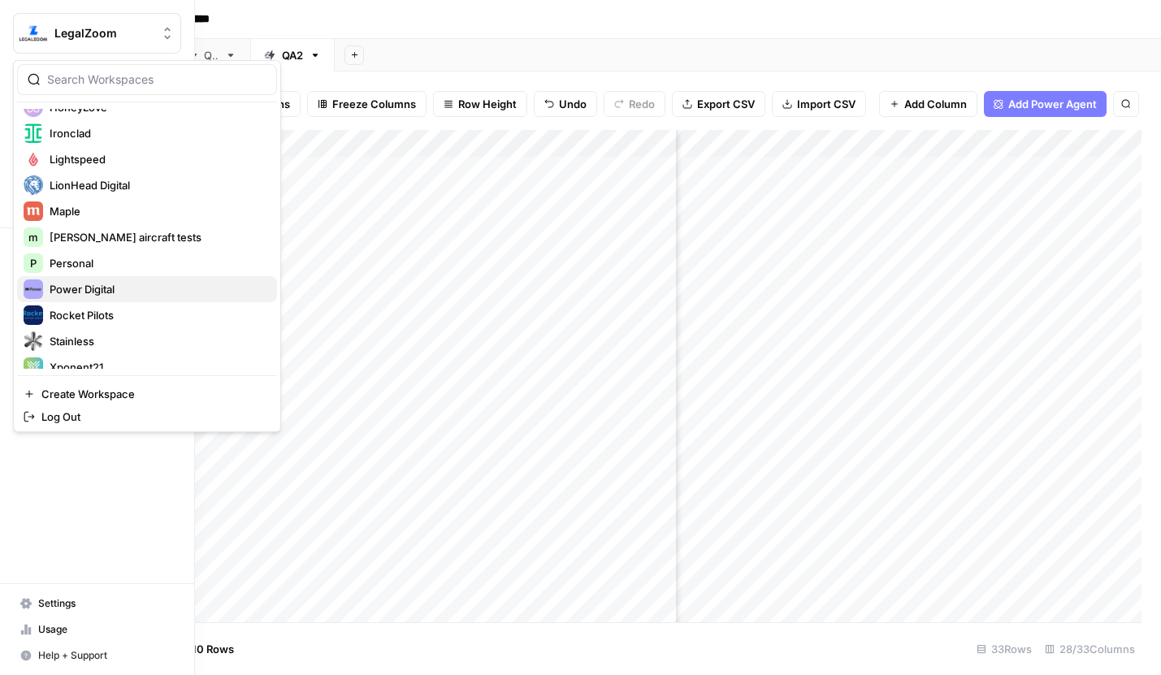
click at [99, 279] on div "Power Digital" at bounding box center [147, 288] width 247 height 19
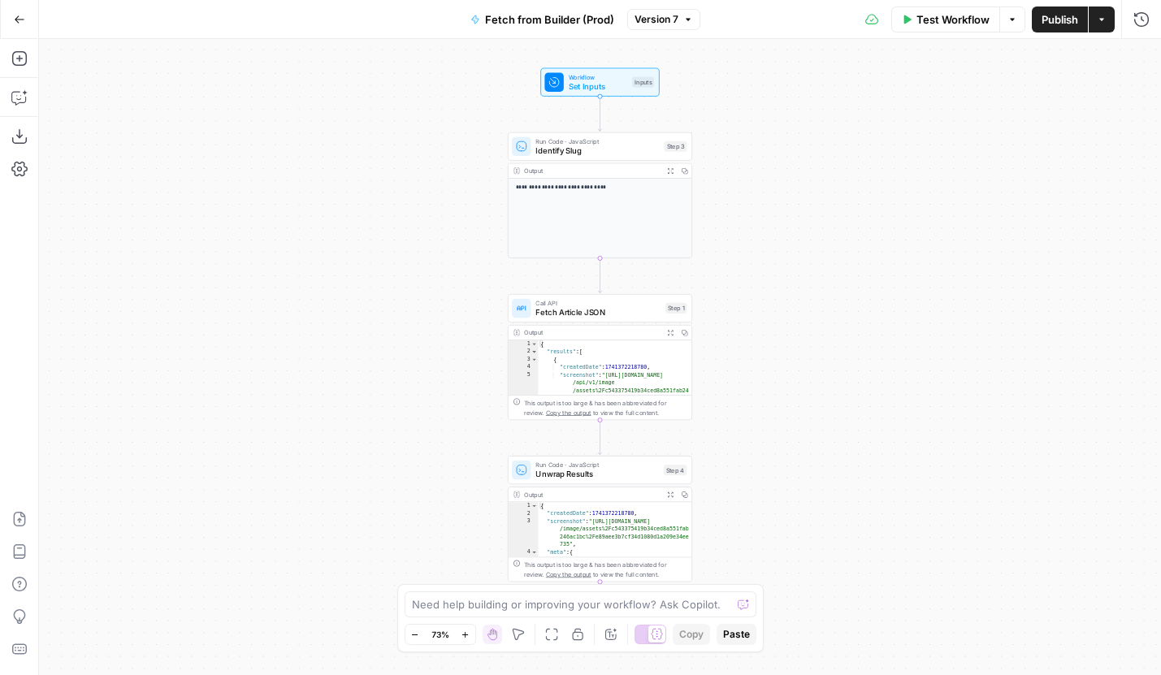
click at [683, 21] on icon "button" at bounding box center [688, 20] width 10 height 10
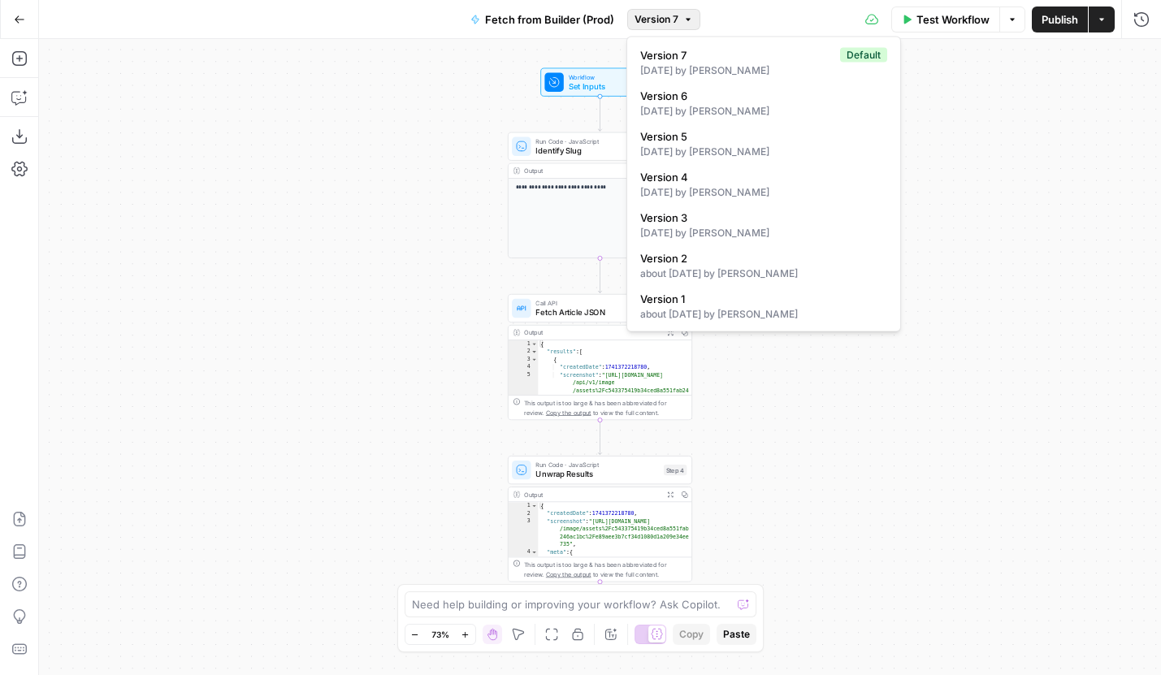
click at [677, 16] on span "Version 7" at bounding box center [656, 19] width 44 height 15
click at [667, 26] on button "Version 7" at bounding box center [663, 19] width 73 height 21
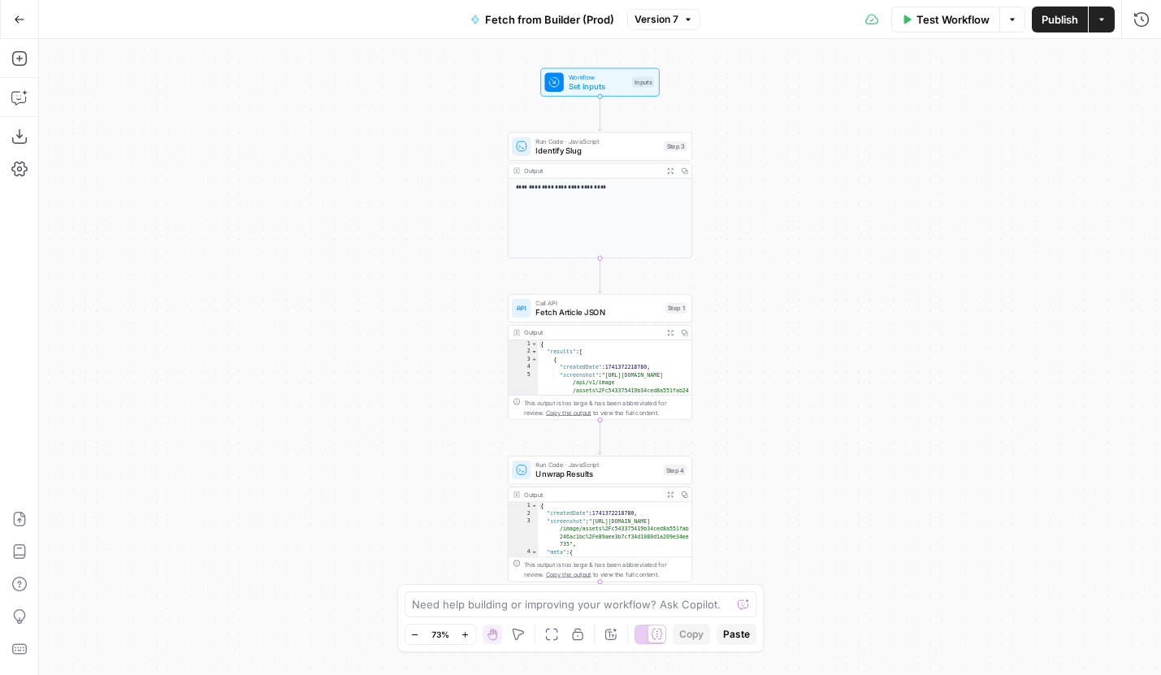
click at [22, 19] on icon "button" at bounding box center [19, 19] width 11 height 11
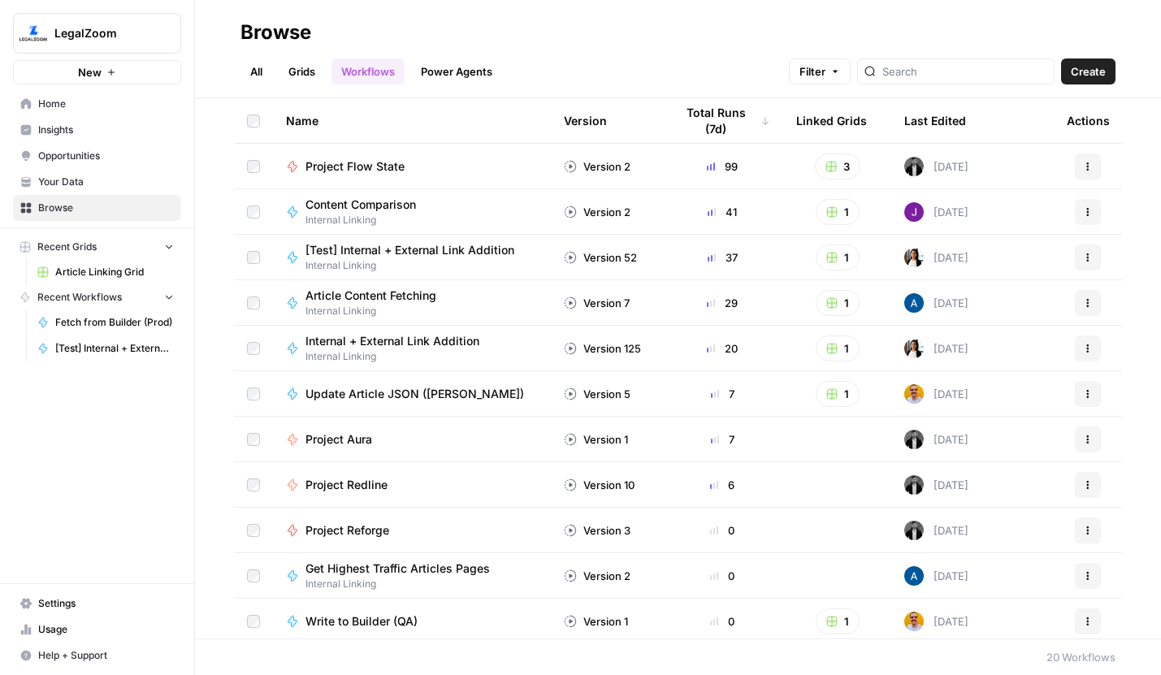
click at [301, 69] on link "Grids" at bounding box center [302, 71] width 46 height 26
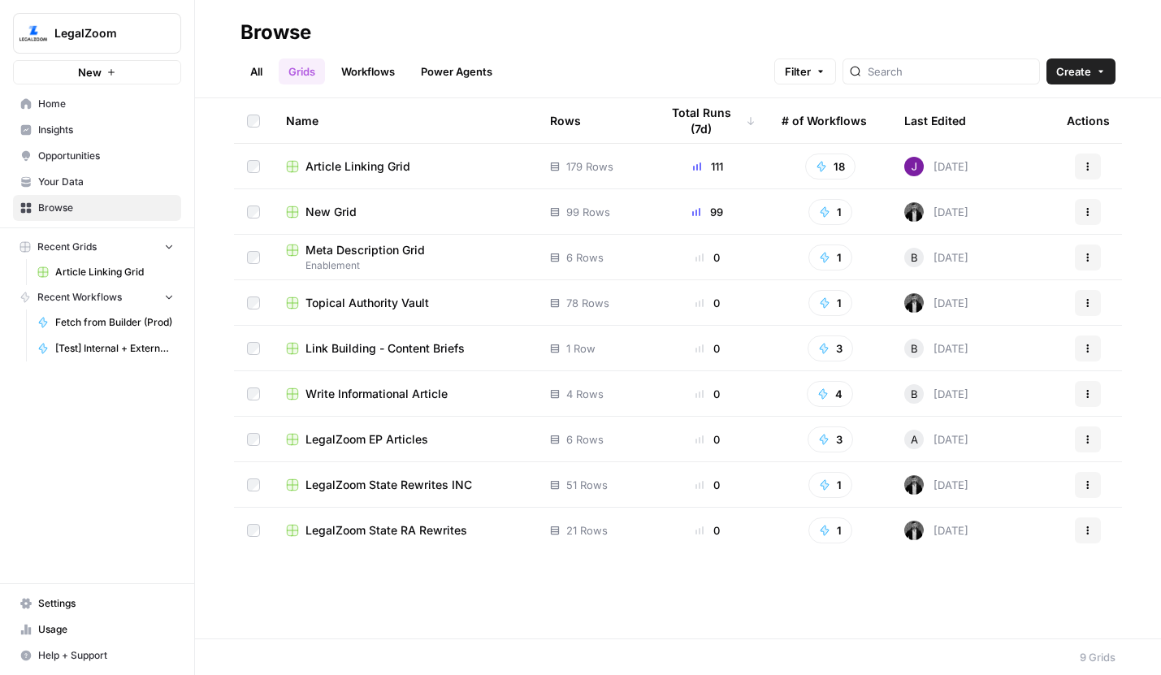
click at [406, 158] on span "Article Linking Grid" at bounding box center [357, 166] width 105 height 16
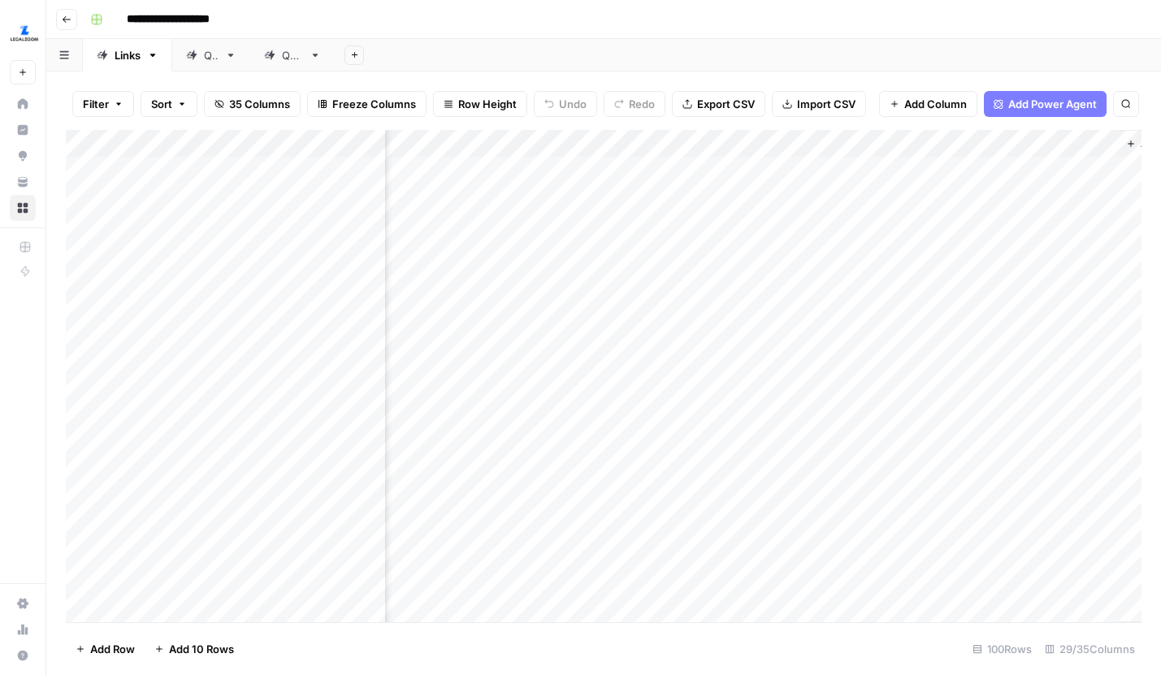
scroll to position [0, 4204]
click at [783, 149] on div "Add Column" at bounding box center [603, 376] width 1075 height 492
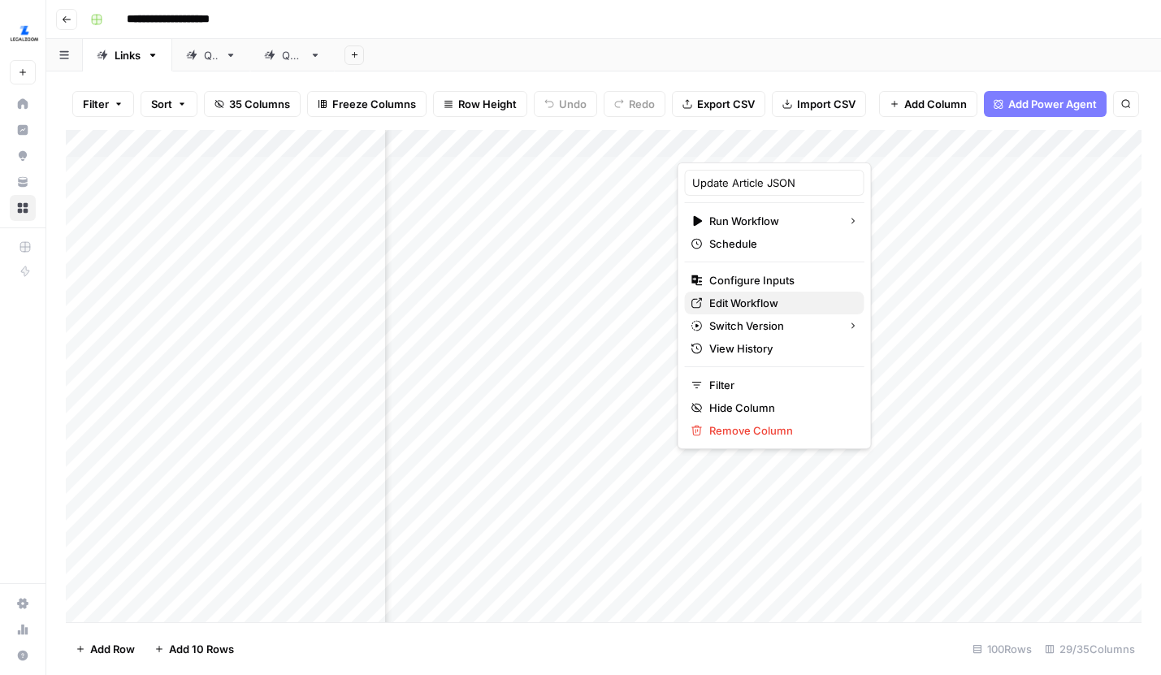
click at [759, 300] on span "Edit Workflow" at bounding box center [780, 303] width 142 height 16
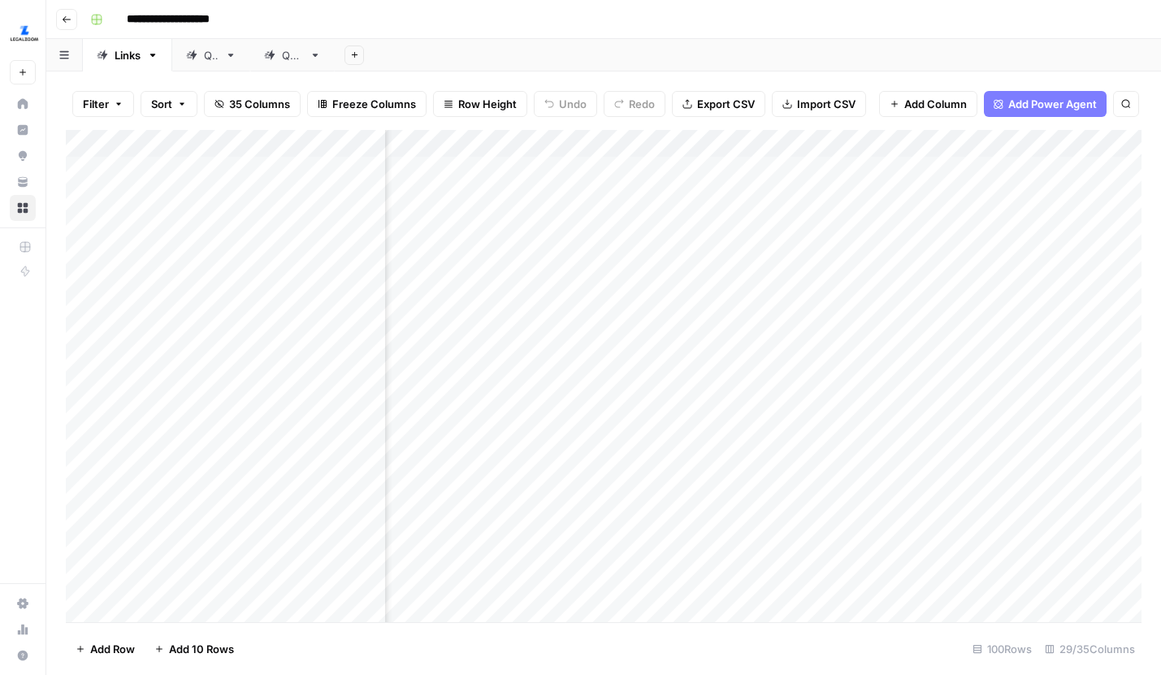
click at [986, 167] on div "Add Column" at bounding box center [603, 376] width 1075 height 492
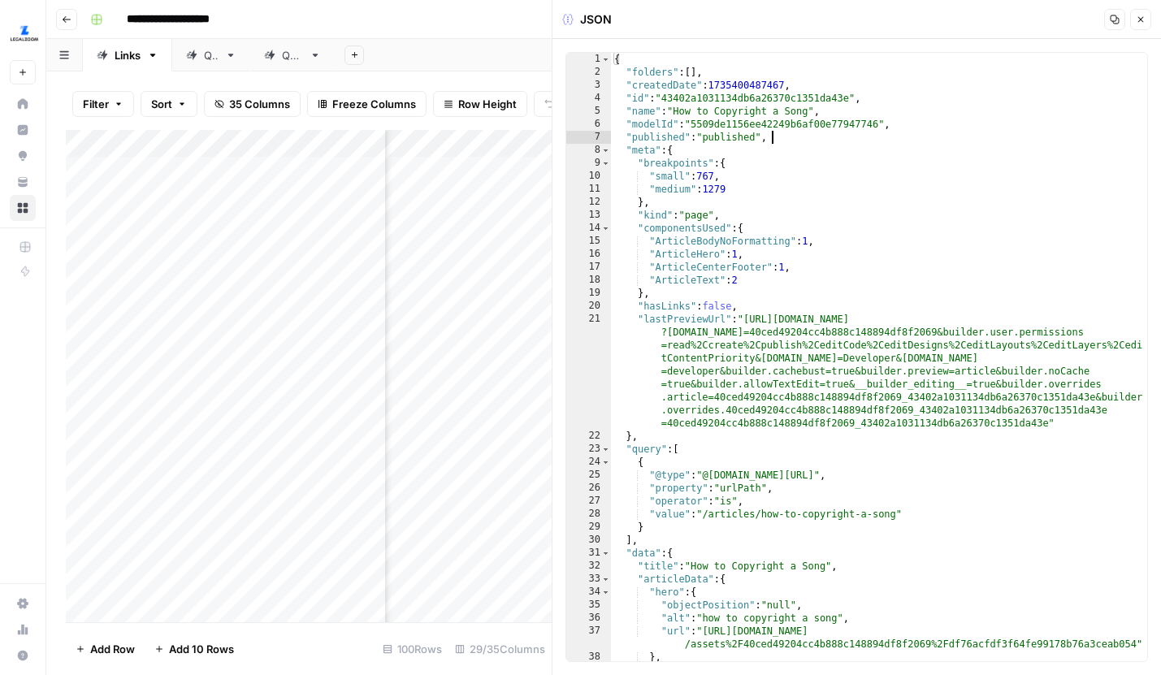
click at [872, 141] on div "{ "folders" : [ ] , "createdDate" : 1735400487467 , "id" : "43402a1031134db6a26…" at bounding box center [879, 370] width 536 height 634
type textarea "**********"
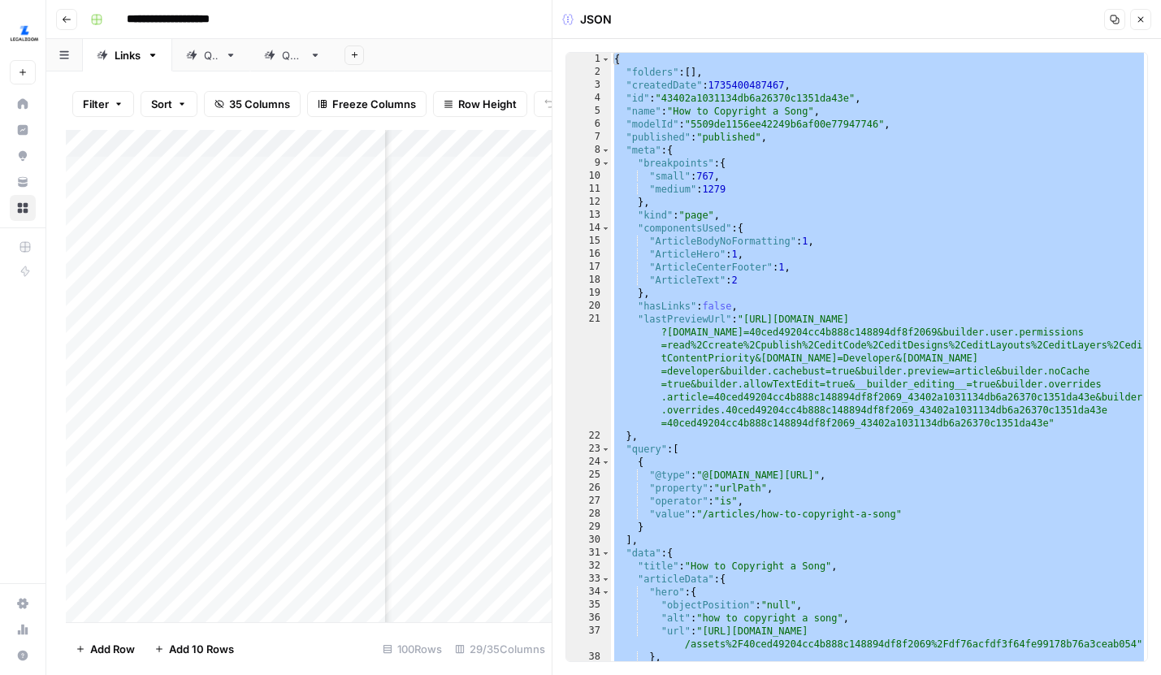
click at [1140, 30] on header "JSON Copy Close" at bounding box center [856, 19] width 608 height 39
click at [1140, 26] on button "Close" at bounding box center [1140, 19] width 21 height 21
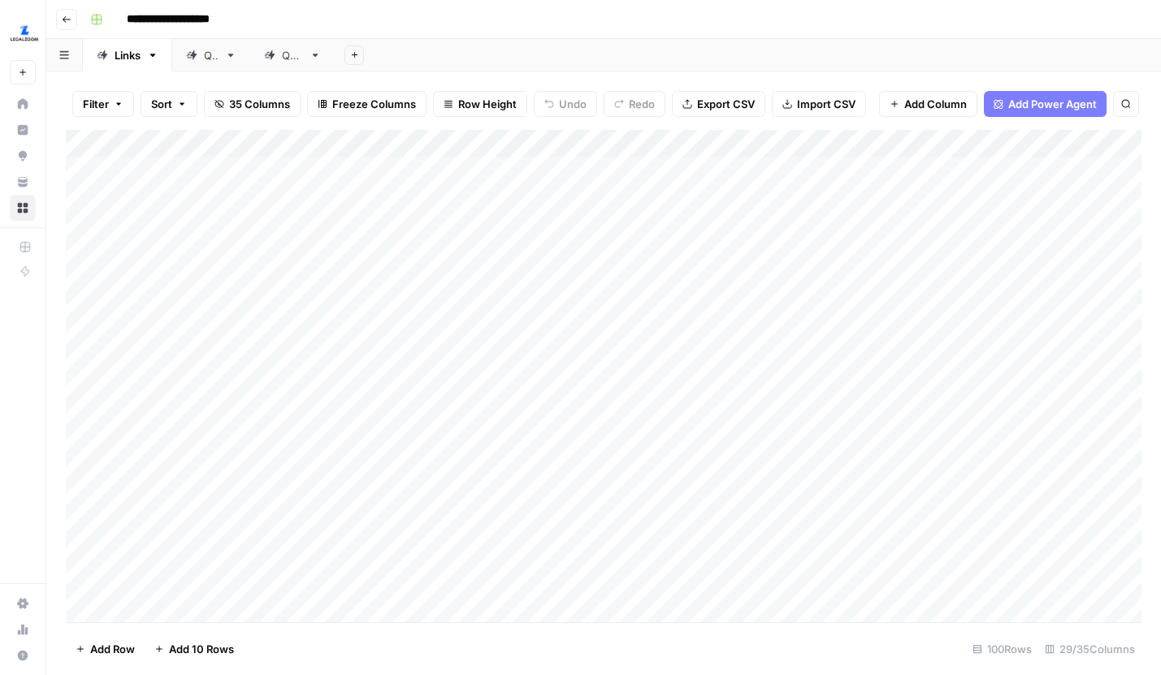
click at [497, 149] on div "Add Column" at bounding box center [603, 376] width 1075 height 492
click at [564, 178] on div "Add Column" at bounding box center [603, 376] width 1075 height 492
click at [534, 197] on div "Add Column" at bounding box center [603, 376] width 1075 height 492
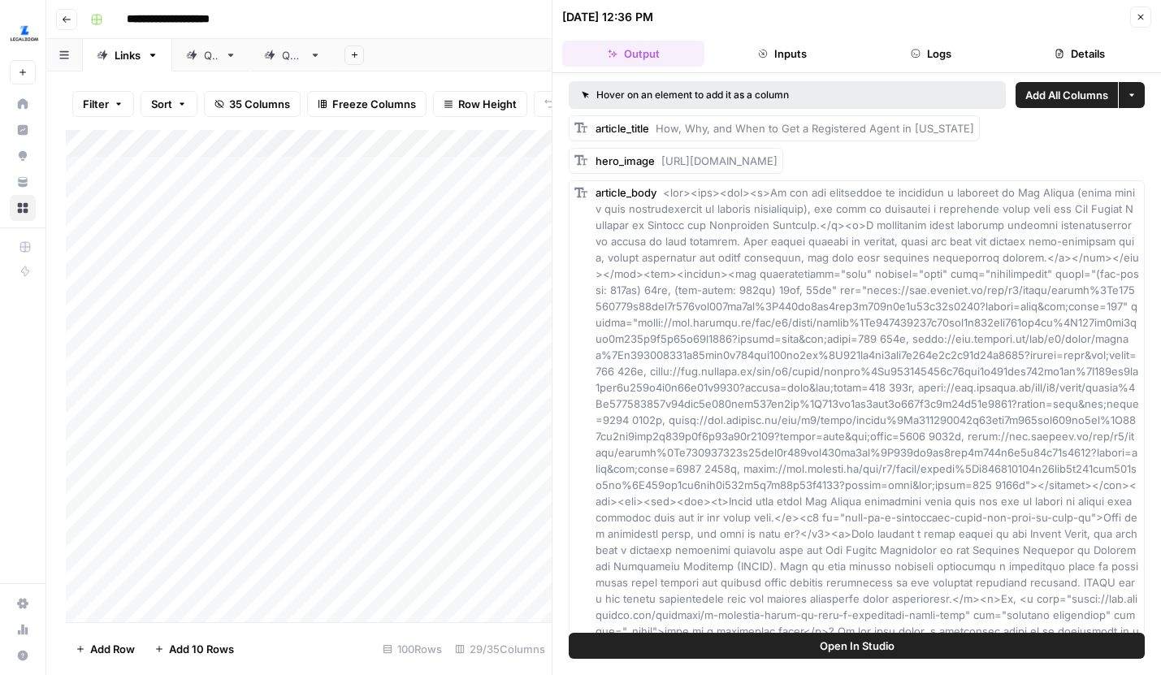
click at [1136, 26] on button "Close" at bounding box center [1140, 16] width 21 height 21
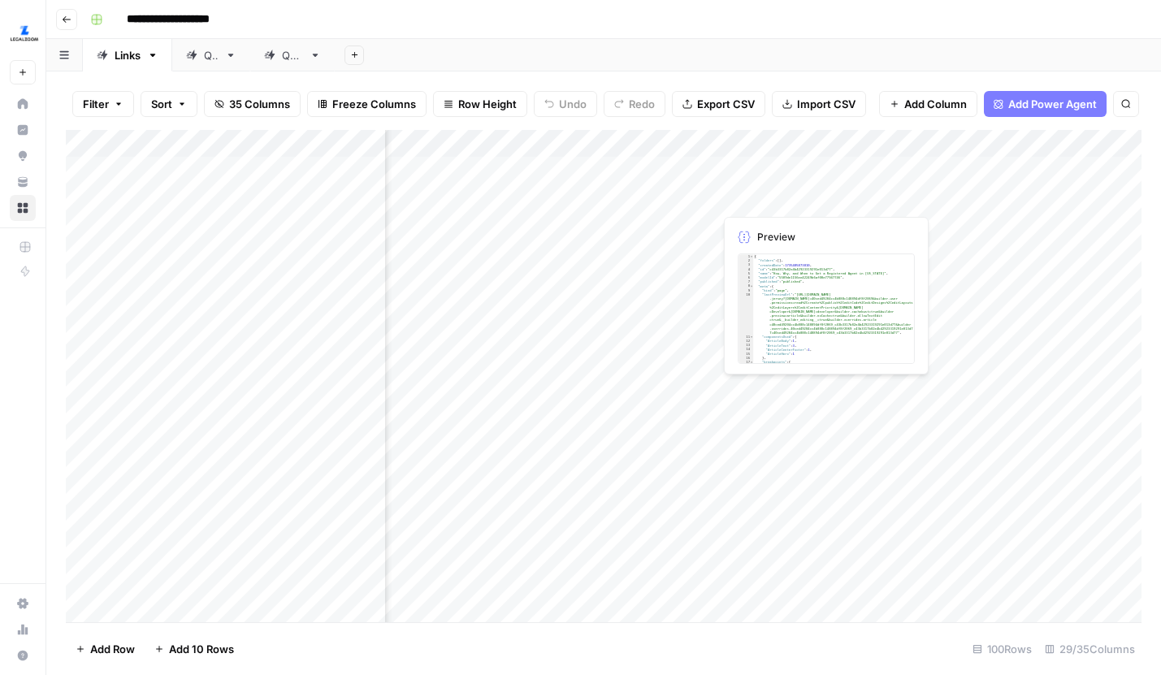
scroll to position [0, 4082]
click at [785, 168] on div "Add Column" at bounding box center [603, 376] width 1075 height 492
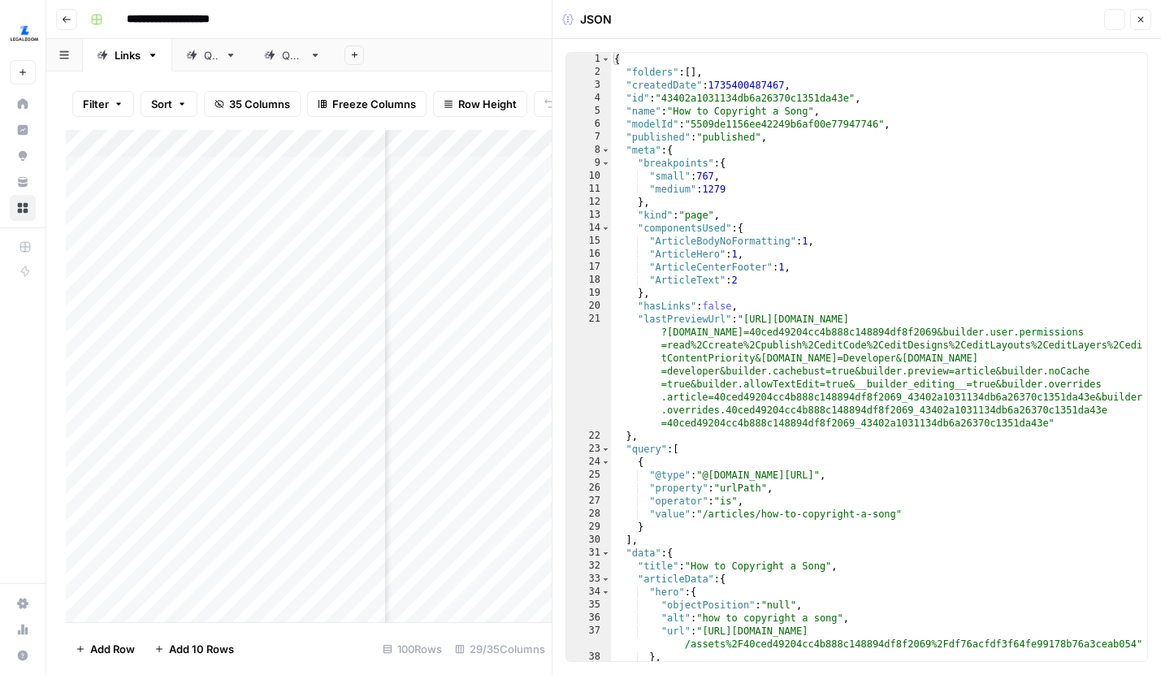
click at [878, 216] on div "{ "folders" : [ ] , "createdDate" : 1735400487467 , "id" : "43402a1031134db6a26…" at bounding box center [879, 370] width 536 height 634
type textarea "**********"
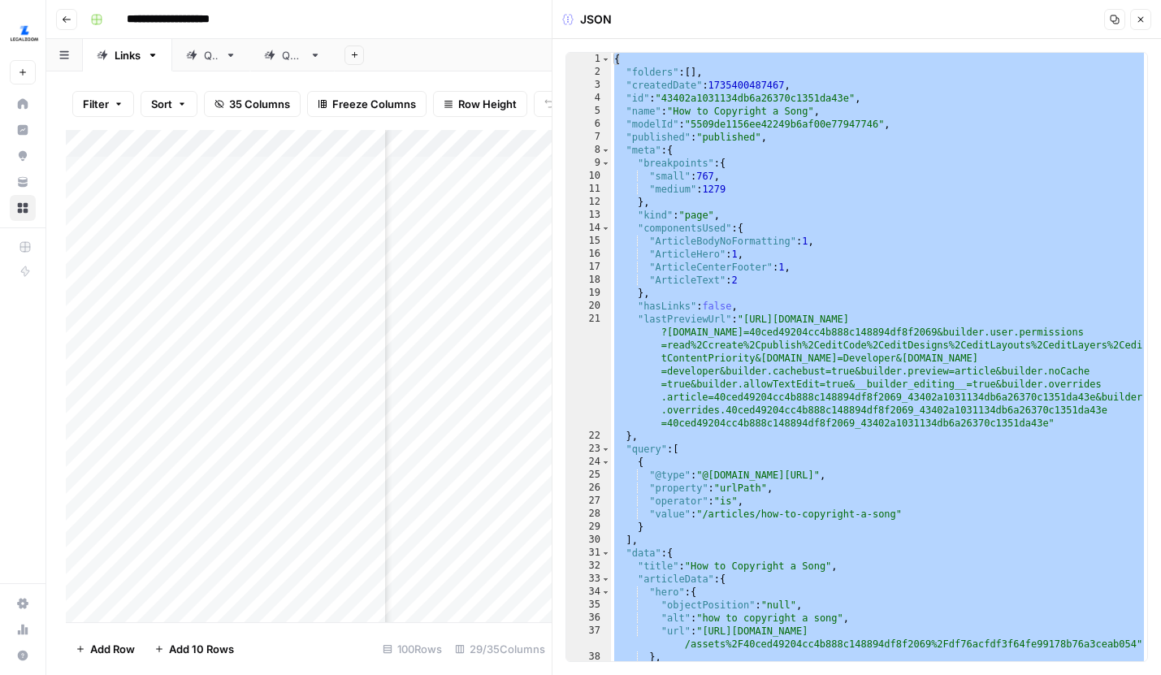
click at [1116, 12] on button "Copy" at bounding box center [1114, 19] width 21 height 21
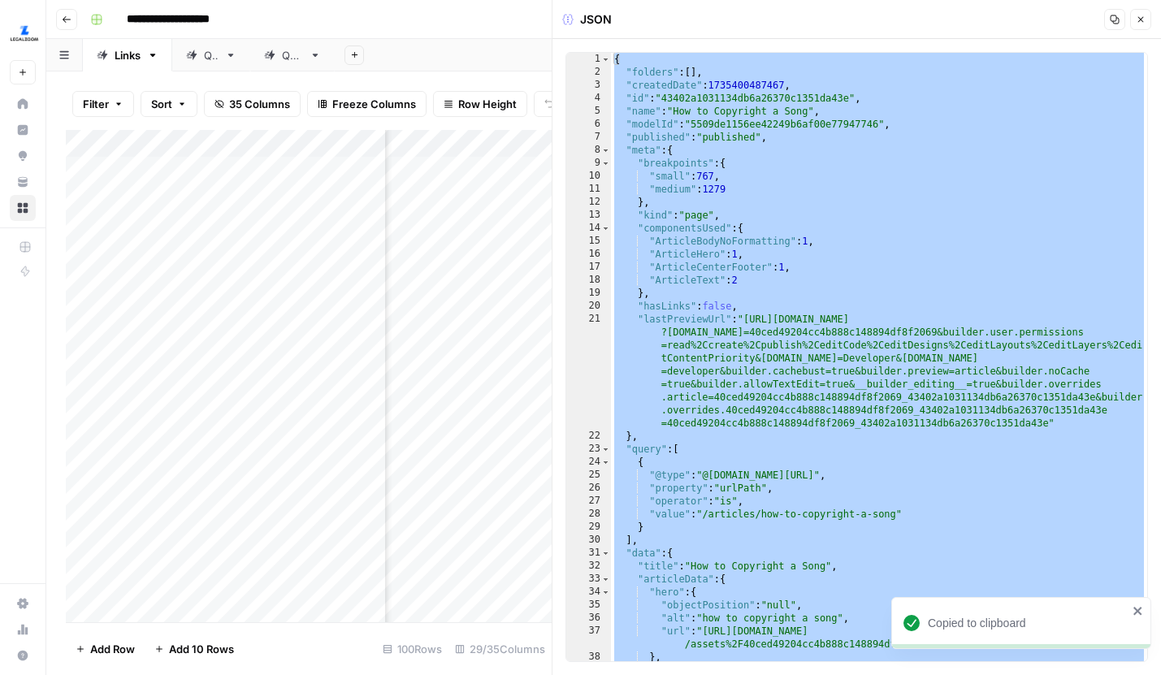
click at [1136, 17] on icon "button" at bounding box center [1141, 20] width 10 height 10
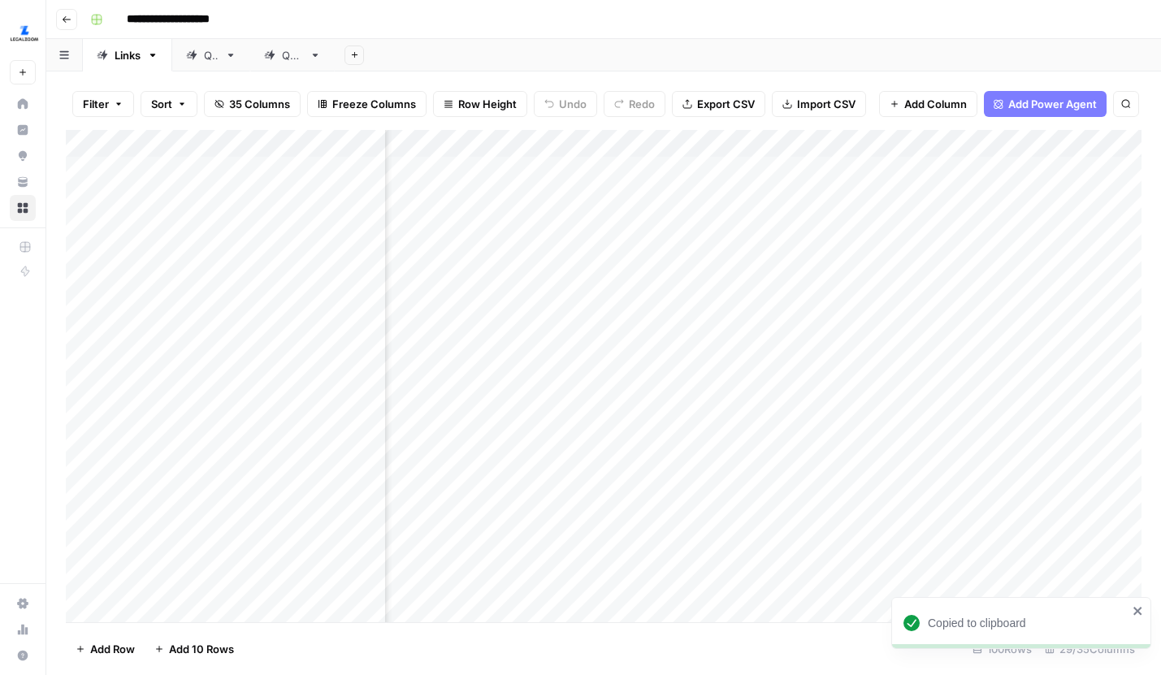
scroll to position [0, 3667]
click at [513, 169] on div "Add Column" at bounding box center [603, 376] width 1075 height 492
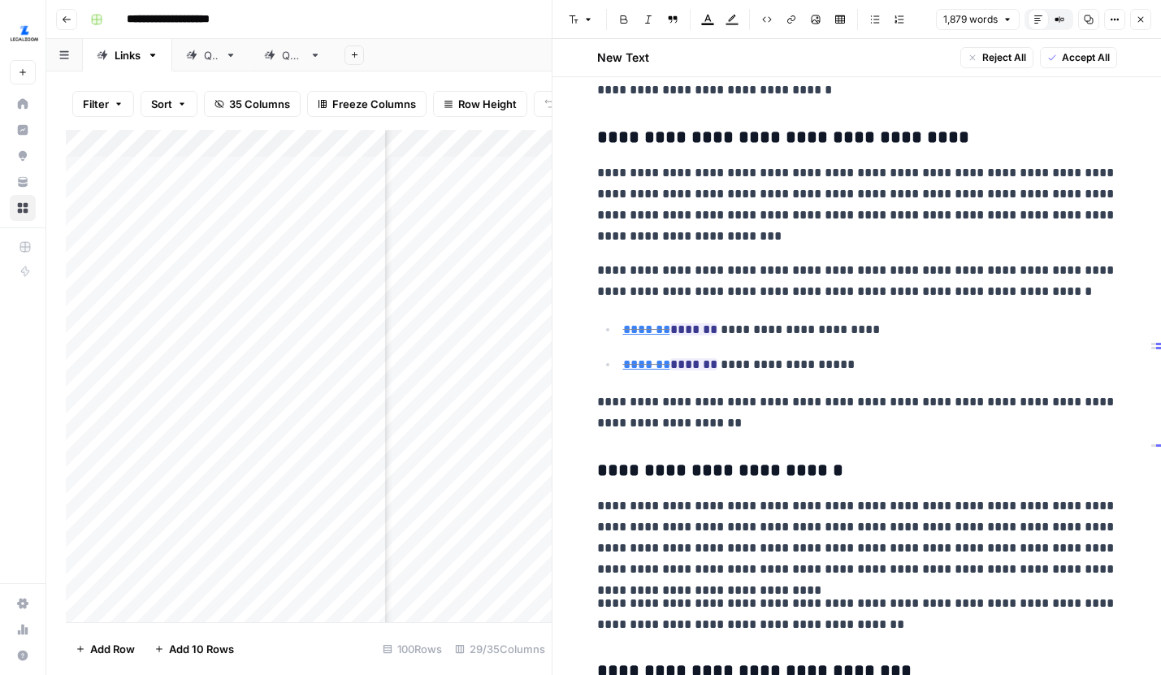
scroll to position [2474, 0]
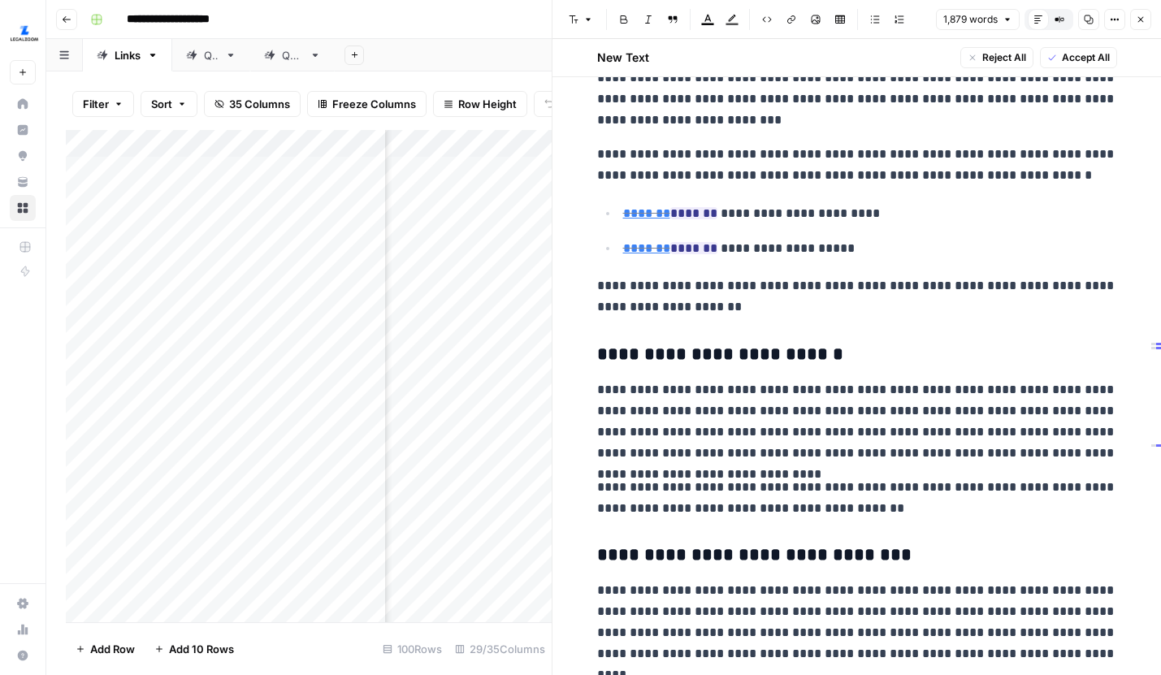
click at [1136, 22] on icon "button" at bounding box center [1141, 20] width 10 height 10
click at [1136, 22] on div "Font style Bold Italic Block quote Text color Highlight color Code block Link I…" at bounding box center [856, 19] width 589 height 21
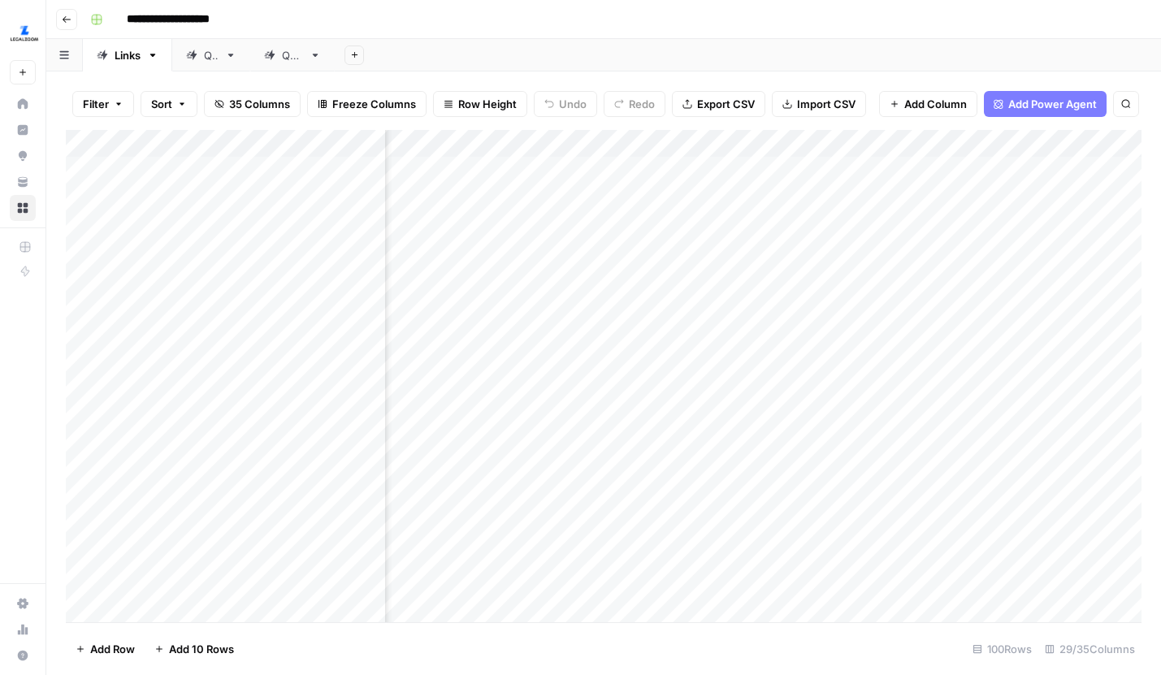
scroll to position [0, 4135]
click at [730, 196] on div "Add Column" at bounding box center [603, 376] width 1075 height 492
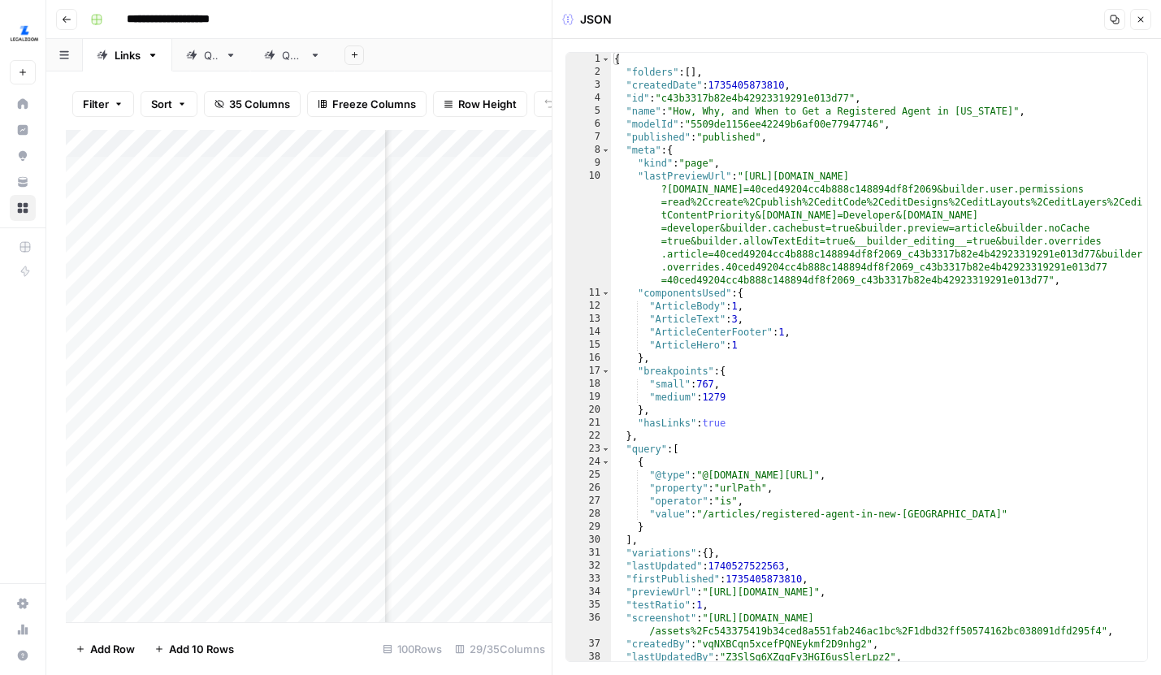
click at [1145, 16] on button "Close" at bounding box center [1140, 19] width 21 height 21
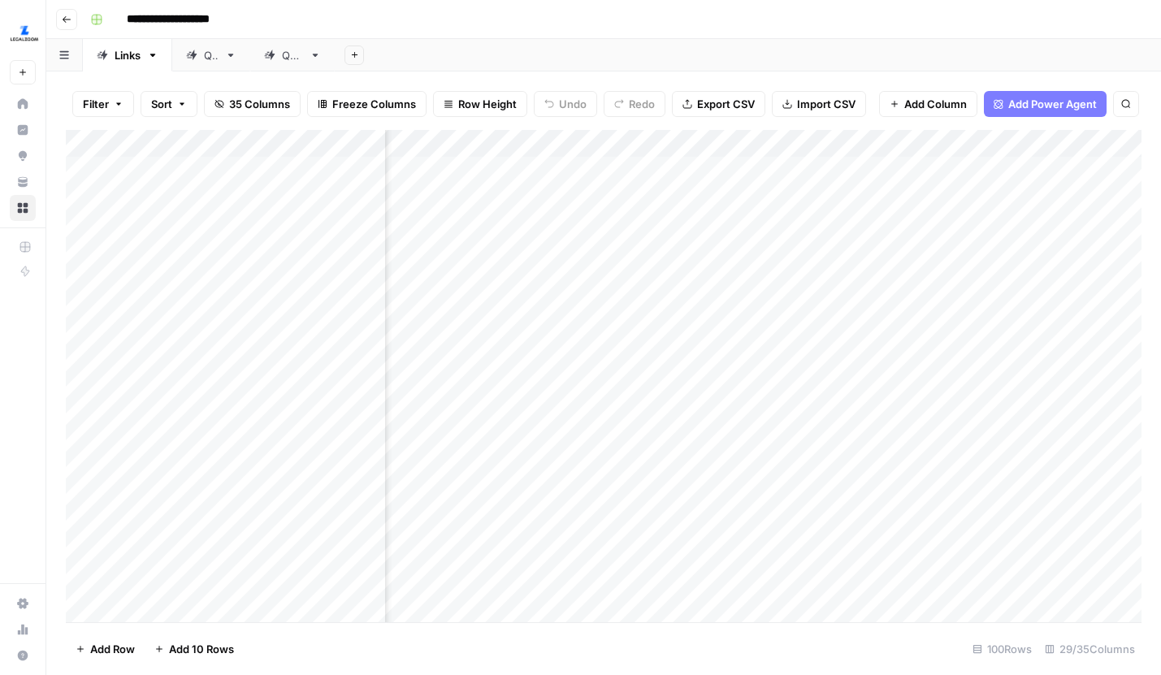
click at [893, 198] on div "Add Column" at bounding box center [603, 376] width 1075 height 492
click at [728, 197] on div "Add Column" at bounding box center [603, 376] width 1075 height 492
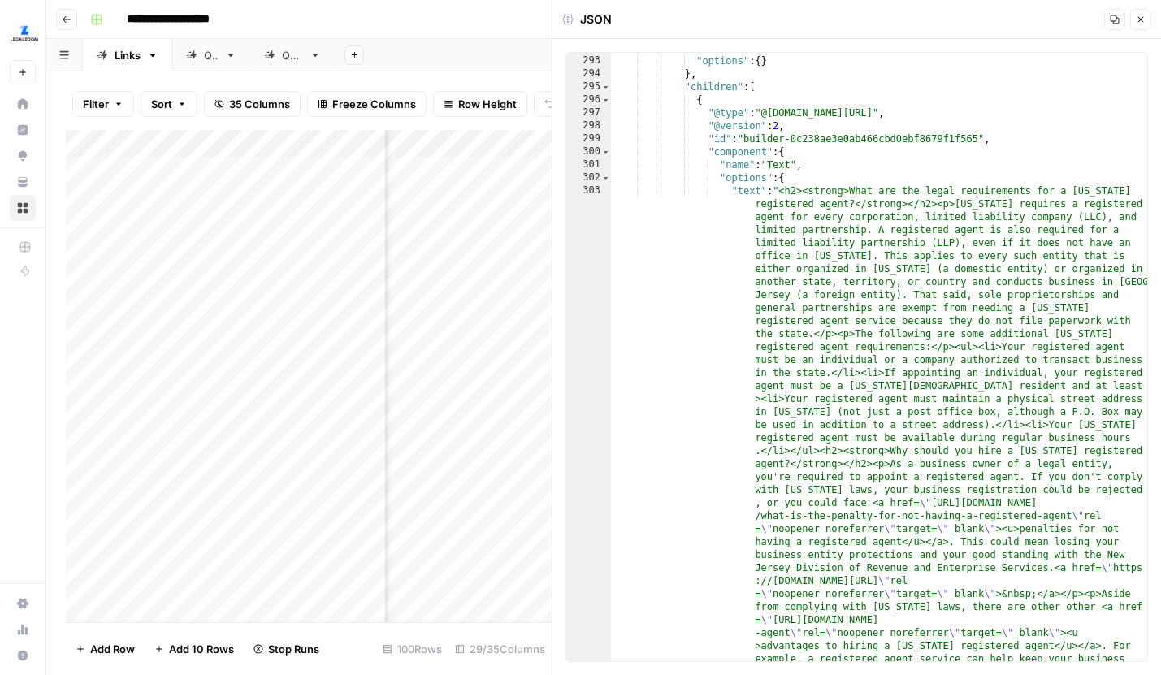
scroll to position [4835, 0]
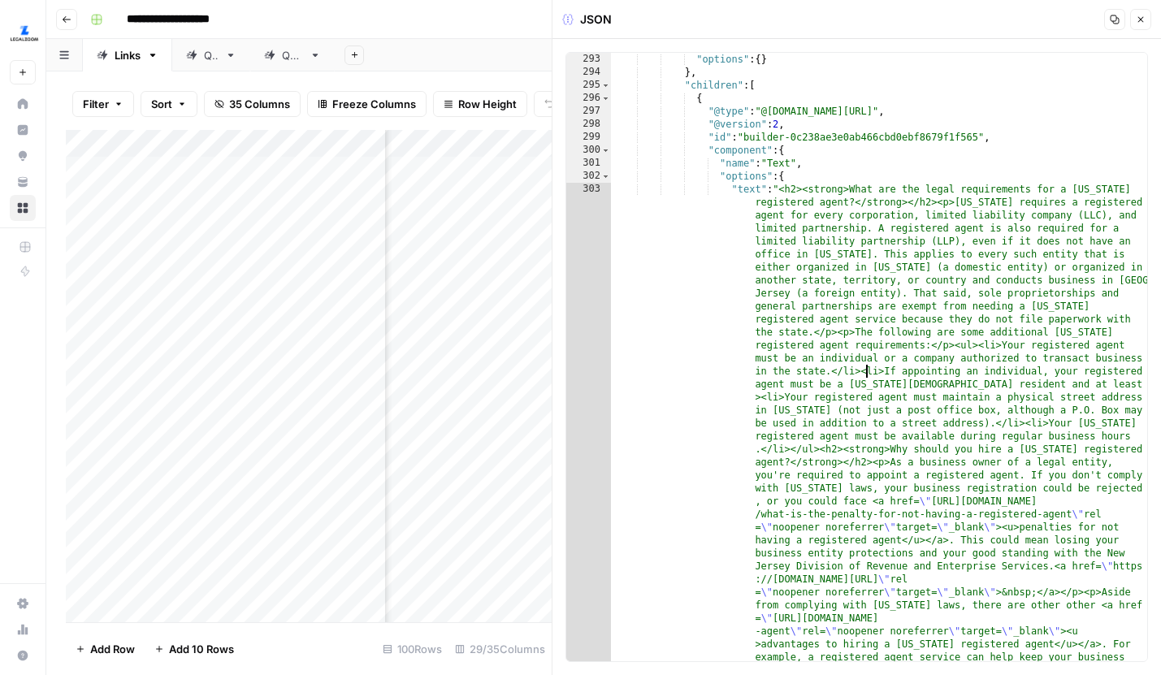
type textarea "**********"
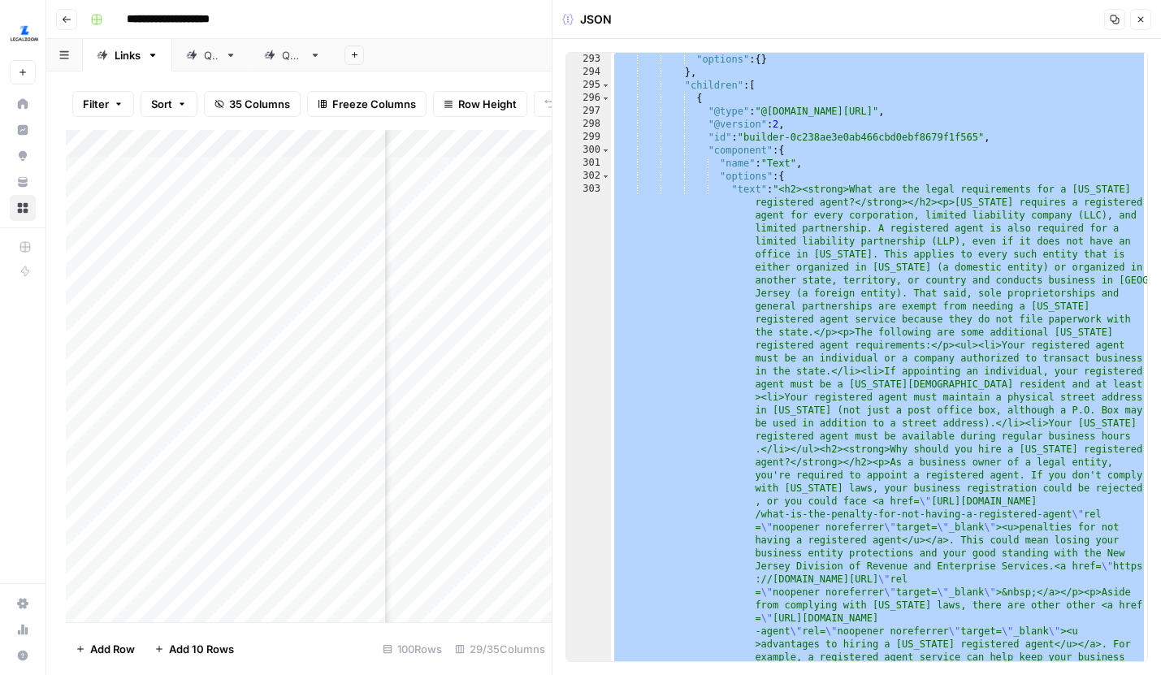
click at [1142, 19] on icon "button" at bounding box center [1141, 20] width 10 height 10
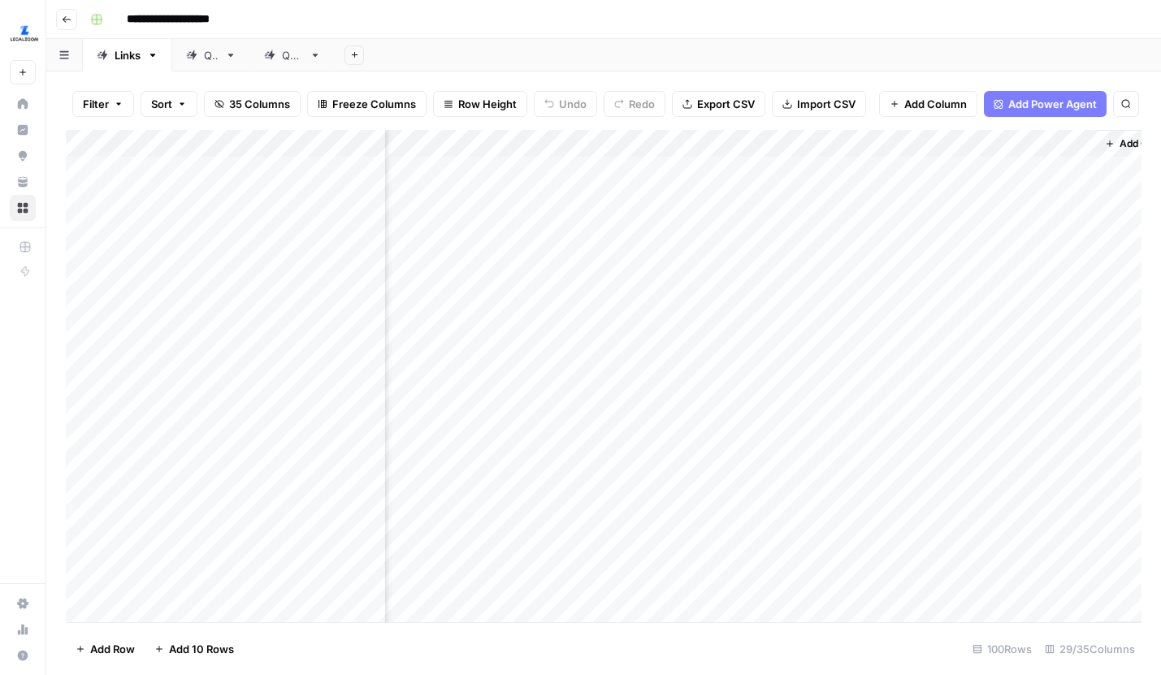
scroll to position [0, 4282]
click at [911, 197] on div "Add Column" at bounding box center [603, 376] width 1075 height 492
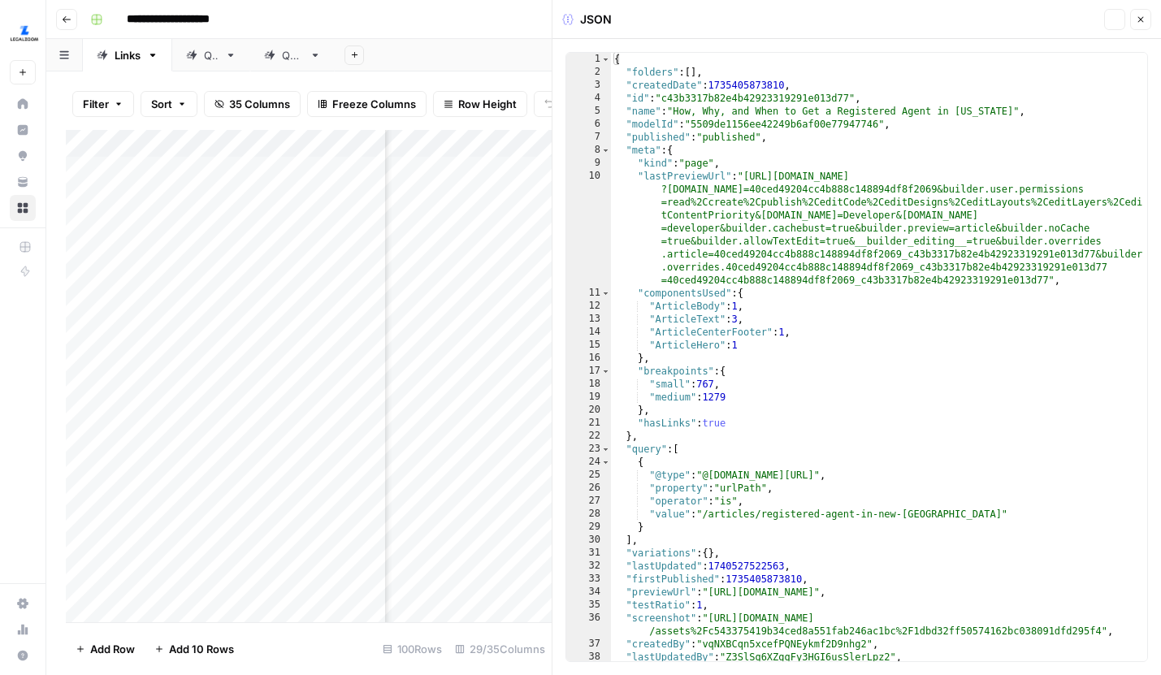
click at [882, 227] on div "{ "folders" : [ ] , "createdDate" : 1735405873810 , "id" : "c43b3317b82e4b42923…" at bounding box center [879, 370] width 536 height 634
type textarea "**********"
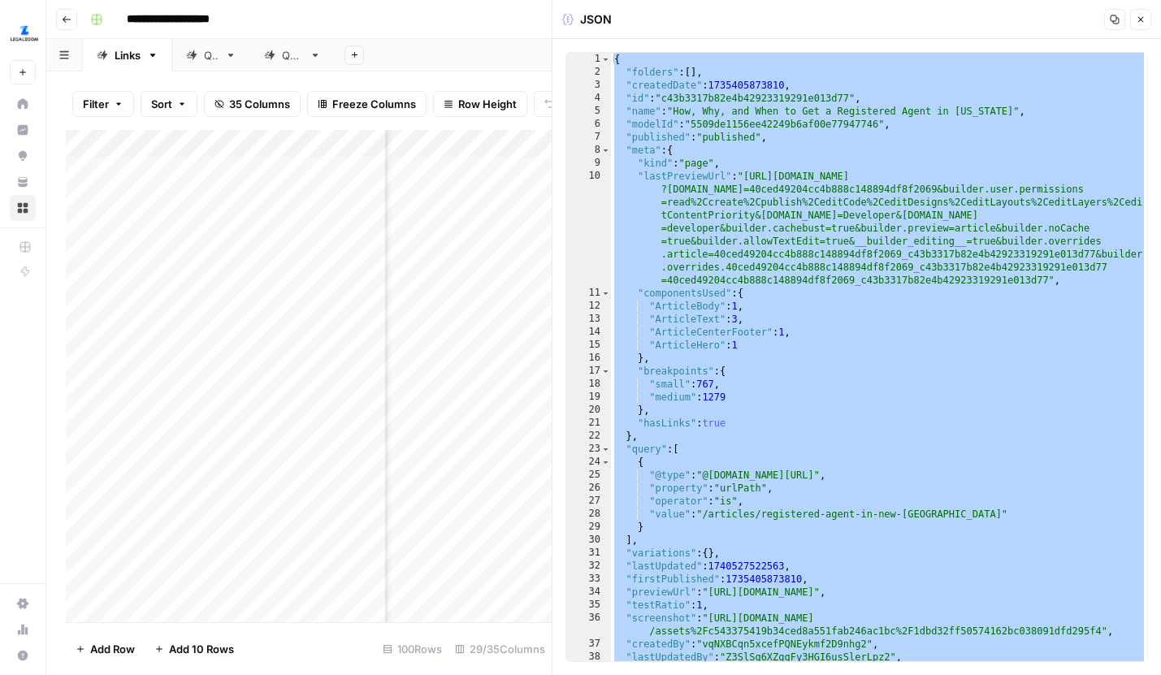
click at [1135, 19] on button "Close" at bounding box center [1140, 19] width 21 height 21
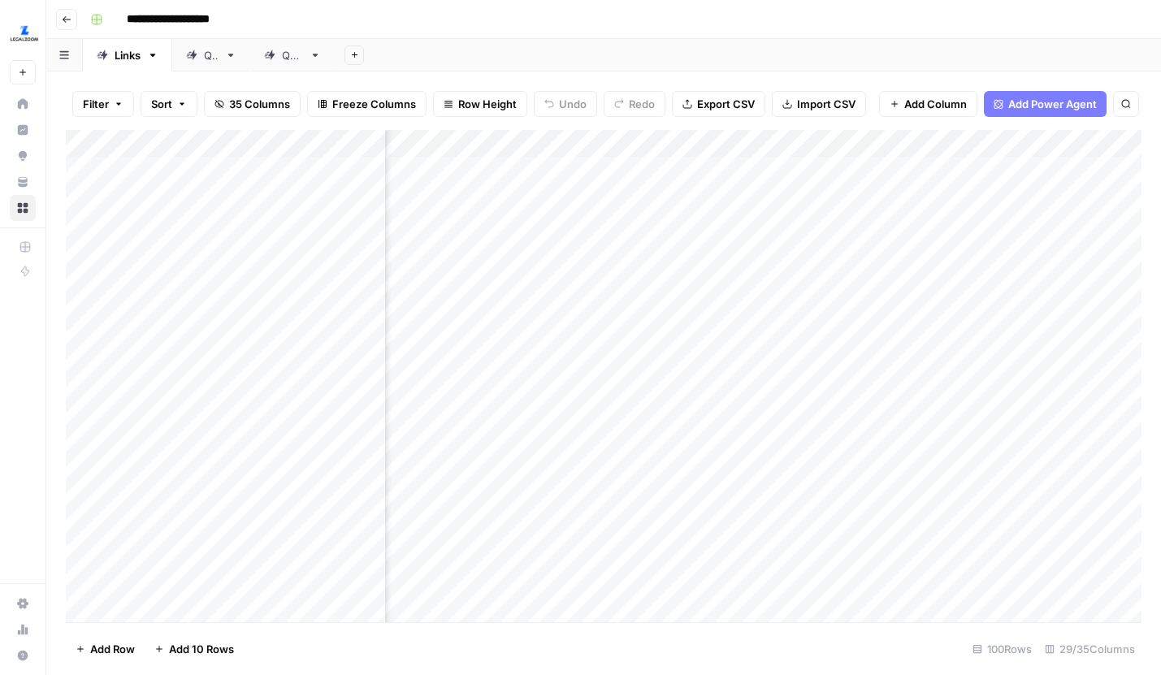
scroll to position [0, 3498]
click at [684, 196] on div "Add Column" at bounding box center [603, 376] width 1075 height 492
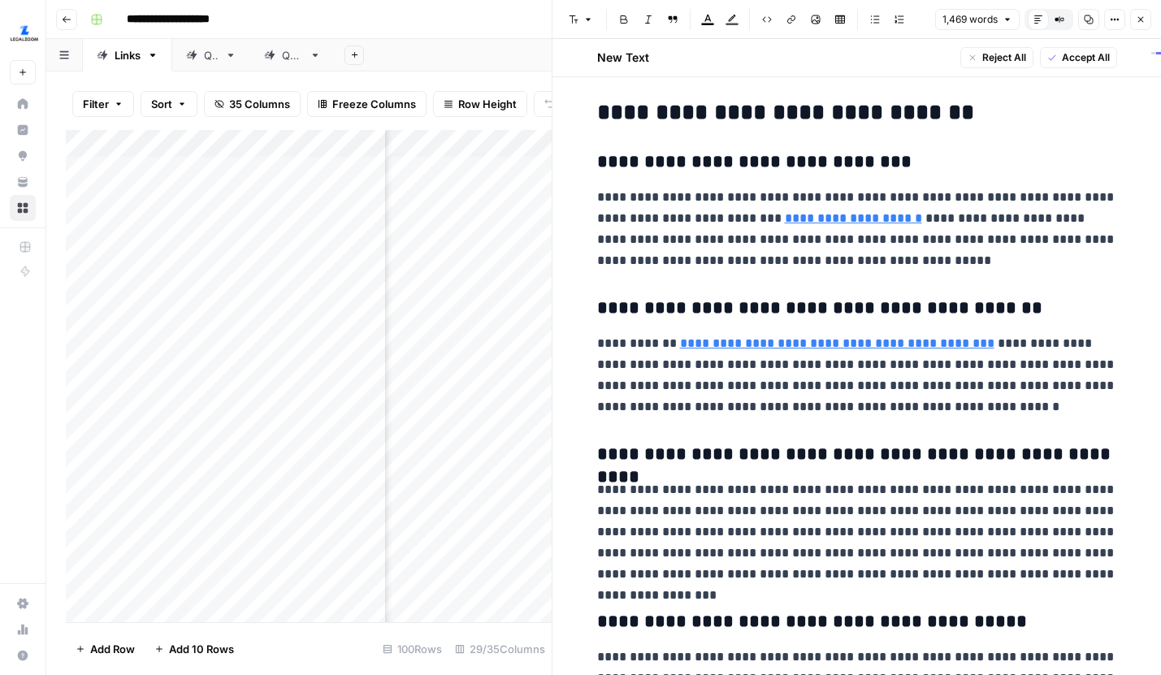
scroll to position [3811, 0]
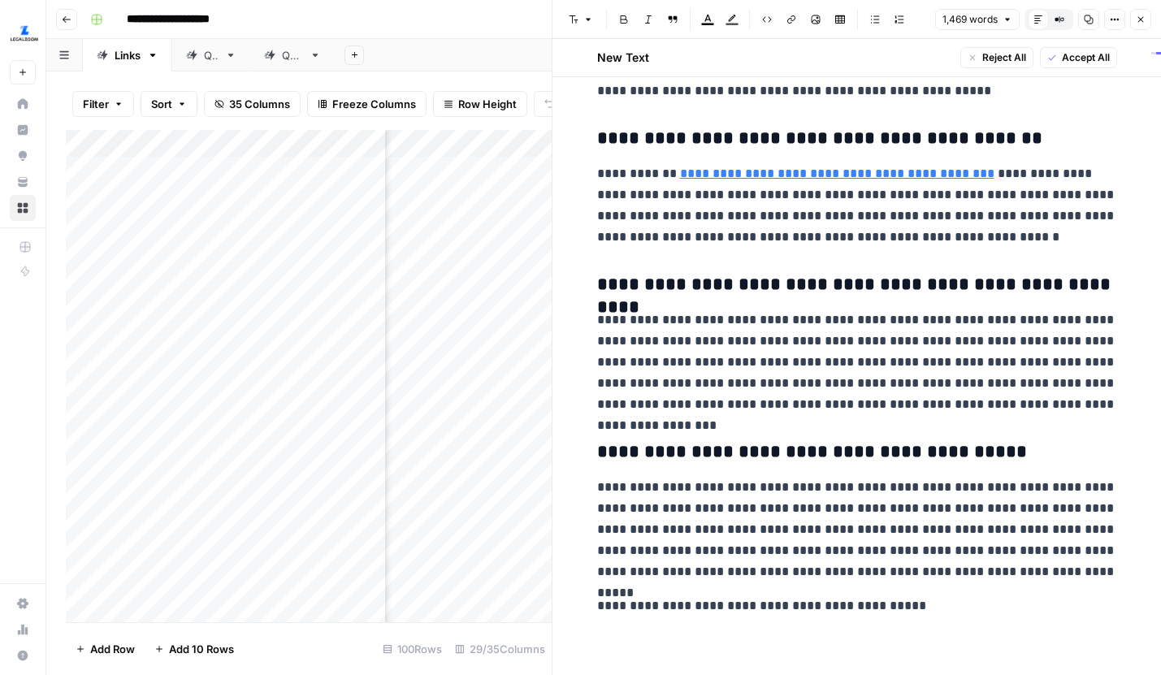
click at [1139, 23] on icon "button" at bounding box center [1141, 20] width 10 height 10
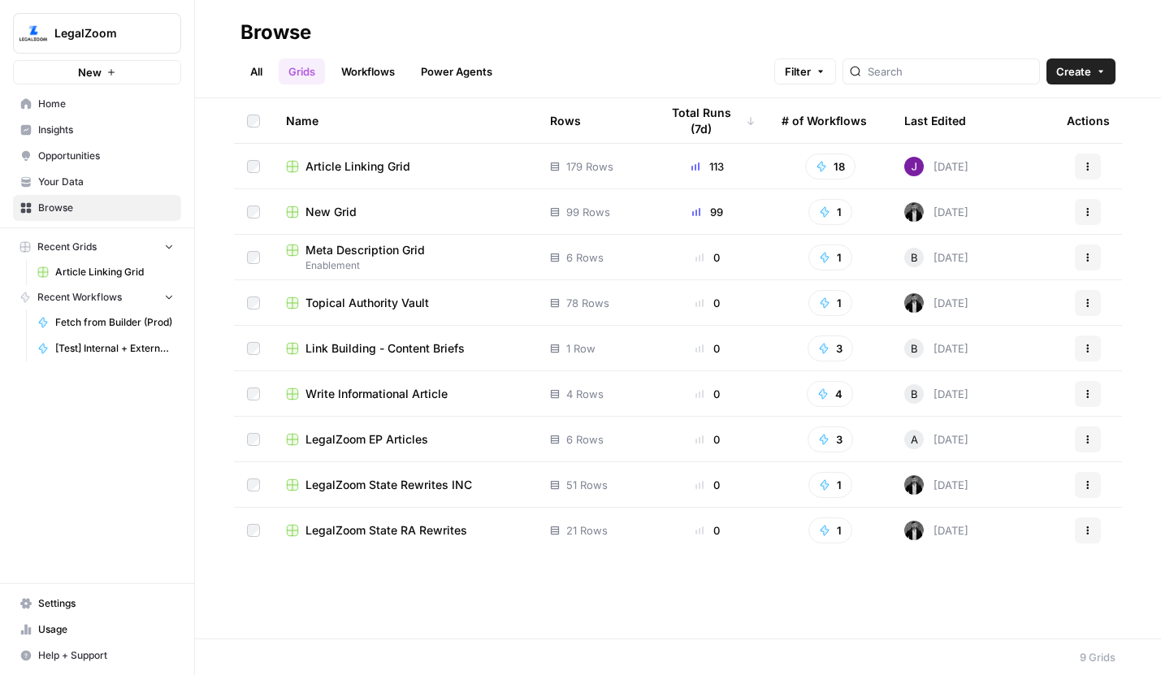
click at [390, 158] on span "Article Linking Grid" at bounding box center [357, 166] width 105 height 16
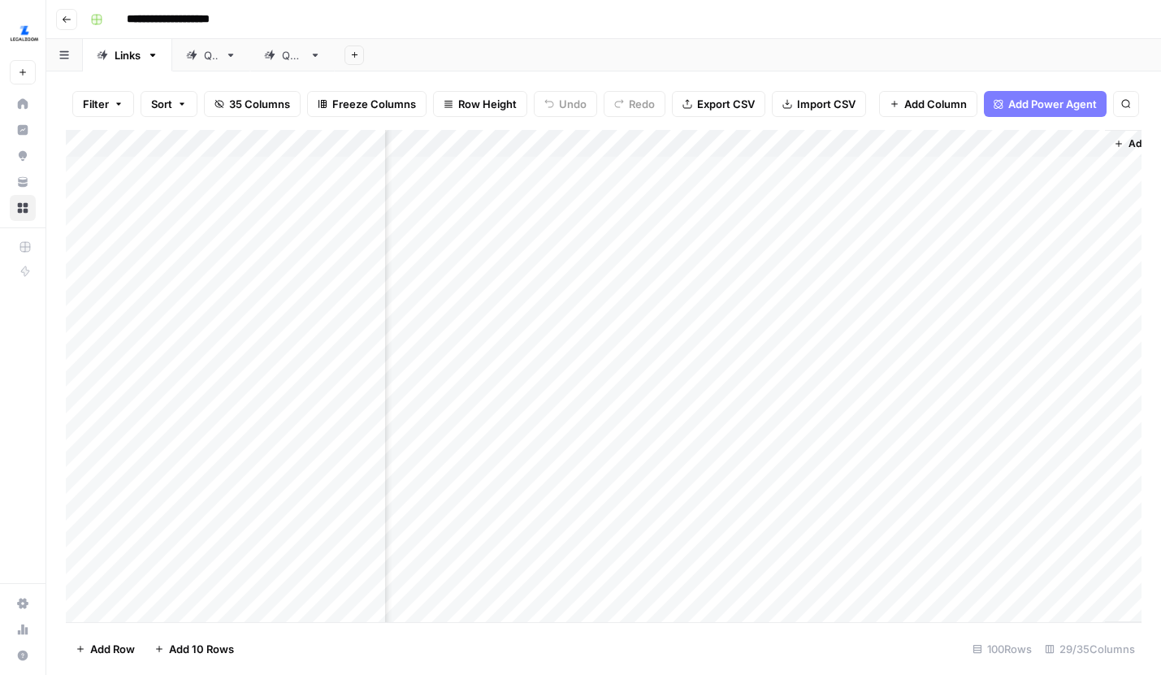
scroll to position [0, 4245]
click at [623, 195] on div "Add Column" at bounding box center [603, 376] width 1075 height 492
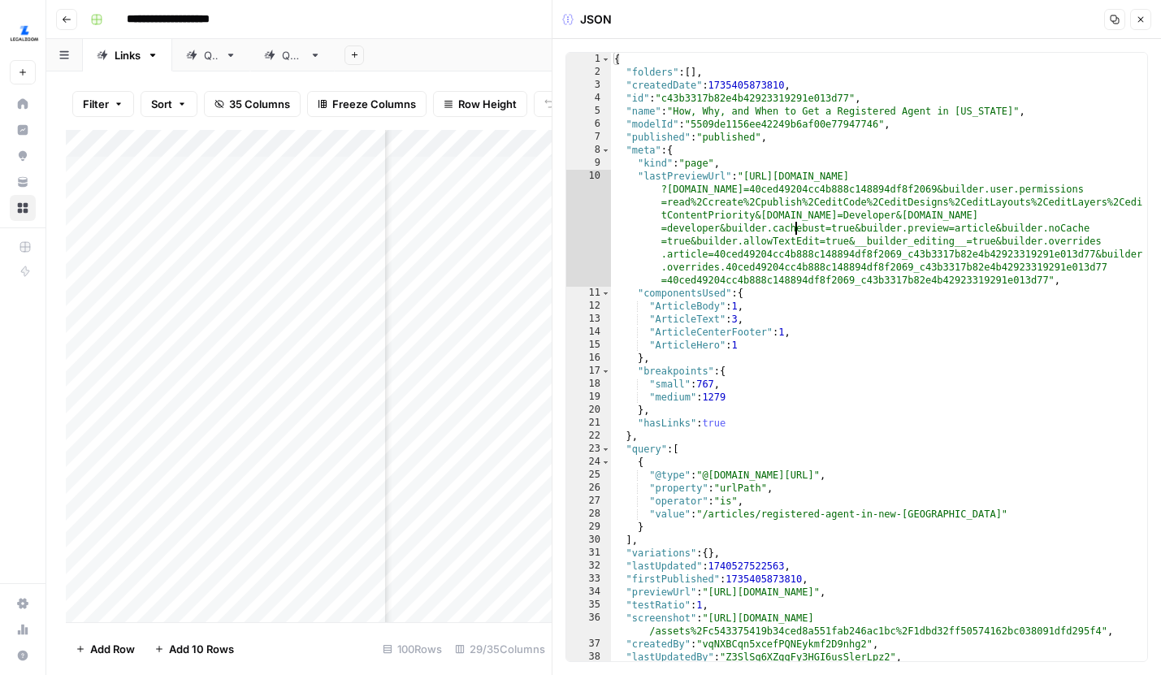
click at [798, 234] on div "{ "folders" : [ ] , "createdDate" : 1735405873810 , "id" : "c43b3317b82e4b42923…" at bounding box center [879, 370] width 536 height 634
type textarea "**********"
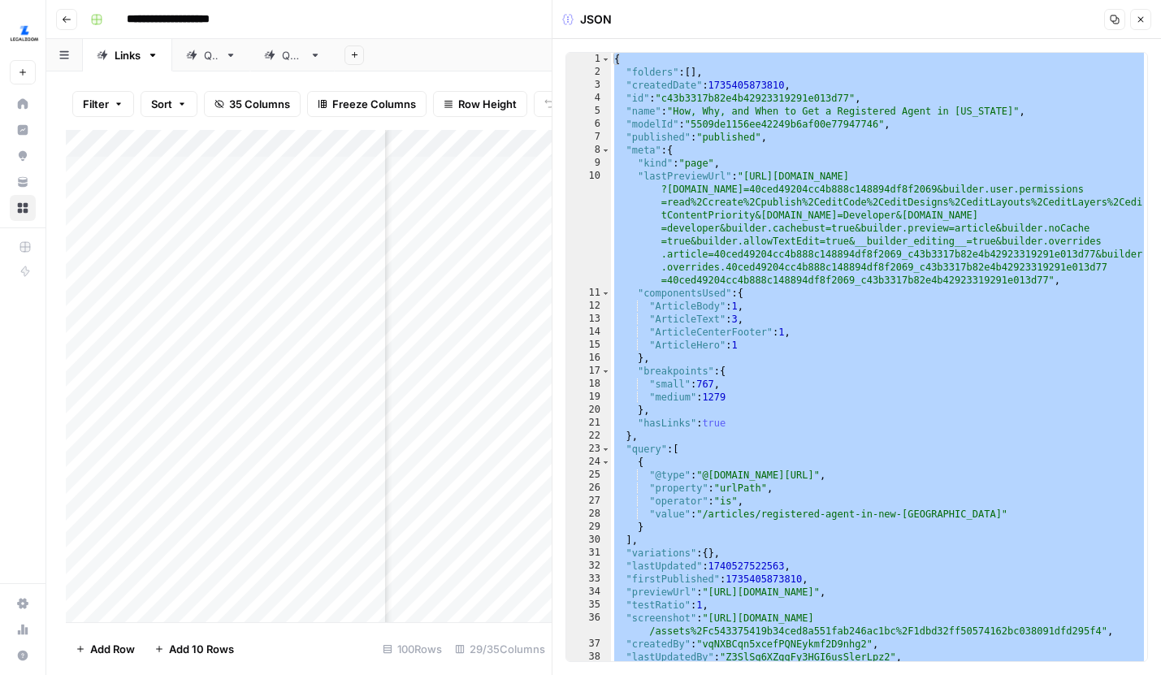
click at [1139, 24] on button "Close" at bounding box center [1140, 19] width 21 height 21
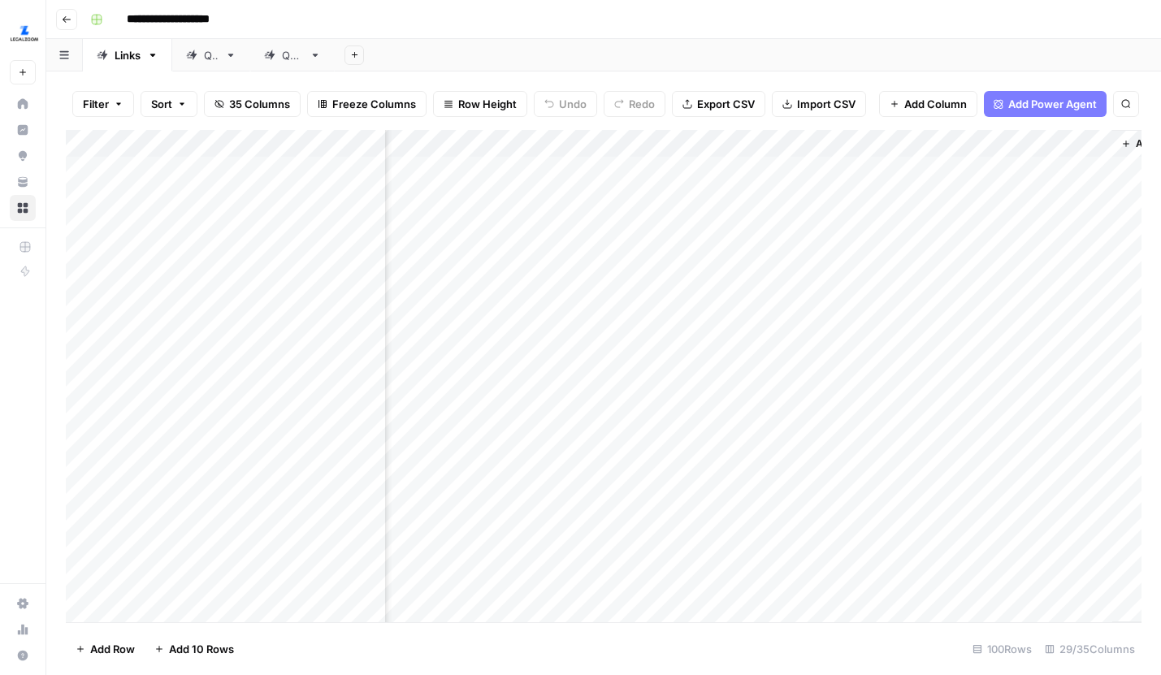
click at [948, 196] on div "Add Column" at bounding box center [603, 376] width 1075 height 492
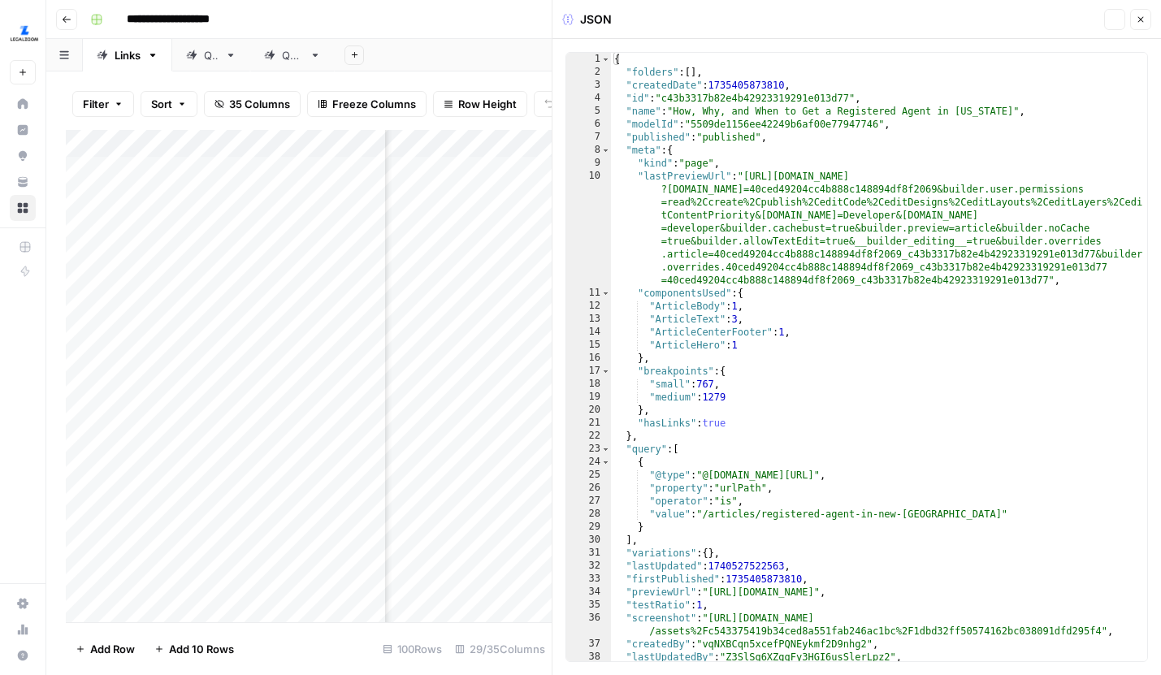
click at [883, 232] on div "{ "folders" : [ ] , "createdDate" : 1735405873810 , "id" : "c43b3317b82e4b42923…" at bounding box center [879, 370] width 536 height 634
type textarea "**********"
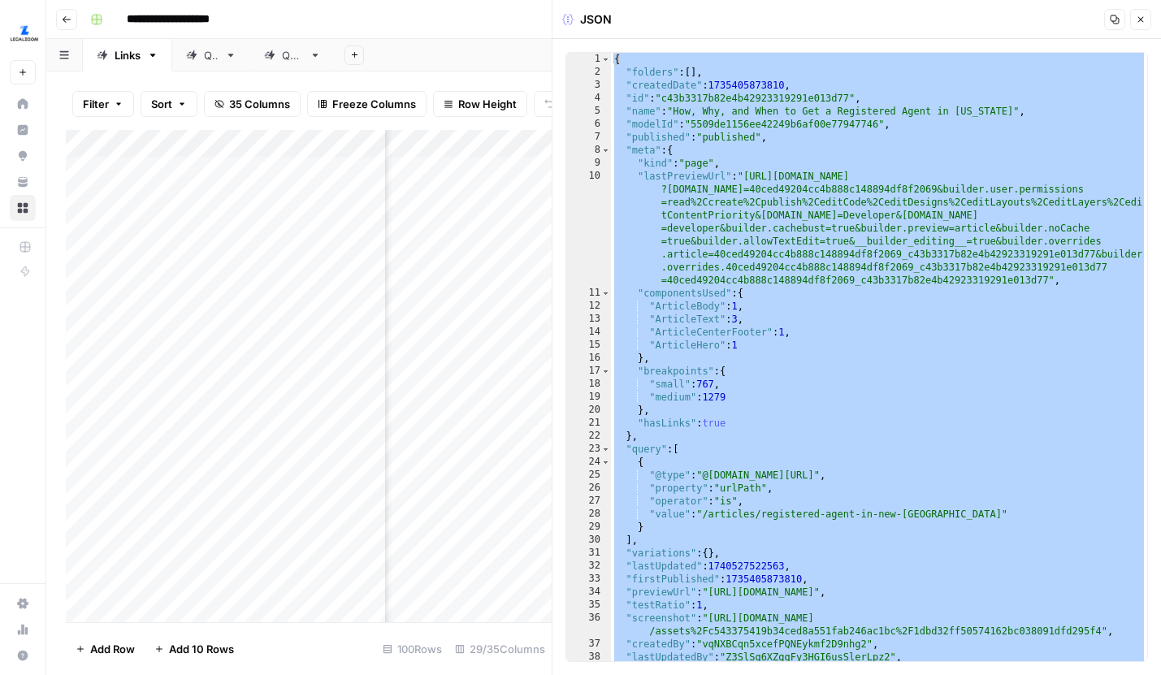
click at [1136, 14] on button "Close" at bounding box center [1140, 19] width 21 height 21
click at [1136, 14] on div "JSON Copy Close" at bounding box center [856, 19] width 589 height 21
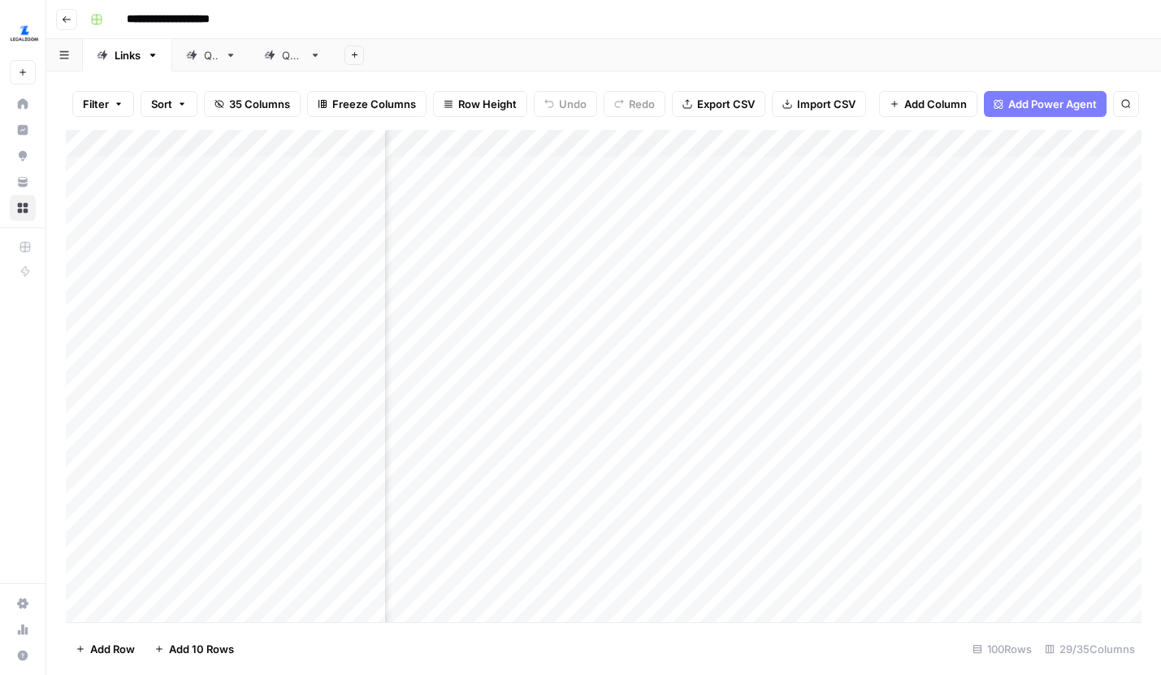
scroll to position [0, 3567]
click at [612, 199] on div "Add Column" at bounding box center [603, 376] width 1075 height 492
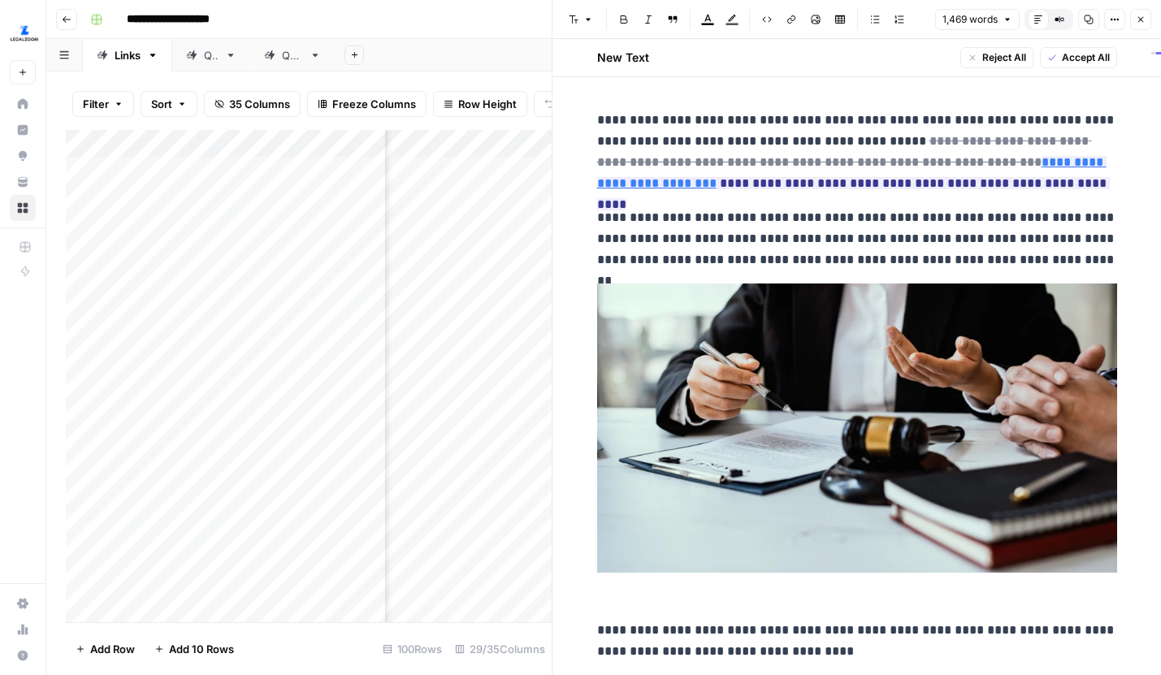
click at [1114, 23] on icon "button" at bounding box center [1115, 20] width 10 height 10
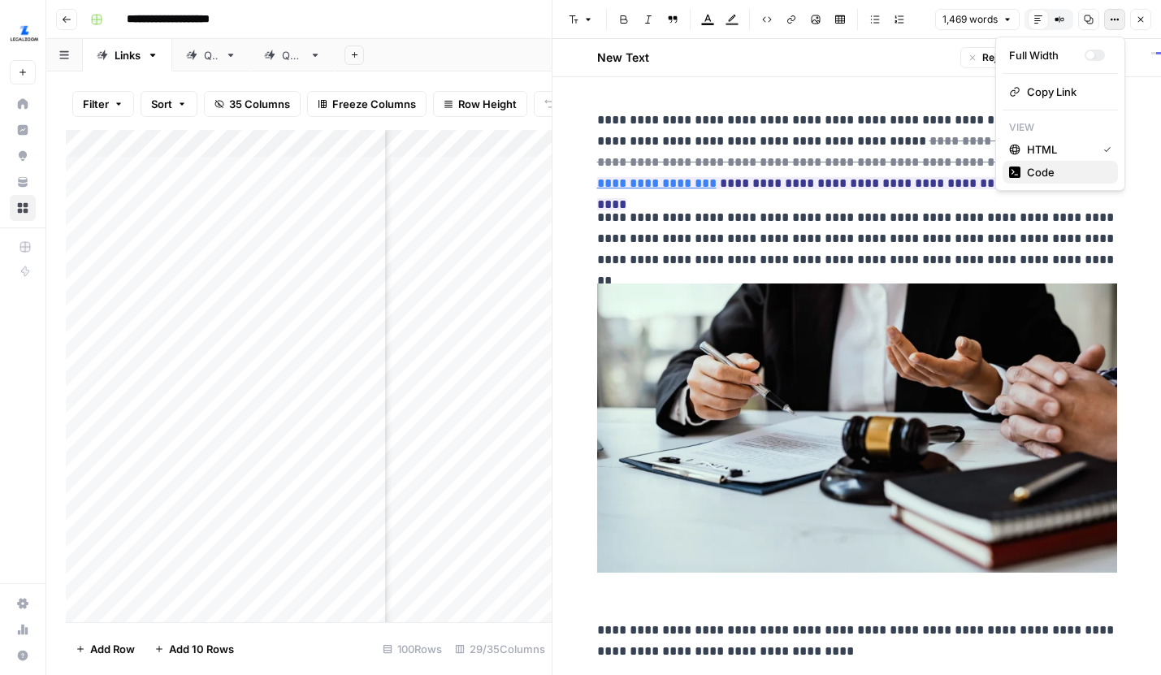
click at [1048, 173] on span "Code" at bounding box center [1066, 172] width 78 height 16
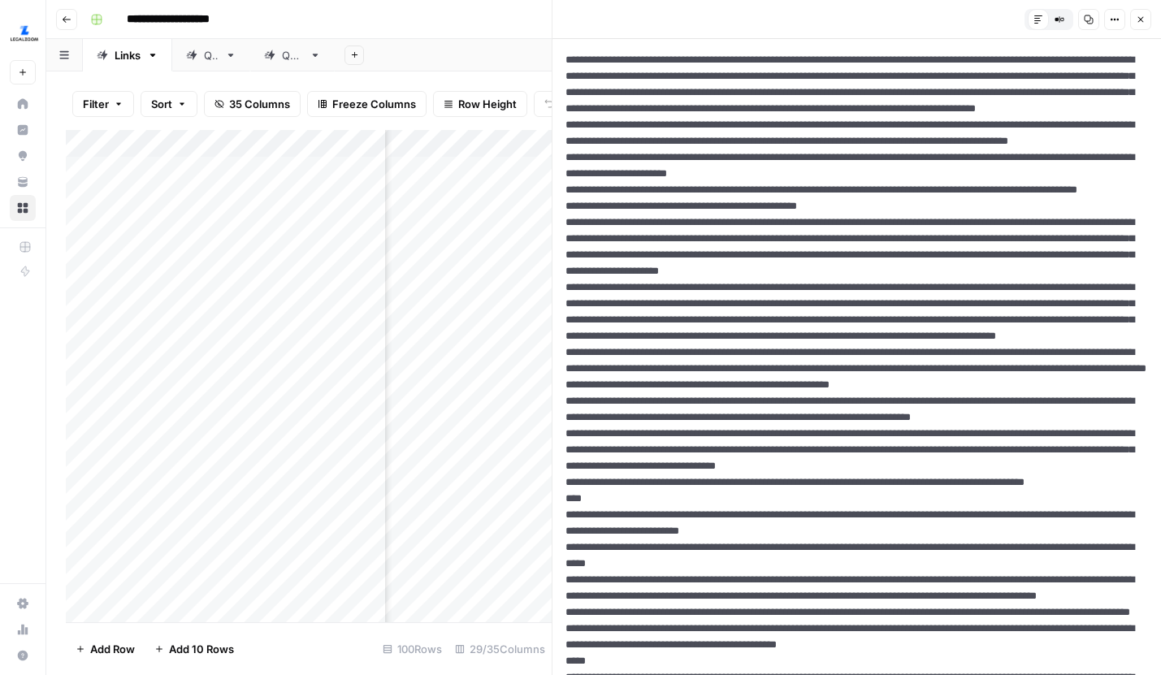
click at [1152, 19] on header "Default Editor Compare Old vs New Content Copy Options Close" at bounding box center [856, 19] width 608 height 39
click at [1144, 19] on icon "button" at bounding box center [1141, 20] width 10 height 10
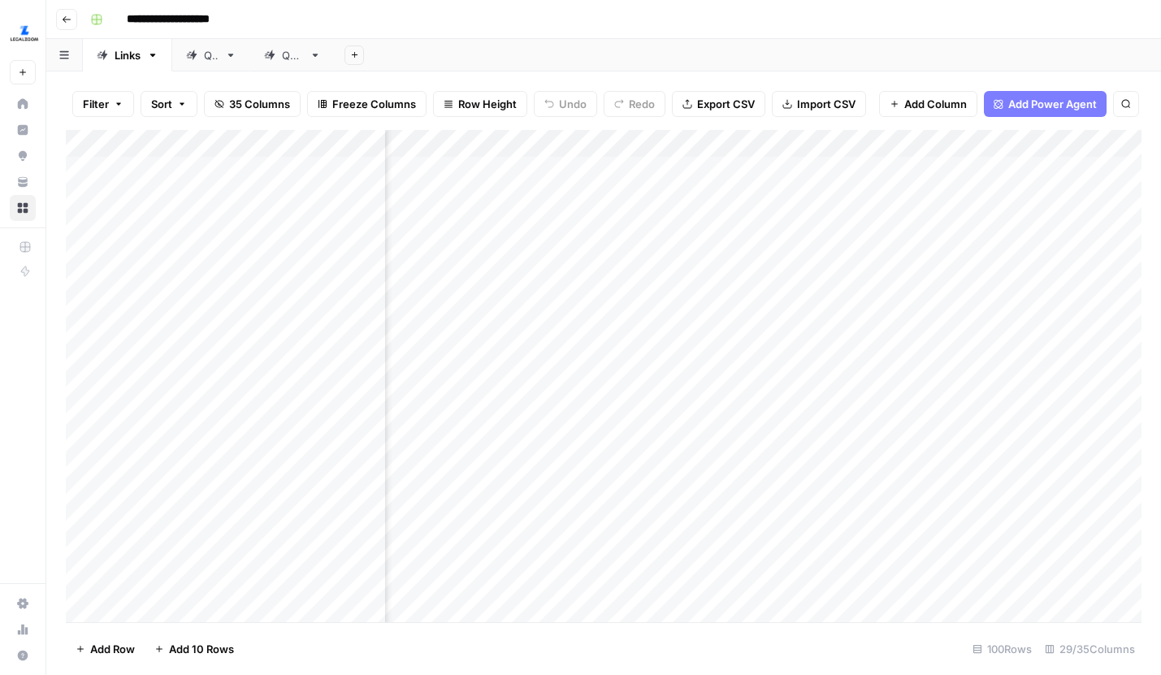
scroll to position [0, 4203]
click at [774, 227] on div "Add Column" at bounding box center [603, 376] width 1075 height 492
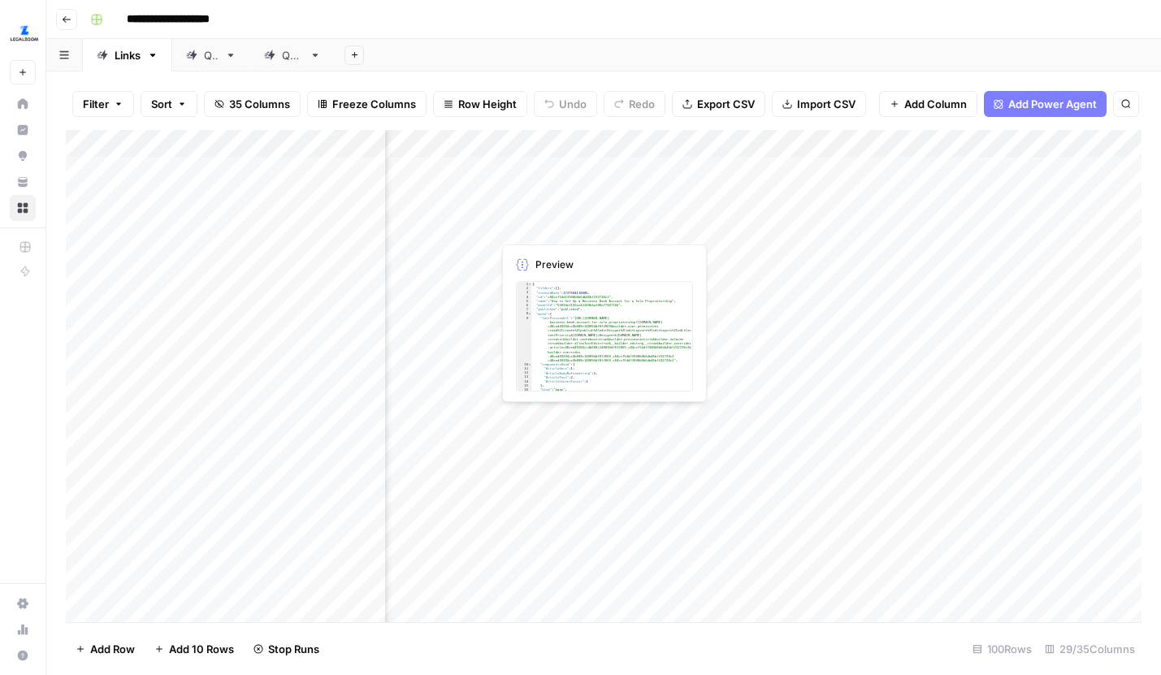
click at [663, 223] on div "Add Column" at bounding box center [603, 376] width 1075 height 492
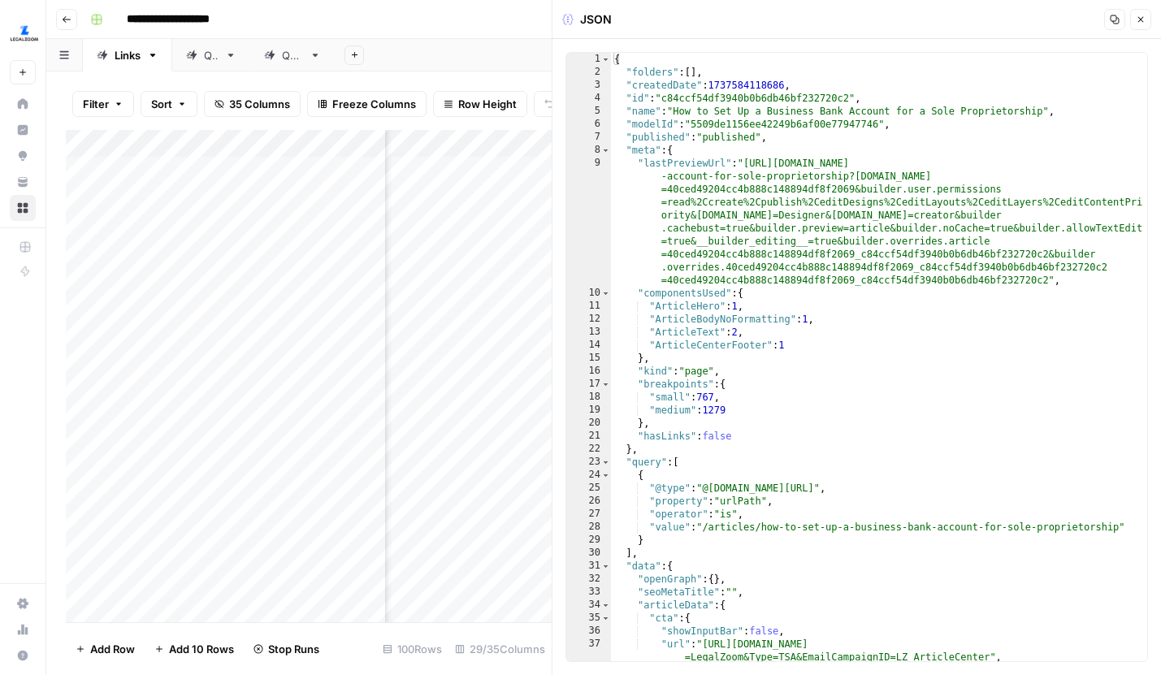
click at [809, 195] on div "{ "folders" : [ ] , "createdDate" : 1737584118686 , "id" : "c84ccf54df3940b0b6d…" at bounding box center [879, 370] width 536 height 634
type textarea "**********"
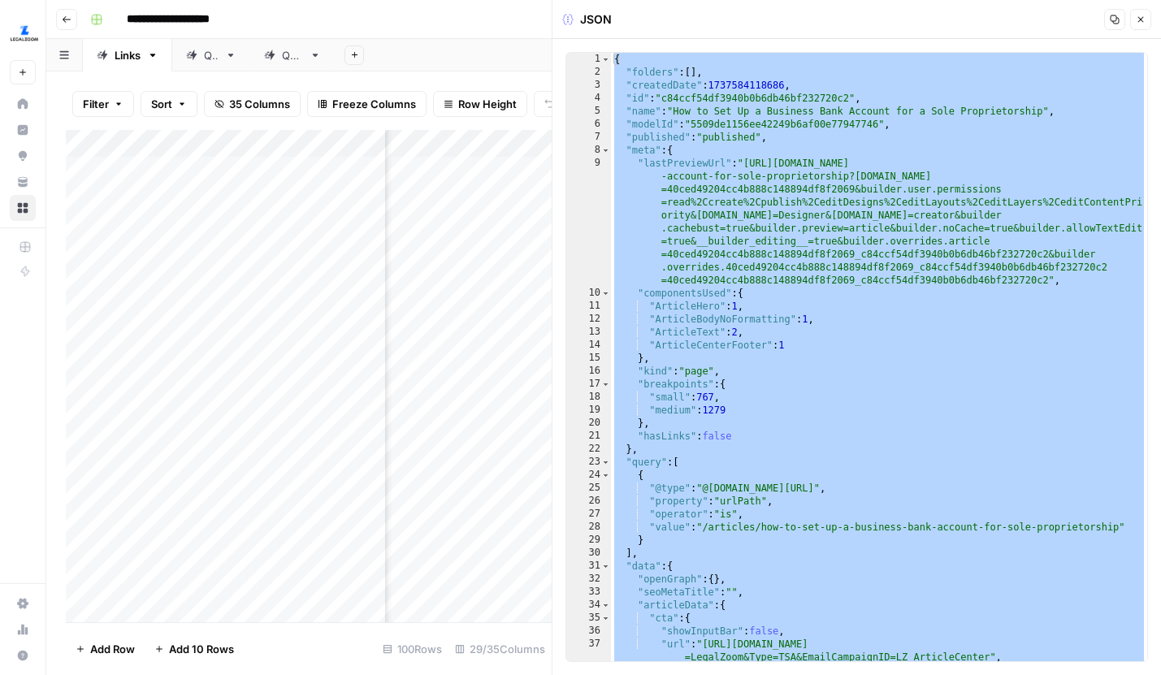
click at [1136, 21] on icon "button" at bounding box center [1141, 20] width 10 height 10
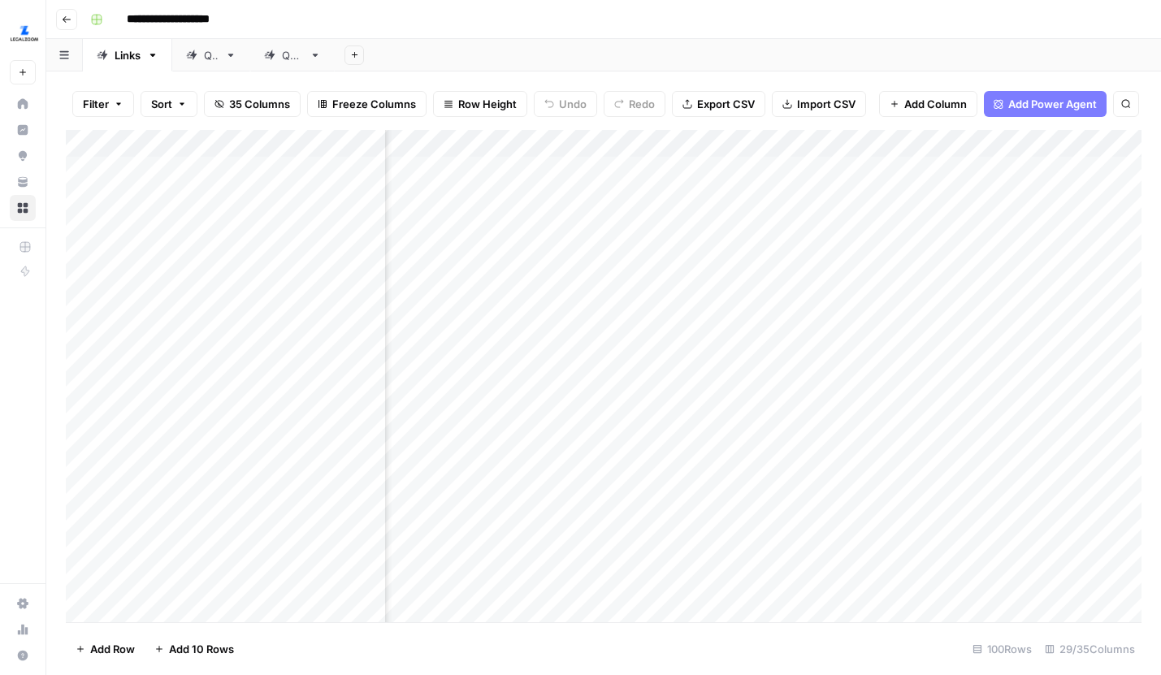
click at [932, 224] on div "Add Column" at bounding box center [603, 376] width 1075 height 492
click at [984, 223] on div "Add Column" at bounding box center [603, 376] width 1075 height 492
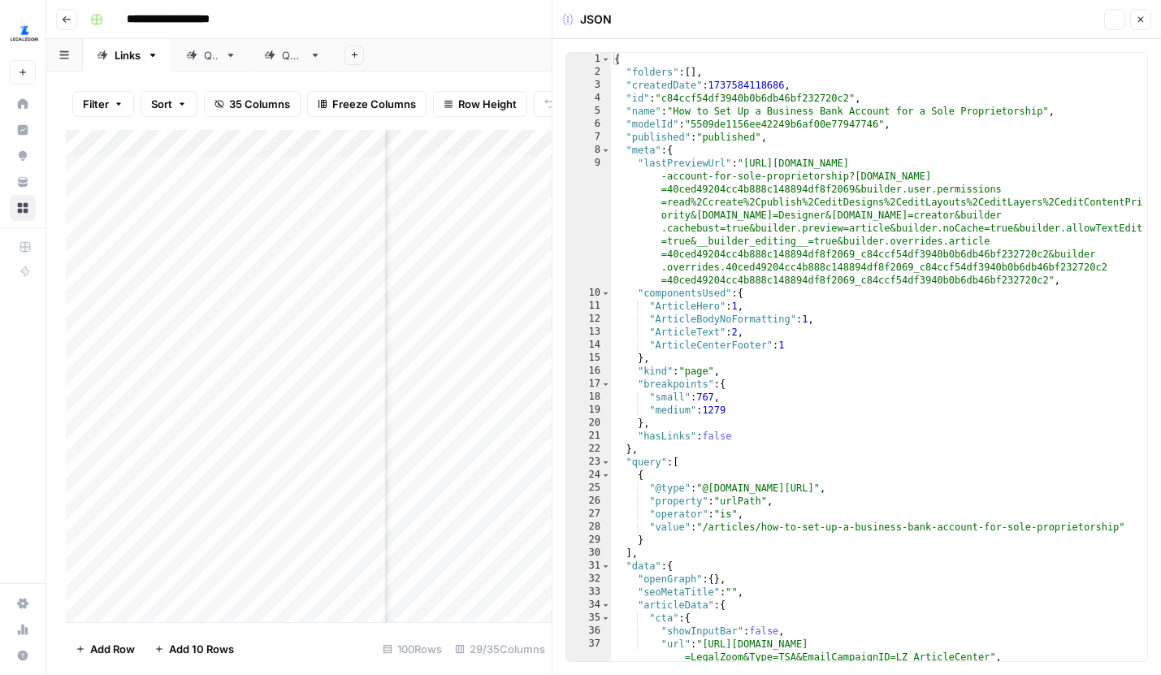
click at [998, 224] on div "{ "folders" : [ ] , "createdDate" : 1737584118686 , "id" : "c84ccf54df3940b0b6d…" at bounding box center [879, 370] width 536 height 634
type textarea "**********"
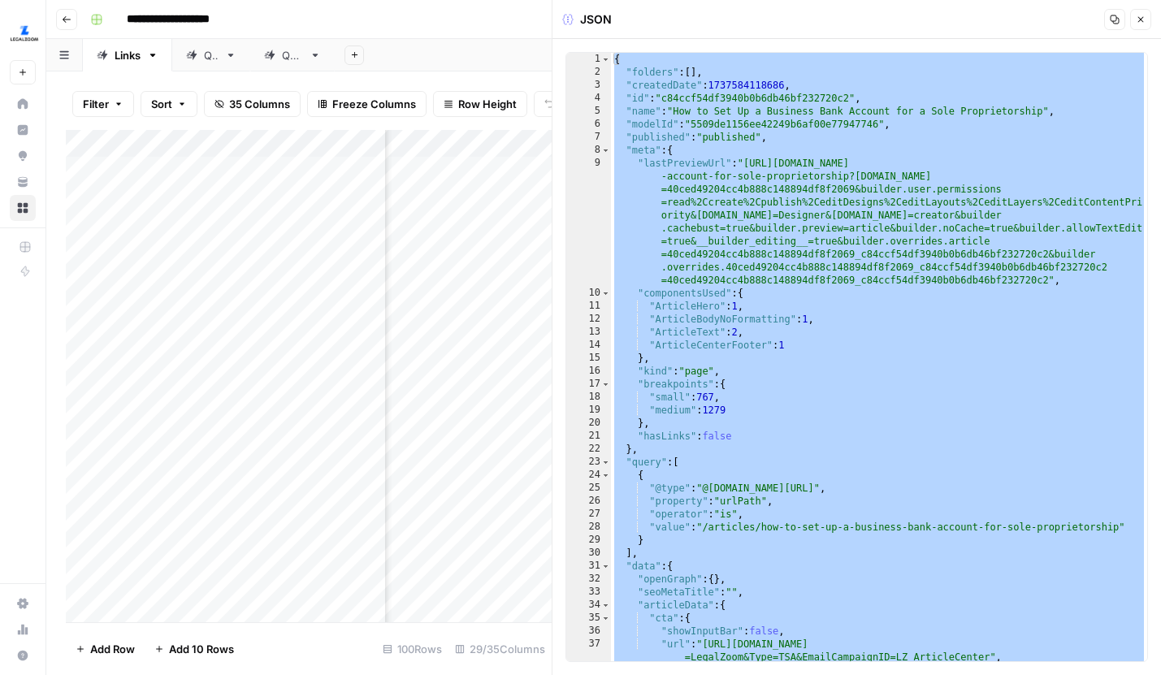
click at [1139, 15] on icon "button" at bounding box center [1141, 20] width 10 height 10
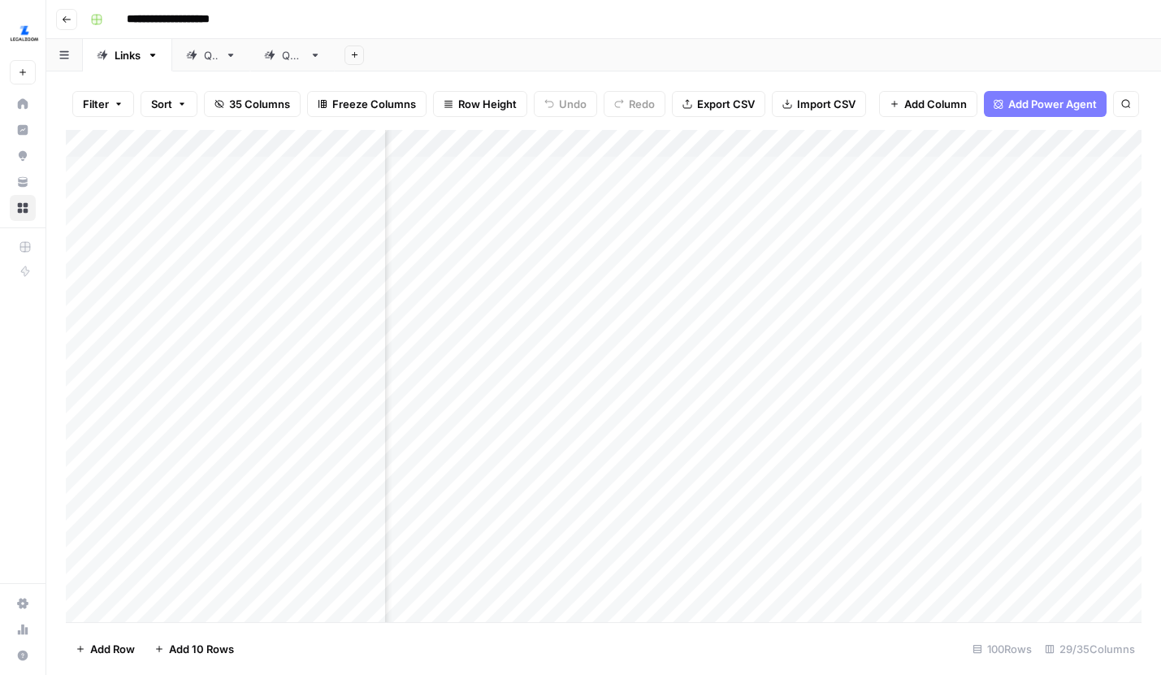
scroll to position [0, 3697]
click at [504, 220] on div "Add Column" at bounding box center [603, 376] width 1075 height 492
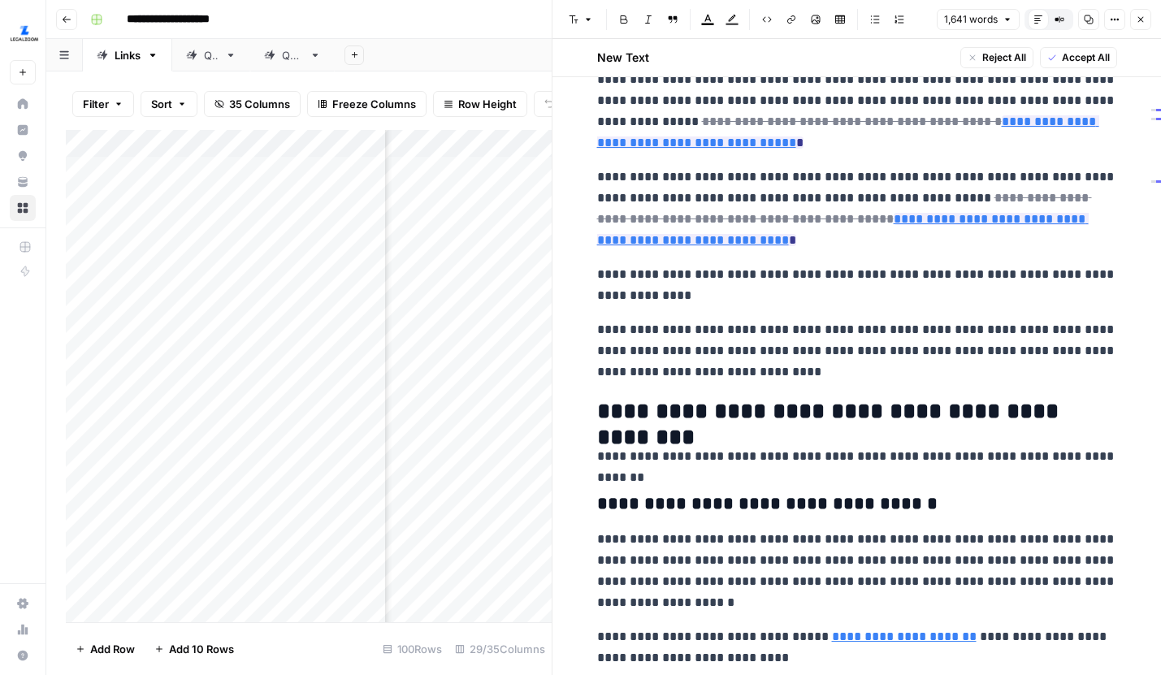
scroll to position [456, 0]
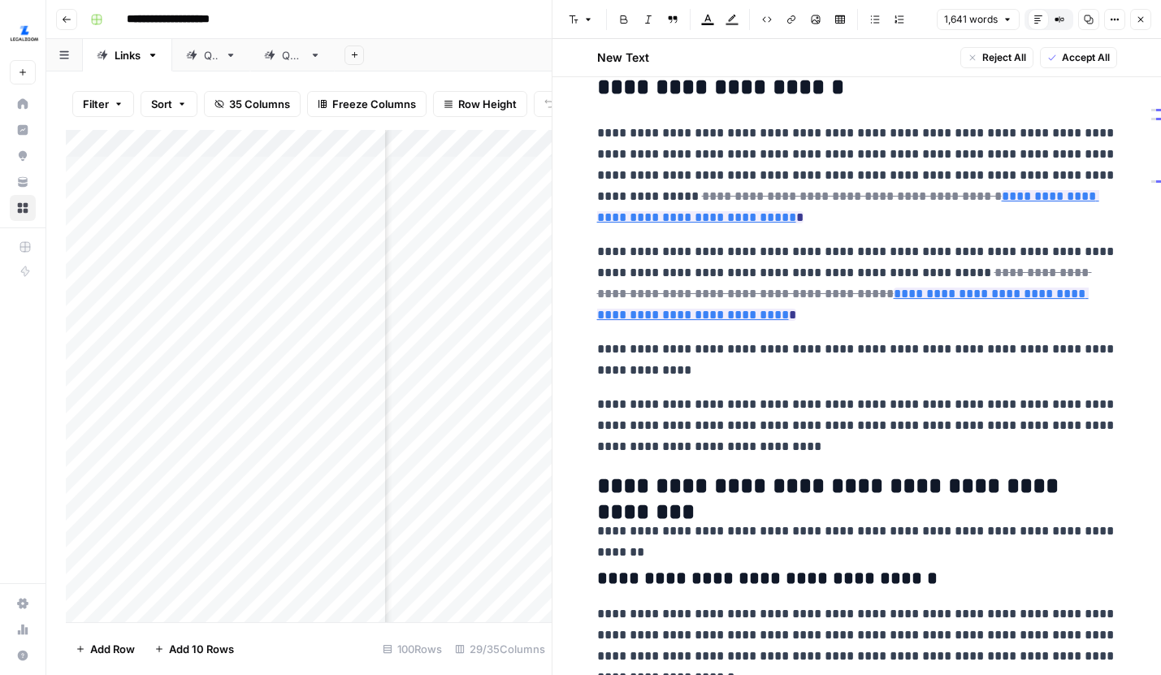
click at [1140, 19] on icon "button" at bounding box center [1141, 20] width 6 height 6
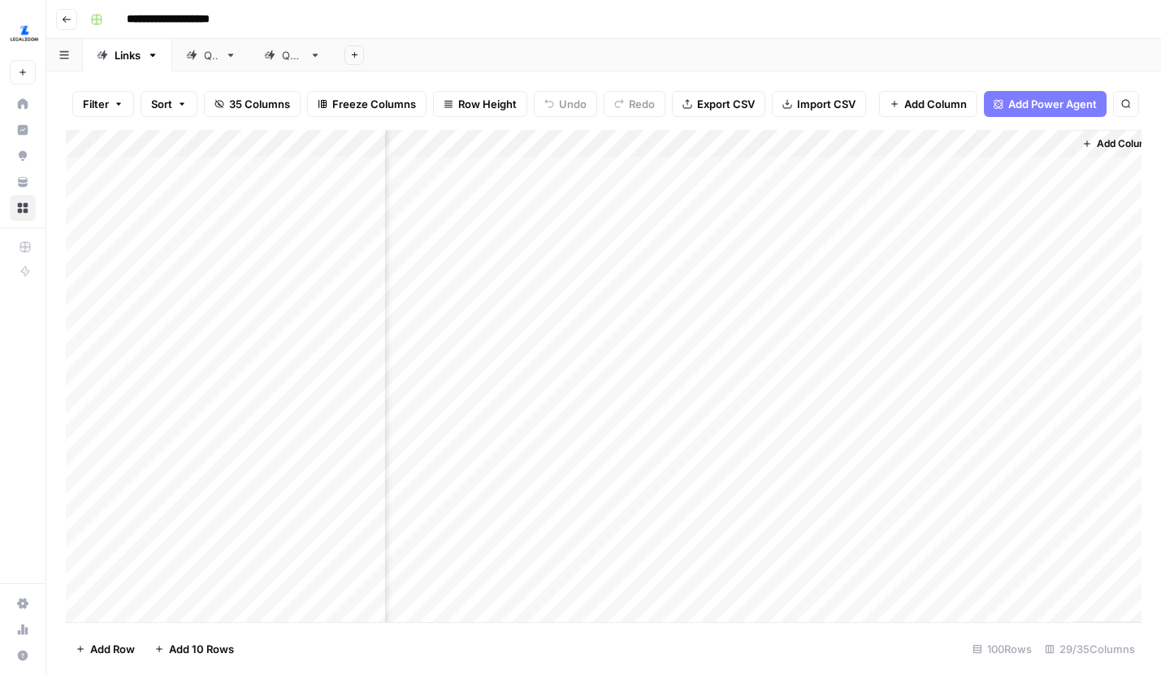
scroll to position [0, 4286]
click at [911, 197] on div "Add Column" at bounding box center [603, 376] width 1075 height 492
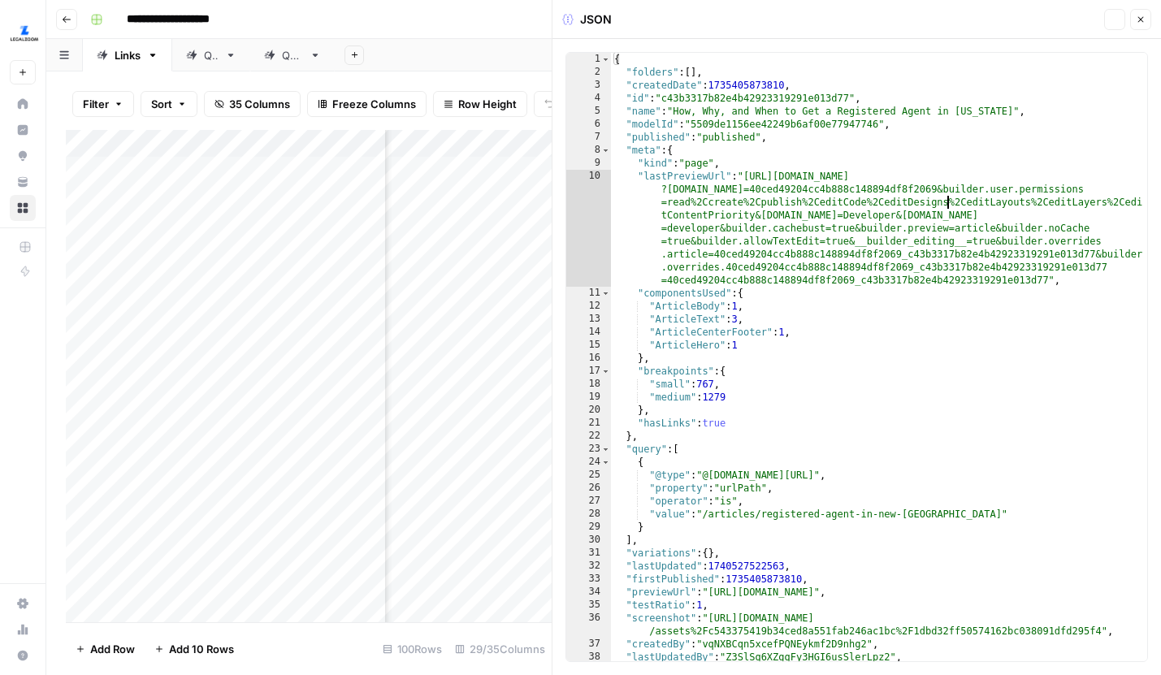
click at [948, 200] on div "{ "folders" : [ ] , "createdDate" : 1735405873810 , "id" : "c43b3317b82e4b42923…" at bounding box center [879, 370] width 536 height 634
type textarea "**********"
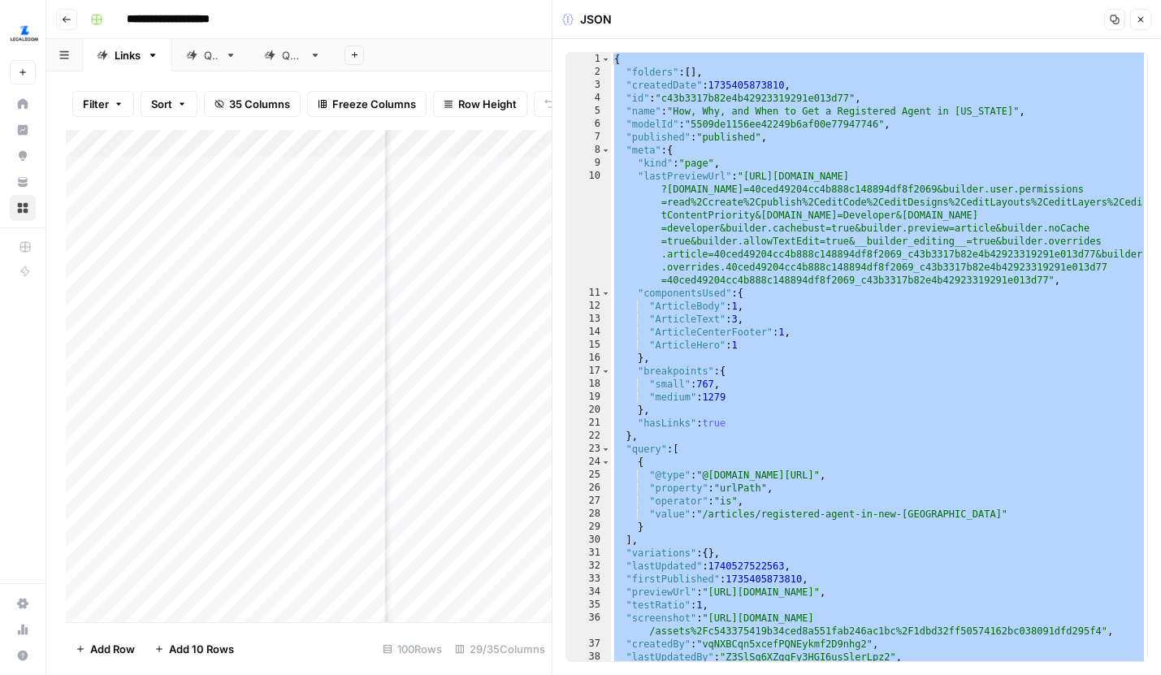
click at [1148, 14] on button "Close" at bounding box center [1140, 19] width 21 height 21
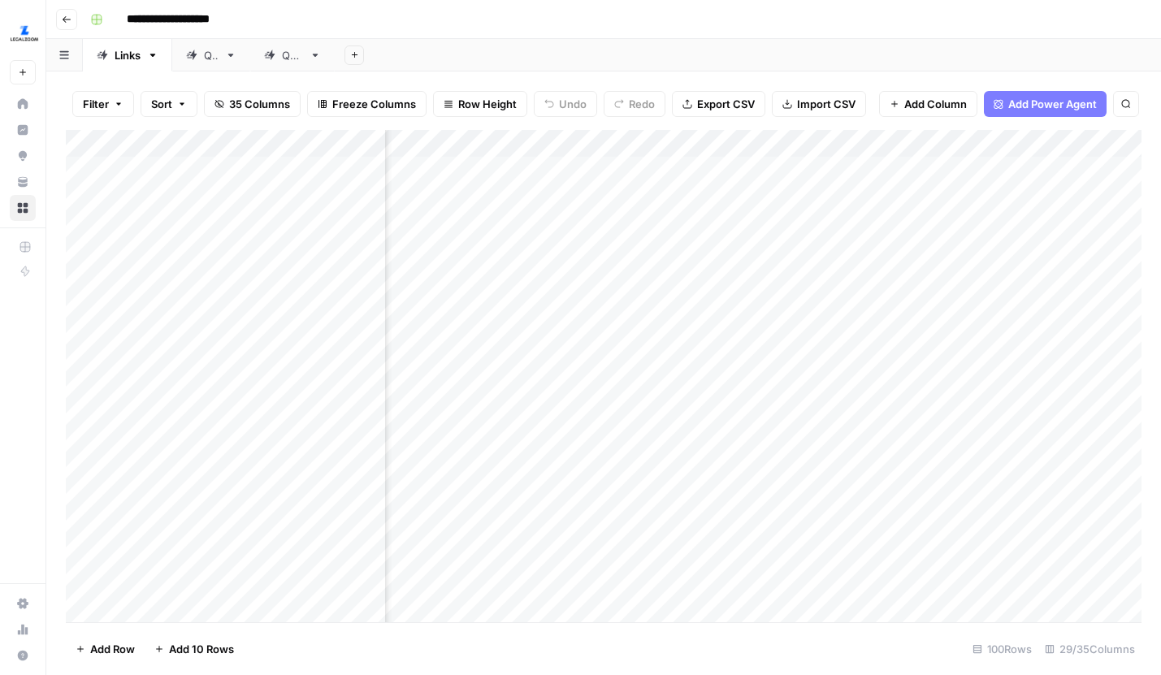
scroll to position [0, 3865]
click at [582, 195] on div "Add Column" at bounding box center [603, 376] width 1075 height 492
click at [591, 195] on div "Add Column" at bounding box center [603, 376] width 1075 height 492
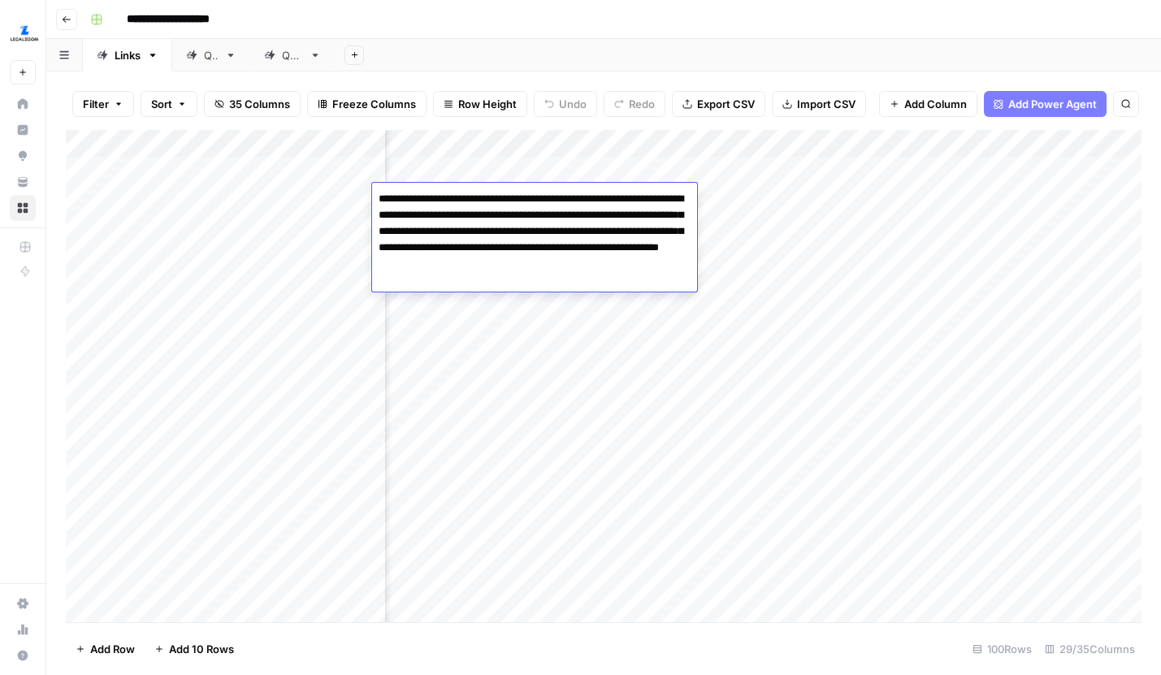
click at [508, 344] on div "Add Column" at bounding box center [603, 376] width 1075 height 492
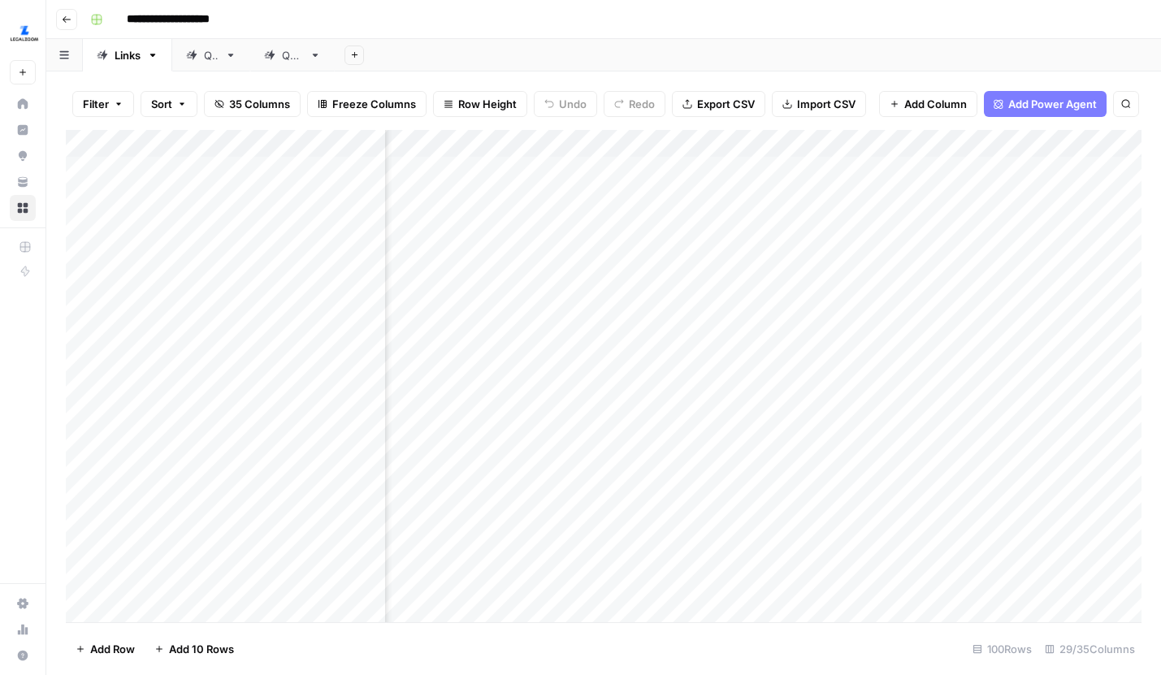
scroll to position [0, 3743]
click at [439, 198] on div "Add Column" at bounding box center [603, 376] width 1075 height 492
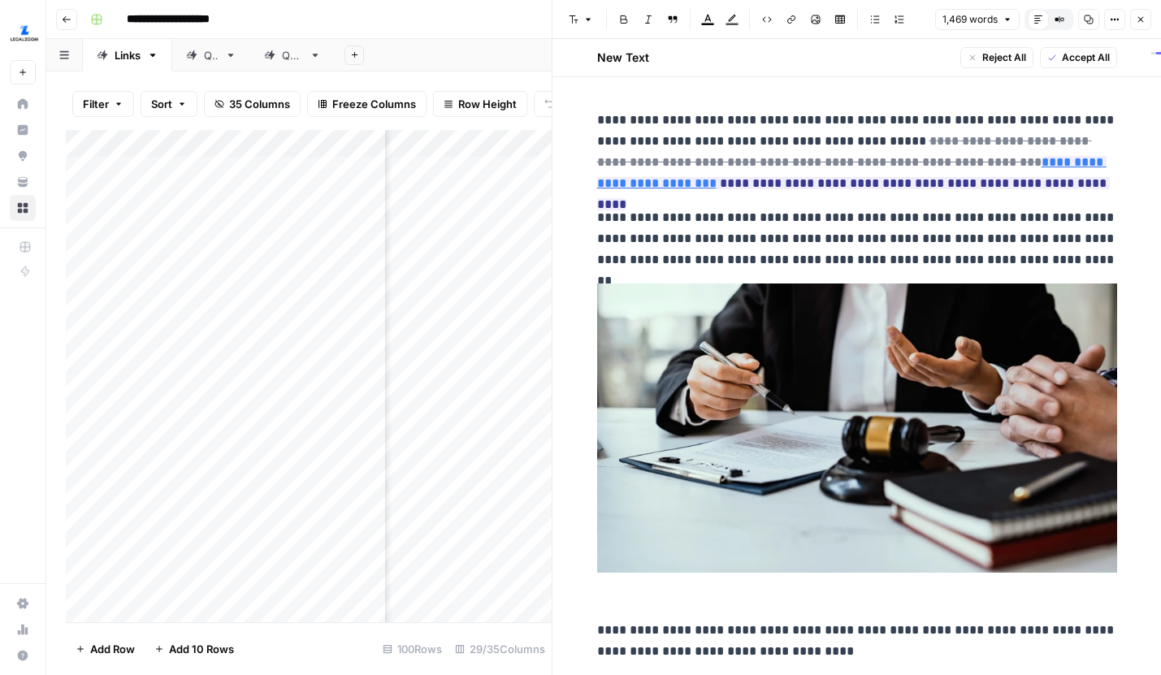
click at [1147, 25] on button "Close" at bounding box center [1140, 19] width 21 height 21
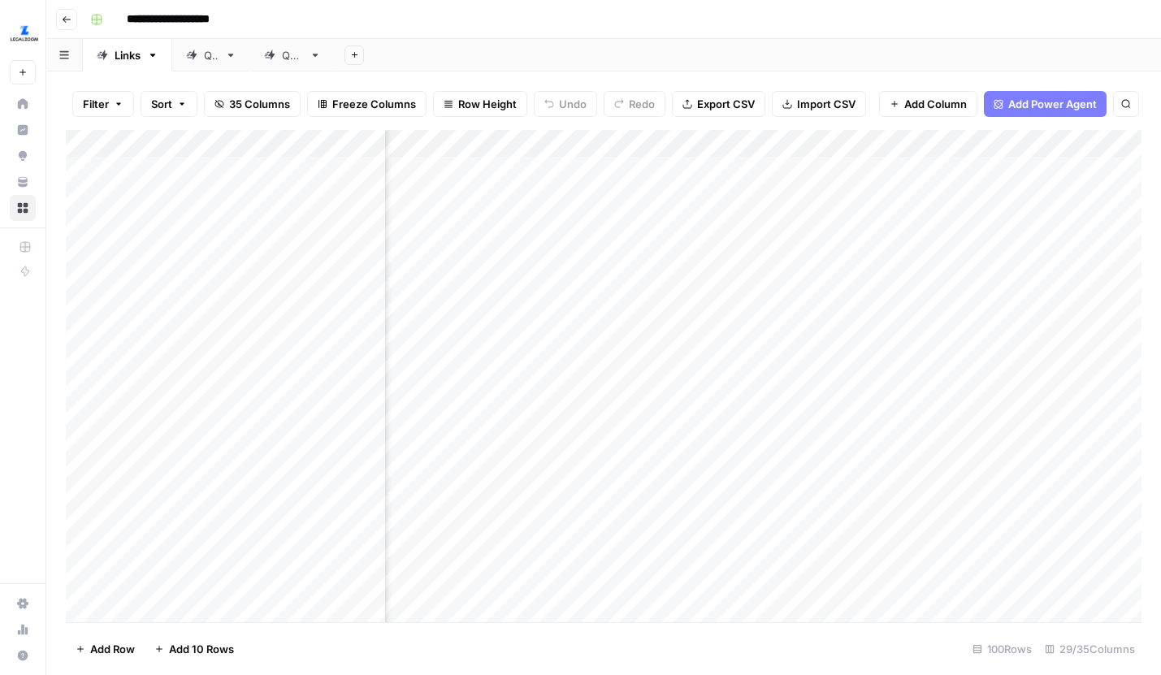
scroll to position [0, 3692]
click at [776, 41] on div "Add Sheet" at bounding box center [748, 55] width 826 height 32
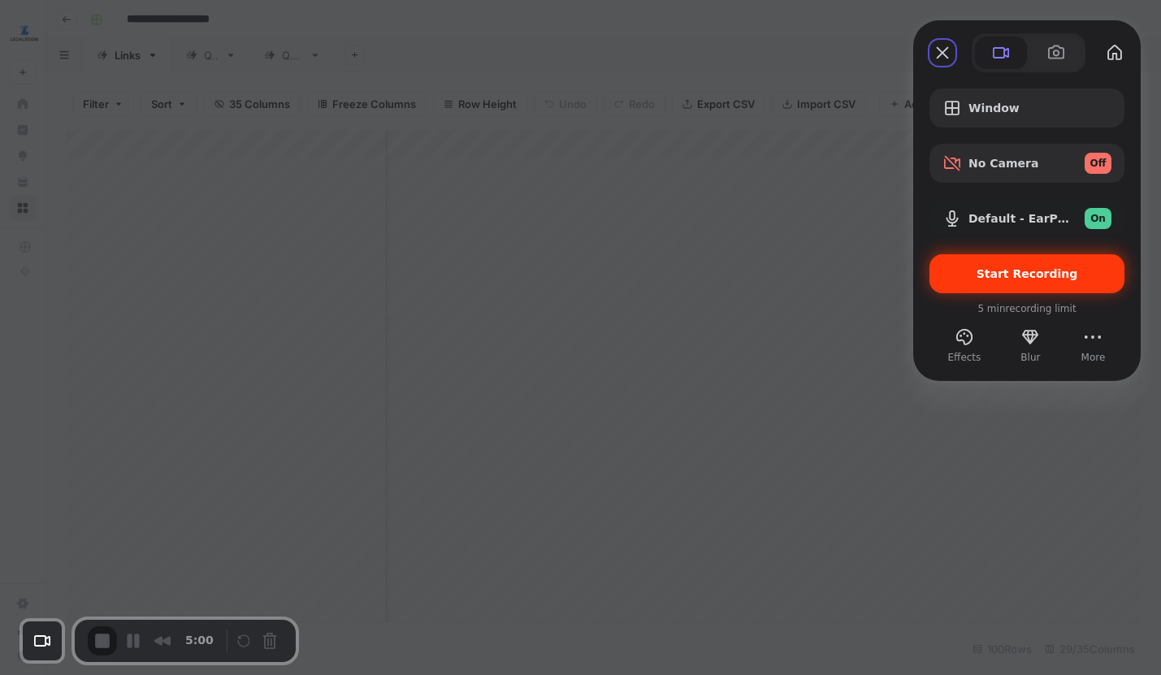
click at [1036, 279] on span "Start Recording" at bounding box center [1027, 273] width 102 height 13
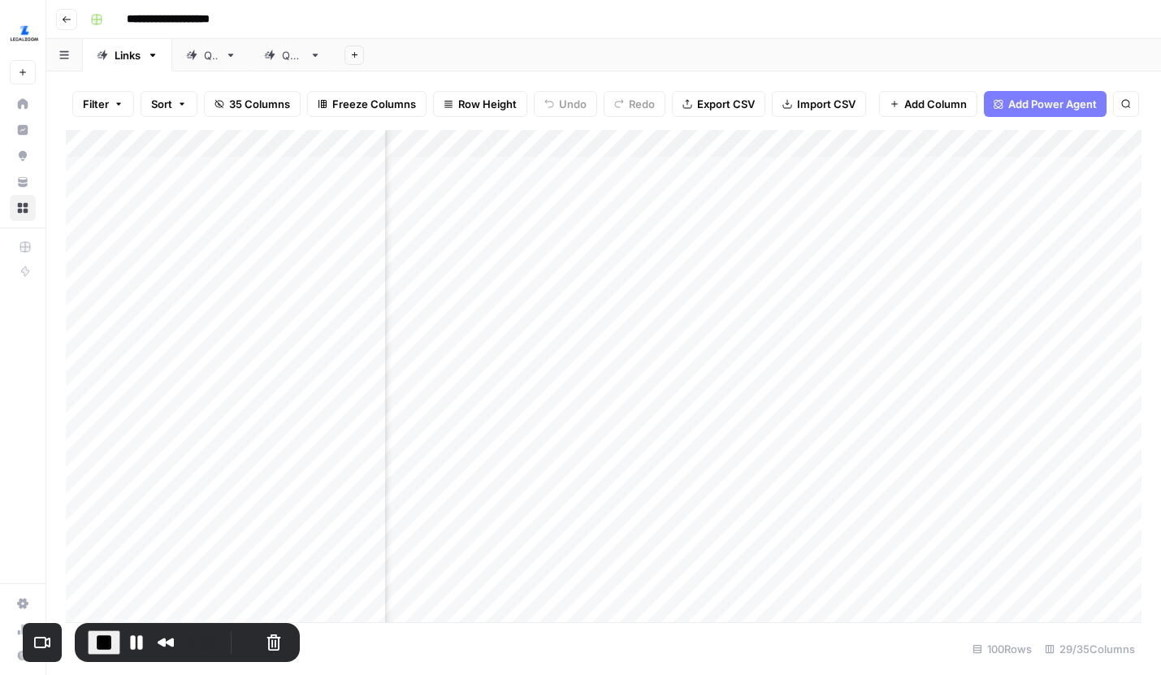
scroll to position [0, 3597]
click at [604, 227] on div "Add Column" at bounding box center [603, 376] width 1075 height 492
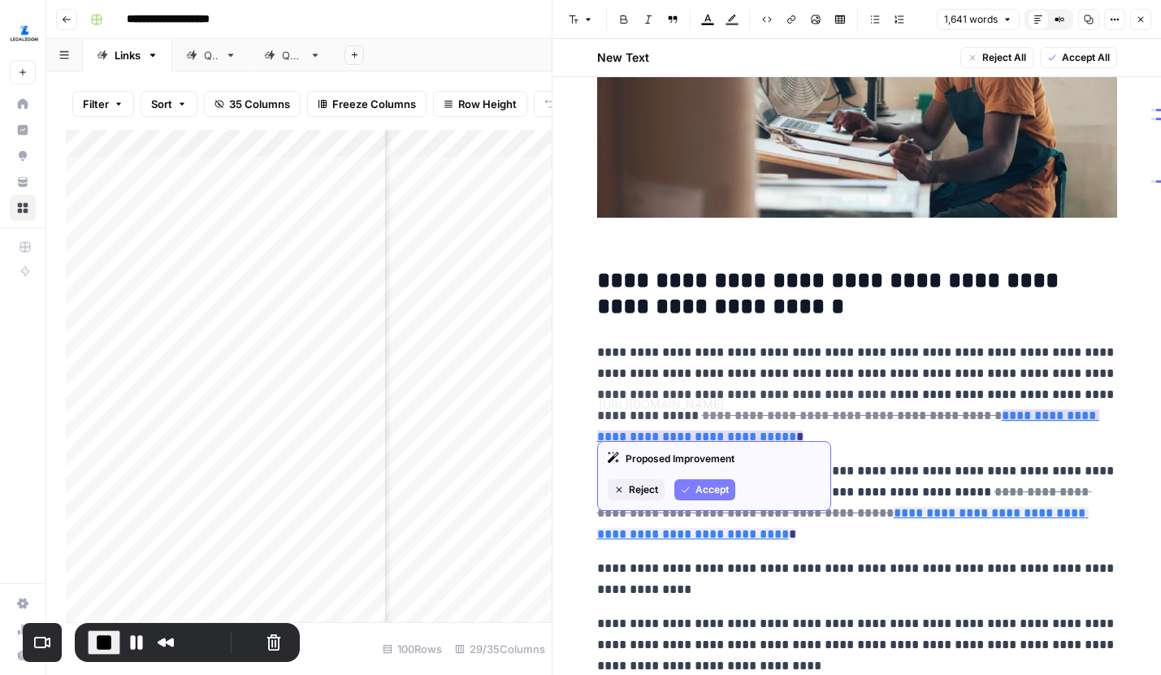
scroll to position [248, 0]
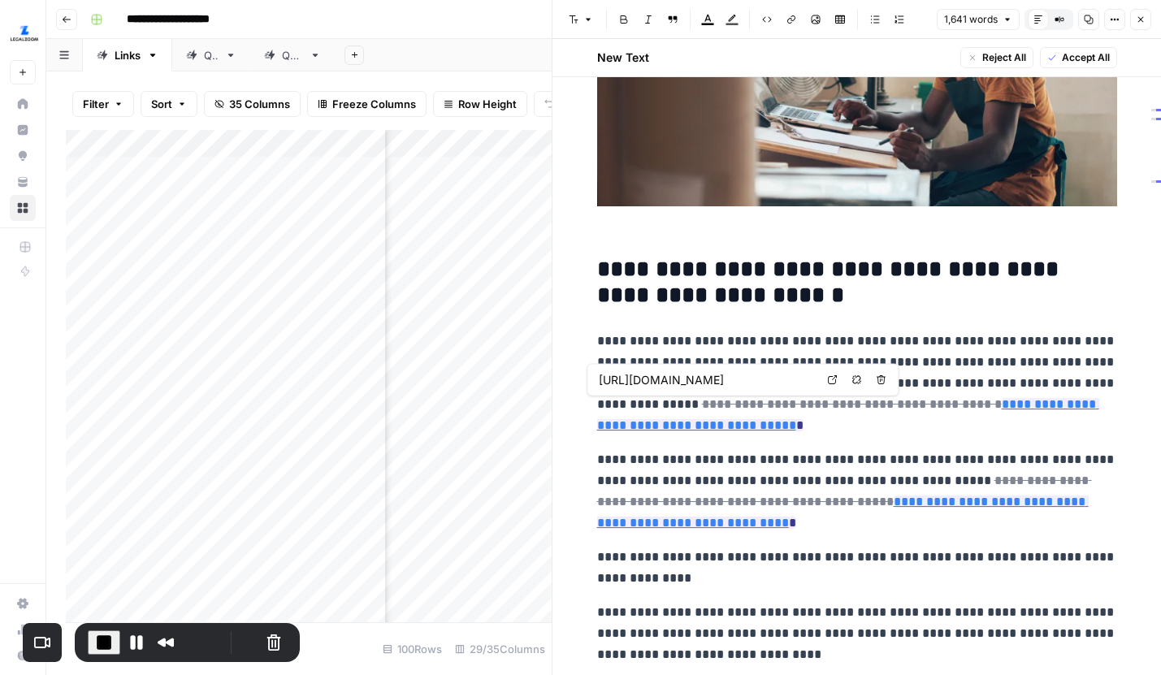
drag, startPoint x: 850, startPoint y: 426, endPoint x: 1005, endPoint y: 419, distance: 154.5
click at [1005, 419] on p "**********" at bounding box center [857, 384] width 520 height 106
click at [917, 425] on p "**********" at bounding box center [857, 384] width 520 height 106
click at [1142, 15] on icon "button" at bounding box center [1141, 20] width 10 height 10
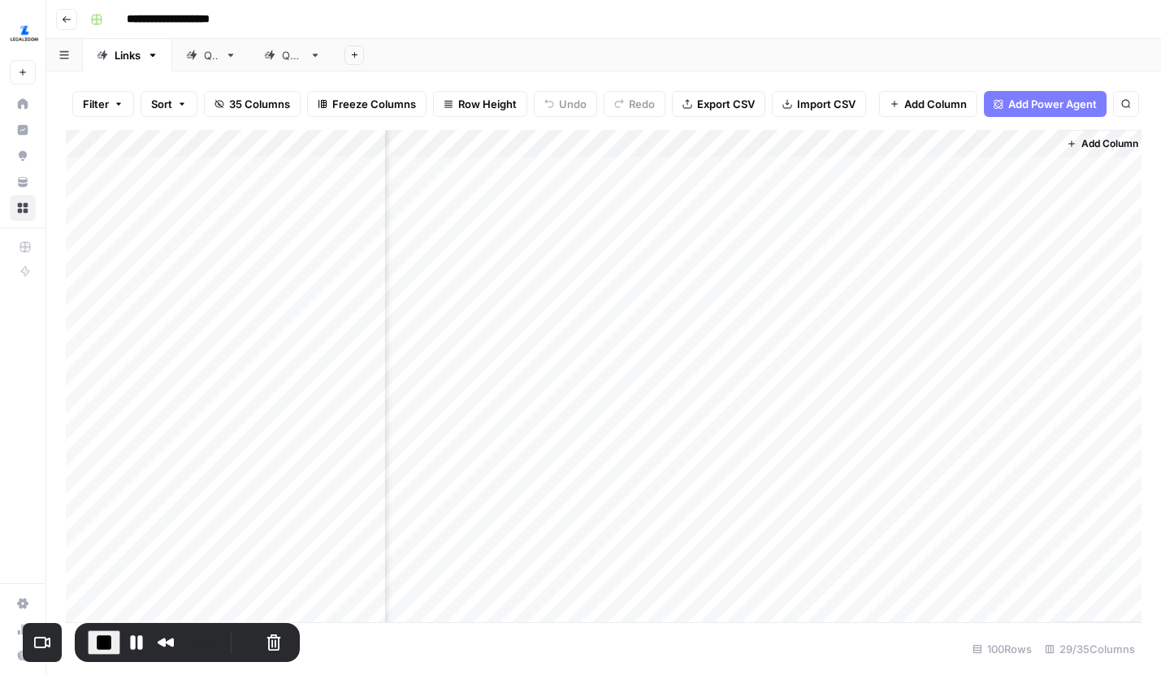
scroll to position [0, 4306]
click at [893, 223] on div "Add Column" at bounding box center [603, 376] width 1075 height 492
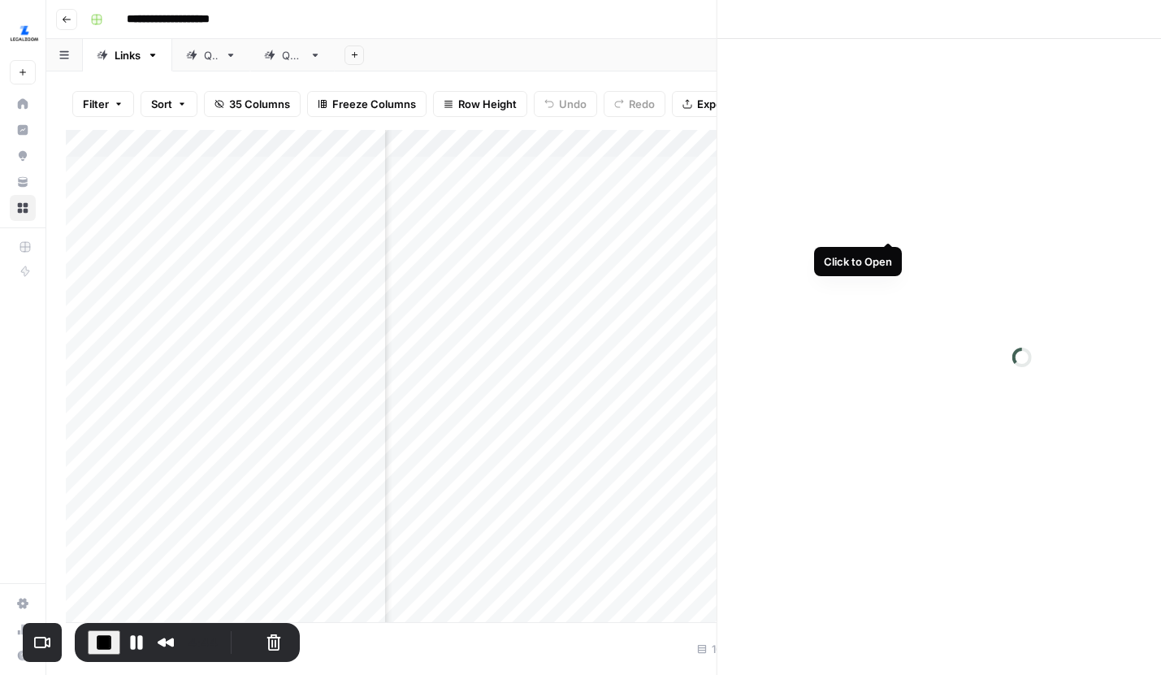
scroll to position [0, 4291]
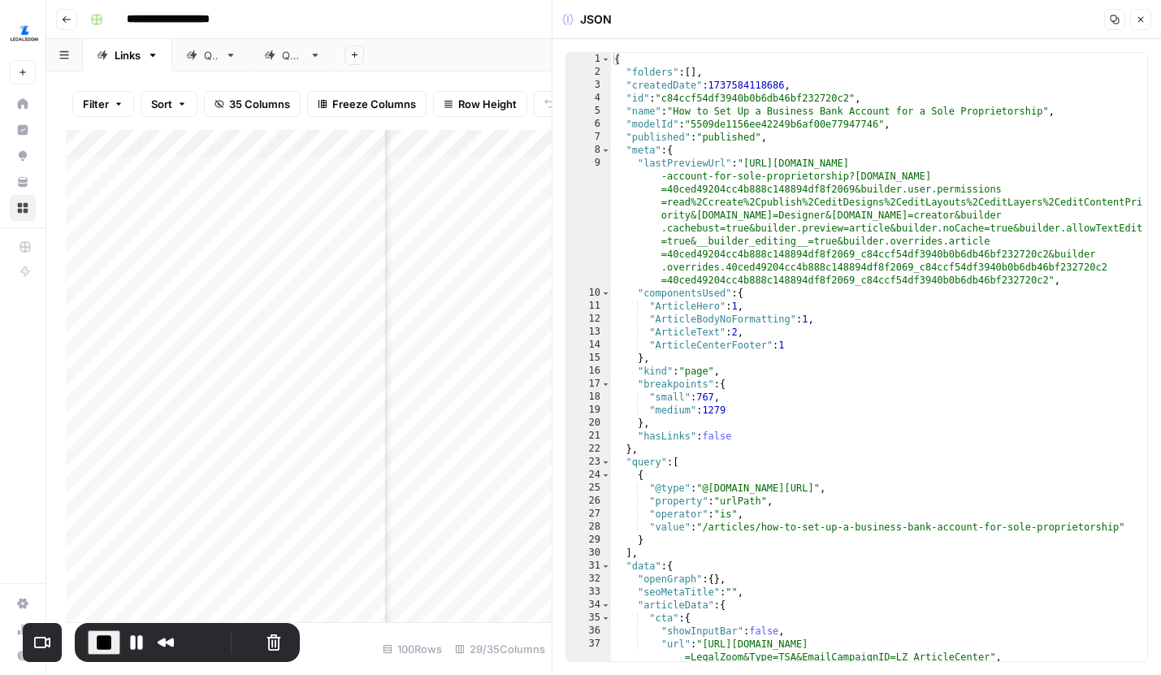
type textarea "**********"
click at [883, 169] on div "{ "folders" : [ ] , "createdDate" : 1737584118686 , "id" : "c84ccf54df3940b0b6d…" at bounding box center [879, 370] width 536 height 634
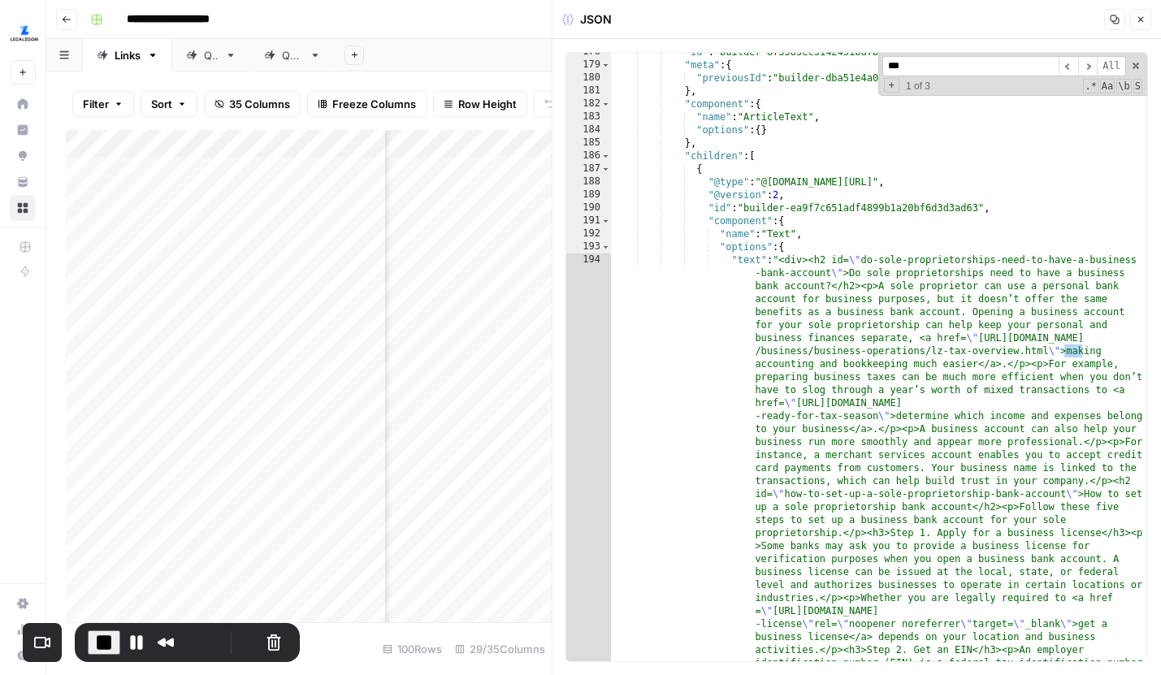
scroll to position [2568, 0]
type input "******"
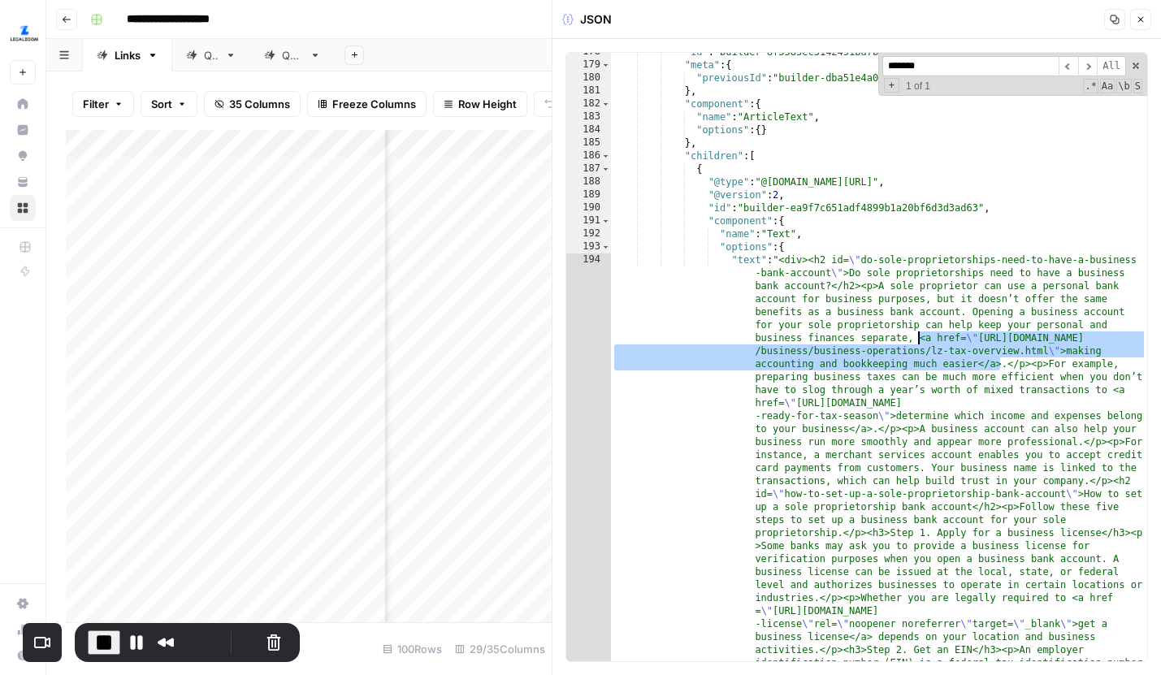
drag, startPoint x: 1000, startPoint y: 366, endPoint x: 921, endPoint y: 337, distance: 83.8
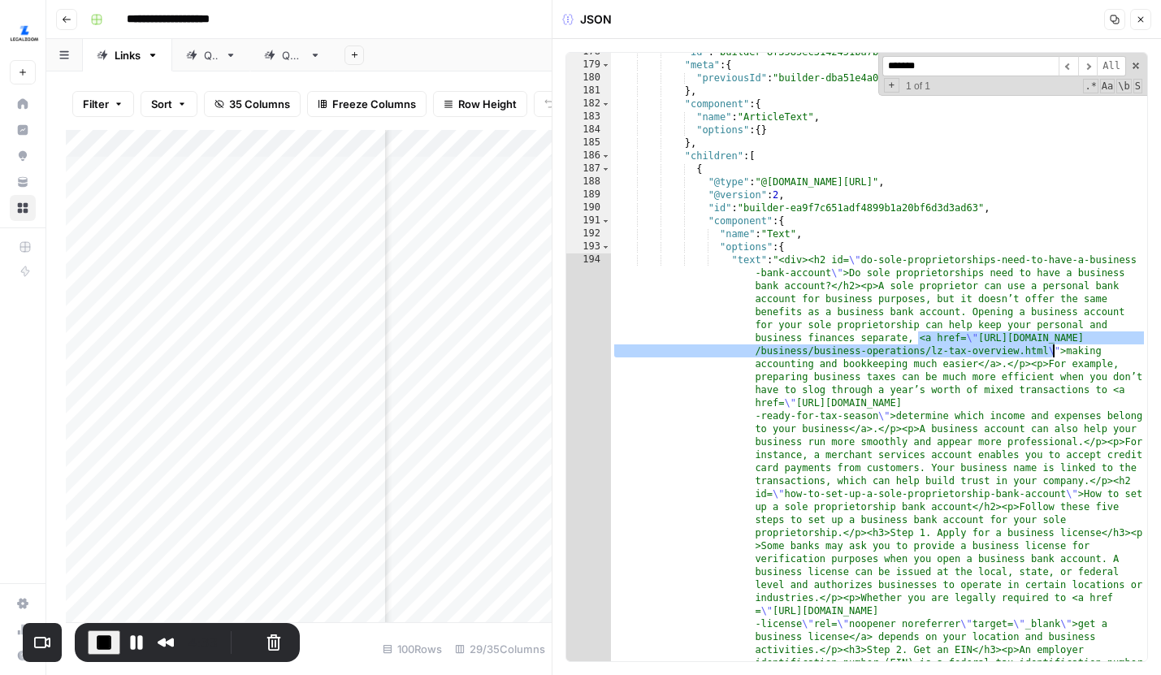
drag, startPoint x: 921, startPoint y: 339, endPoint x: 1052, endPoint y: 353, distance: 131.5
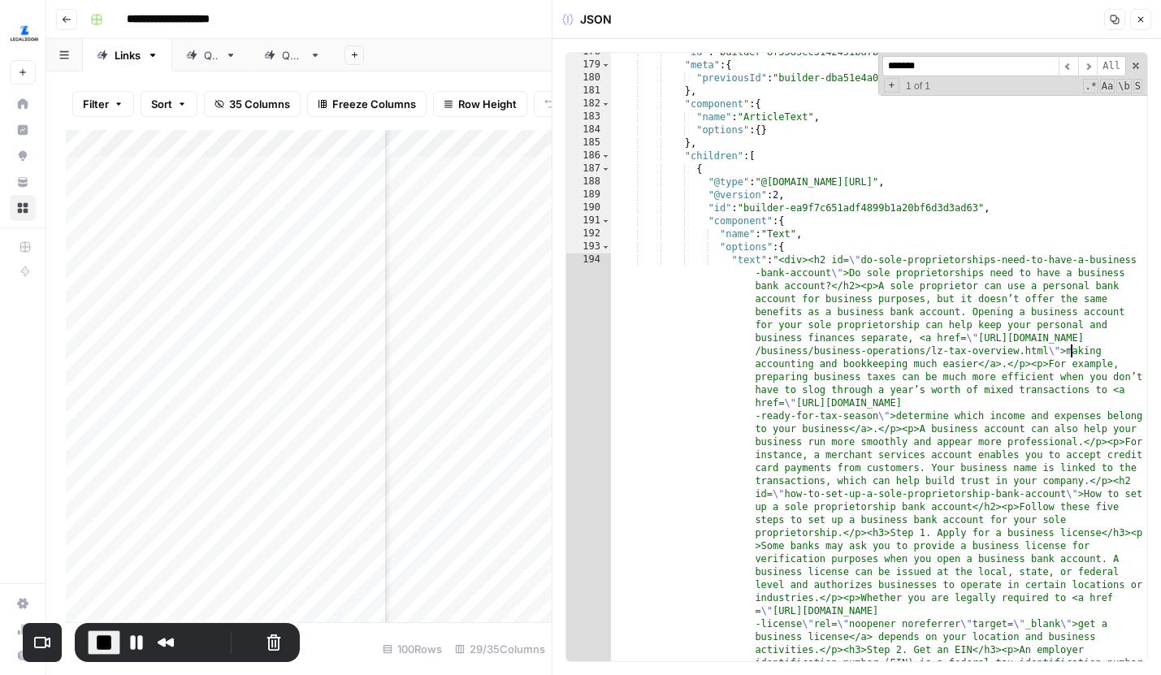
click at [1136, 64] on span at bounding box center [1135, 65] width 11 height 11
click at [1140, 27] on button "Close" at bounding box center [1140, 19] width 21 height 21
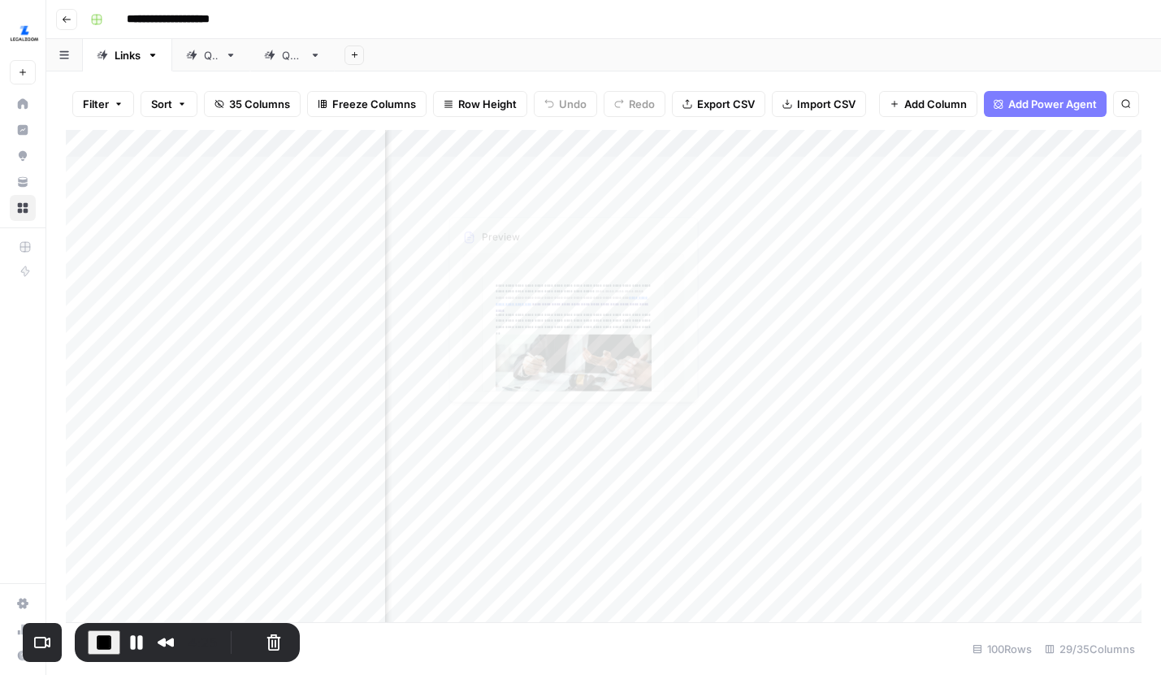
scroll to position [0, 3519]
click at [660, 197] on div "Add Column" at bounding box center [603, 376] width 1075 height 492
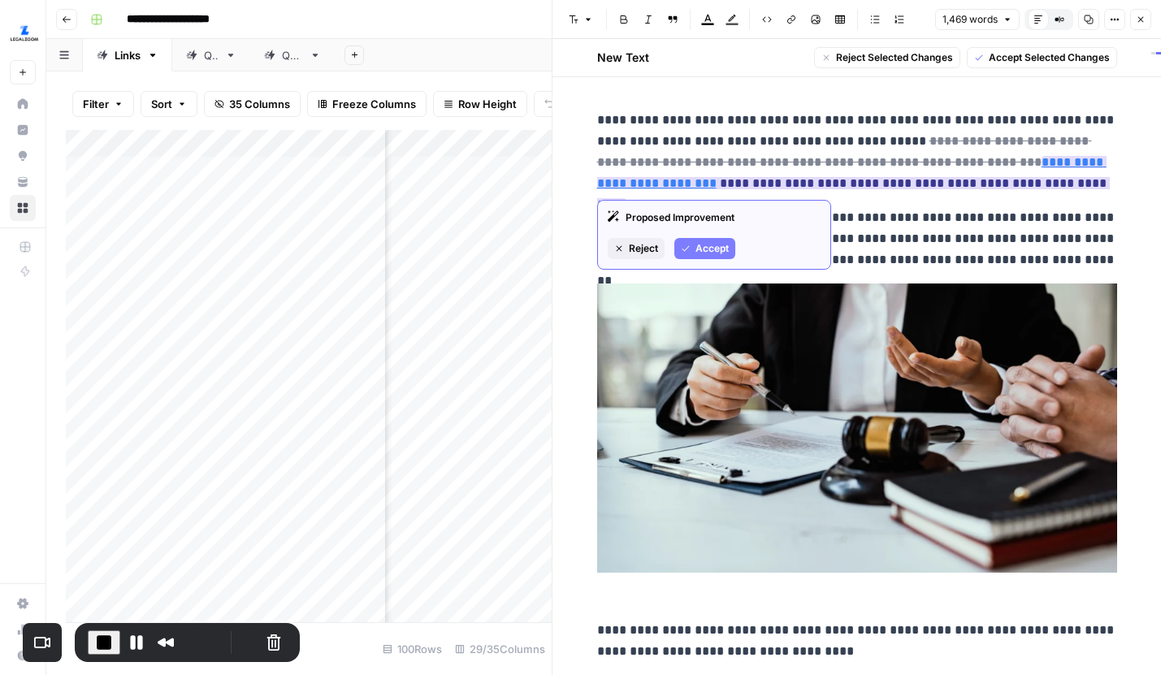
drag, startPoint x: 961, startPoint y: 162, endPoint x: 633, endPoint y: 177, distance: 328.5
click at [633, 177] on ins "**********" at bounding box center [853, 183] width 513 height 54
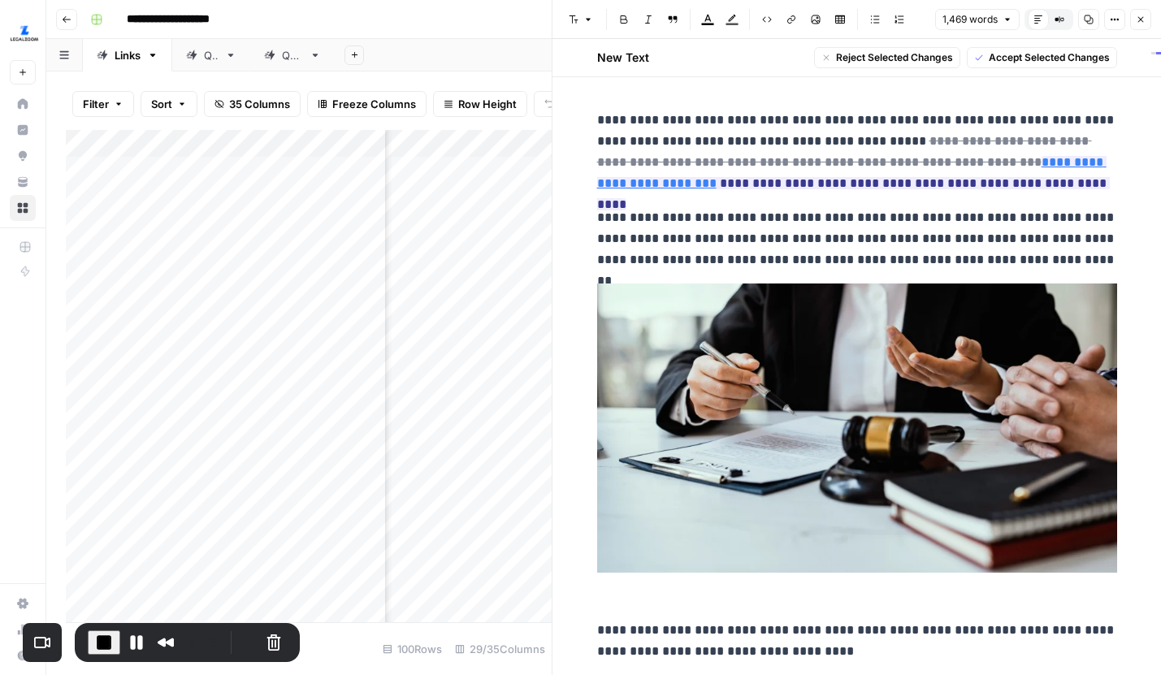
click at [1136, 24] on icon "button" at bounding box center [1141, 20] width 10 height 10
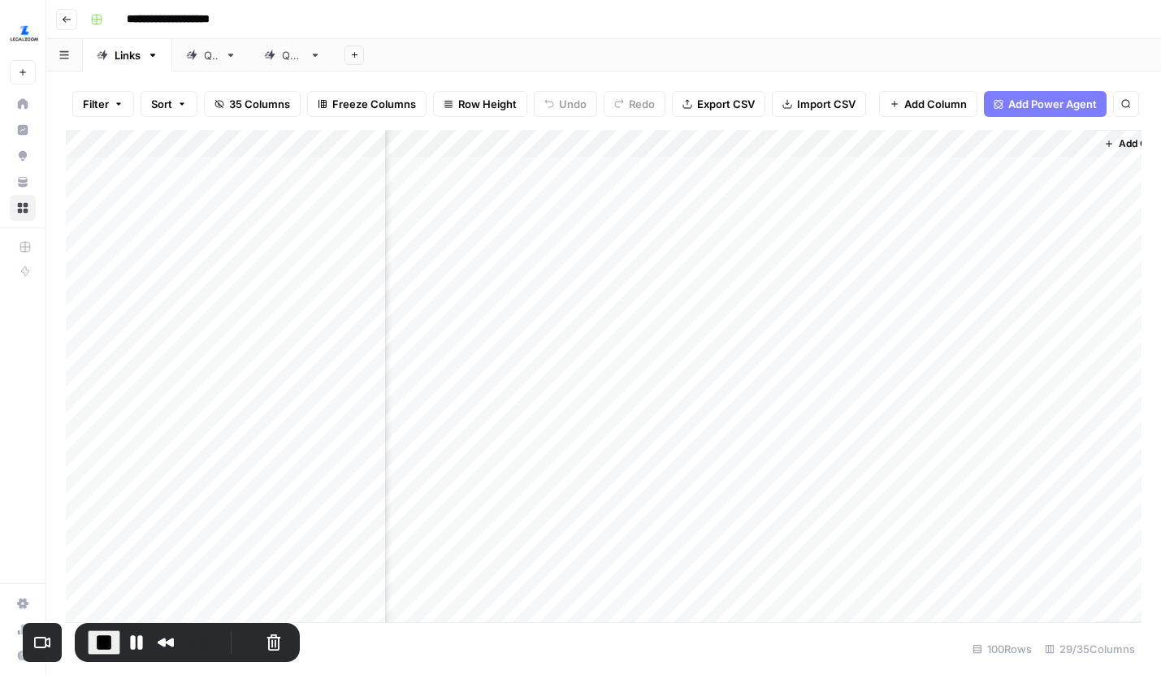
scroll to position [0, 4306]
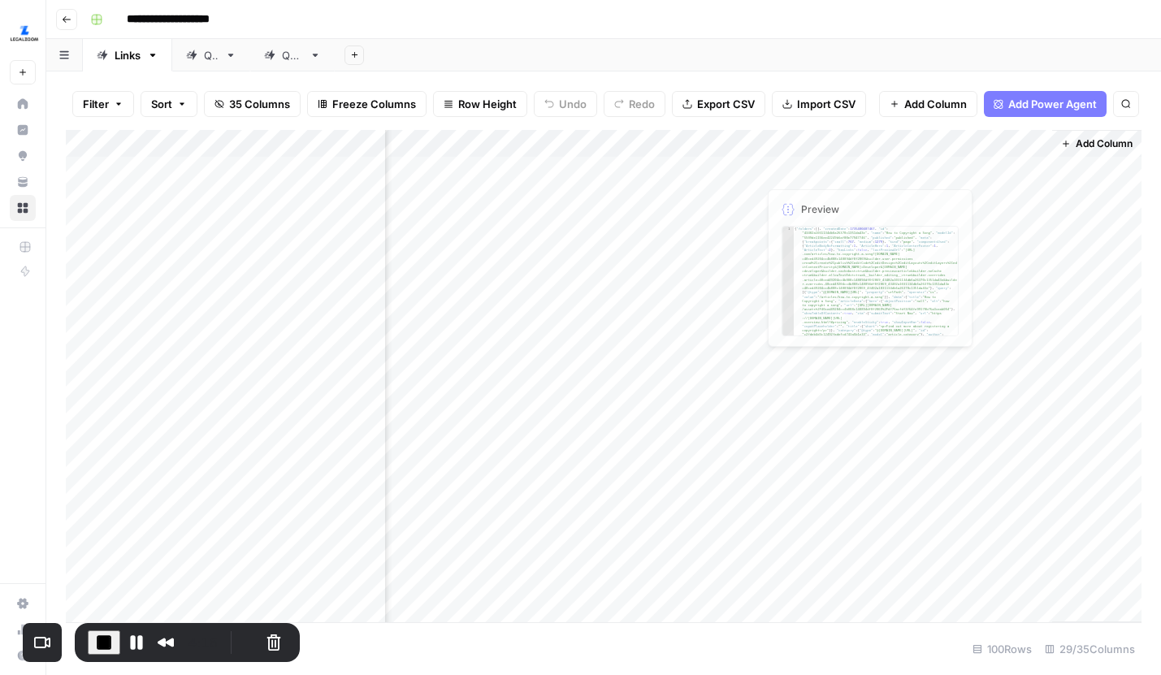
click at [892, 192] on div "Add Column" at bounding box center [603, 376] width 1075 height 492
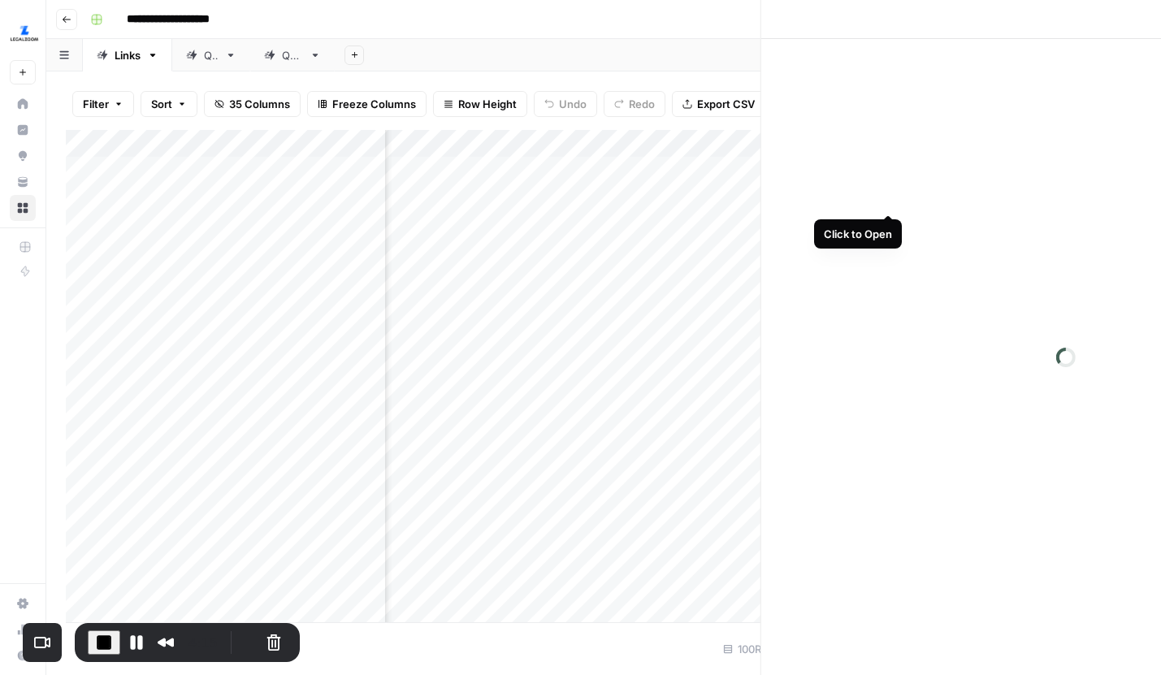
scroll to position [0, 4299]
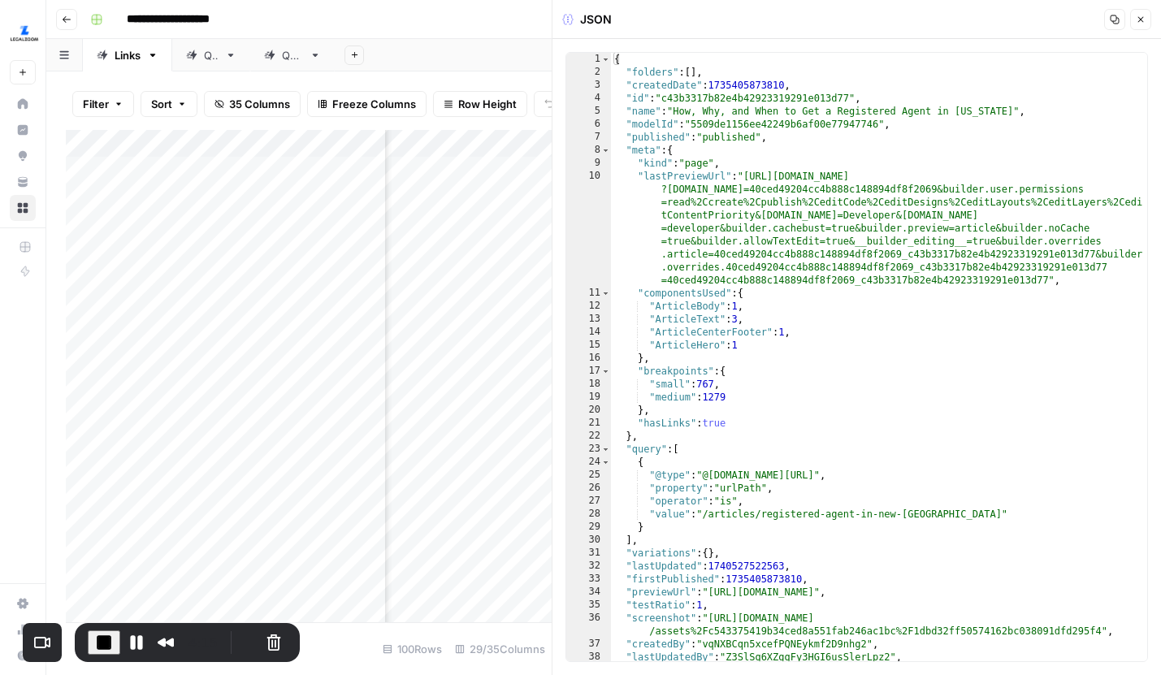
type textarea "**********"
click at [901, 168] on div "{ "folders" : [ ] , "createdDate" : 1735405873810 , "id" : "c43b3317b82e4b42923…" at bounding box center [879, 370] width 536 height 634
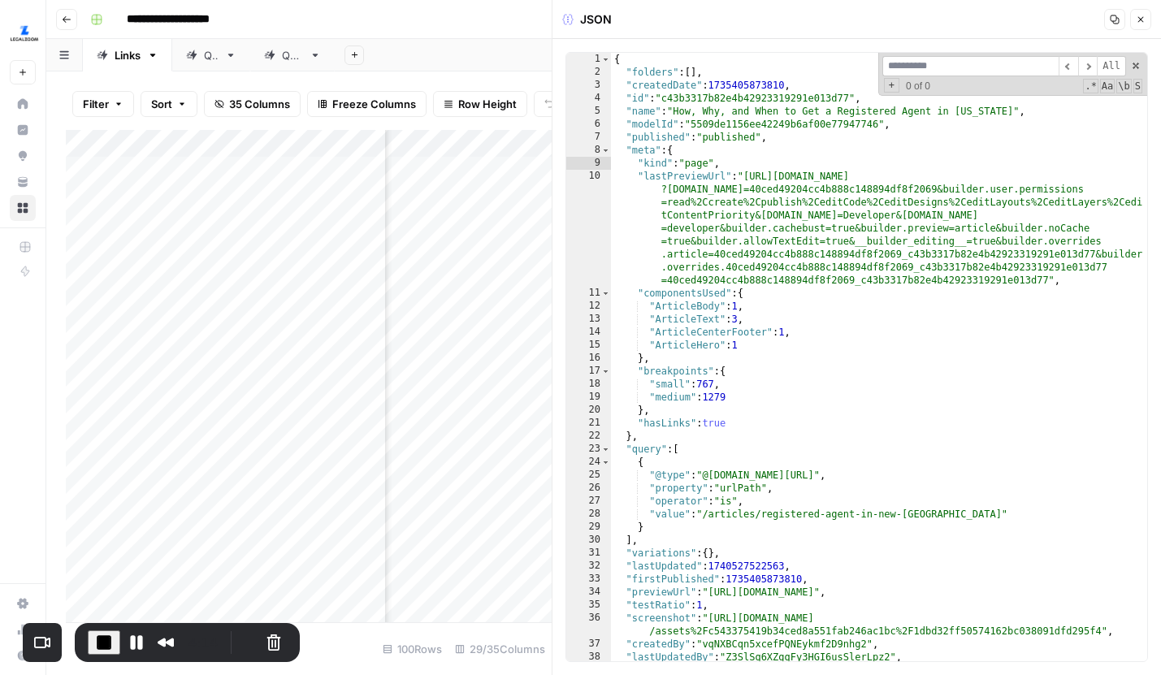
type input "*"
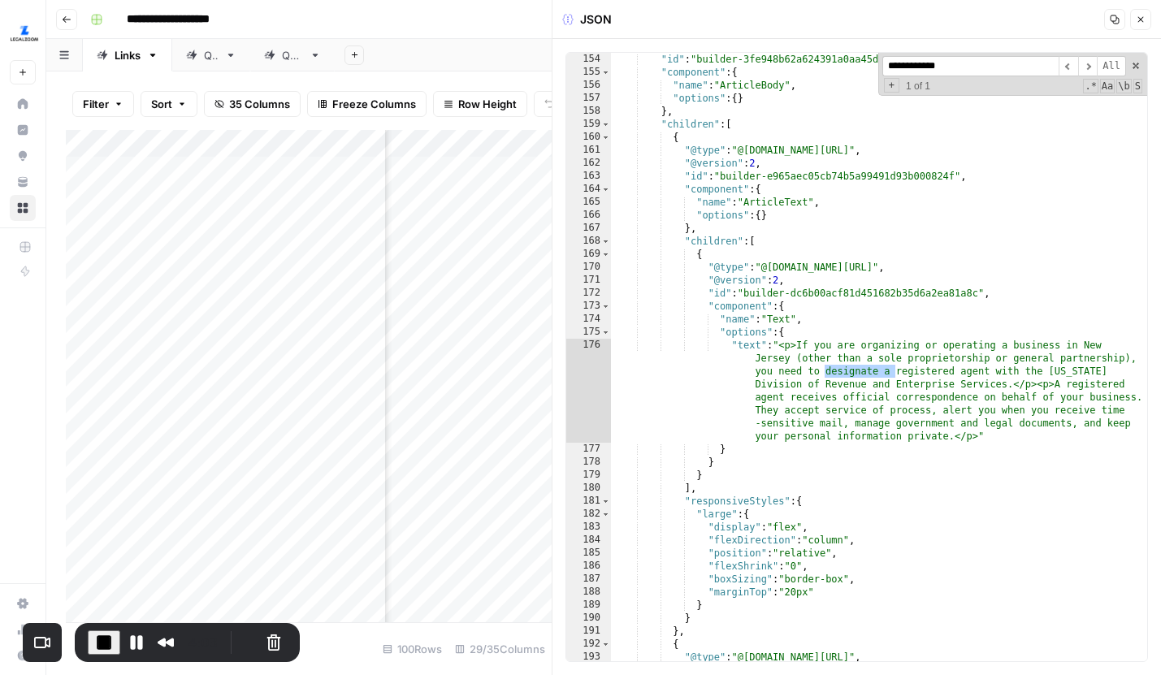
scroll to position [2183, 0]
type input "**********"
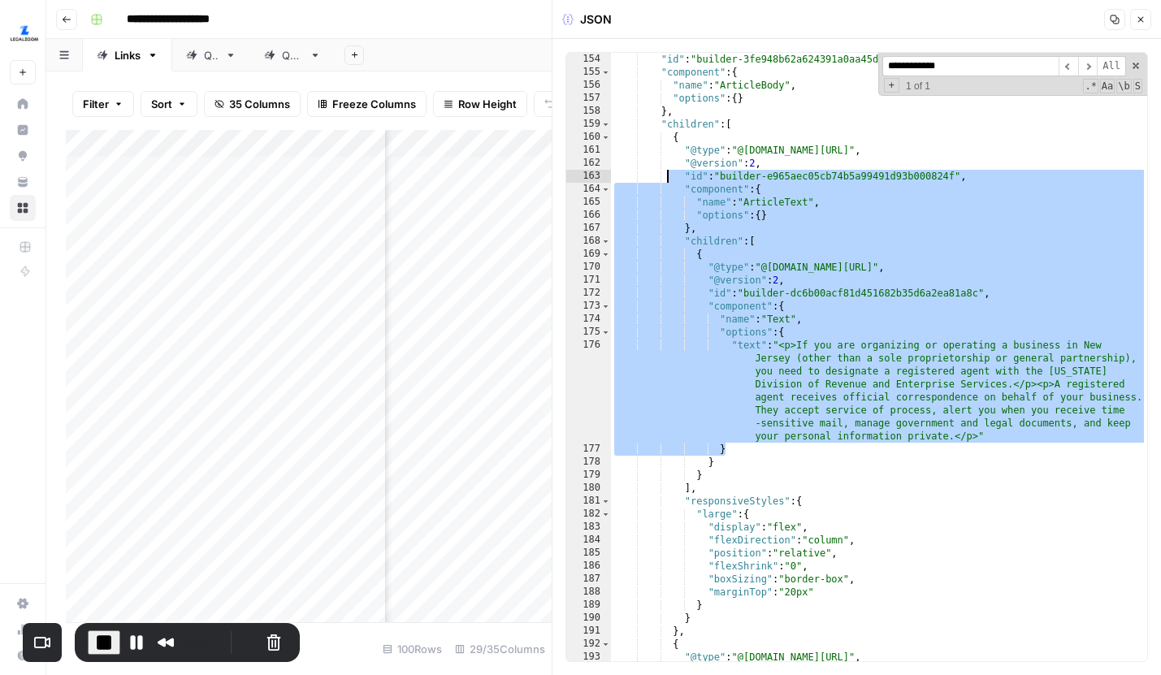
drag, startPoint x: 1029, startPoint y: 444, endPoint x: 673, endPoint y: 164, distance: 453.5
click at [673, 164] on div ""@version" : 2 , "id" : "builder-3fe948b62a624391a0aa45d593bc89fd" , "component…" at bounding box center [879, 357] width 536 height 634
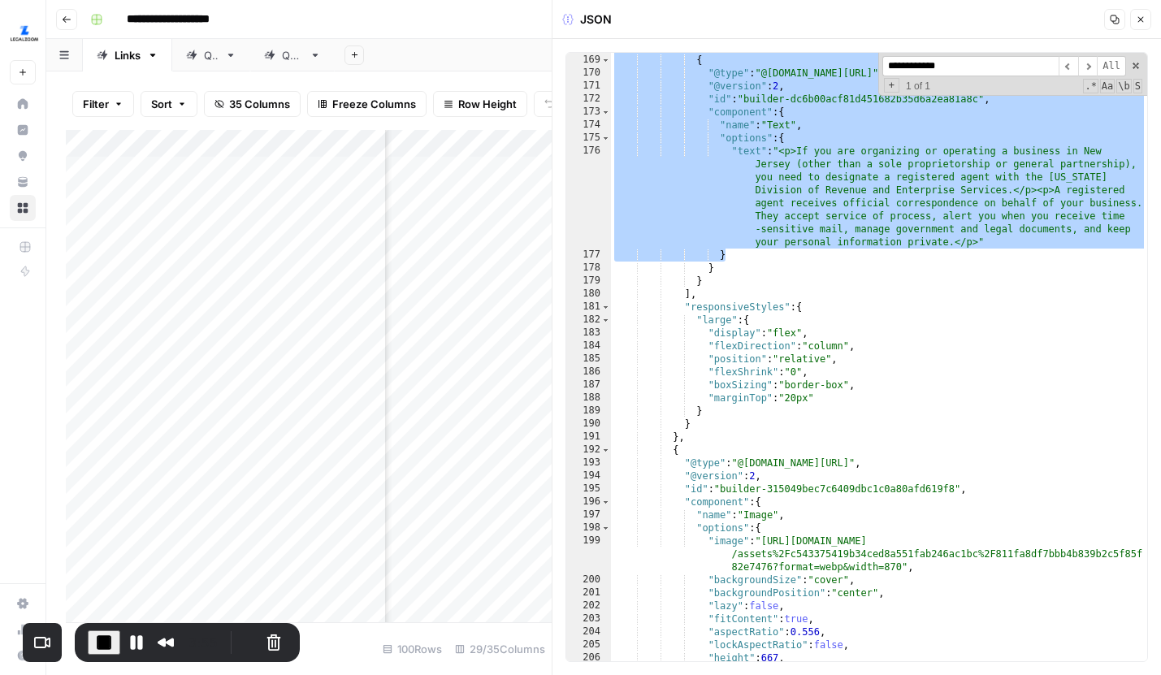
click at [879, 253] on div ""children" : [ { "@type" : "@builder.io/sdk:Element" , "@version" : 2 , "id" : …" at bounding box center [879, 358] width 536 height 634
type textarea "*"
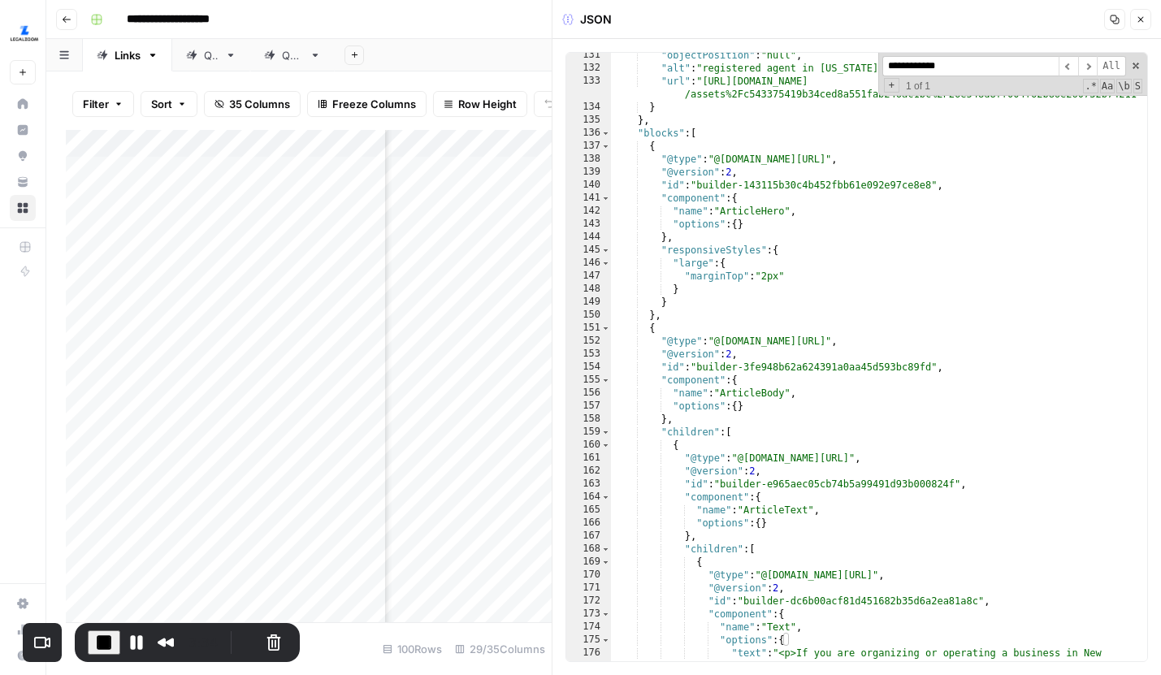
scroll to position [1613, 0]
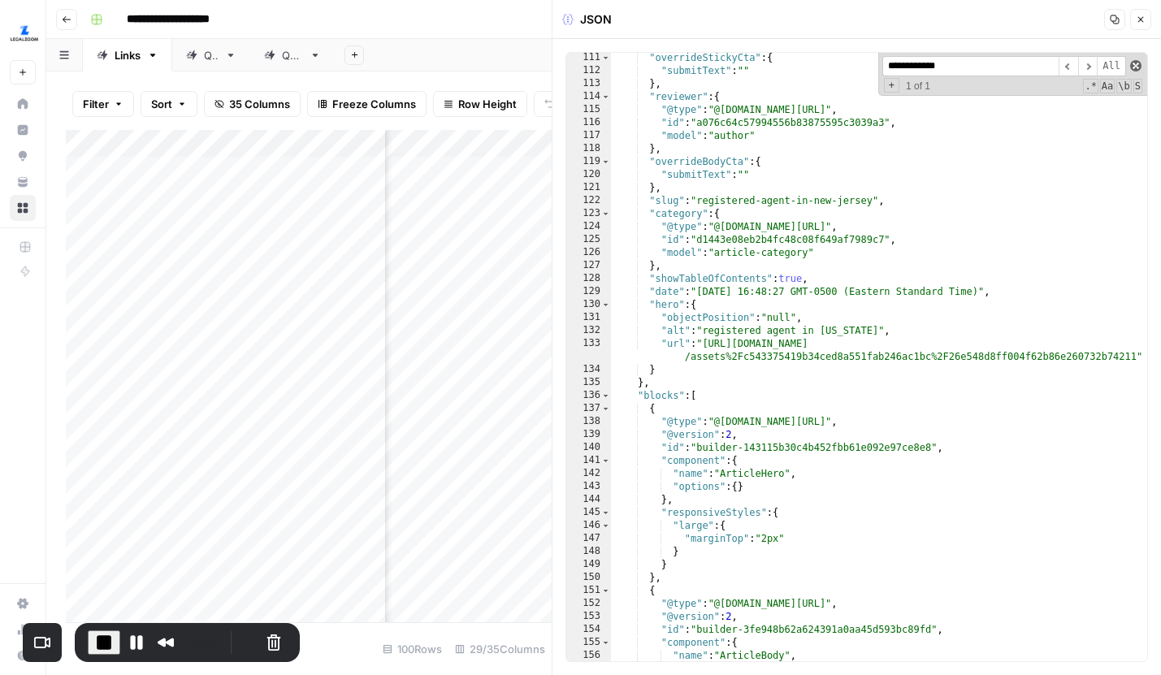
click at [1137, 65] on span at bounding box center [1135, 65] width 11 height 11
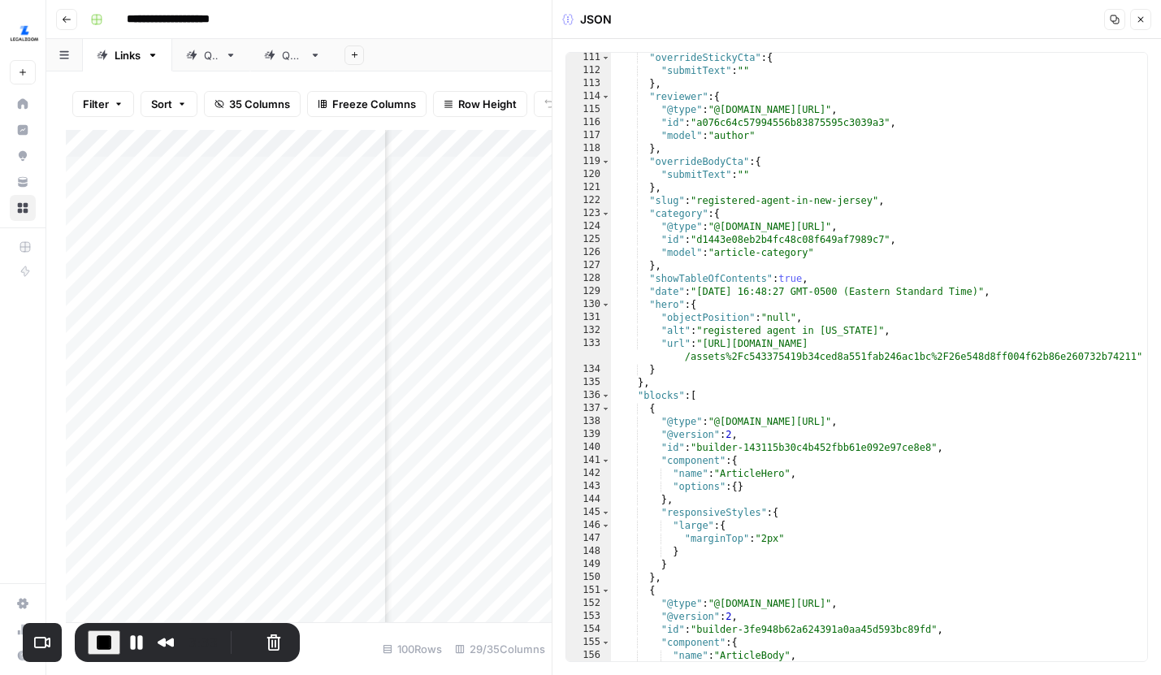
click at [1140, 15] on icon "button" at bounding box center [1141, 20] width 10 height 10
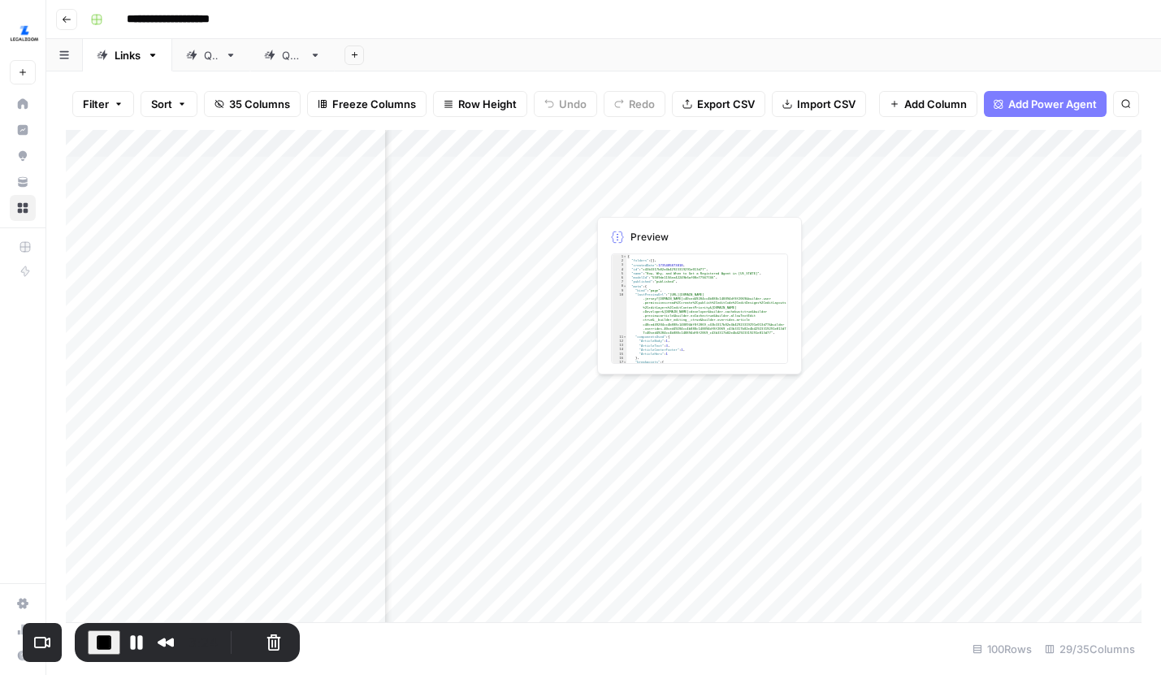
scroll to position [0, 4171]
click at [106, 643] on span "End Recording" at bounding box center [103, 642] width 19 height 19
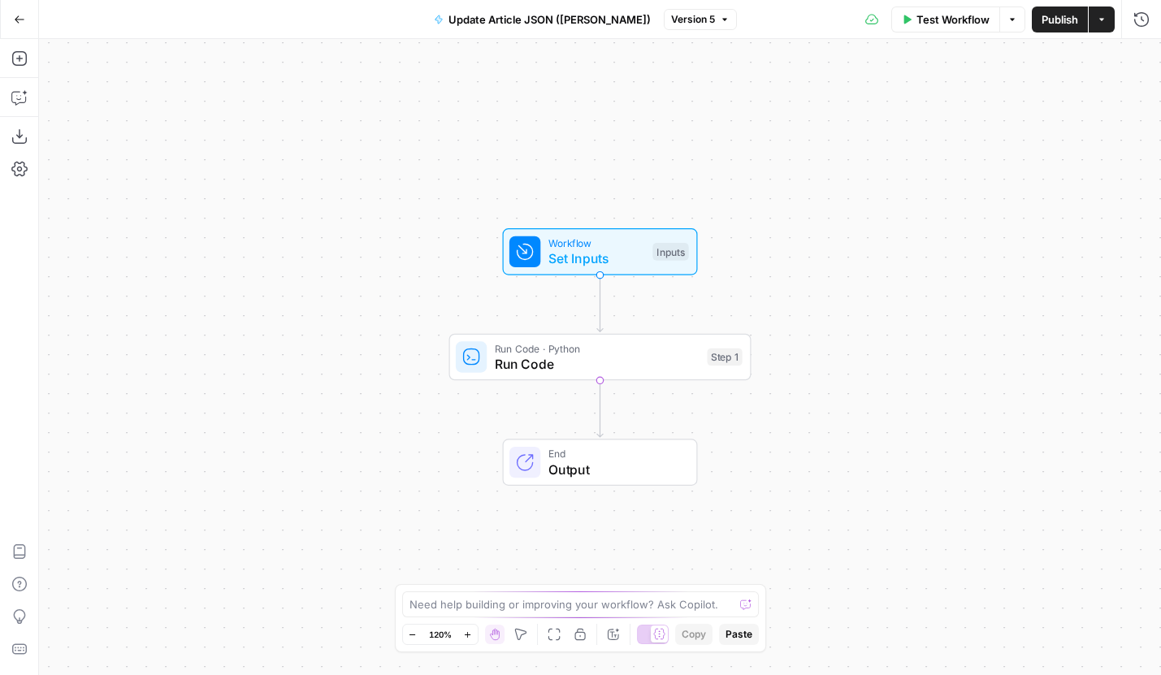
click at [671, 26] on span "Version 5" at bounding box center [693, 19] width 44 height 15
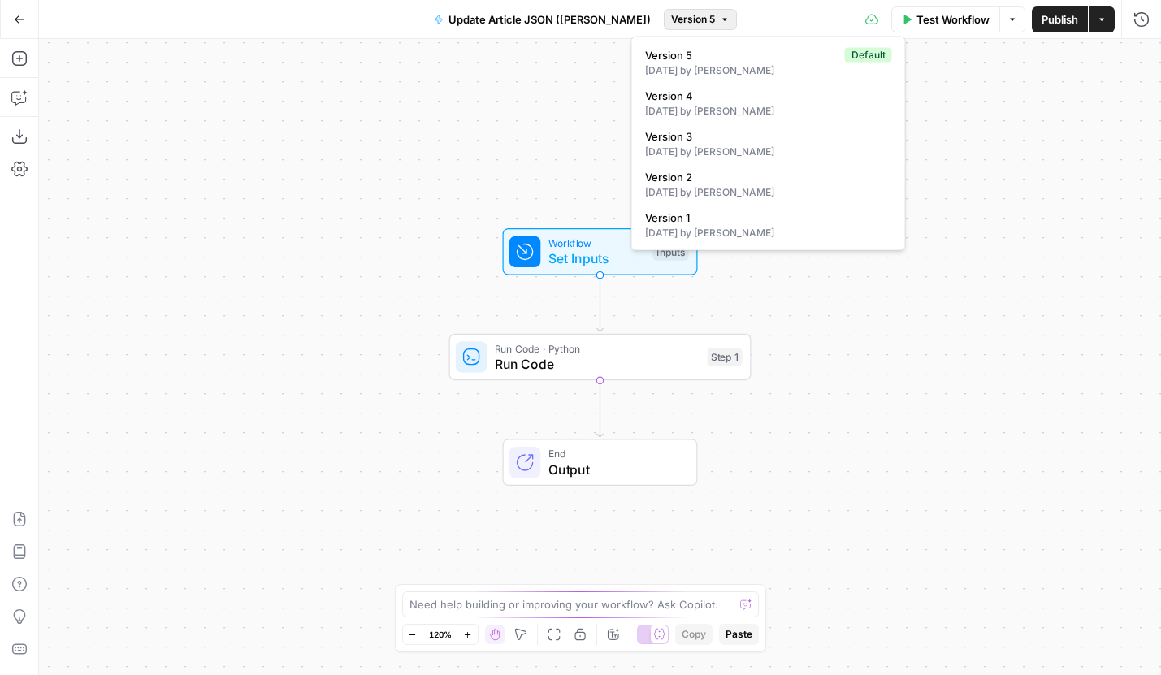
click at [671, 25] on span "Version 5" at bounding box center [693, 19] width 44 height 15
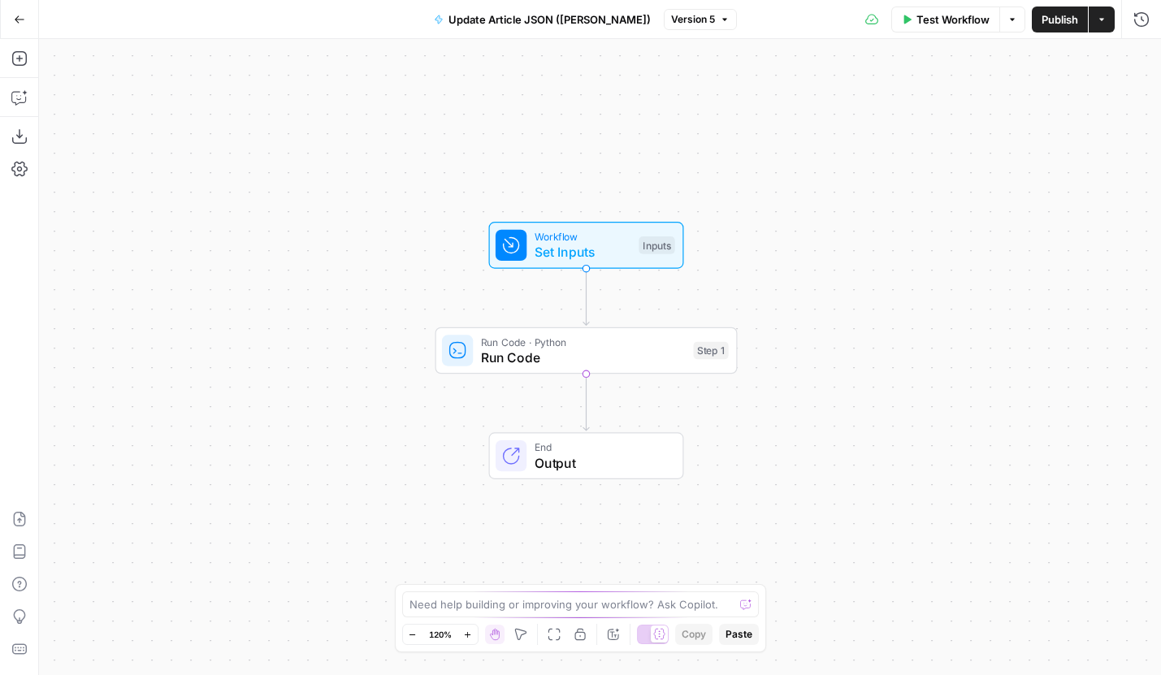
drag, startPoint x: 877, startPoint y: 348, endPoint x: 723, endPoint y: 207, distance: 208.7
click at [723, 207] on div "Workflow Set Inputs Inputs Run Code · Python Run Code Step 1 End Output" at bounding box center [600, 357] width 1122 height 636
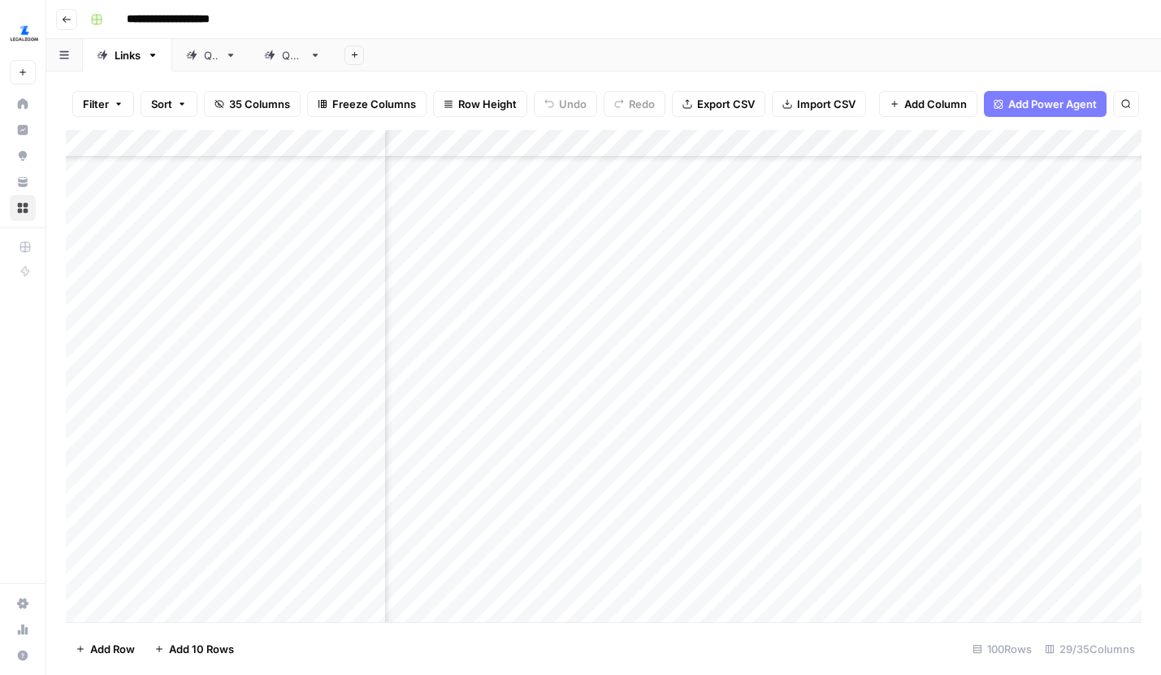
scroll to position [667, 3592]
click at [861, 275] on div "Add Column" at bounding box center [603, 376] width 1075 height 492
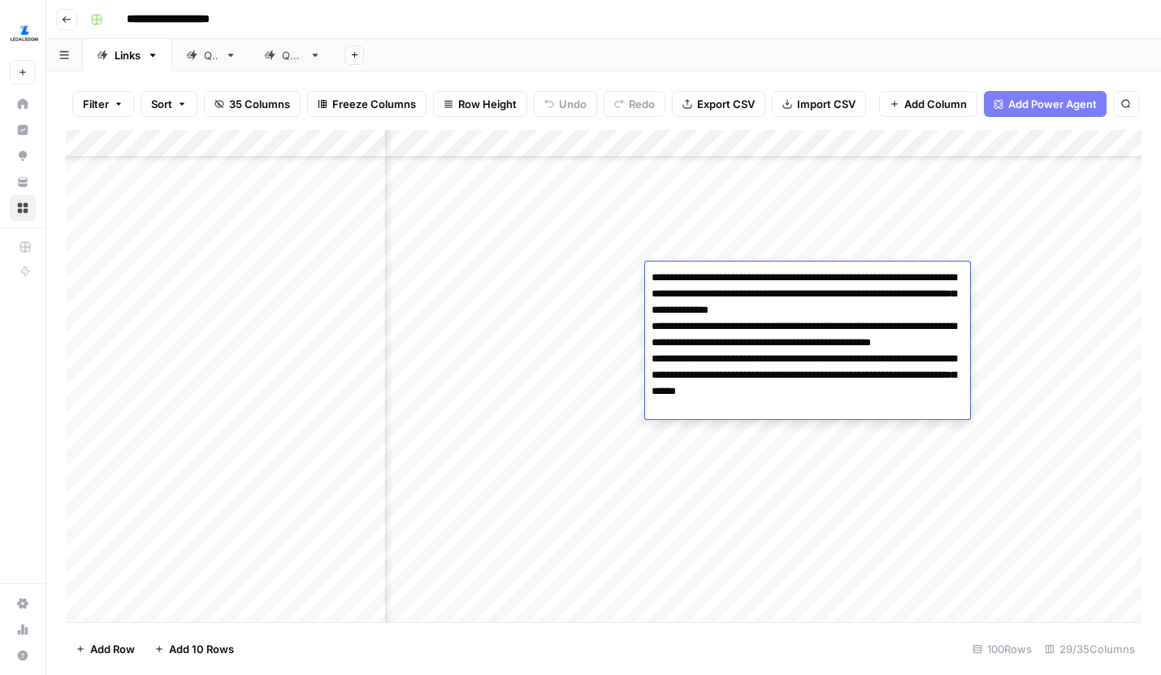
click at [827, 446] on div "Add Column" at bounding box center [603, 376] width 1075 height 492
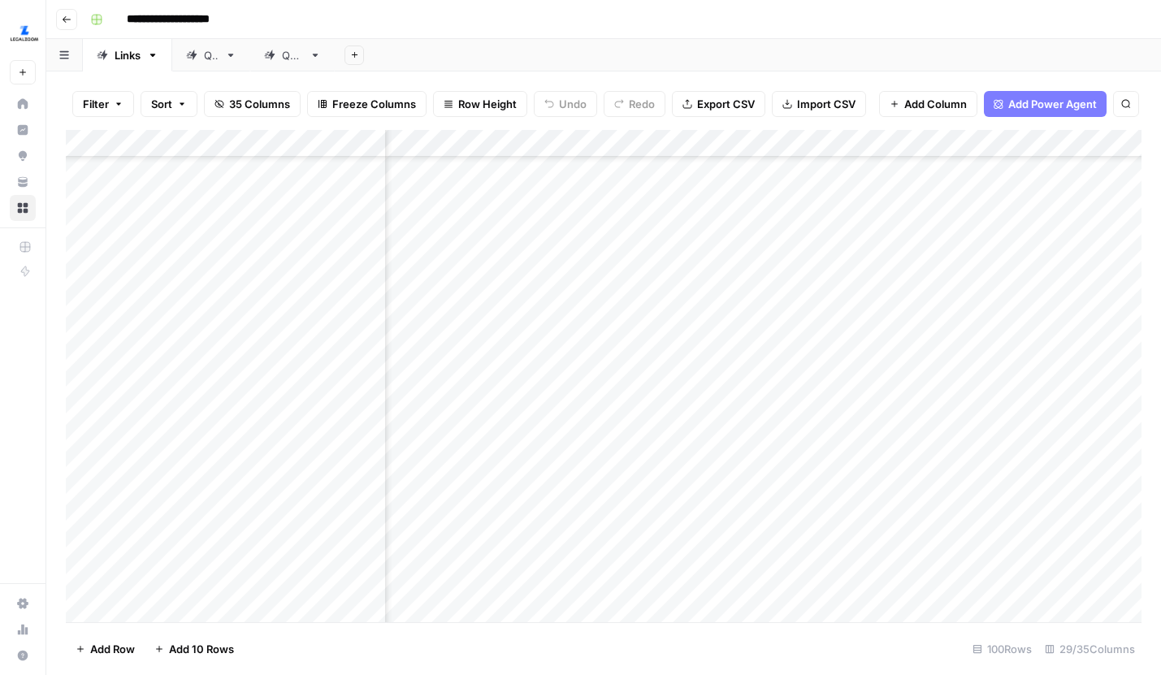
click at [824, 280] on div "Add Column" at bounding box center [603, 376] width 1075 height 492
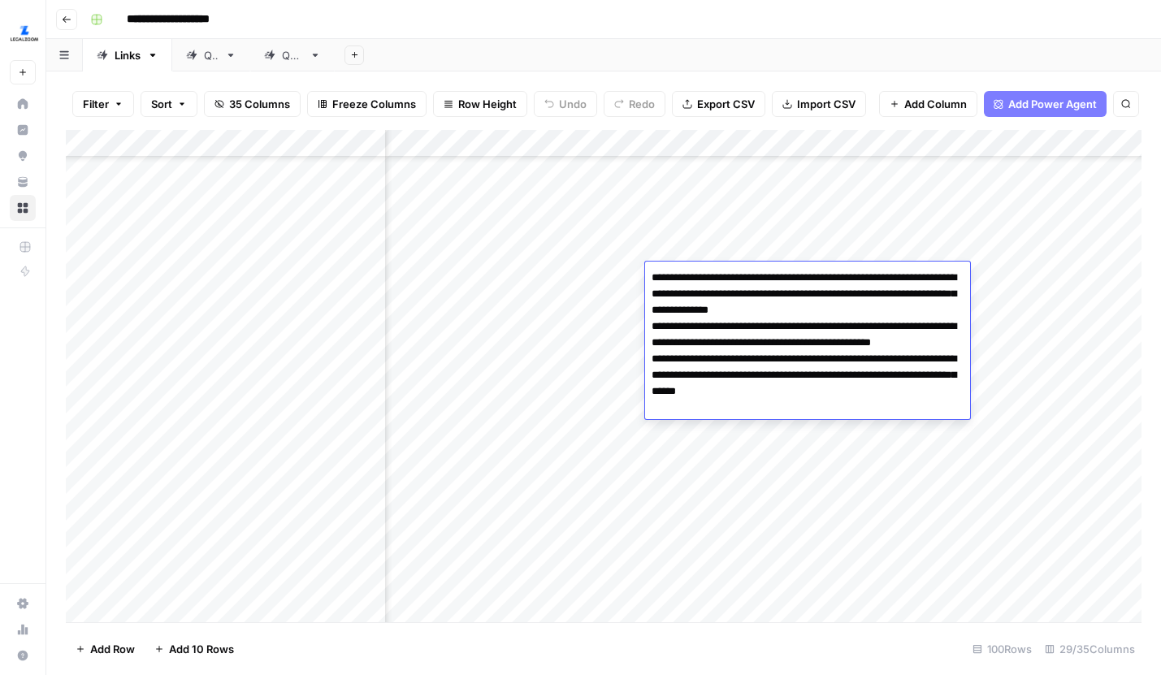
click at [787, 436] on div "Add Column" at bounding box center [603, 376] width 1075 height 492
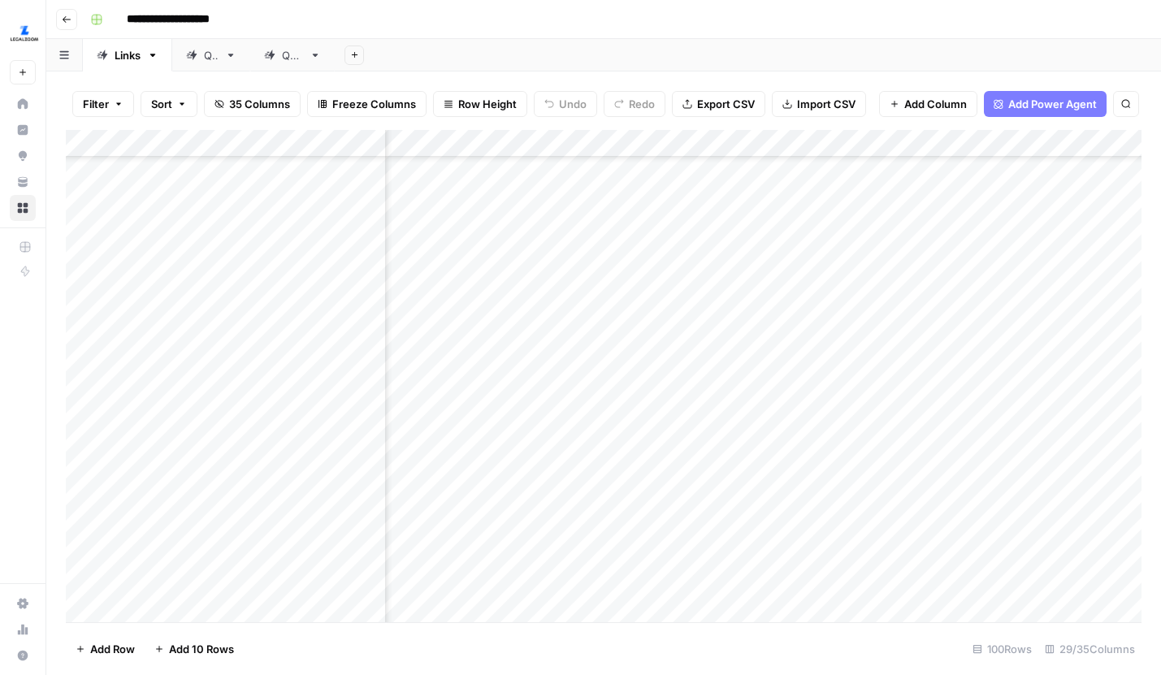
scroll to position [416, 3541]
click at [772, 227] on div "Add Column" at bounding box center [603, 376] width 1075 height 492
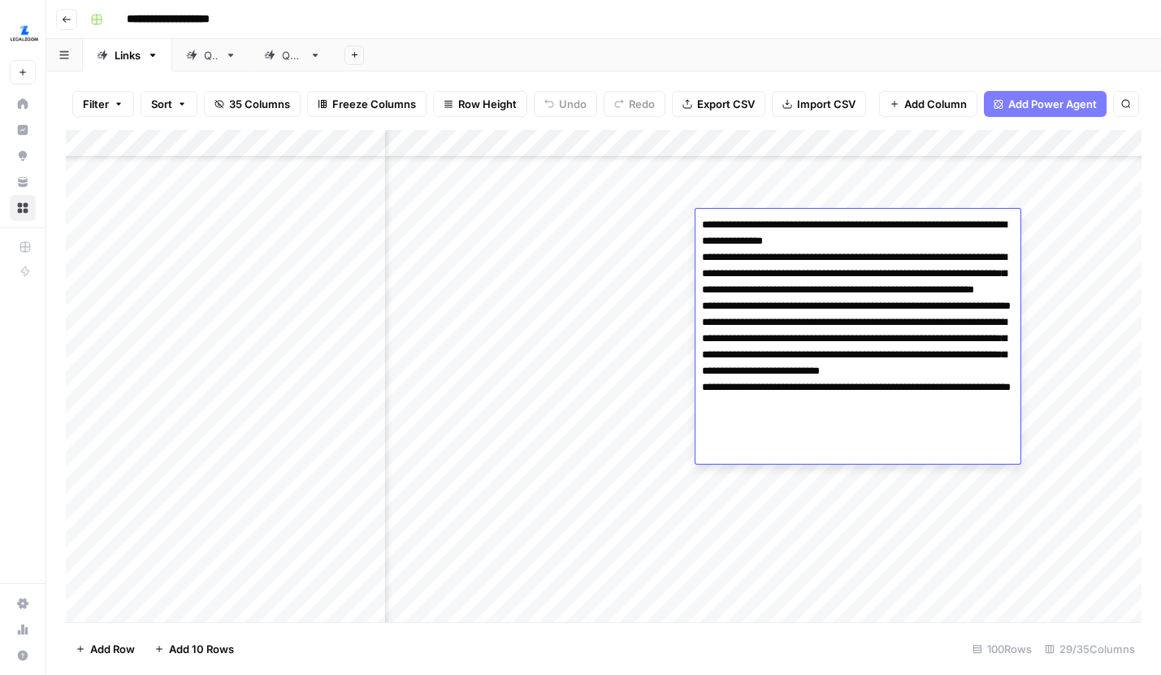
scroll to position [416, 3341]
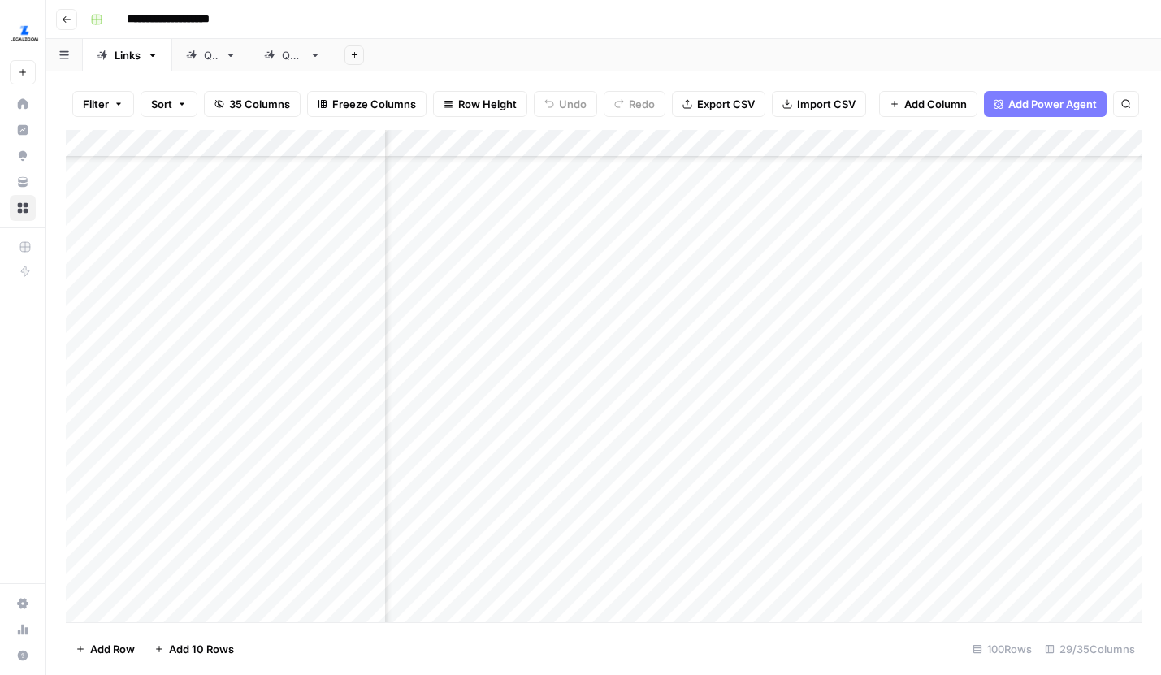
click at [545, 147] on div "Add Column" at bounding box center [603, 376] width 1075 height 492
click at [758, 277] on div "Add Column" at bounding box center [603, 376] width 1075 height 492
click at [631, 280] on div "Add Column" at bounding box center [603, 376] width 1075 height 492
click at [624, 313] on div "Add Column" at bounding box center [603, 376] width 1075 height 492
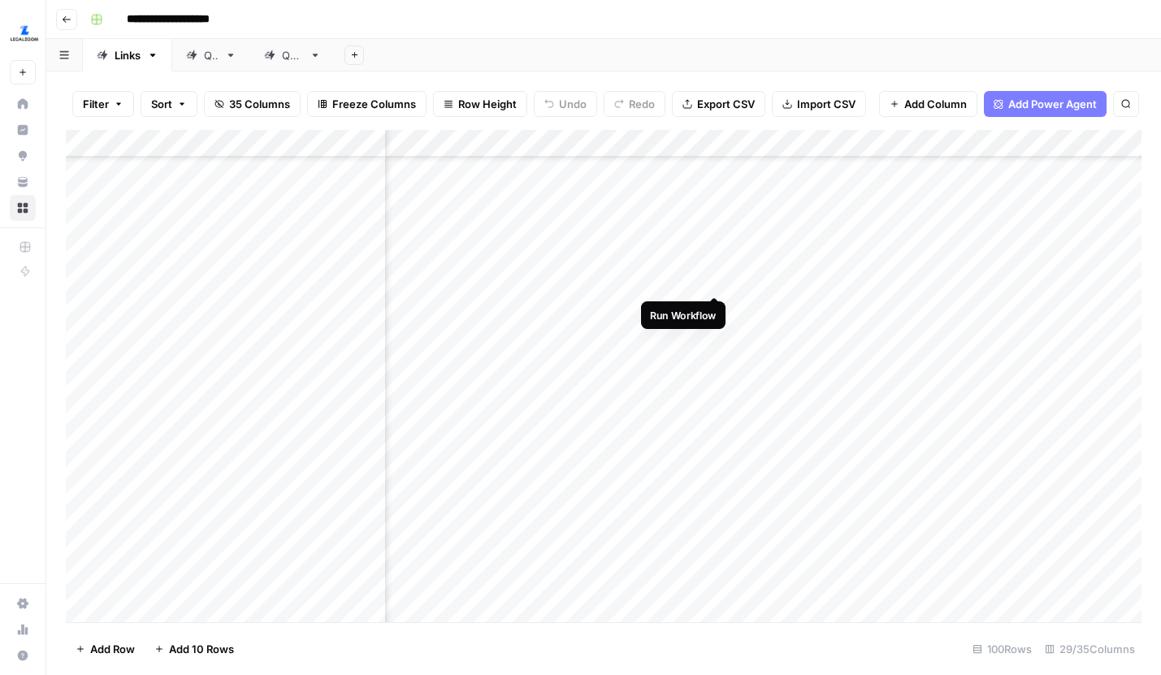
click at [721, 277] on div "Add Column" at bounding box center [603, 376] width 1075 height 492
click at [720, 303] on div "Add Column" at bounding box center [603, 376] width 1075 height 492
click at [718, 336] on div "Add Column" at bounding box center [603, 376] width 1075 height 492
click at [718, 360] on div "Add Column" at bounding box center [603, 376] width 1075 height 492
click at [717, 382] on div "Add Column" at bounding box center [603, 376] width 1075 height 492
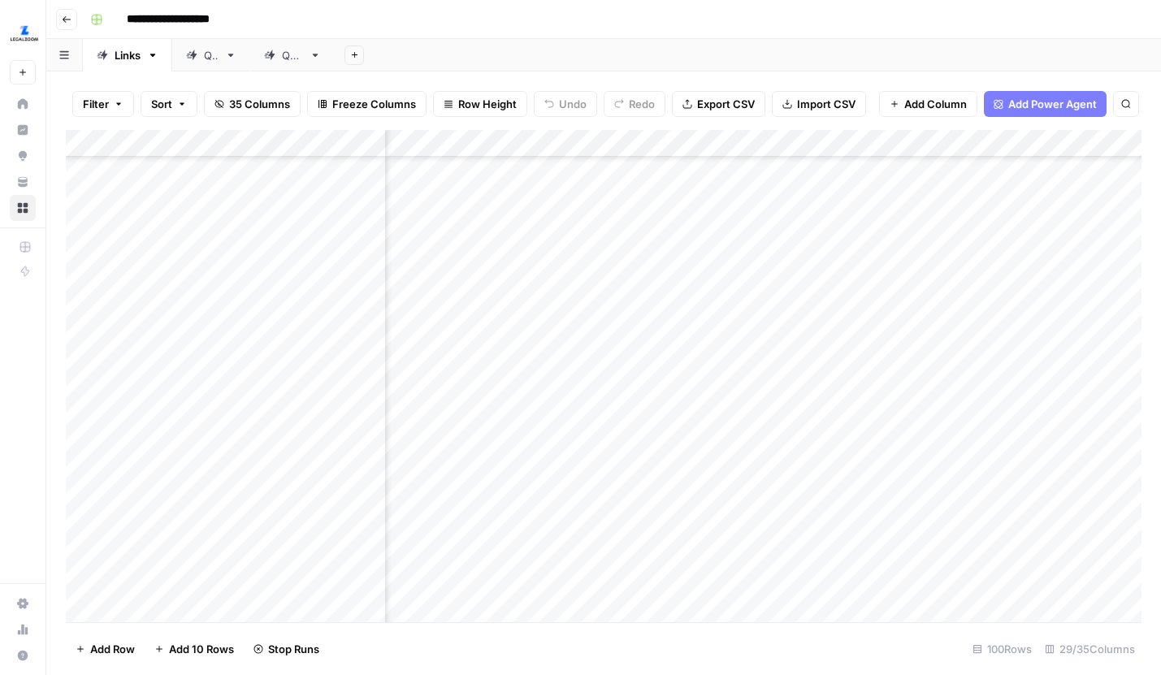
scroll to position [416, 3466]
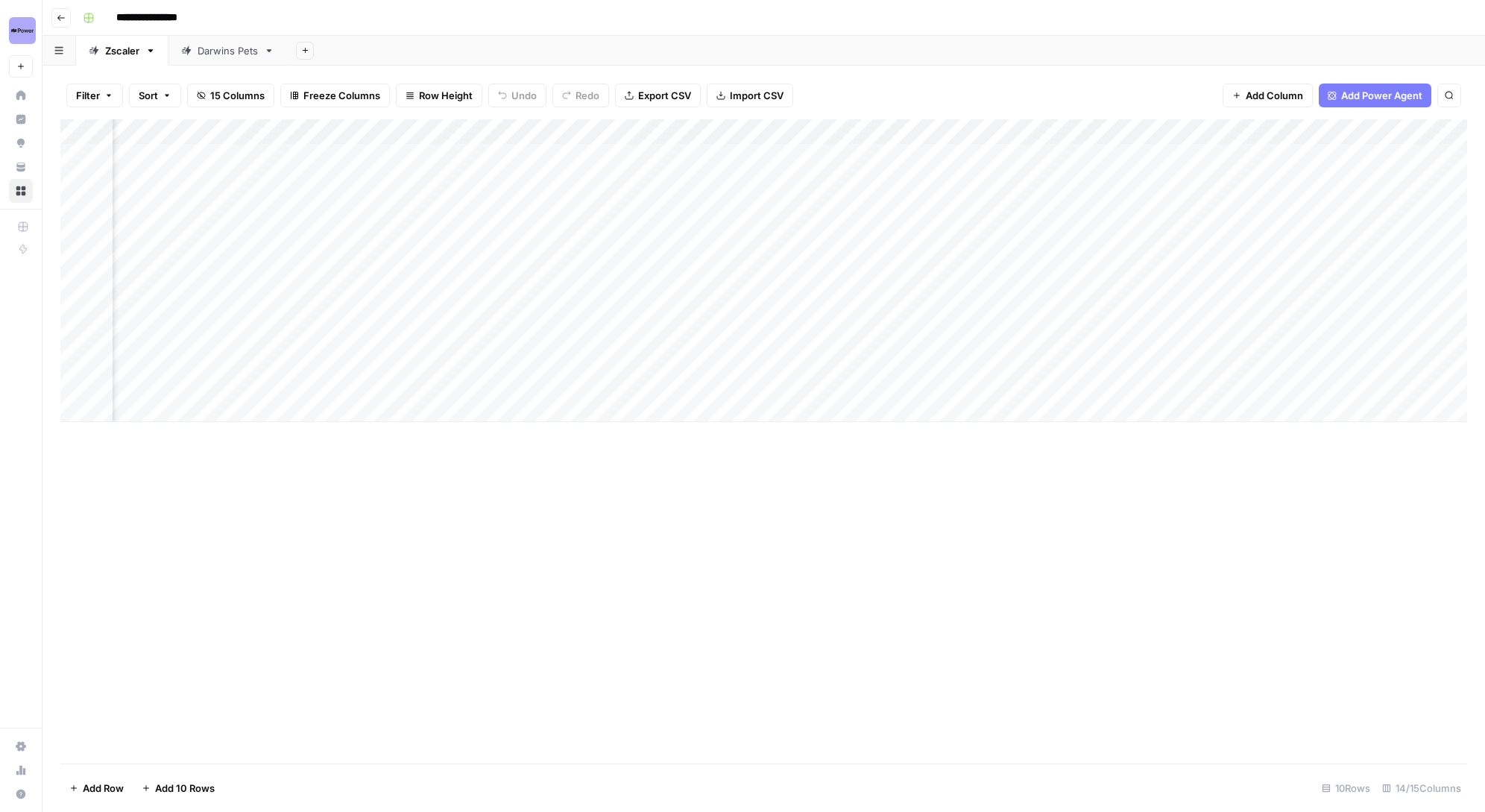
scroll to position [0, 1171]
click at [949, 153] on div "Add Column" at bounding box center [764, 271] width 1407 height 303
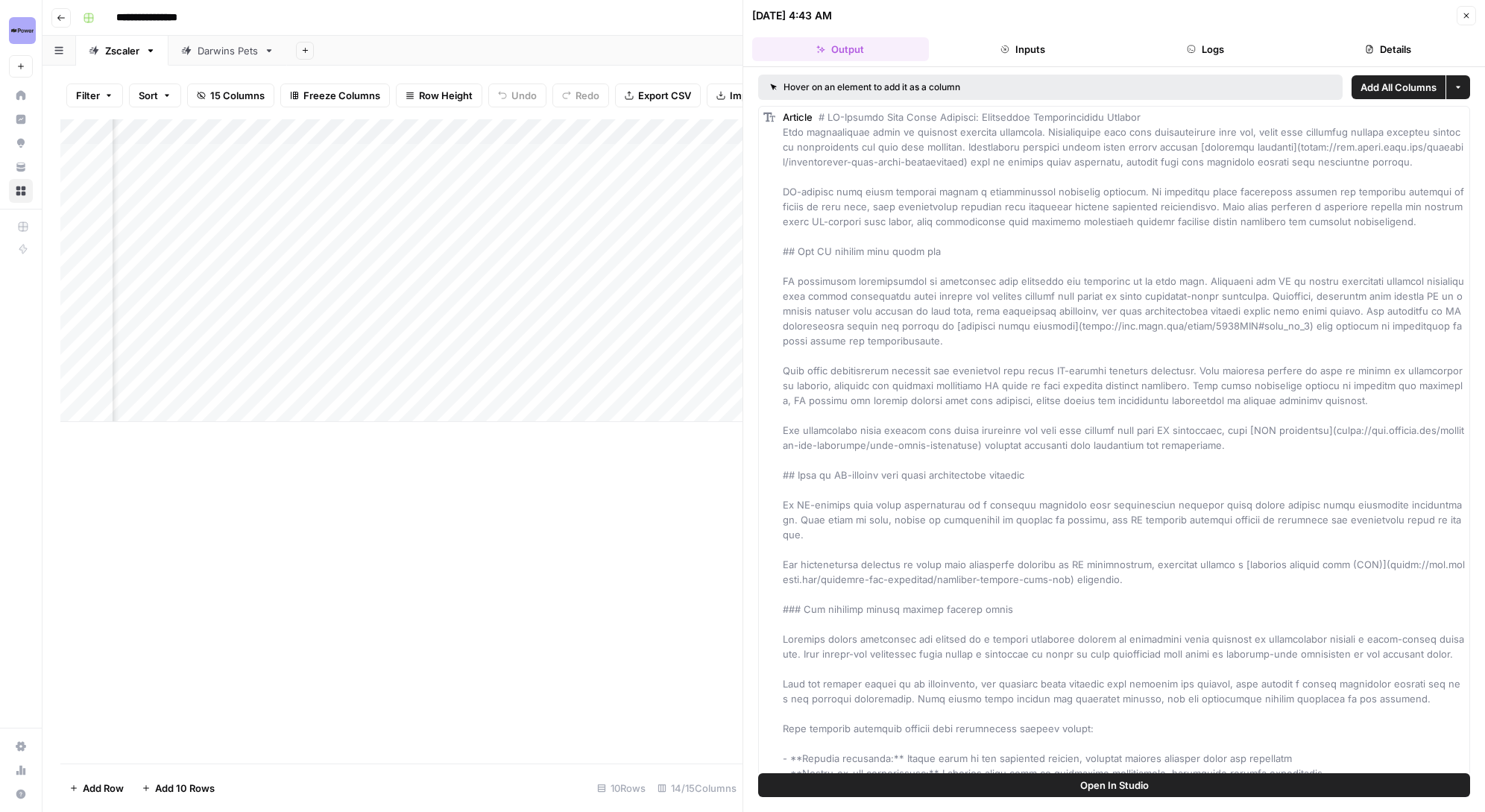
click at [1466, 22] on button "Close" at bounding box center [1466, 15] width 19 height 19
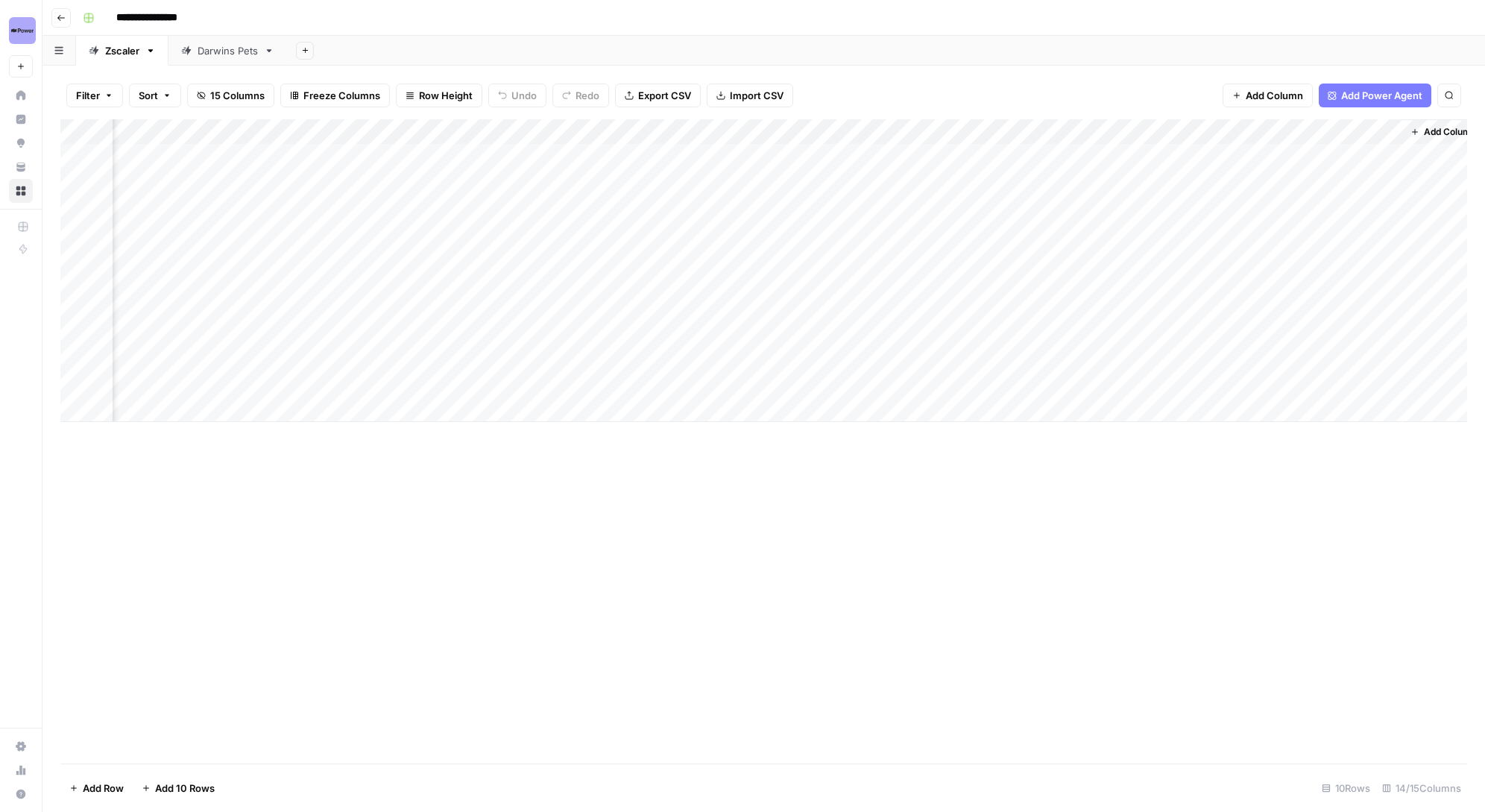
scroll to position [0, 1171]
click at [897, 136] on div "Add Column" at bounding box center [764, 271] width 1407 height 303
click at [903, 275] on span "Edit Workflow" at bounding box center [941, 278] width 130 height 15
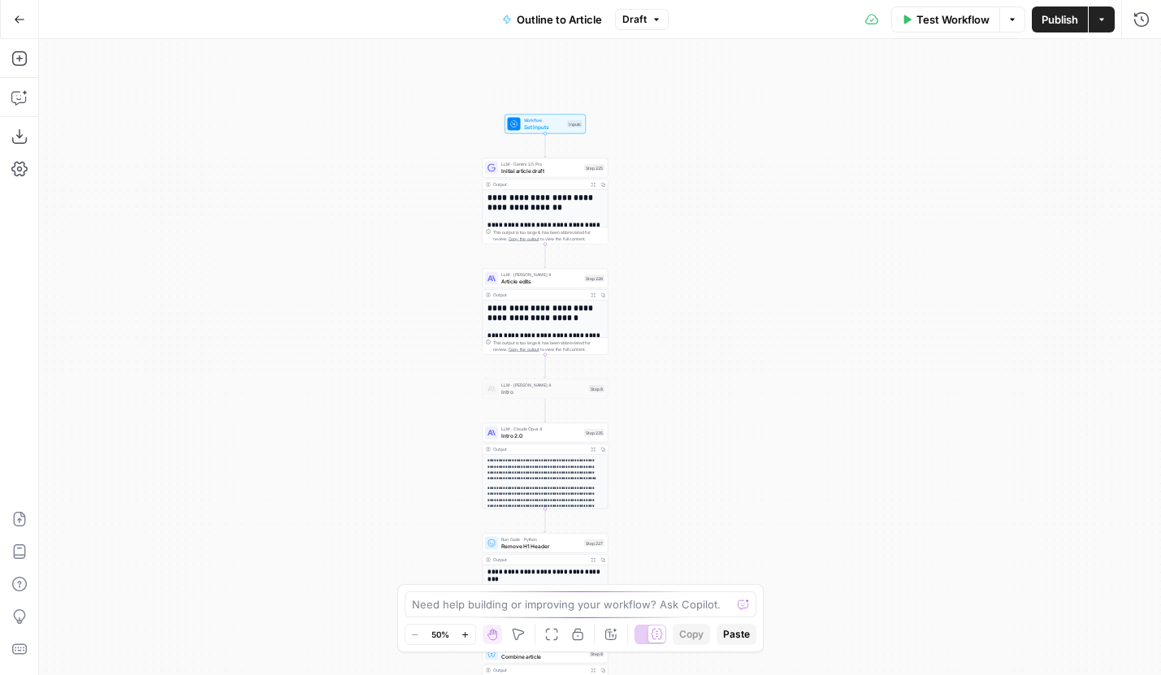
drag, startPoint x: 674, startPoint y: 266, endPoint x: 383, endPoint y: 480, distance: 361.3
click at [383, 479] on div "**********" at bounding box center [600, 357] width 1122 height 636
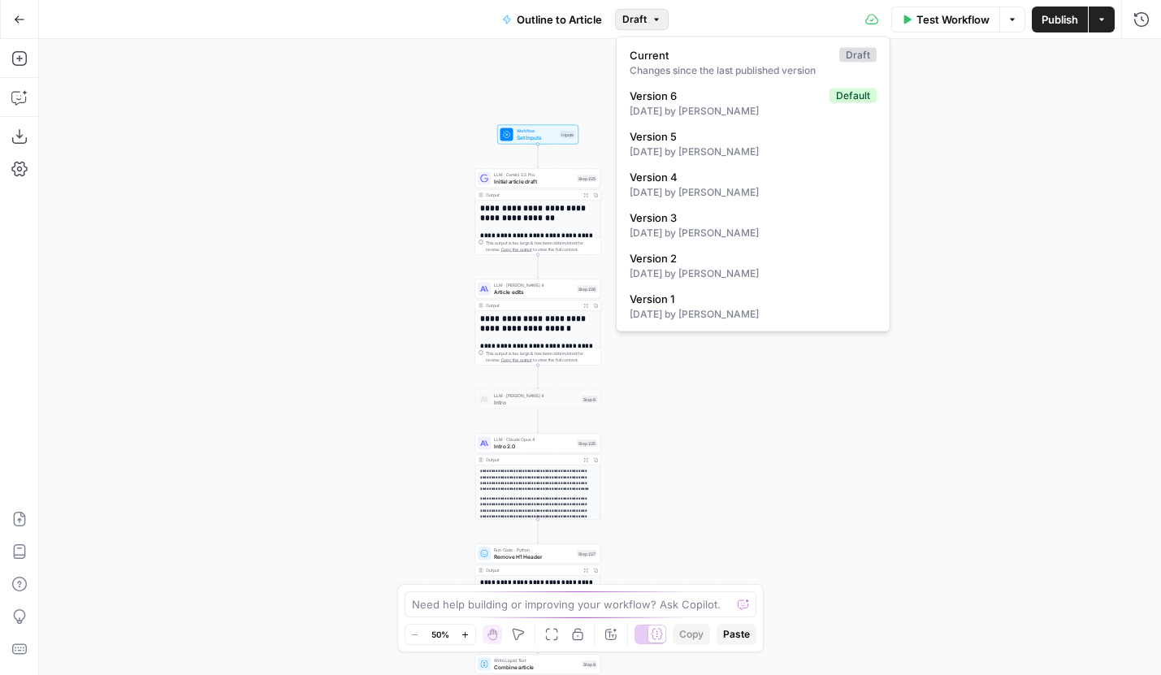
click at [642, 18] on span "Draft" at bounding box center [634, 19] width 24 height 15
click at [636, 19] on span "Draft" at bounding box center [634, 19] width 24 height 15
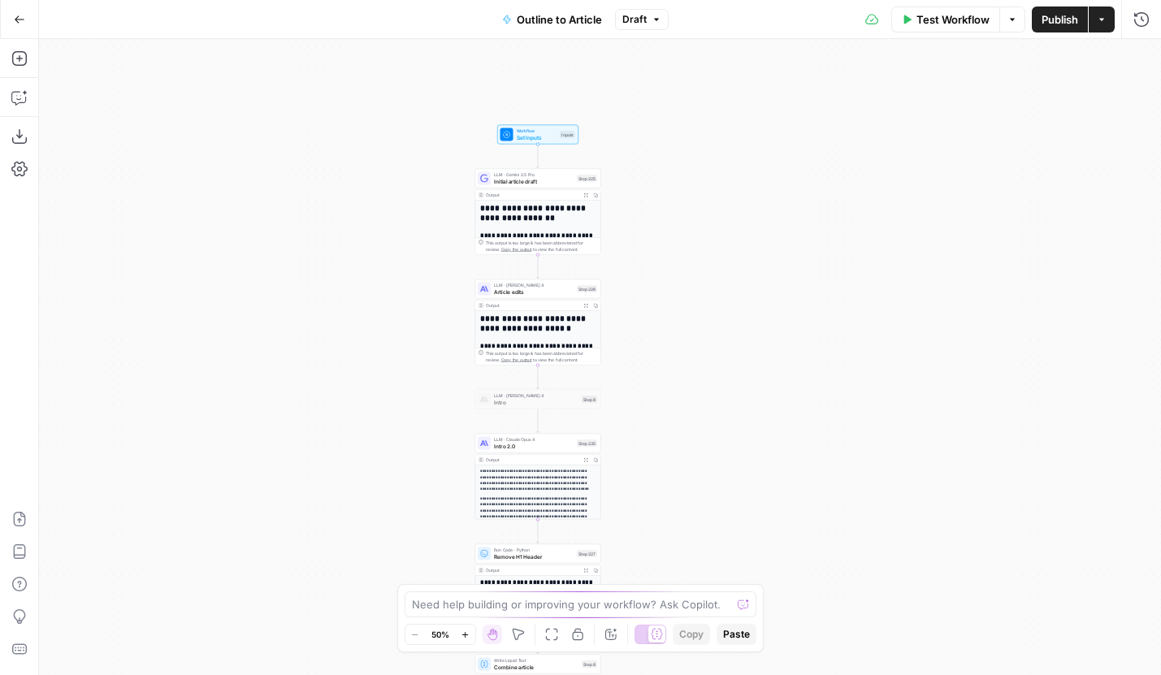
click at [467, 636] on icon "button" at bounding box center [465, 634] width 9 height 9
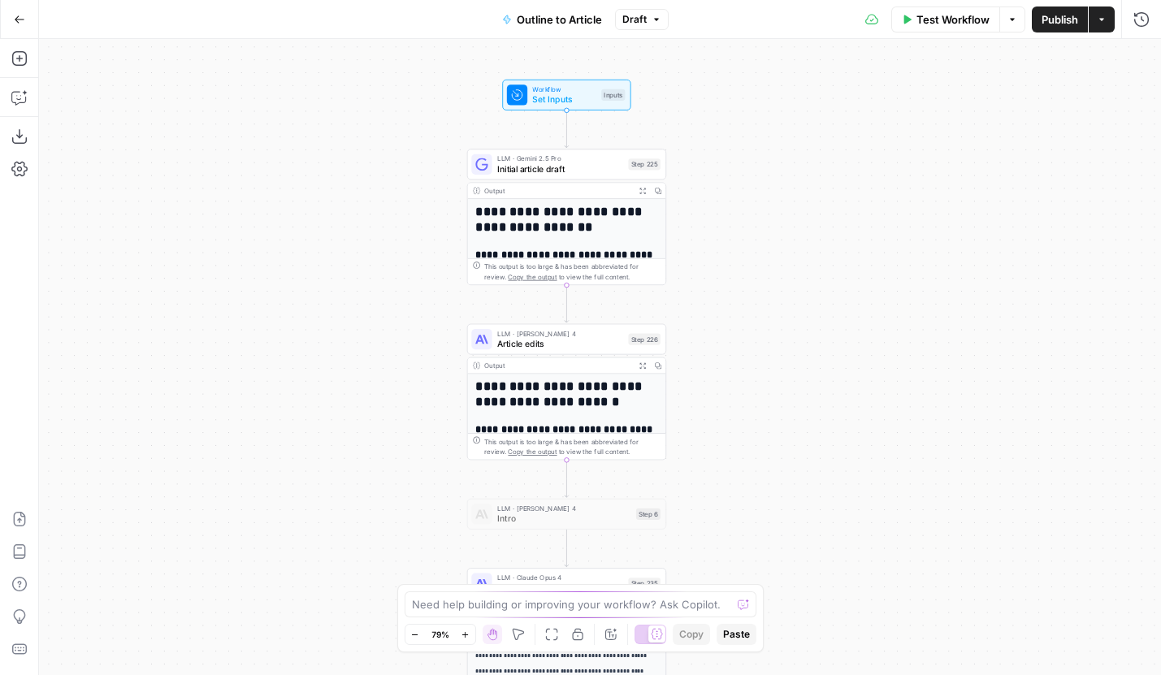
drag, startPoint x: 716, startPoint y: 344, endPoint x: 742, endPoint y: 392, distance: 54.5
click at [742, 392] on div "**********" at bounding box center [600, 357] width 1122 height 636
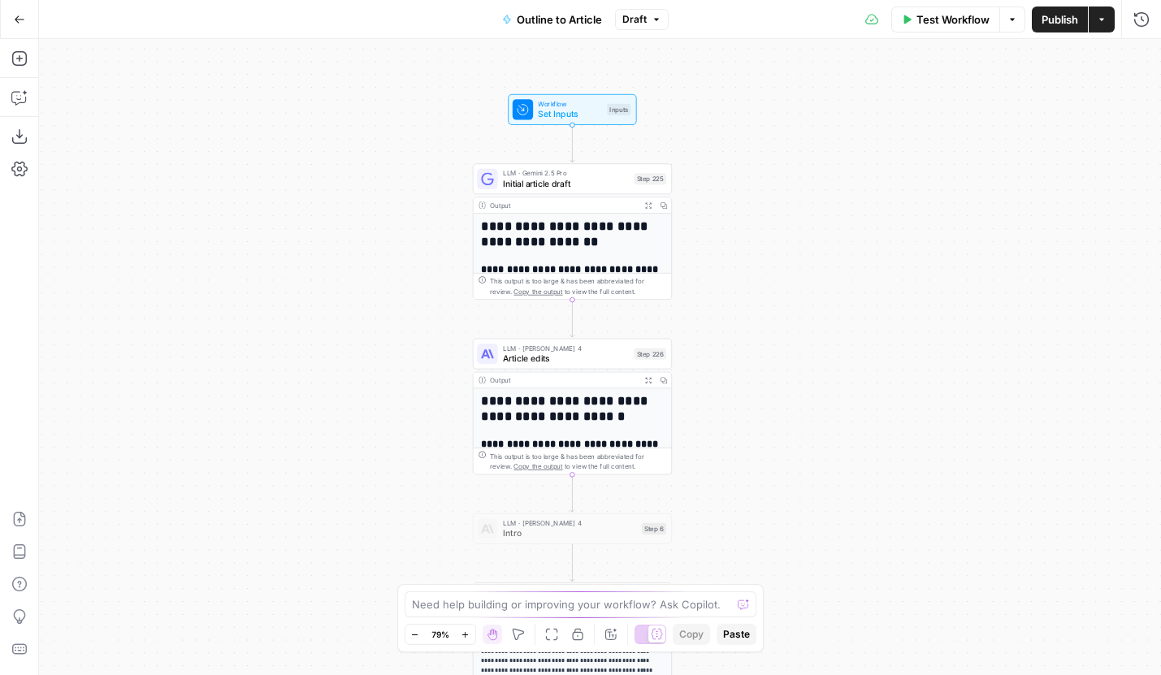
click at [642, 23] on span "Draft" at bounding box center [634, 19] width 24 height 15
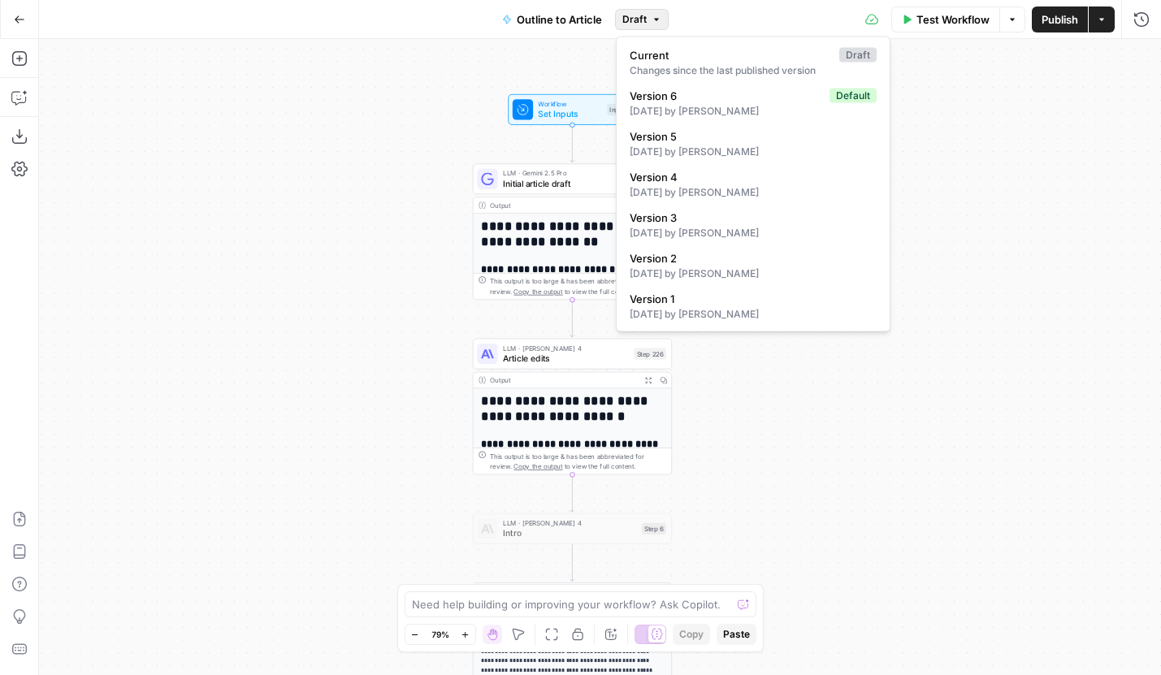
click at [641, 21] on span "Draft" at bounding box center [634, 19] width 24 height 15
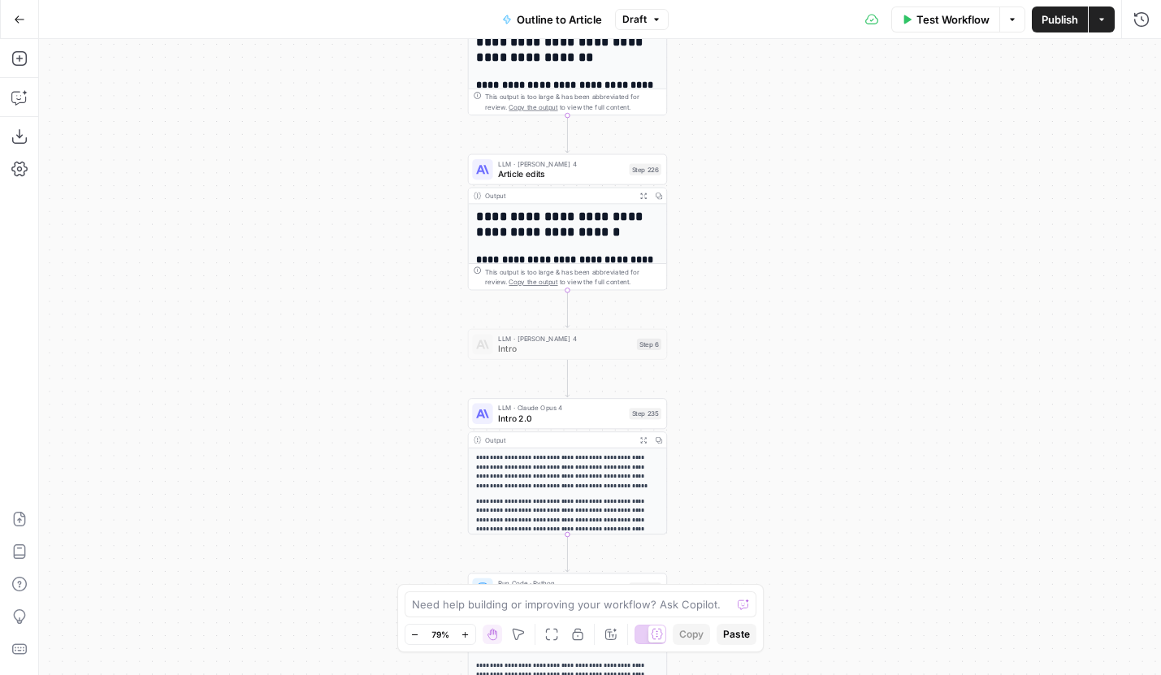
drag, startPoint x: 321, startPoint y: 482, endPoint x: 314, endPoint y: 272, distance: 209.7
click at [314, 272] on div "**********" at bounding box center [600, 357] width 1122 height 636
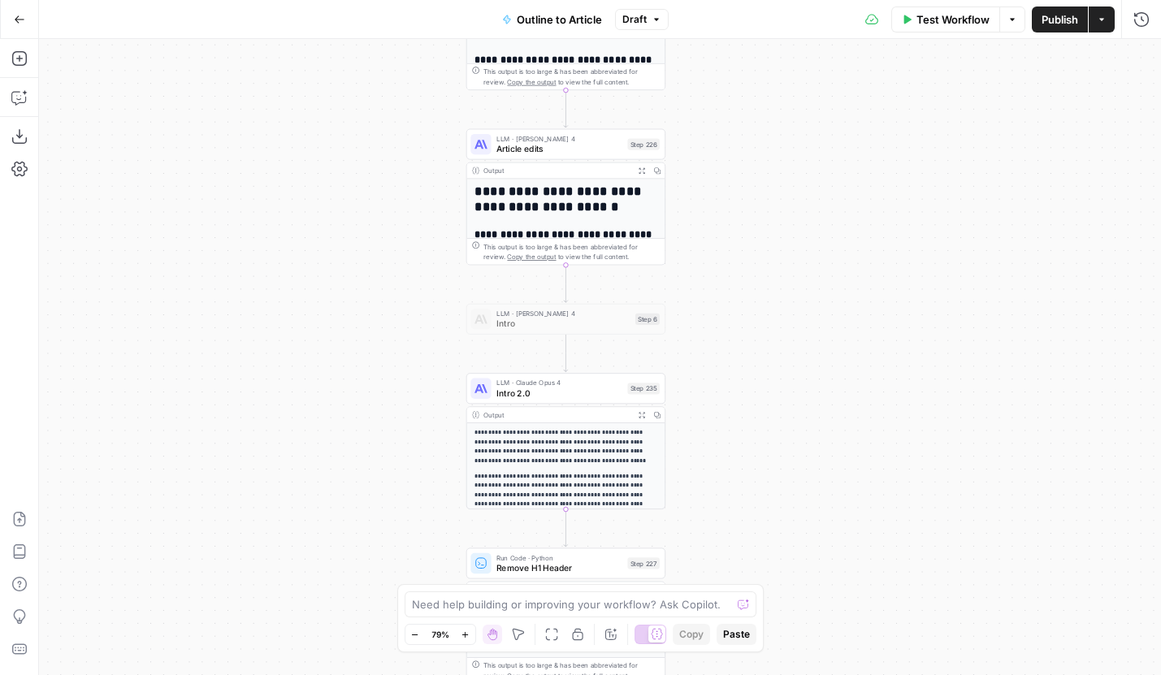
drag, startPoint x: 312, startPoint y: 383, endPoint x: 312, endPoint y: 94, distance: 289.2
click at [312, 94] on div "**********" at bounding box center [600, 357] width 1122 height 636
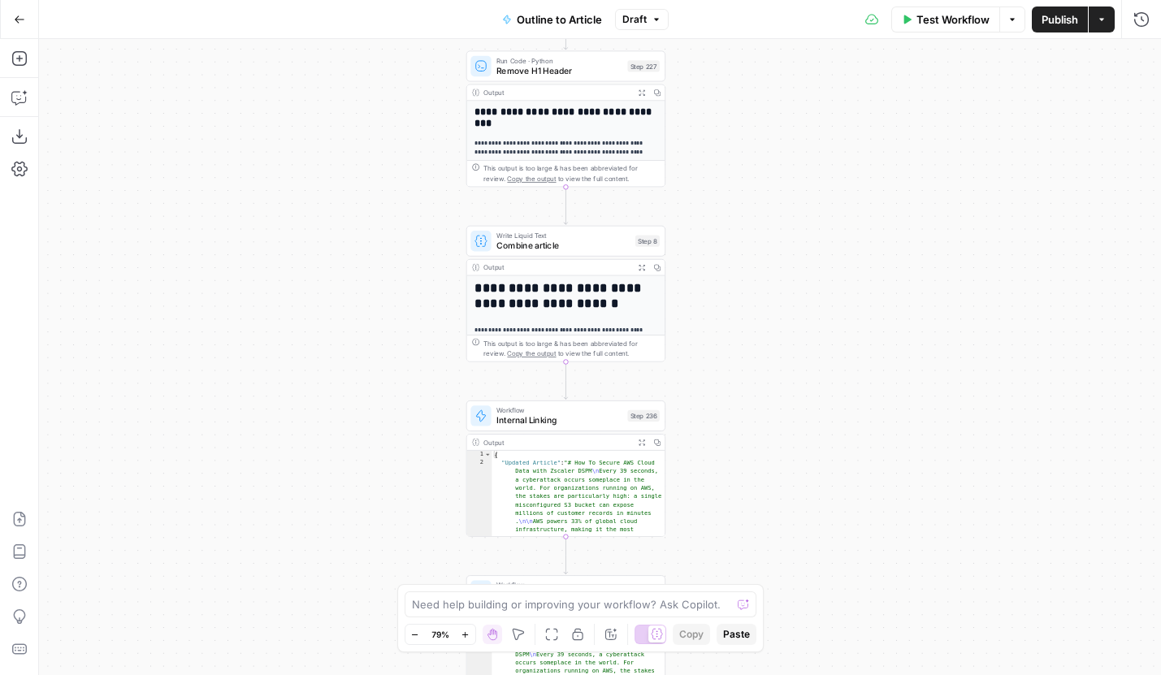
drag, startPoint x: 294, startPoint y: 332, endPoint x: 294, endPoint y: 123, distance: 208.7
click at [294, 123] on div "**********" at bounding box center [600, 357] width 1122 height 636
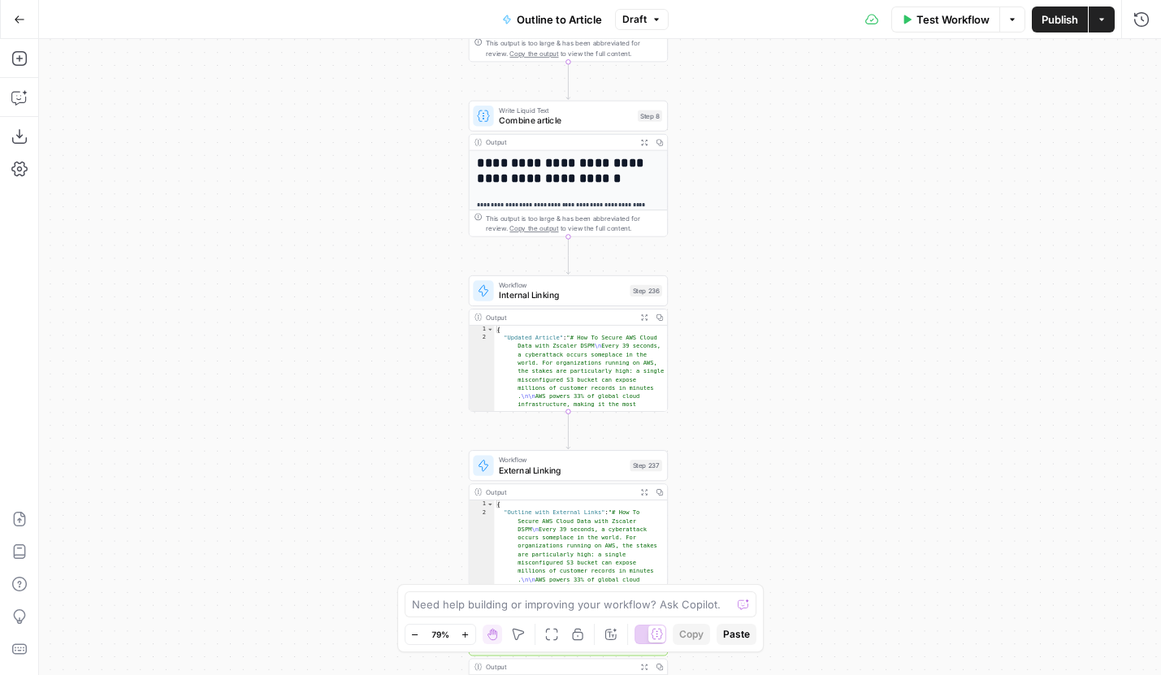
drag, startPoint x: 282, startPoint y: 295, endPoint x: 284, endPoint y: 171, distance: 123.5
click at [284, 171] on div "**********" at bounding box center [600, 357] width 1122 height 636
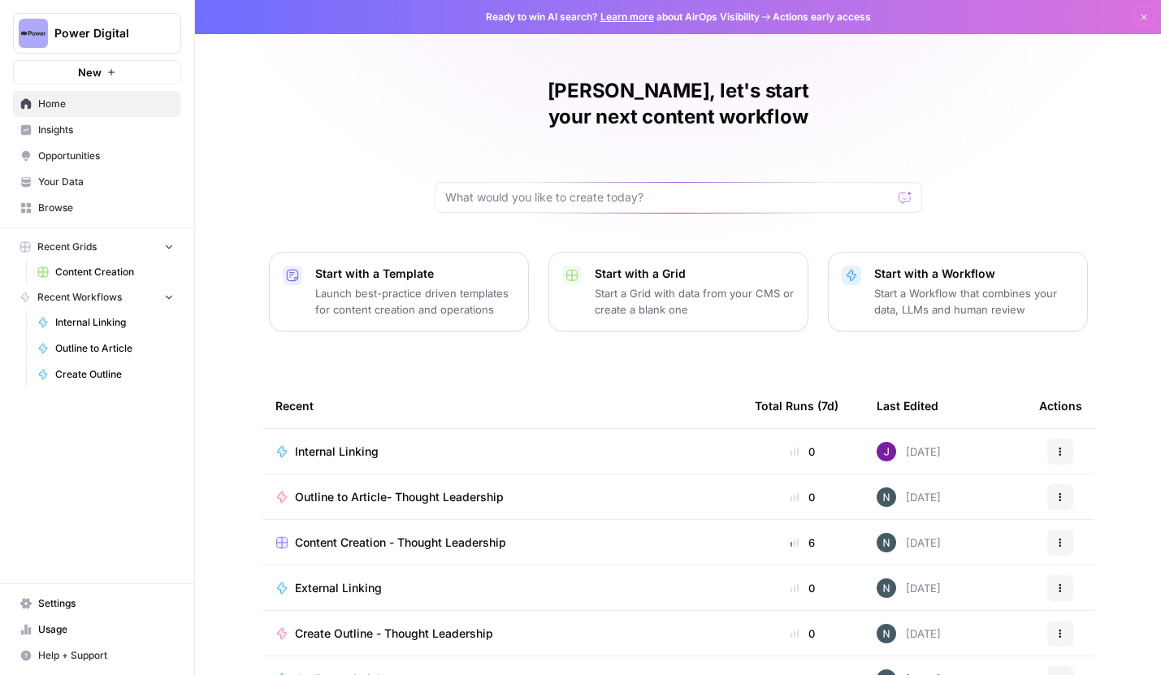
click at [84, 126] on span "Insights" at bounding box center [106, 130] width 136 height 15
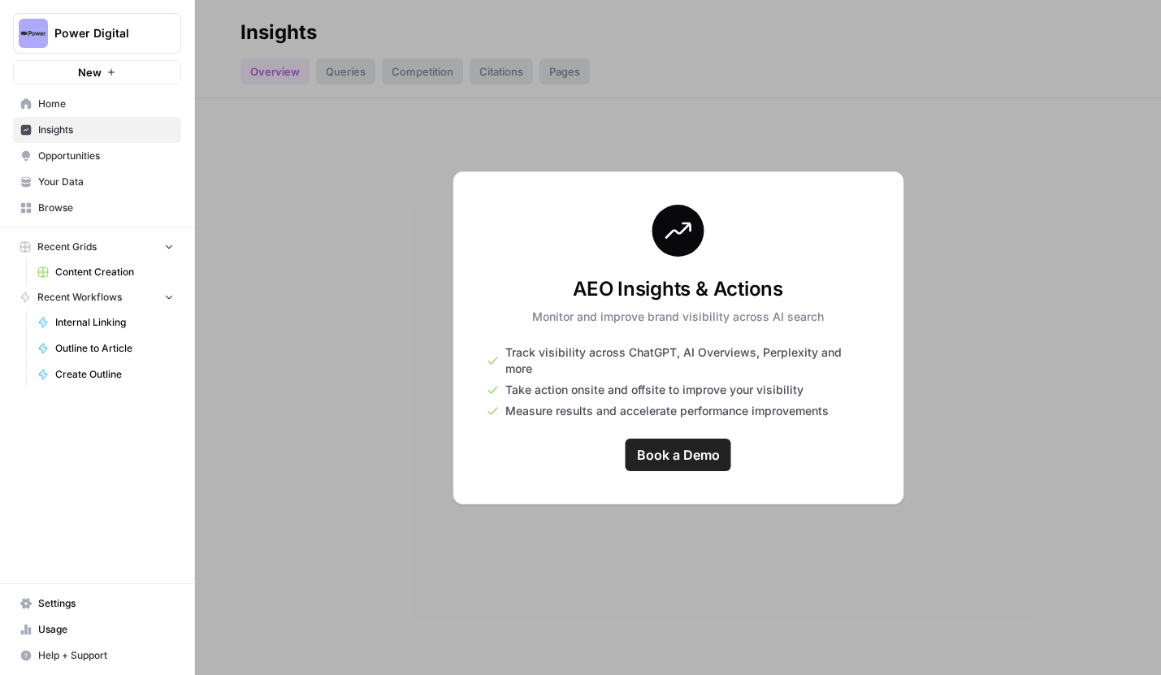
click at [85, 158] on span "Opportunities" at bounding box center [106, 156] width 136 height 15
click at [80, 180] on span "Your Data" at bounding box center [106, 182] width 136 height 15
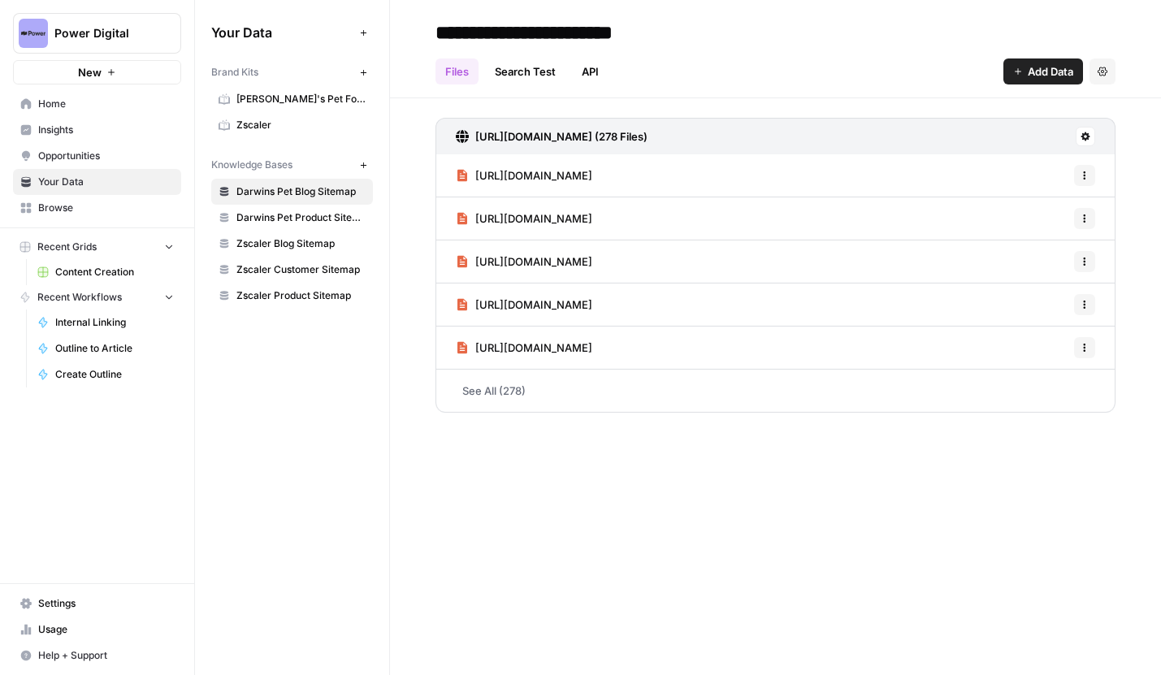
click at [288, 134] on link "Zscaler" at bounding box center [292, 125] width 162 height 26
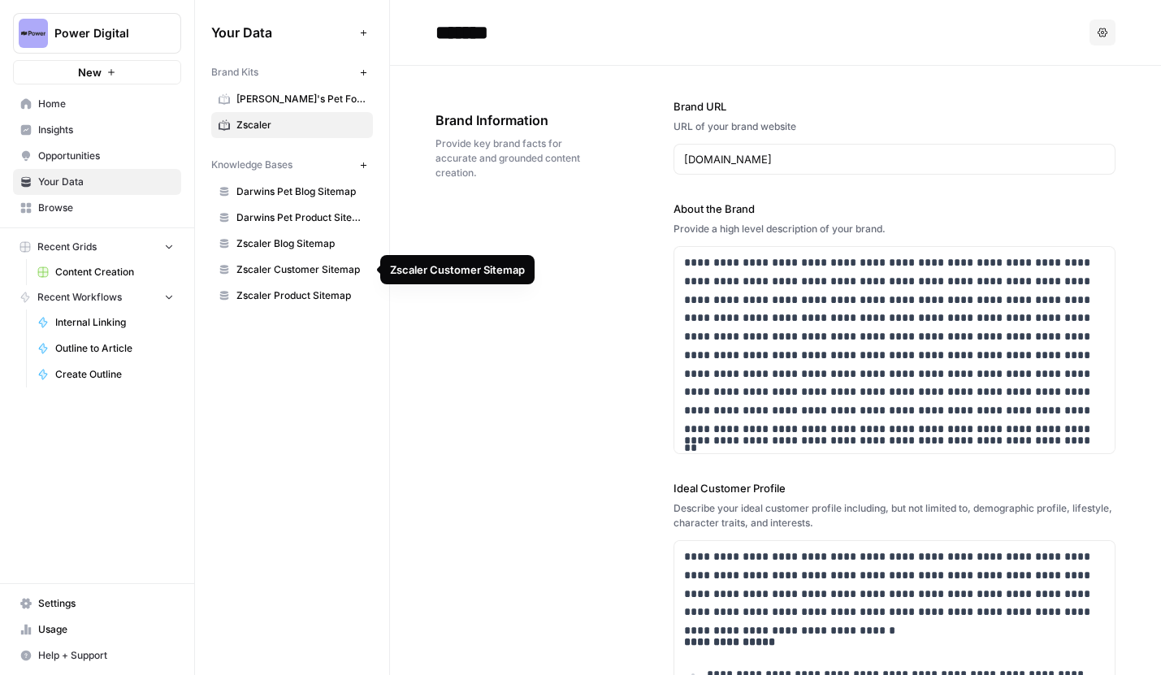
click at [320, 273] on span "Zscaler Customer Sitemap" at bounding box center [300, 269] width 129 height 15
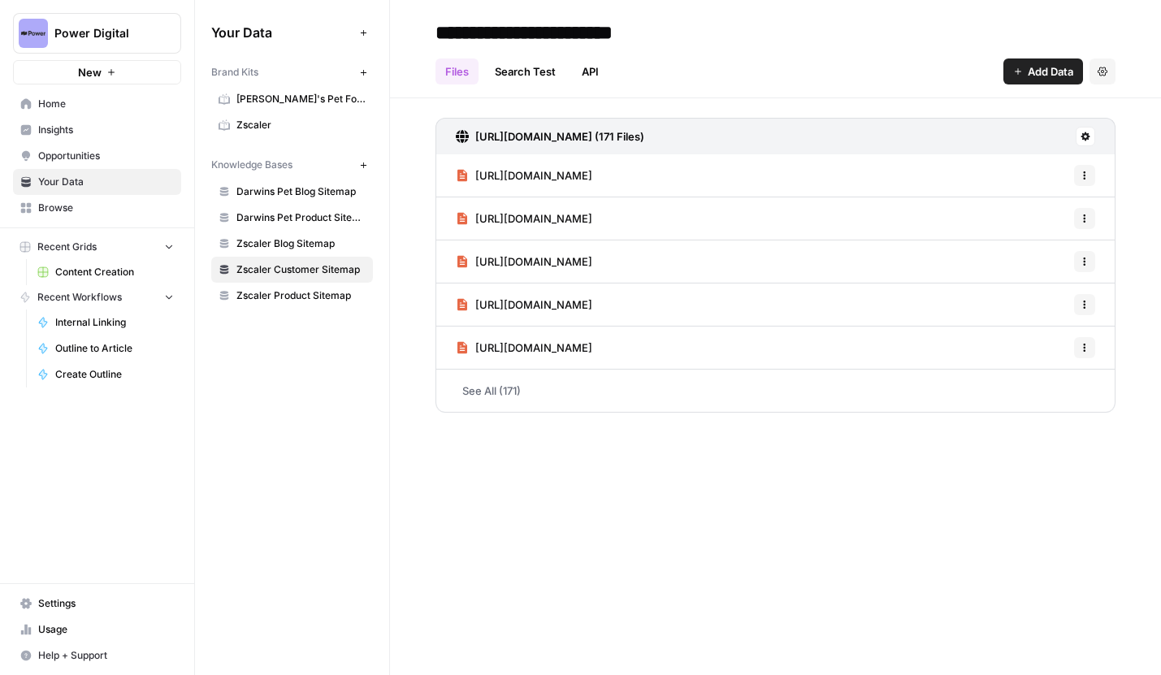
click at [81, 198] on link "Browse" at bounding box center [97, 208] width 168 height 26
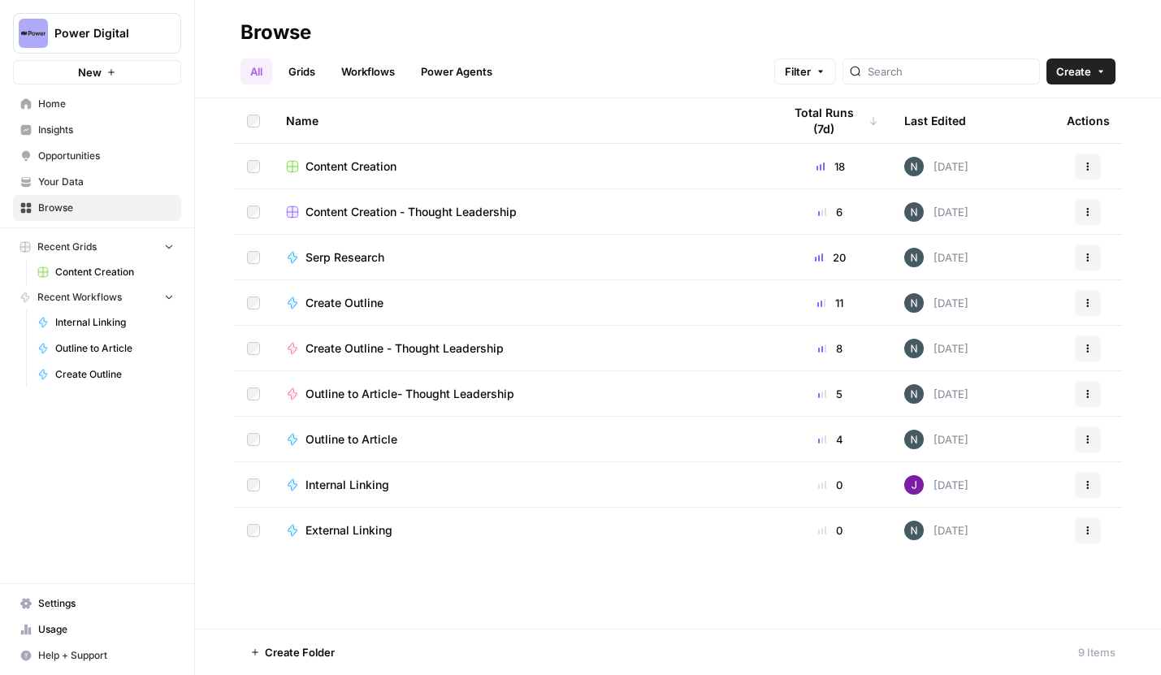
click at [108, 273] on span "Content Creation" at bounding box center [114, 272] width 119 height 15
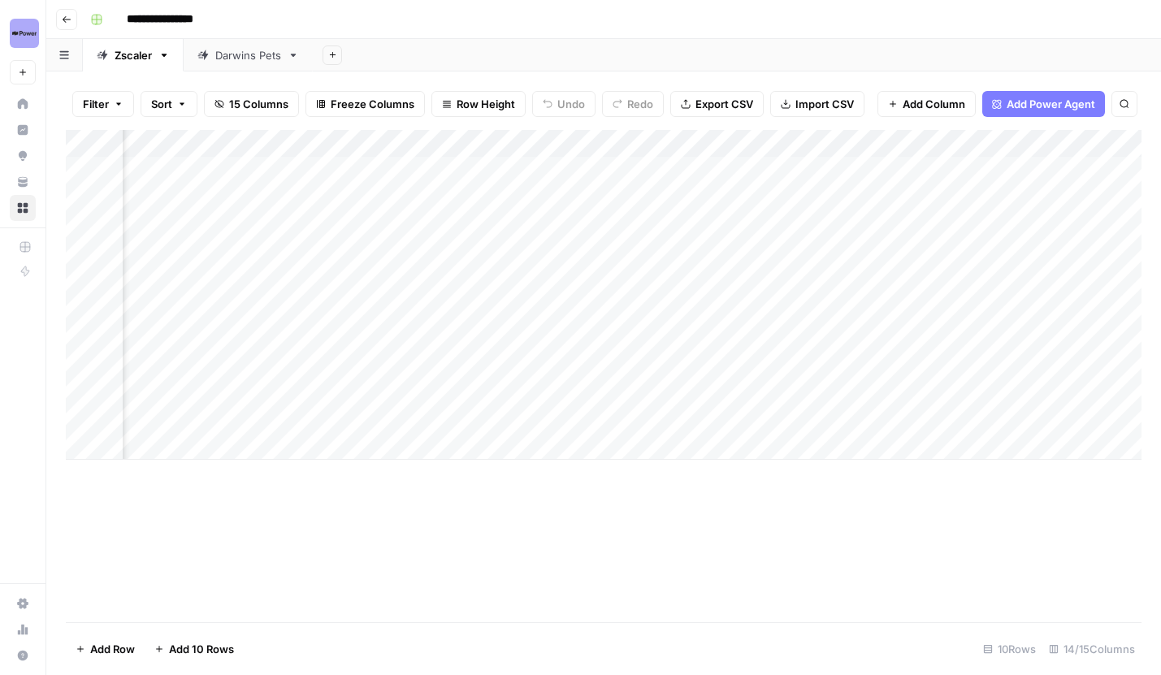
scroll to position [0, 543]
click at [650, 141] on div "Add Column" at bounding box center [603, 295] width 1075 height 330
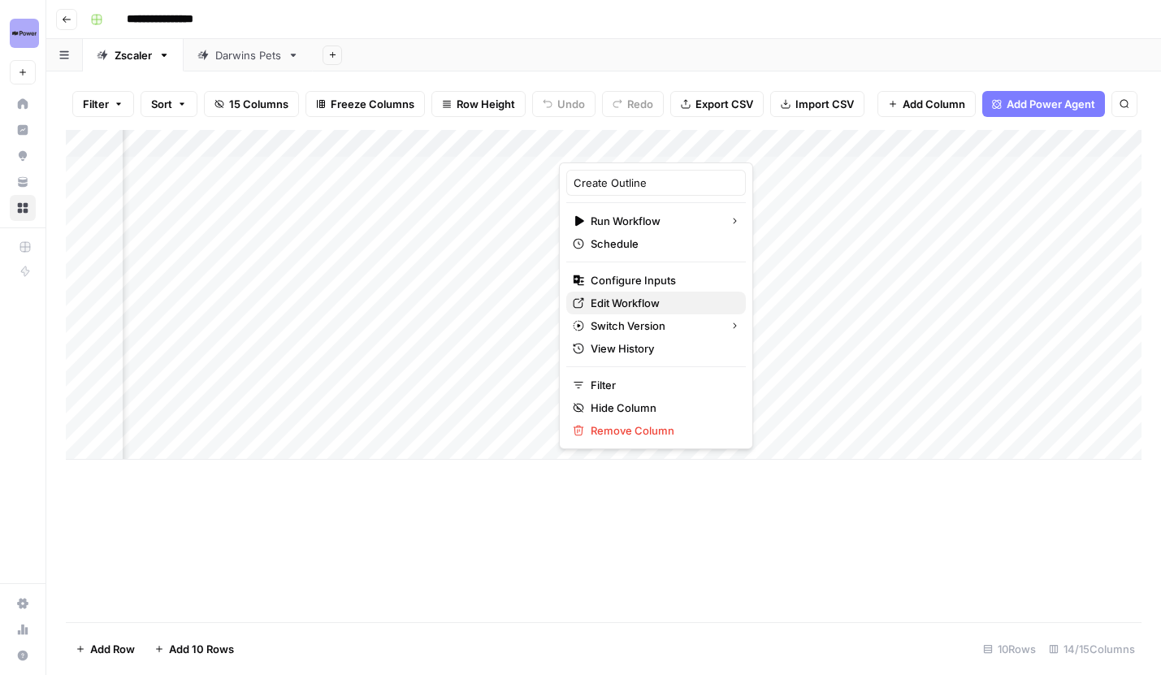
click at [648, 296] on span "Edit Workflow" at bounding box center [662, 303] width 142 height 16
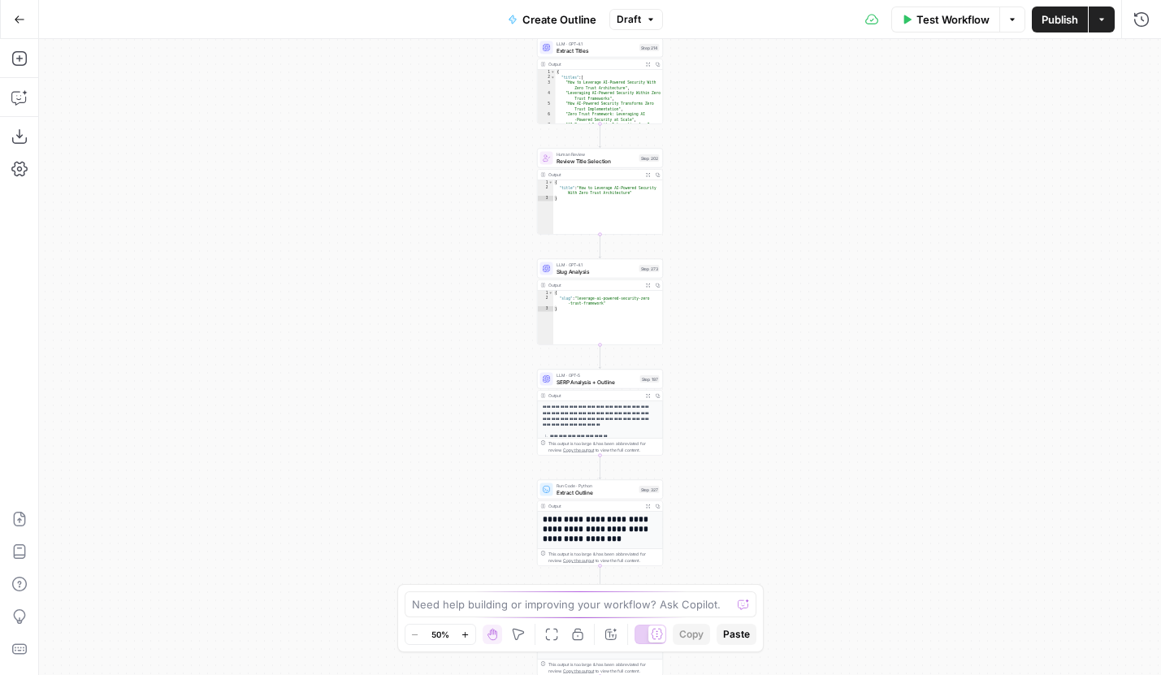
click at [467, 637] on icon "button" at bounding box center [465, 634] width 9 height 9
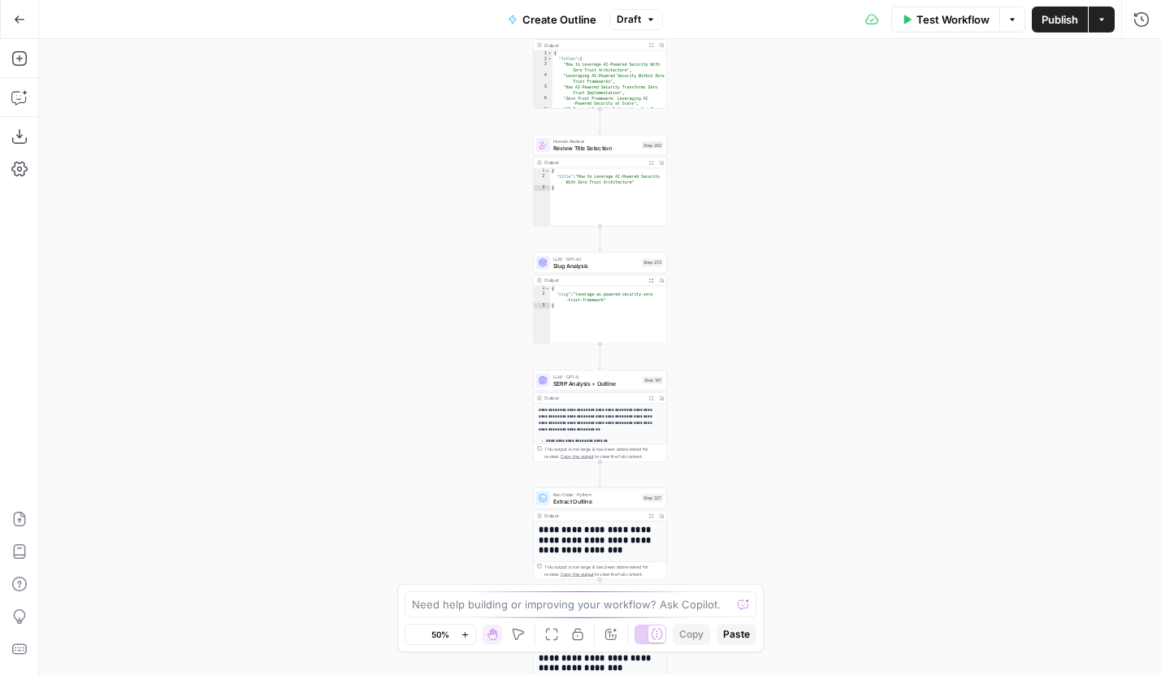
click at [467, 637] on icon "button" at bounding box center [465, 634] width 9 height 9
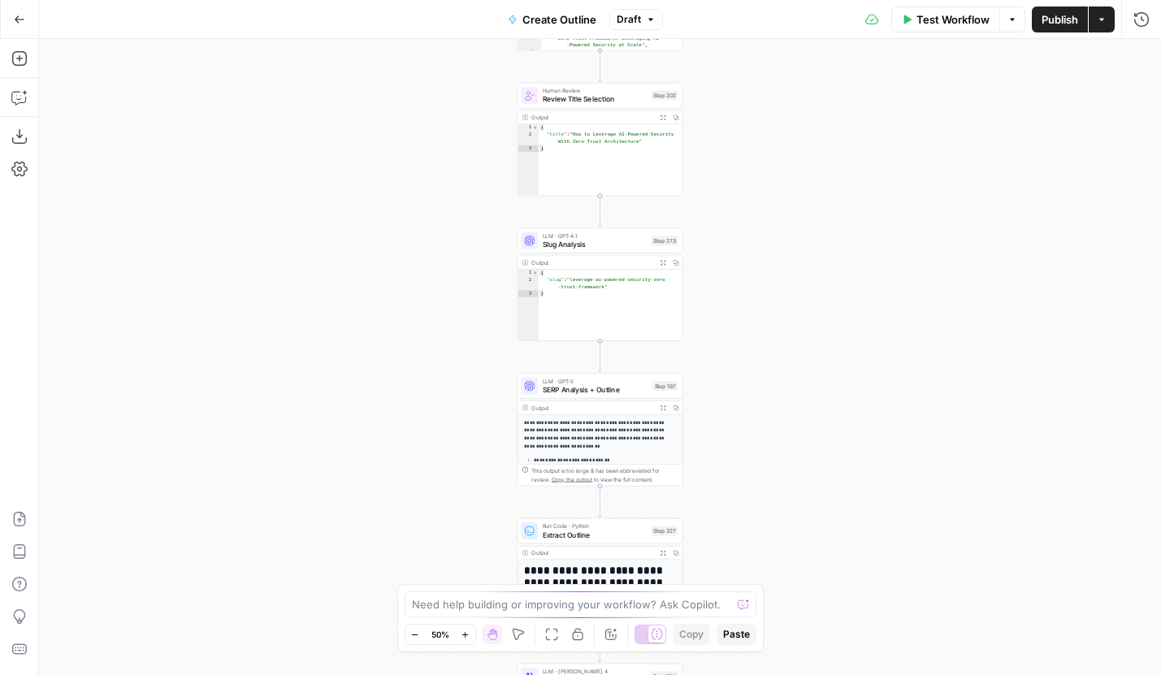
click at [467, 637] on icon "button" at bounding box center [465, 634] width 9 height 9
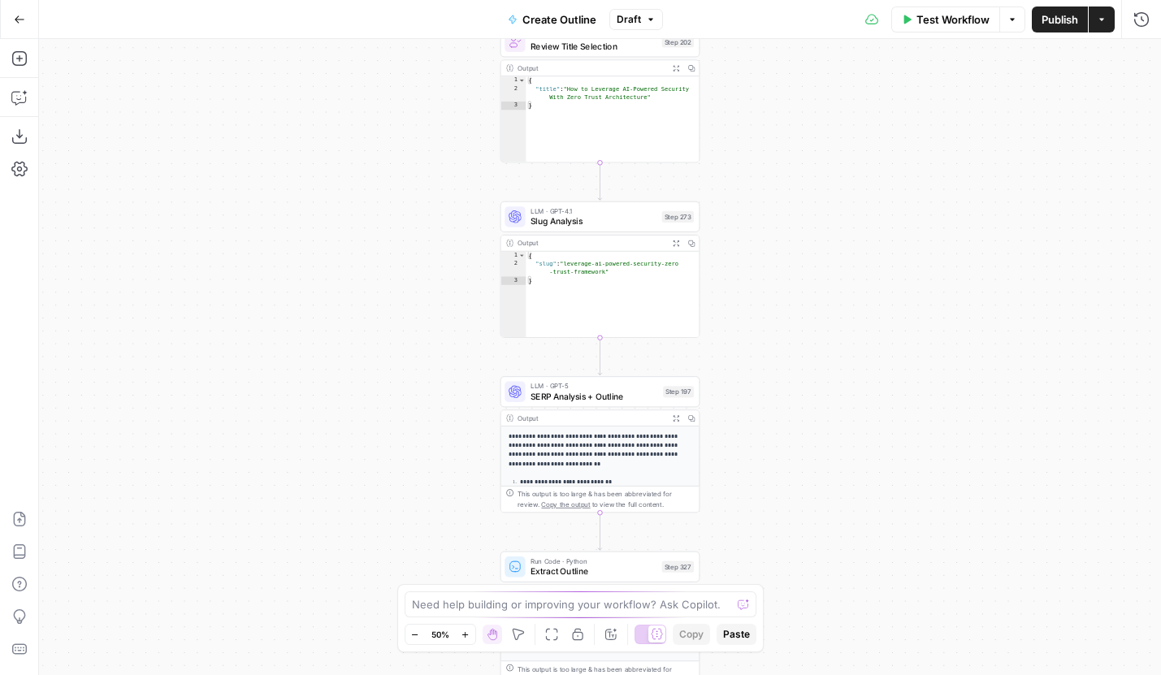
click at [467, 637] on icon "button" at bounding box center [465, 634] width 9 height 9
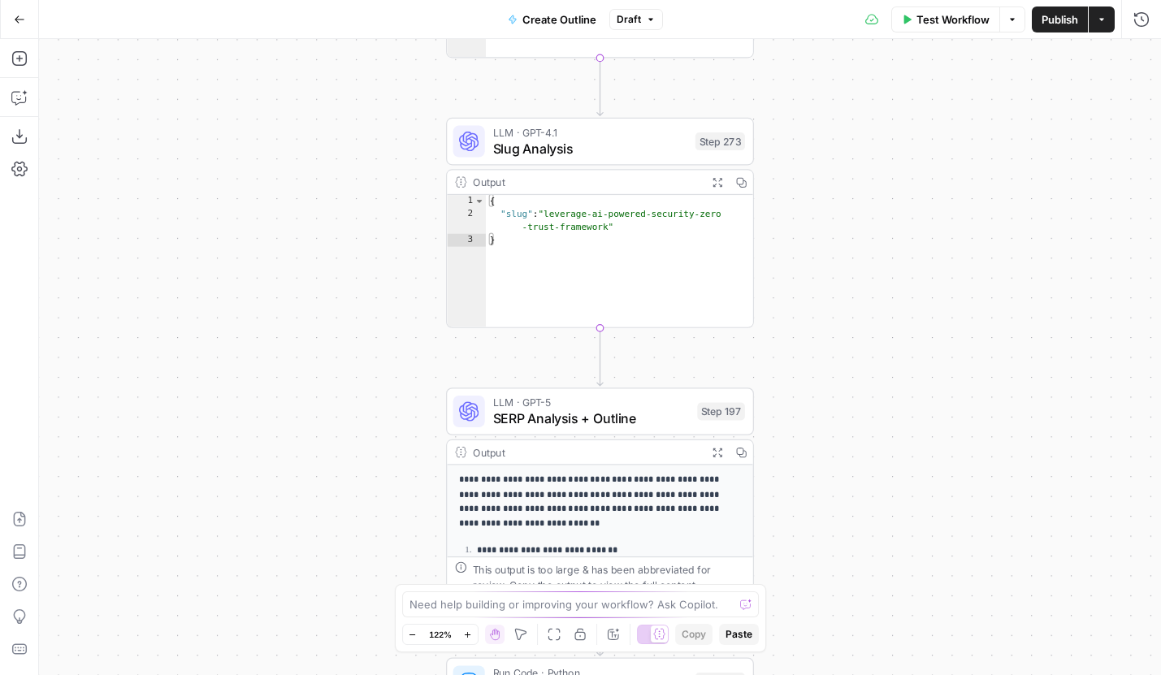
drag, startPoint x: 421, startPoint y: 237, endPoint x: 413, endPoint y: 512, distance: 274.6
click at [414, 509] on div "Workflow Set Inputs Inputs Run Code · JavaScript Structure Competitor Keywords …" at bounding box center [600, 357] width 1122 height 636
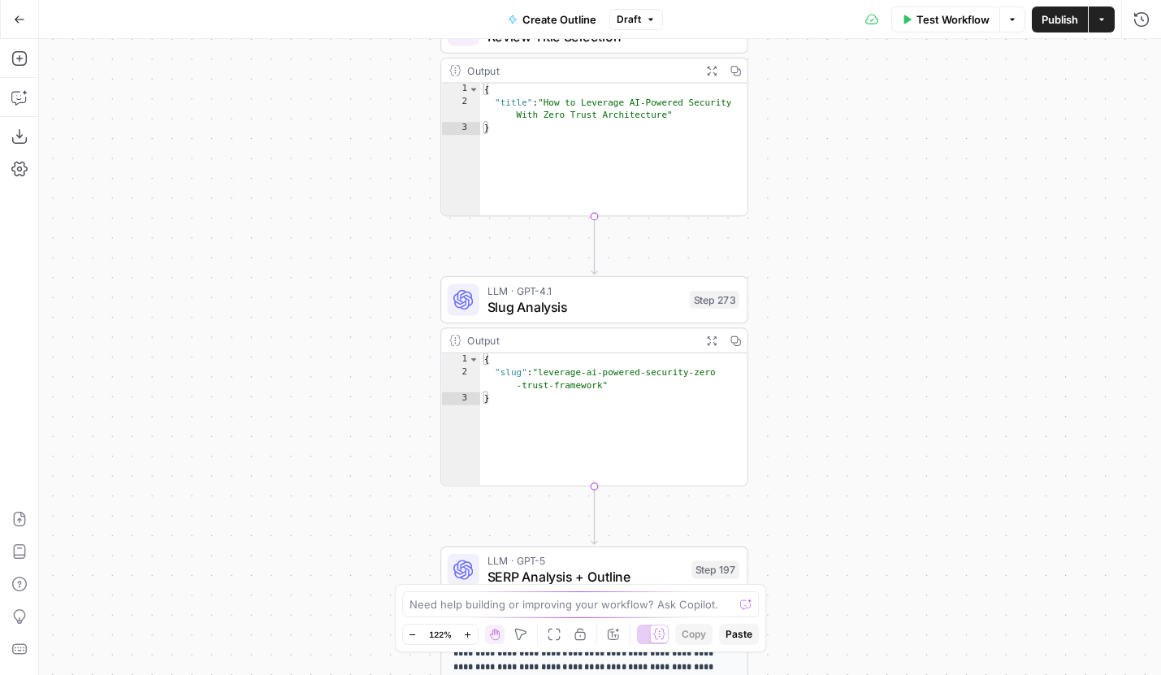
drag, startPoint x: 392, startPoint y: 313, endPoint x: 392, endPoint y: 146, distance: 166.5
click at [392, 147] on div "Workflow Set Inputs Inputs Run Code · JavaScript Structure Competitor Keywords …" at bounding box center [600, 357] width 1122 height 636
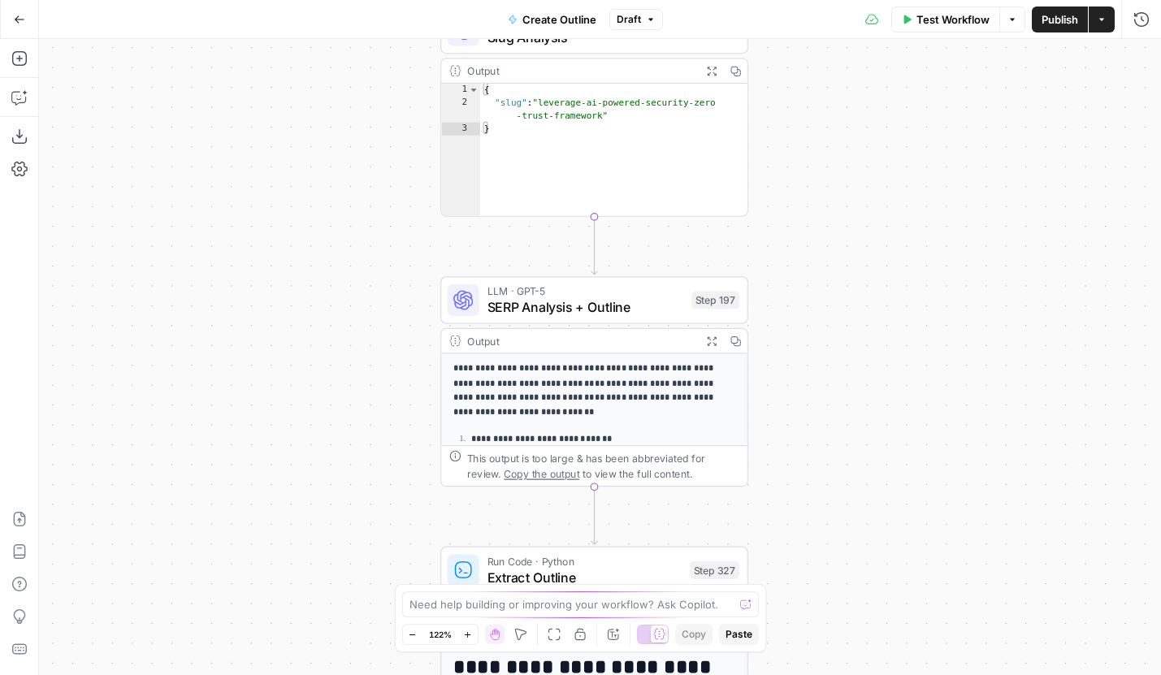
drag, startPoint x: 368, startPoint y: 314, endPoint x: 368, endPoint y: 126, distance: 187.6
click at [368, 126] on div "Workflow Set Inputs Inputs Run Code · JavaScript Structure Competitor Keywords …" at bounding box center [600, 357] width 1122 height 636
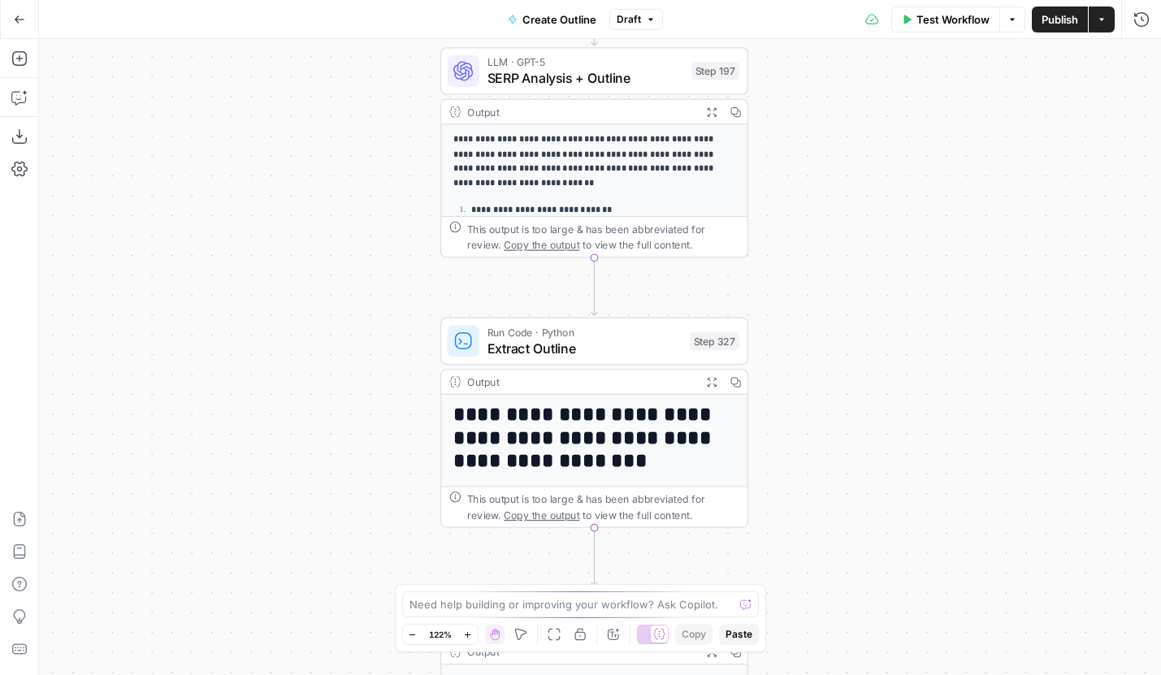
drag, startPoint x: 317, startPoint y: 452, endPoint x: 317, endPoint y: 151, distance: 300.5
click at [317, 151] on div "Workflow Set Inputs Inputs Run Code · JavaScript Structure Competitor Keywords …" at bounding box center [600, 357] width 1122 height 636
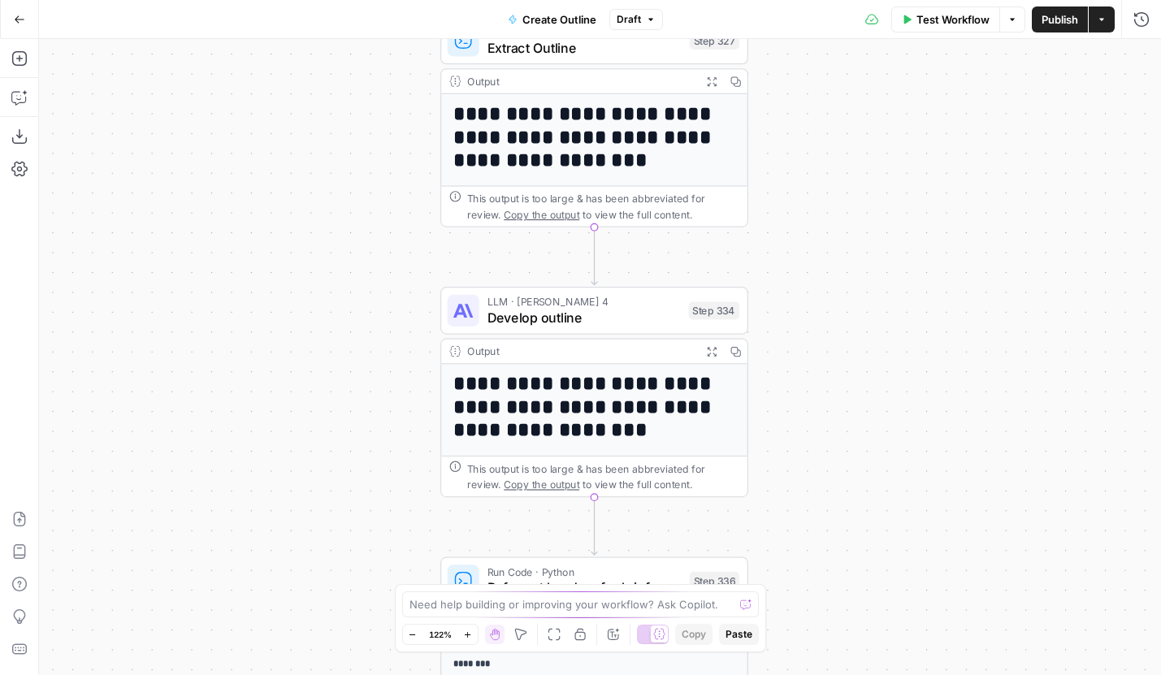
drag, startPoint x: 263, startPoint y: 430, endPoint x: 263, endPoint y: 128, distance: 301.3
click at [263, 128] on div "Workflow Set Inputs Inputs Run Code · JavaScript Structure Competitor Keywords …" at bounding box center [600, 357] width 1122 height 636
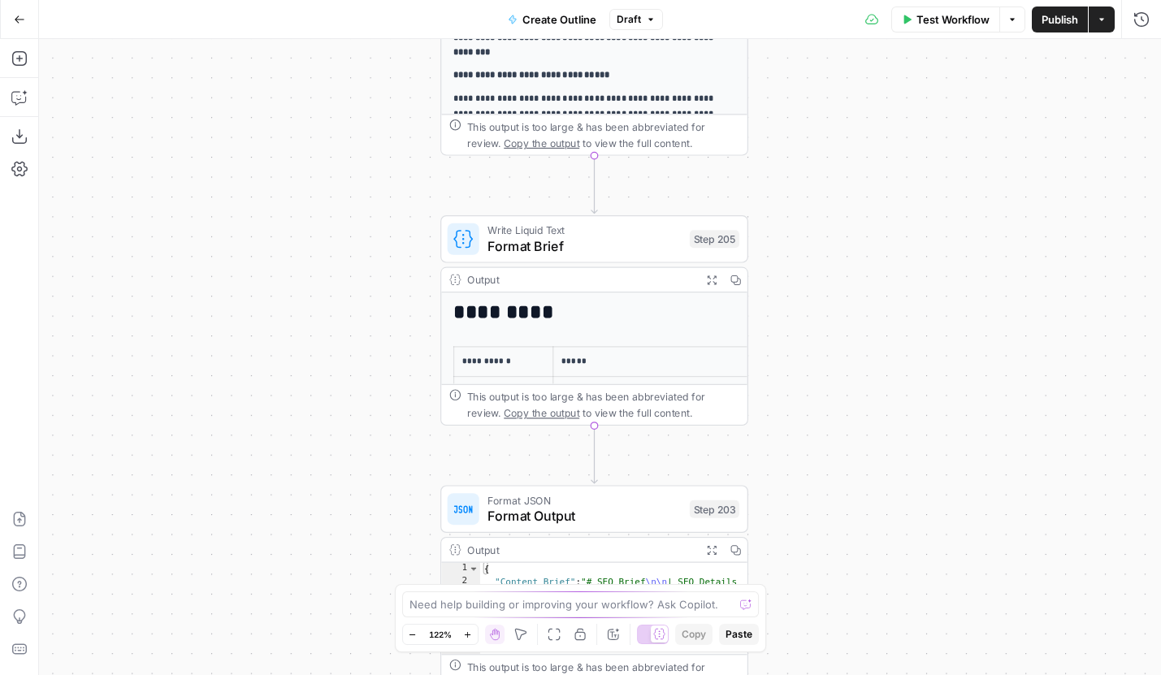
drag, startPoint x: 245, startPoint y: 377, endPoint x: 245, endPoint y: 95, distance: 281.9
click at [245, 95] on div "Workflow Set Inputs Inputs Run Code · JavaScript Structure Competitor Keywords …" at bounding box center [600, 357] width 1122 height 636
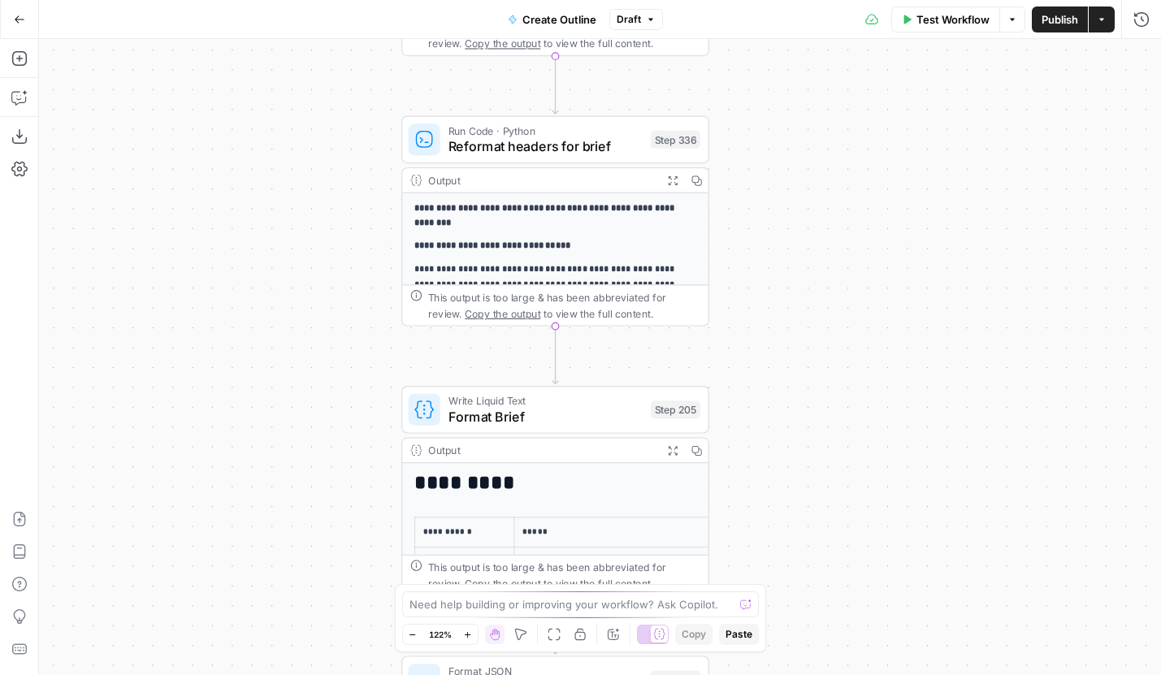
drag, startPoint x: 246, startPoint y: 360, endPoint x: 205, endPoint y: 590, distance: 233.6
click at [205, 590] on div "Workflow Set Inputs Inputs Run Code · JavaScript Structure Competitor Keywords …" at bounding box center [600, 357] width 1122 height 636
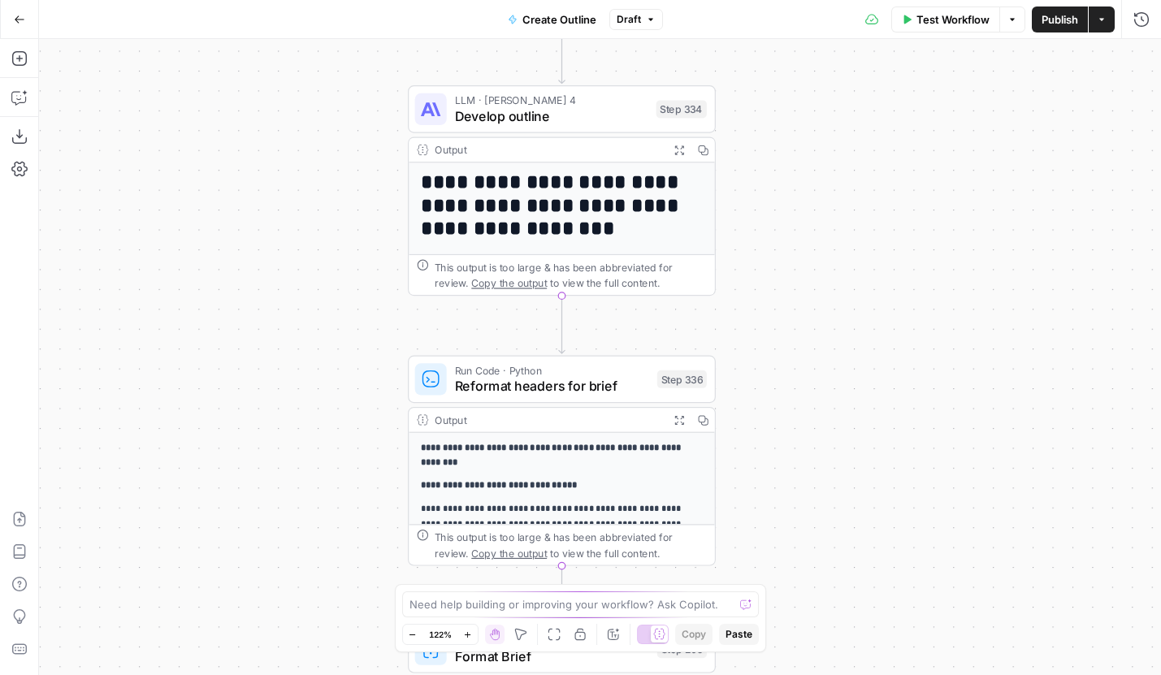
drag, startPoint x: 233, startPoint y: 288, endPoint x: 240, endPoint y: 470, distance: 182.9
click at [240, 471] on div "Workflow Set Inputs Inputs Run Code · JavaScript Structure Competitor Keywords …" at bounding box center [600, 357] width 1122 height 636
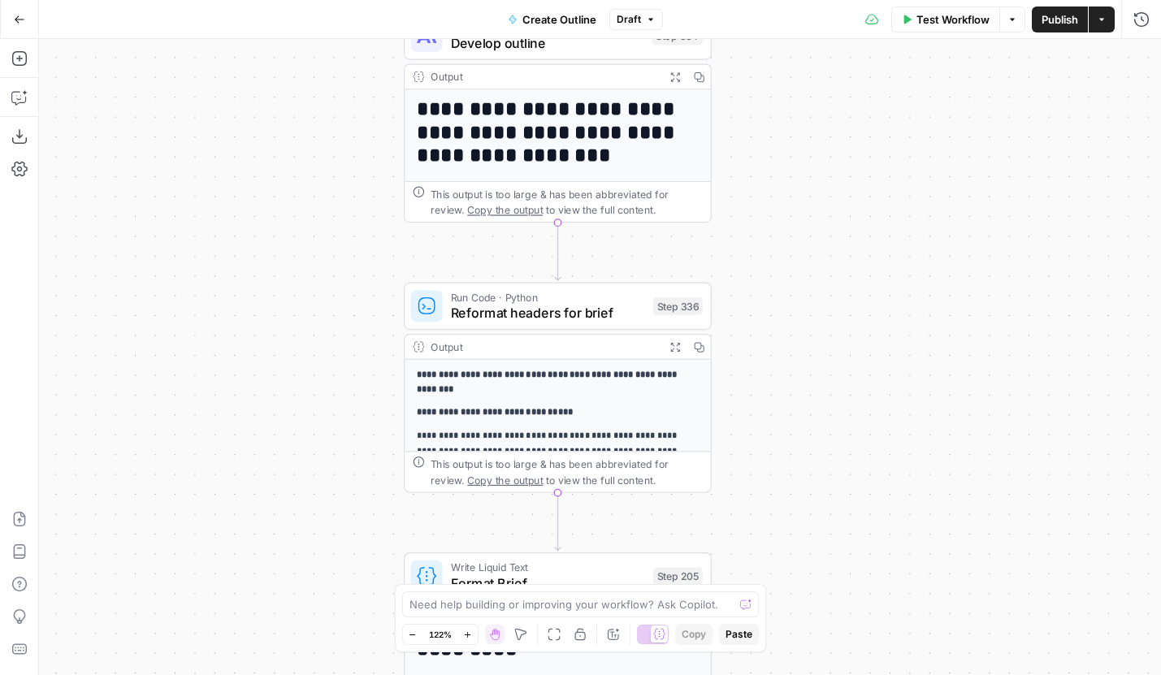
drag, startPoint x: 275, startPoint y: 253, endPoint x: 266, endPoint y: 63, distance: 190.2
click at [267, 63] on div "Workflow Set Inputs Inputs Run Code · JavaScript Structure Competitor Keywords …" at bounding box center [600, 357] width 1122 height 636
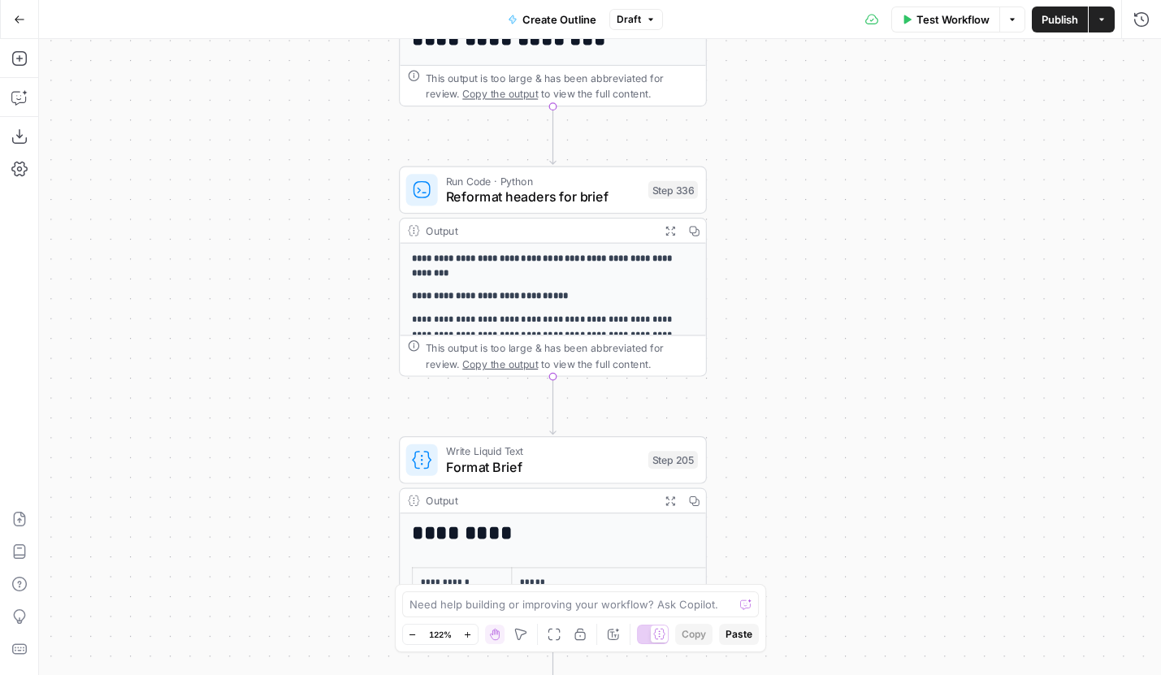
drag, startPoint x: 260, startPoint y: 282, endPoint x: 260, endPoint y: -184, distance: 465.4
click at [260, 0] on html "Power Digital New Home Insights Opportunities Your Data Browse Recent Grids Con…" at bounding box center [580, 337] width 1161 height 675
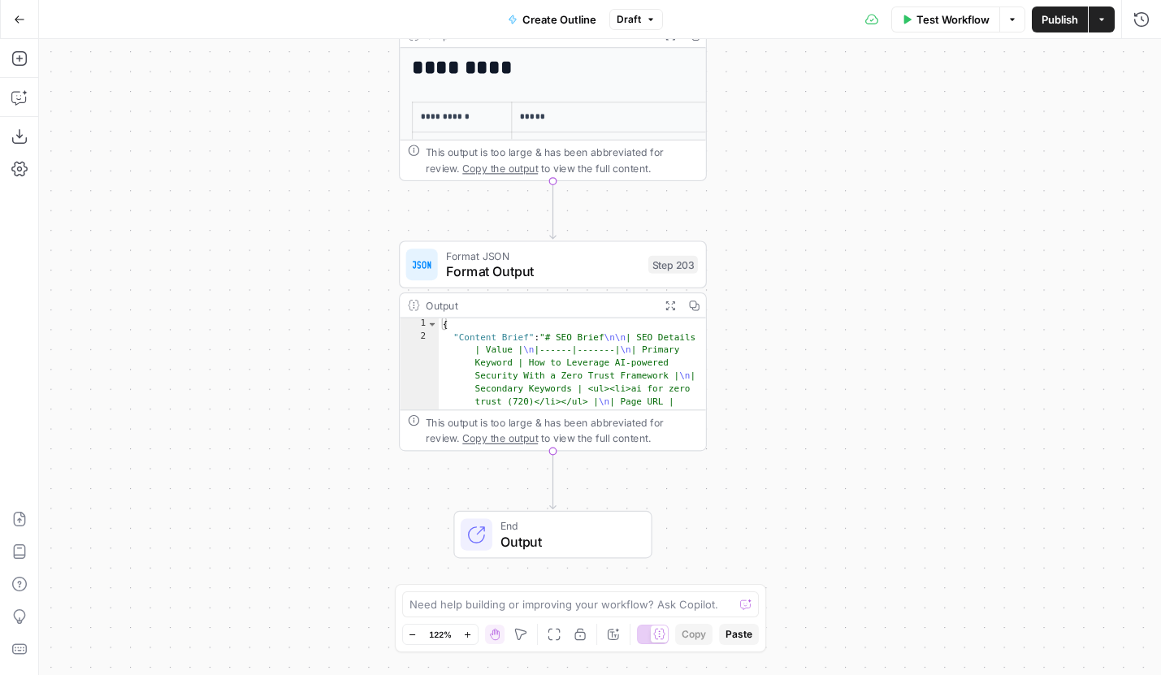
drag, startPoint x: 265, startPoint y: 106, endPoint x: 262, endPoint y: 407, distance: 301.4
click at [262, 407] on div "Workflow Set Inputs Inputs Run Code · JavaScript Structure Competitor Keywords …" at bounding box center [600, 357] width 1122 height 636
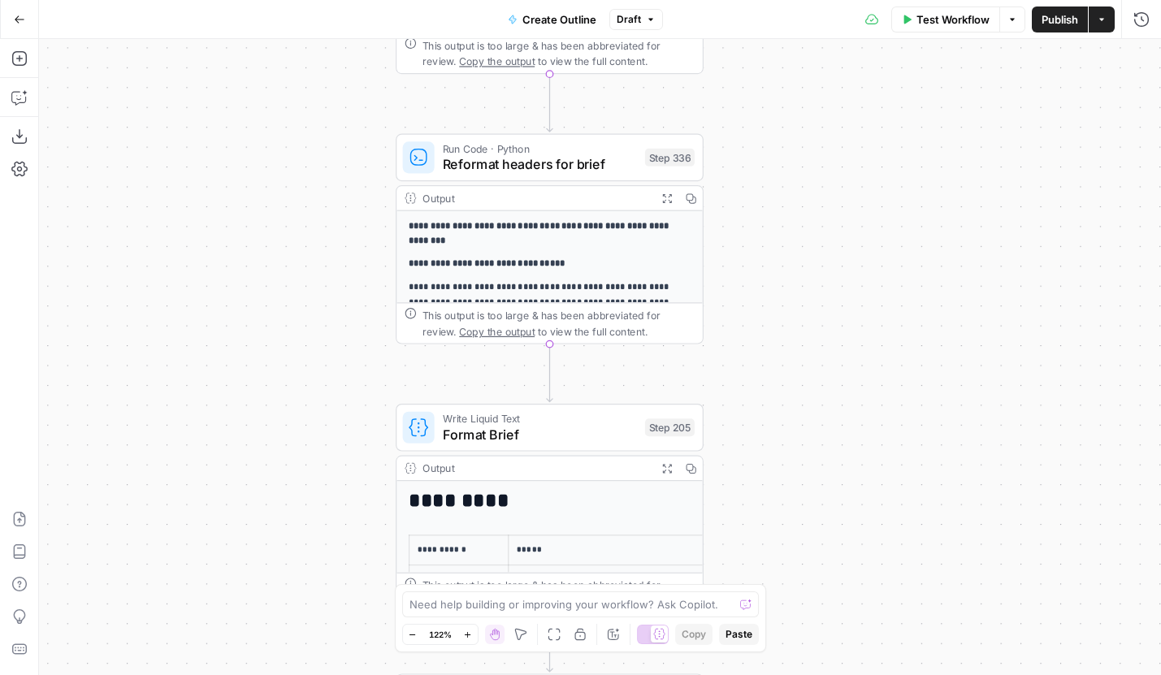
drag, startPoint x: 266, startPoint y: 160, endPoint x: 266, endPoint y: 409, distance: 248.5
click at [266, 409] on div "Workflow Set Inputs Inputs Run Code · JavaScript Structure Competitor Keywords …" at bounding box center [600, 357] width 1122 height 636
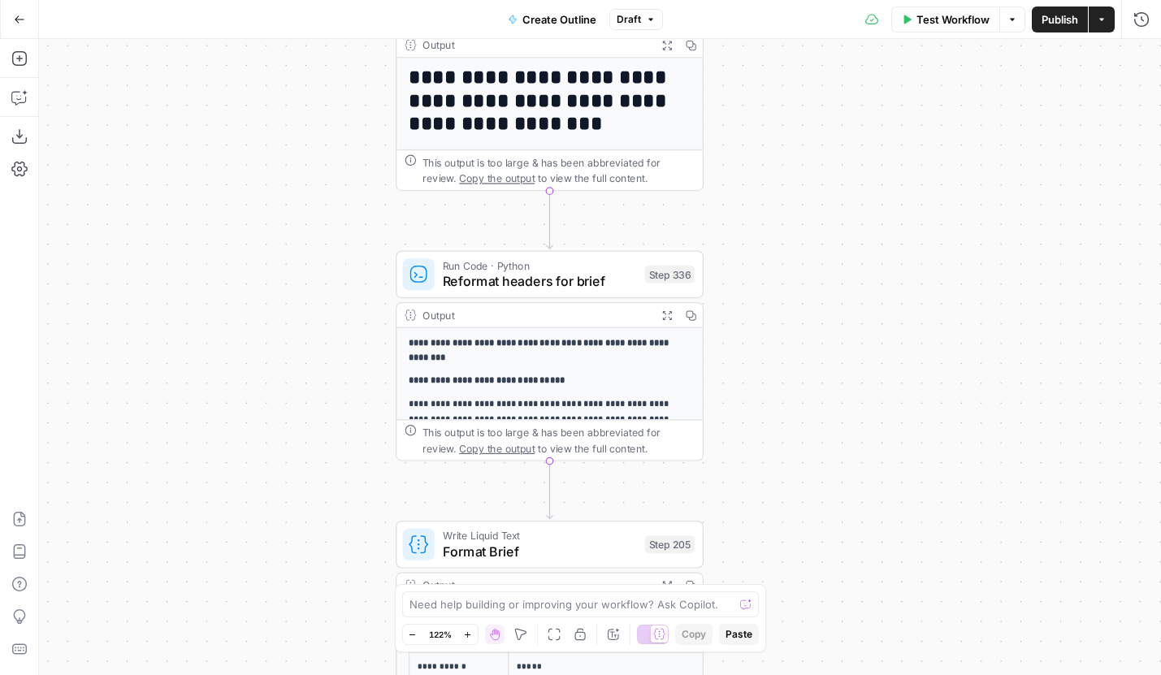
drag, startPoint x: 272, startPoint y: 217, endPoint x: 279, endPoint y: 434, distance: 217.0
click at [279, 432] on div "Workflow Set Inputs Inputs Run Code · JavaScript Structure Competitor Keywords …" at bounding box center [600, 357] width 1122 height 636
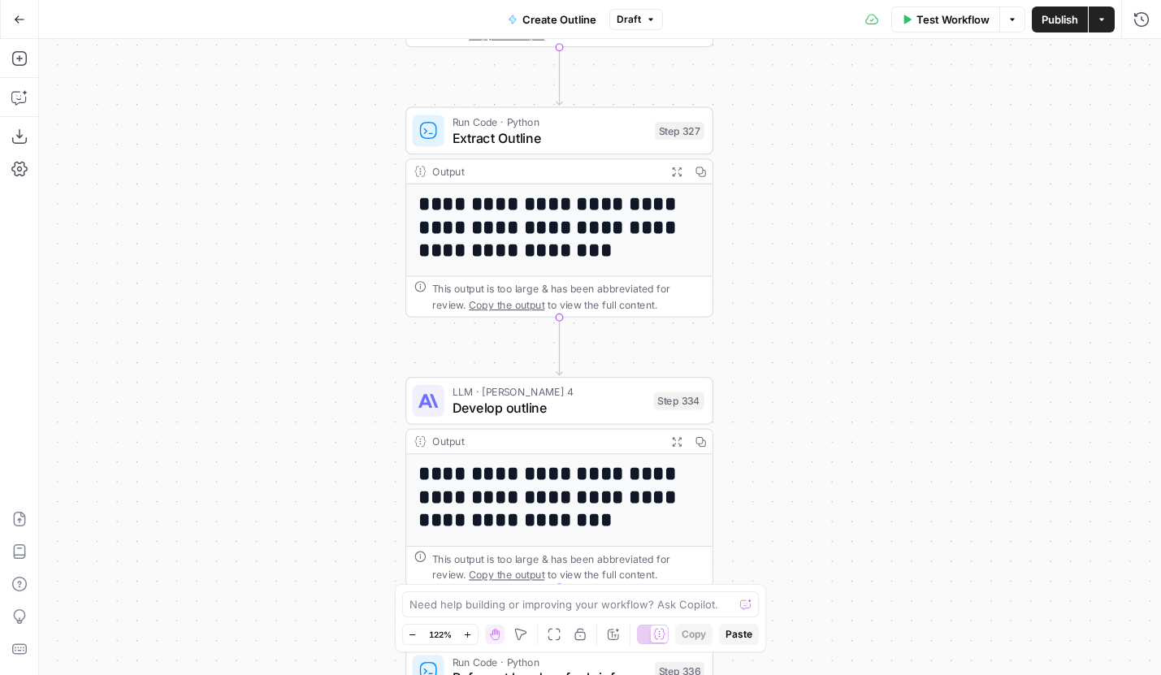
drag, startPoint x: 265, startPoint y: 196, endPoint x: 267, endPoint y: 408, distance: 212.0
click at [267, 404] on div "Workflow Set Inputs Inputs Run Code · JavaScript Structure Competitor Keywords …" at bounding box center [600, 357] width 1122 height 636
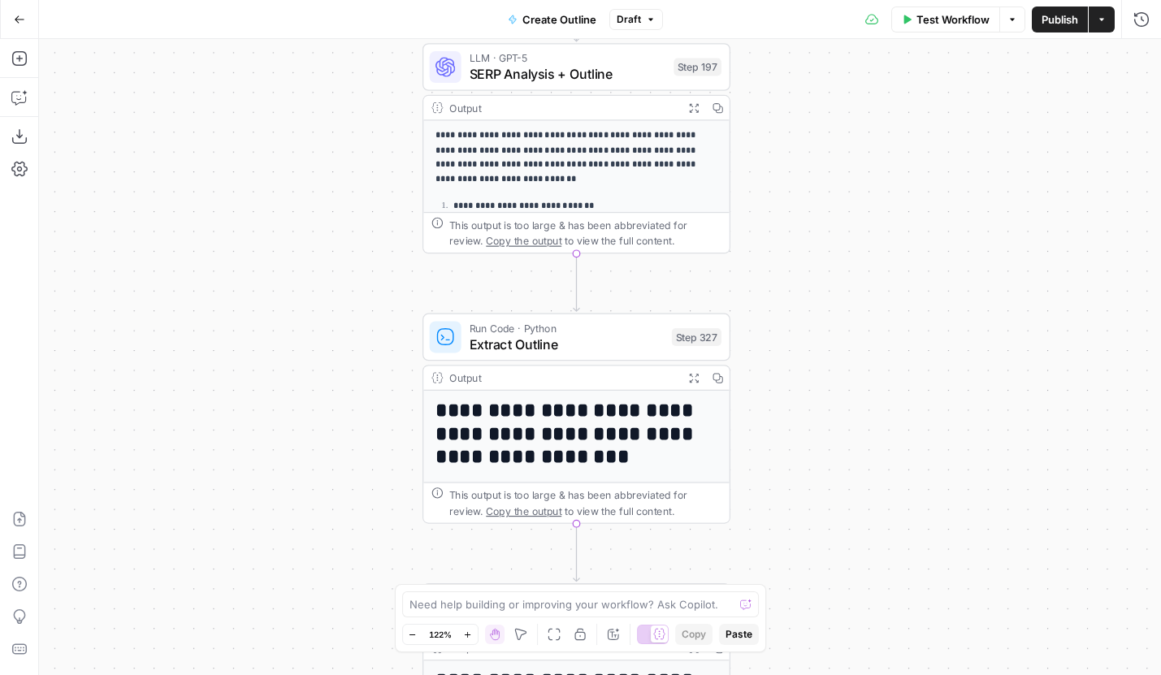
drag, startPoint x: 264, startPoint y: 223, endPoint x: 288, endPoint y: 452, distance: 231.2
click at [290, 452] on div "Workflow Set Inputs Inputs Run Code · JavaScript Structure Competitor Keywords …" at bounding box center [600, 357] width 1122 height 636
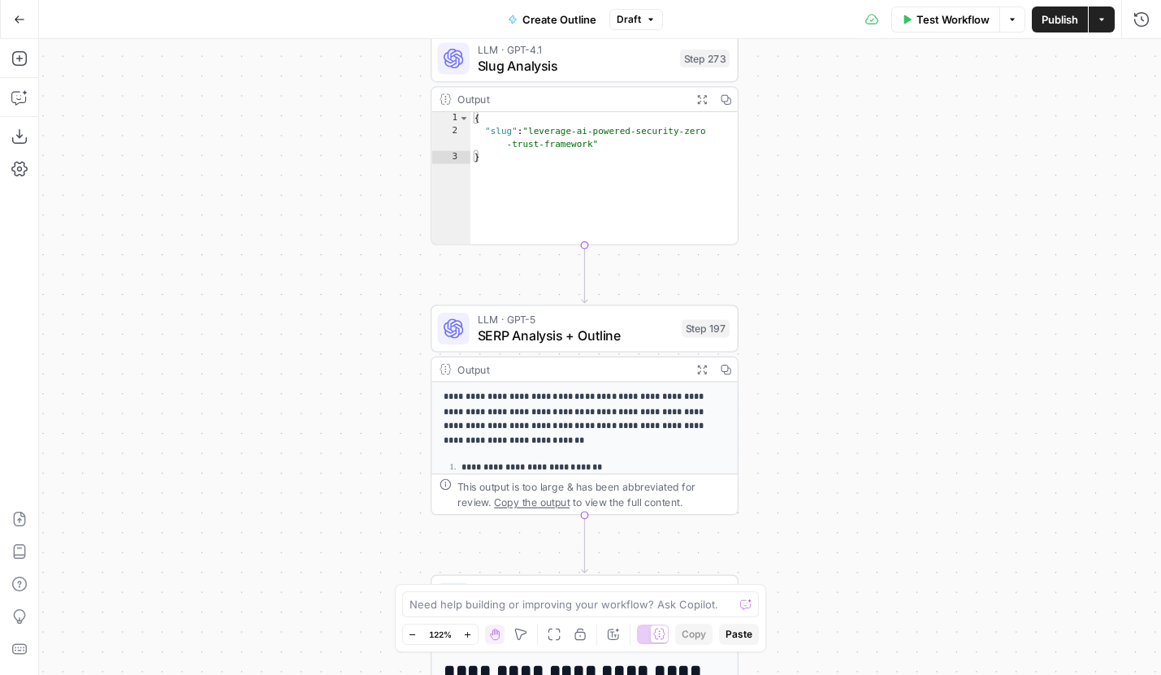
drag, startPoint x: 278, startPoint y: 257, endPoint x: 277, endPoint y: 468, distance: 211.2
click at [277, 468] on div "Workflow Set Inputs Inputs Run Code · JavaScript Structure Competitor Keywords …" at bounding box center [600, 357] width 1122 height 636
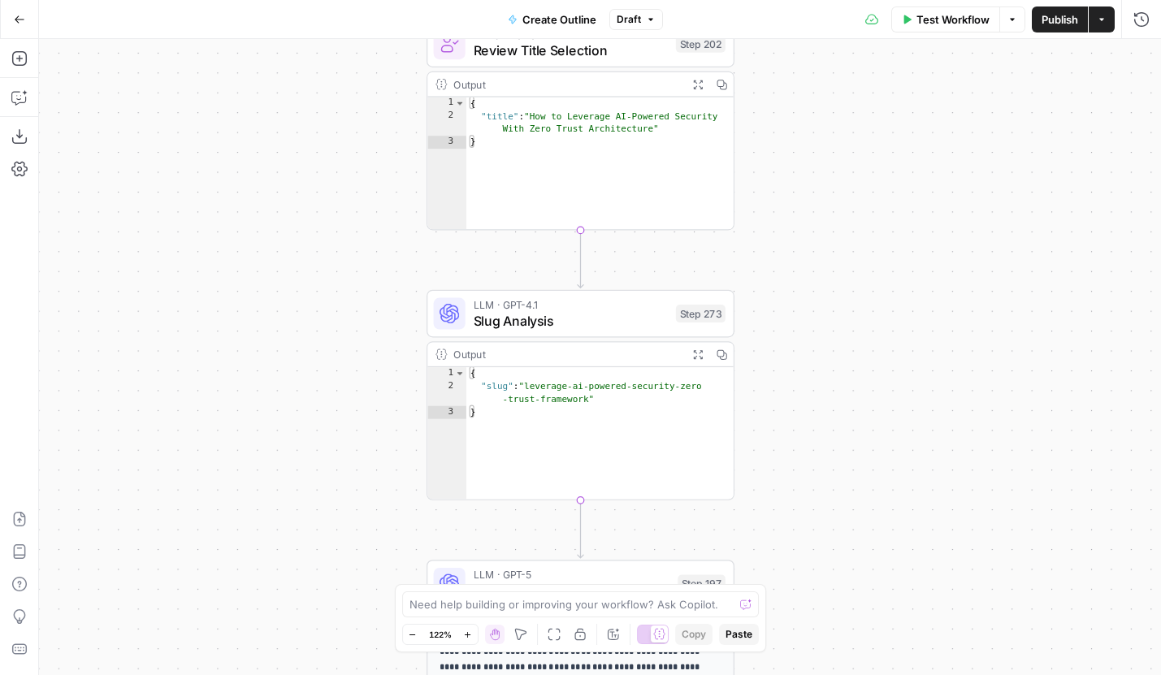
drag, startPoint x: 286, startPoint y: 303, endPoint x: 281, endPoint y: 557, distance: 254.3
click at [282, 557] on div "Workflow Set Inputs Inputs Run Code · JavaScript Structure Competitor Keywords …" at bounding box center [600, 357] width 1122 height 636
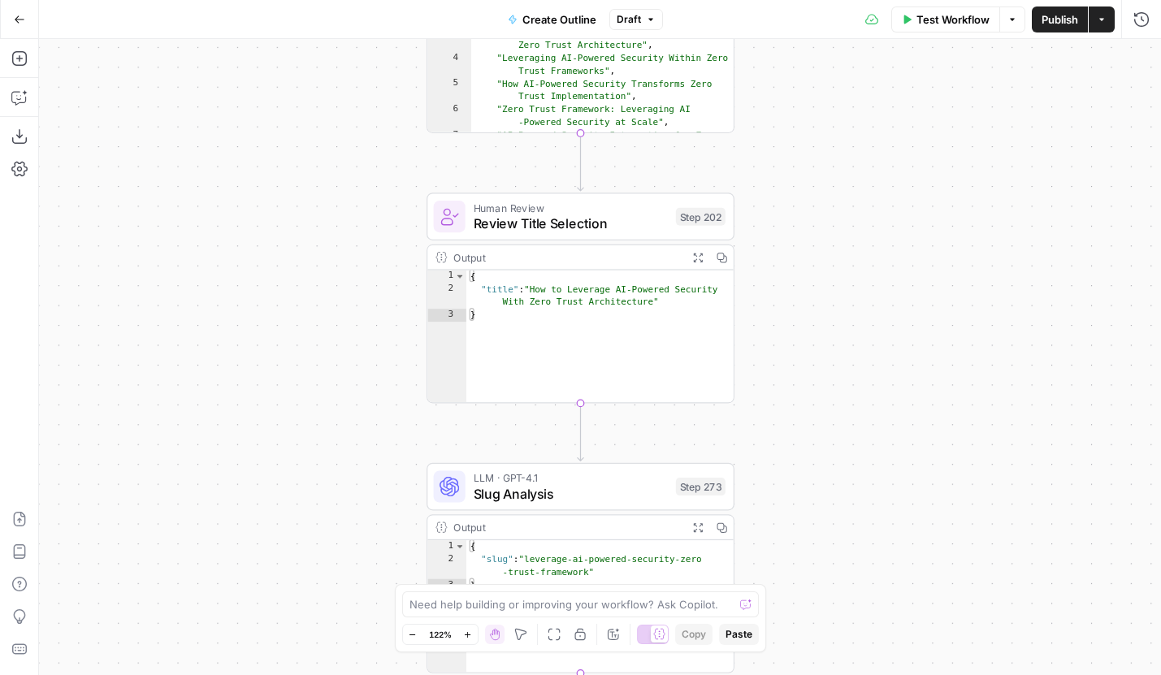
drag, startPoint x: 292, startPoint y: 335, endPoint x: 288, endPoint y: 509, distance: 173.9
click at [288, 509] on div "Workflow Set Inputs Inputs Run Code · JavaScript Structure Competitor Keywords …" at bounding box center [600, 357] width 1122 height 636
click at [635, 18] on span "Draft" at bounding box center [628, 19] width 24 height 15
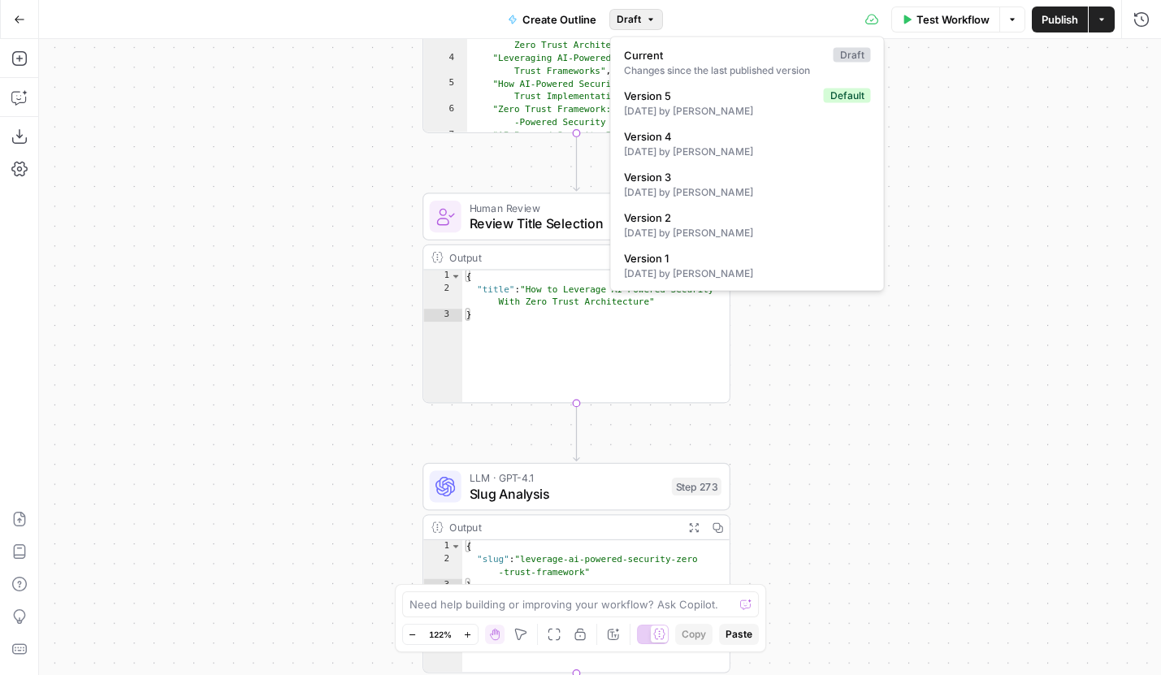
click at [638, 17] on span "Draft" at bounding box center [628, 19] width 24 height 15
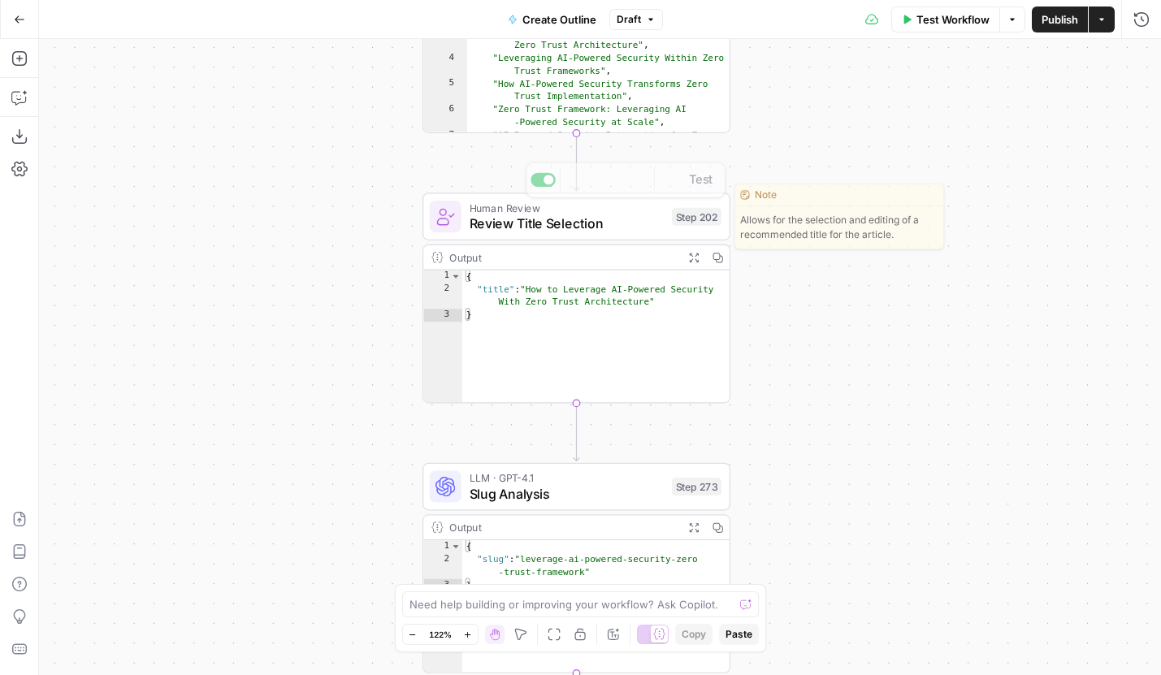
drag, startPoint x: 417, startPoint y: 229, endPoint x: 417, endPoint y: 482, distance: 252.6
click at [417, 482] on div "Workflow Set Inputs Inputs Run Code · JavaScript Structure Competitor Keywords …" at bounding box center [600, 357] width 1122 height 636
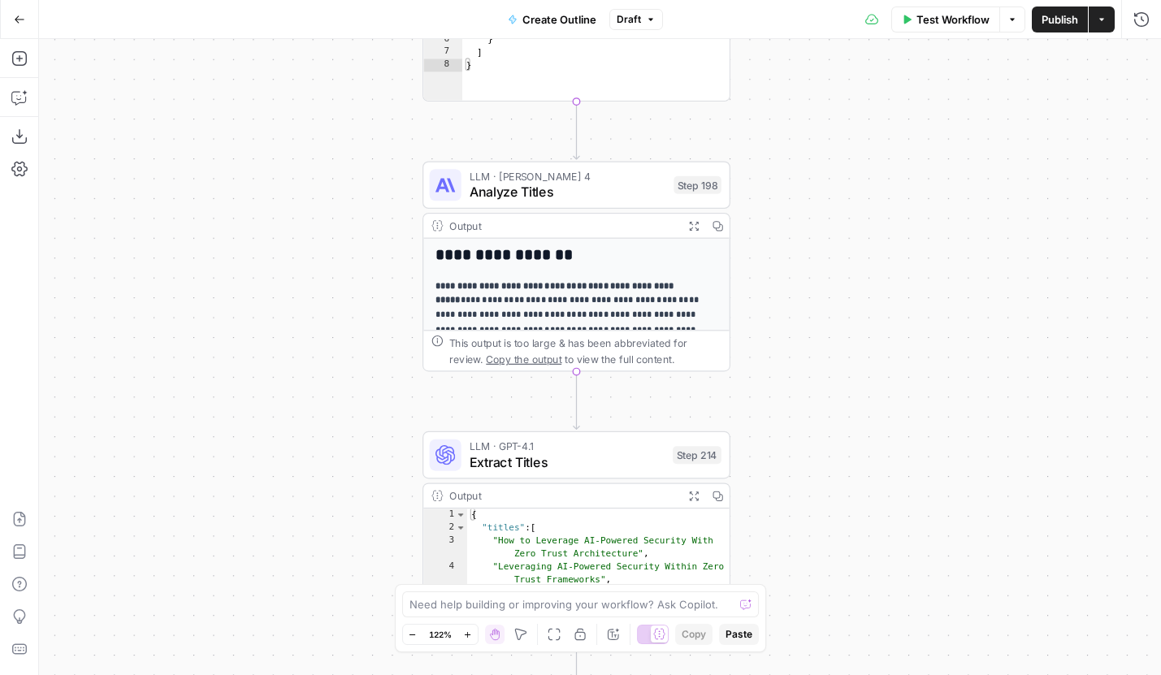
drag, startPoint x: 373, startPoint y: 247, endPoint x: 373, endPoint y: 504, distance: 257.5
click at [373, 504] on div "Workflow Set Inputs Inputs Run Code · JavaScript Structure Competitor Keywords …" at bounding box center [600, 357] width 1122 height 636
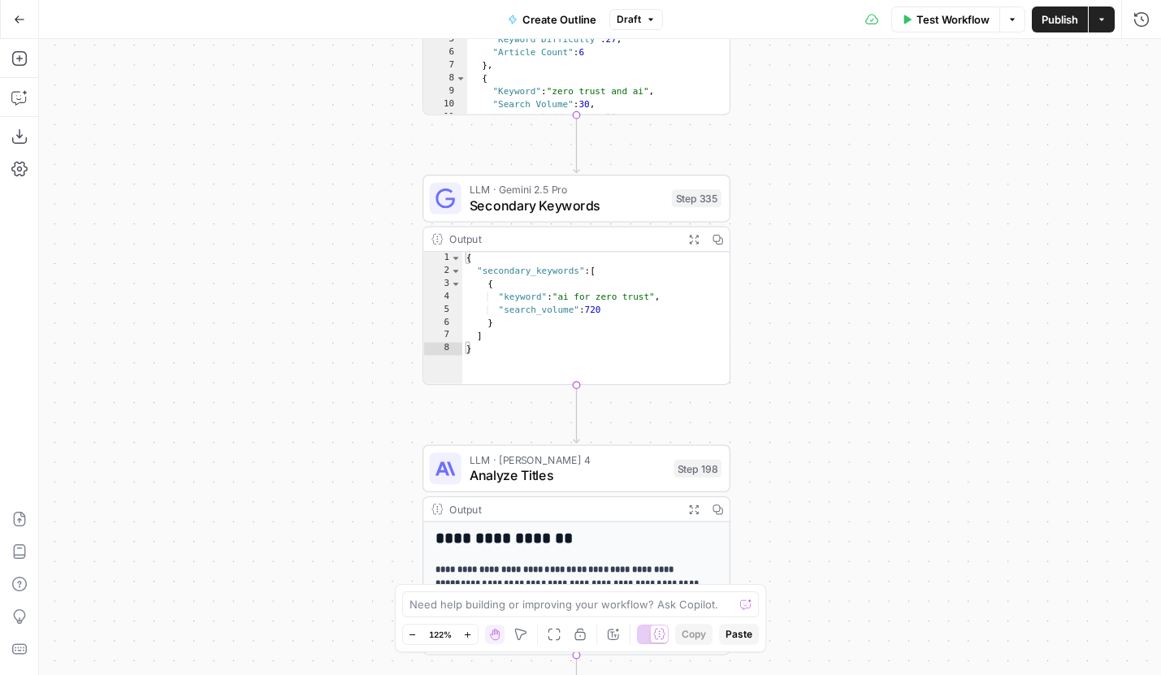
drag, startPoint x: 361, startPoint y: 211, endPoint x: 361, endPoint y: 474, distance: 262.4
click at [361, 478] on div "Workflow Set Inputs Inputs Run Code · JavaScript Structure Competitor Keywords …" at bounding box center [600, 357] width 1122 height 636
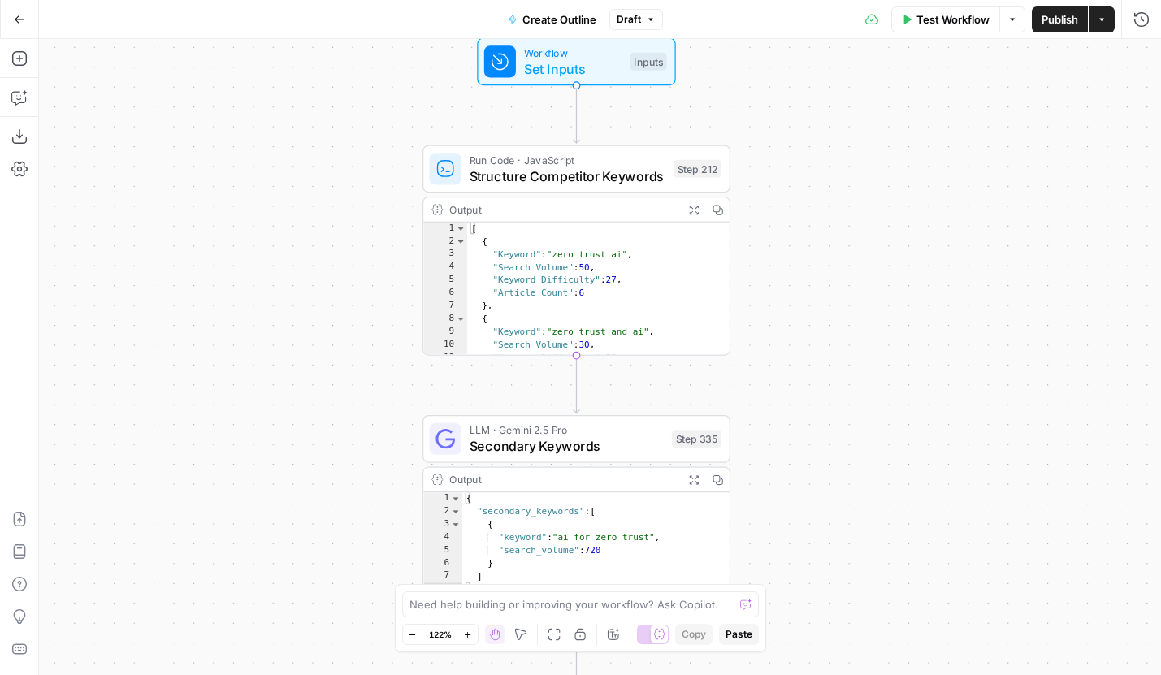
drag, startPoint x: 362, startPoint y: 253, endPoint x: 362, endPoint y: 493, distance: 239.6
click at [362, 493] on div "Workflow Set Inputs Inputs Run Code · JavaScript Structure Competitor Keywords …" at bounding box center [600, 357] width 1122 height 636
click at [415, 639] on button "Zoom Out" at bounding box center [412, 634] width 19 height 19
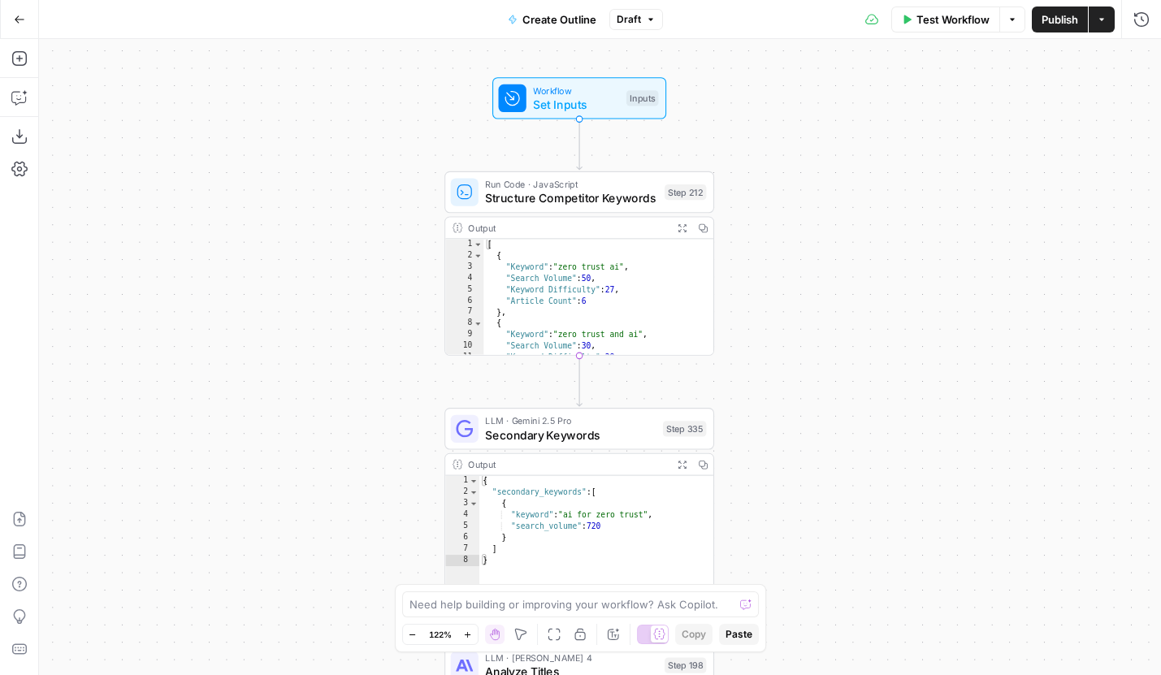
click at [415, 639] on button "Zoom Out" at bounding box center [412, 634] width 19 height 19
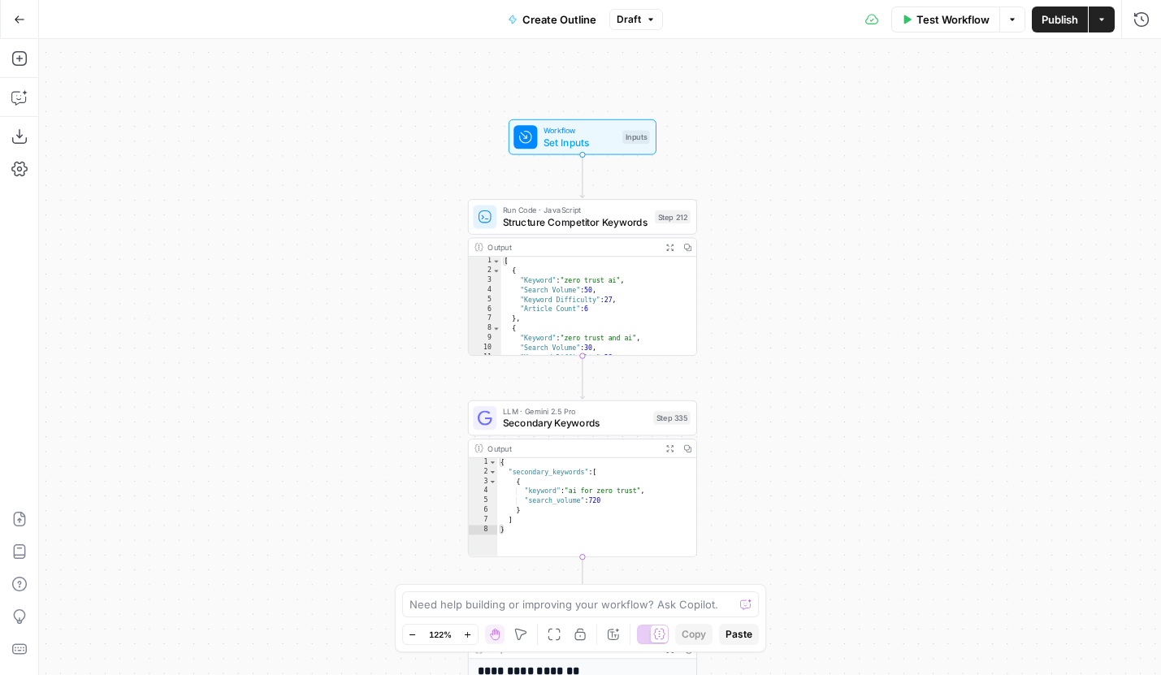
click at [415, 639] on button "Zoom Out" at bounding box center [412, 634] width 19 height 19
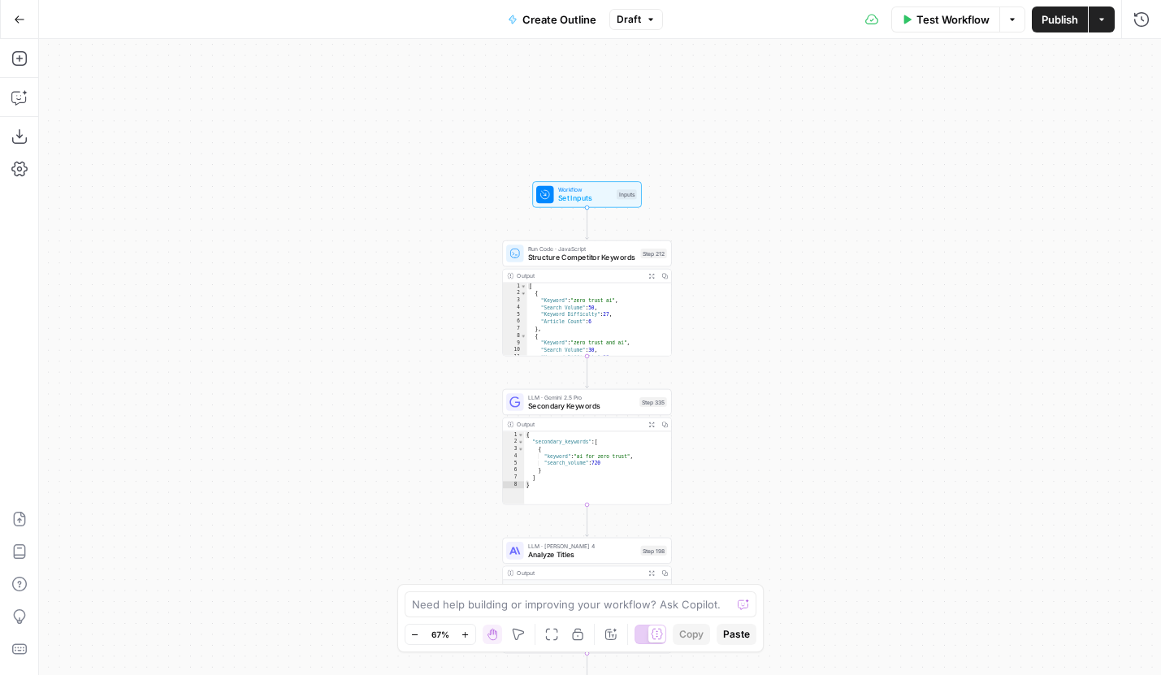
drag, startPoint x: 759, startPoint y: 508, endPoint x: 758, endPoint y: 254, distance: 253.4
click at [758, 254] on div "Workflow Set Inputs Inputs Run Code · JavaScript Structure Competitor Keywords …" at bounding box center [600, 357] width 1122 height 636
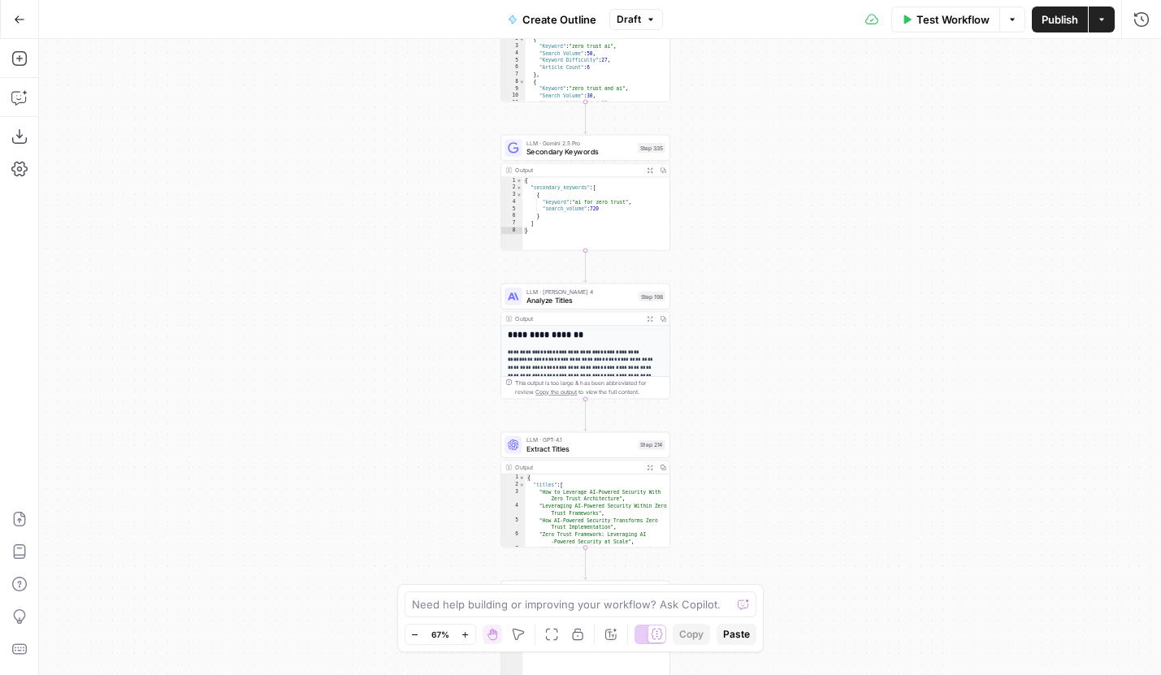
drag, startPoint x: 774, startPoint y: 272, endPoint x: 774, endPoint y: 219, distance: 52.8
click at [774, 219] on div "Workflow Set Inputs Inputs Run Code · JavaScript Structure Competitor Keywords …" at bounding box center [600, 357] width 1122 height 636
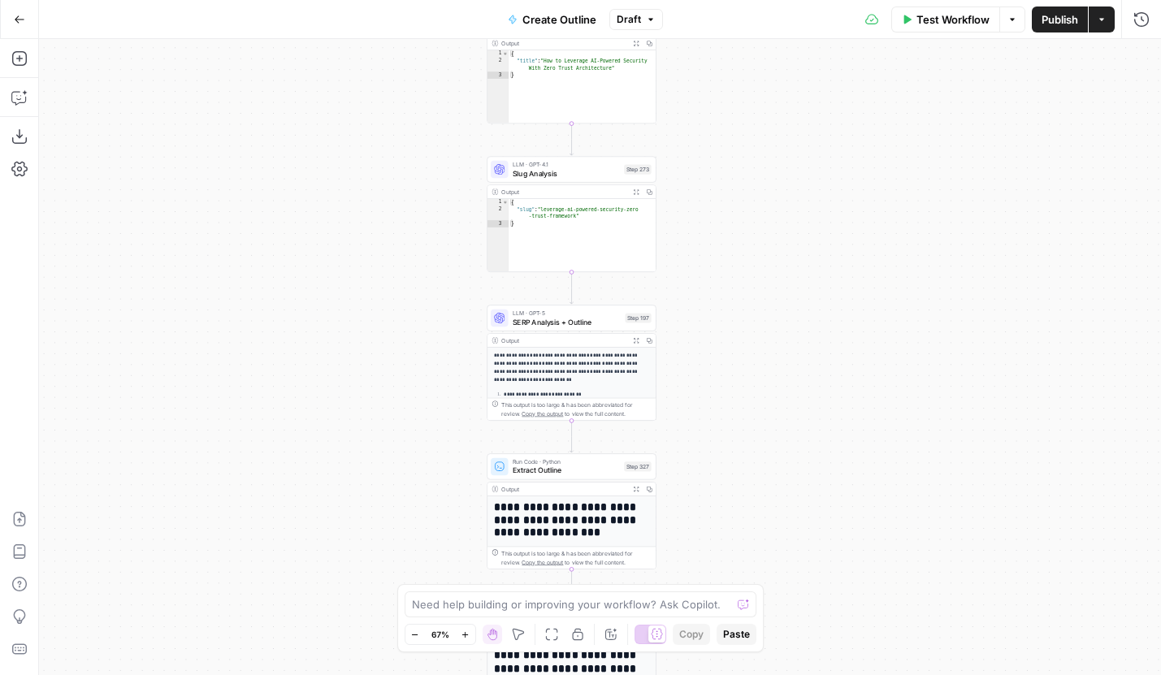
drag, startPoint x: 776, startPoint y: 412, endPoint x: 761, endPoint y: 153, distance: 259.5
click at [761, 153] on div "Workflow Set Inputs Inputs Run Code · JavaScript Structure Competitor Keywords …" at bounding box center [600, 357] width 1122 height 636
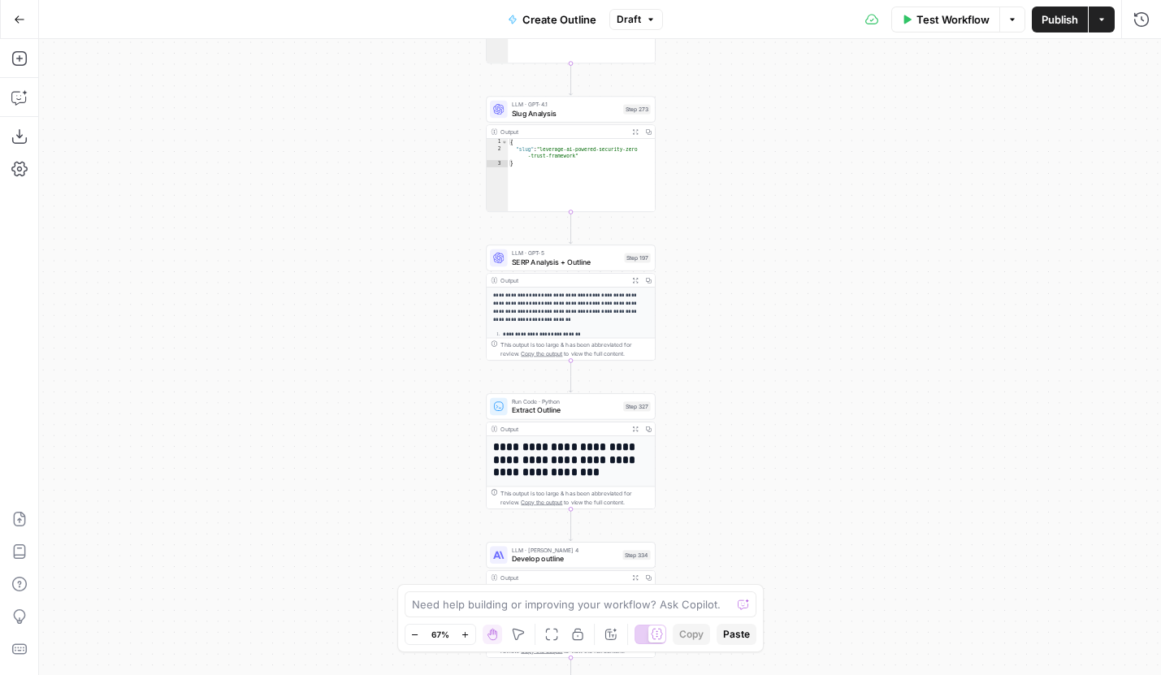
drag, startPoint x: 767, startPoint y: 435, endPoint x: 767, endPoint y: 196, distance: 239.6
click at [767, 194] on div "Workflow Set Inputs Inputs Run Code · JavaScript Structure Competitor Keywords …" at bounding box center [600, 357] width 1122 height 636
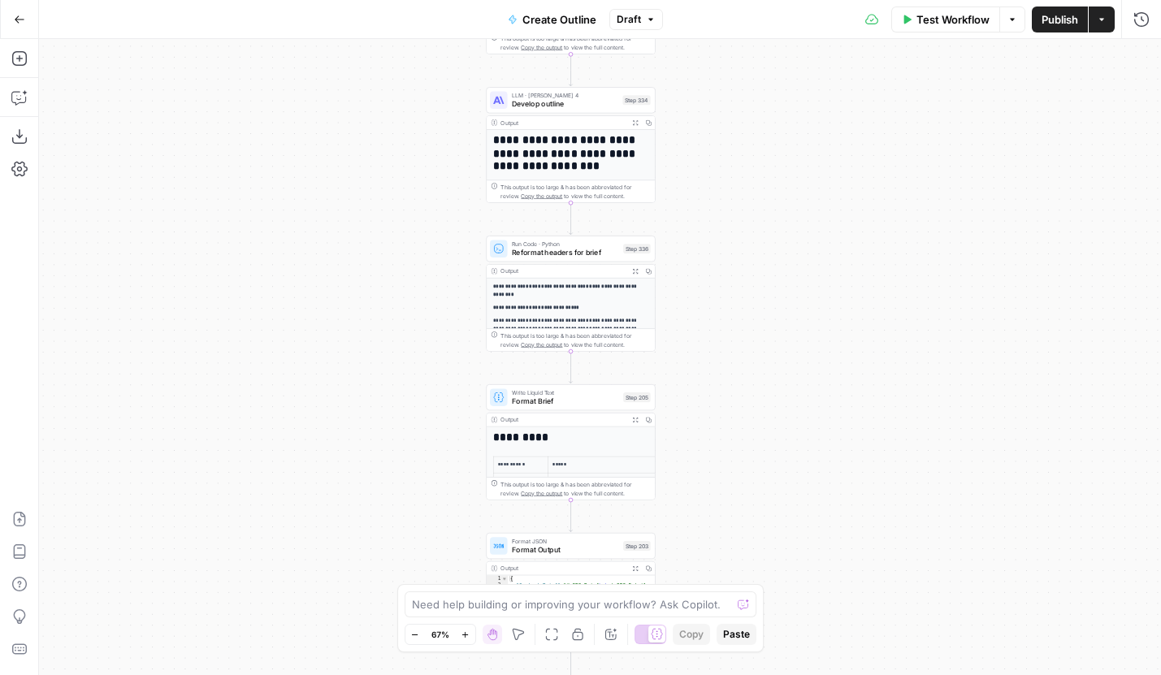
drag, startPoint x: 756, startPoint y: 421, endPoint x: 756, endPoint y: 161, distance: 259.9
click at [756, 161] on div "Workflow Set Inputs Inputs Run Code · JavaScript Structure Competitor Keywords …" at bounding box center [600, 357] width 1122 height 636
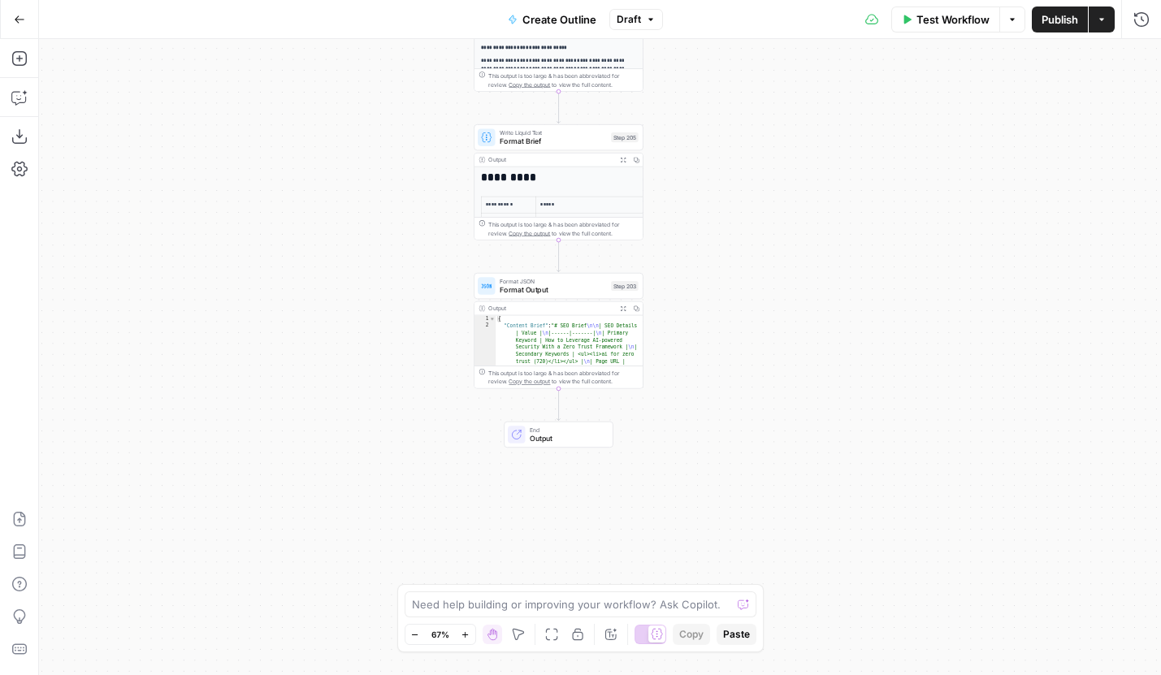
drag, startPoint x: 758, startPoint y: 387, endPoint x: 746, endPoint y: 128, distance: 259.4
click at [746, 128] on div "Workflow Set Inputs Inputs Run Code · JavaScript Structure Competitor Keywords …" at bounding box center [600, 357] width 1122 height 636
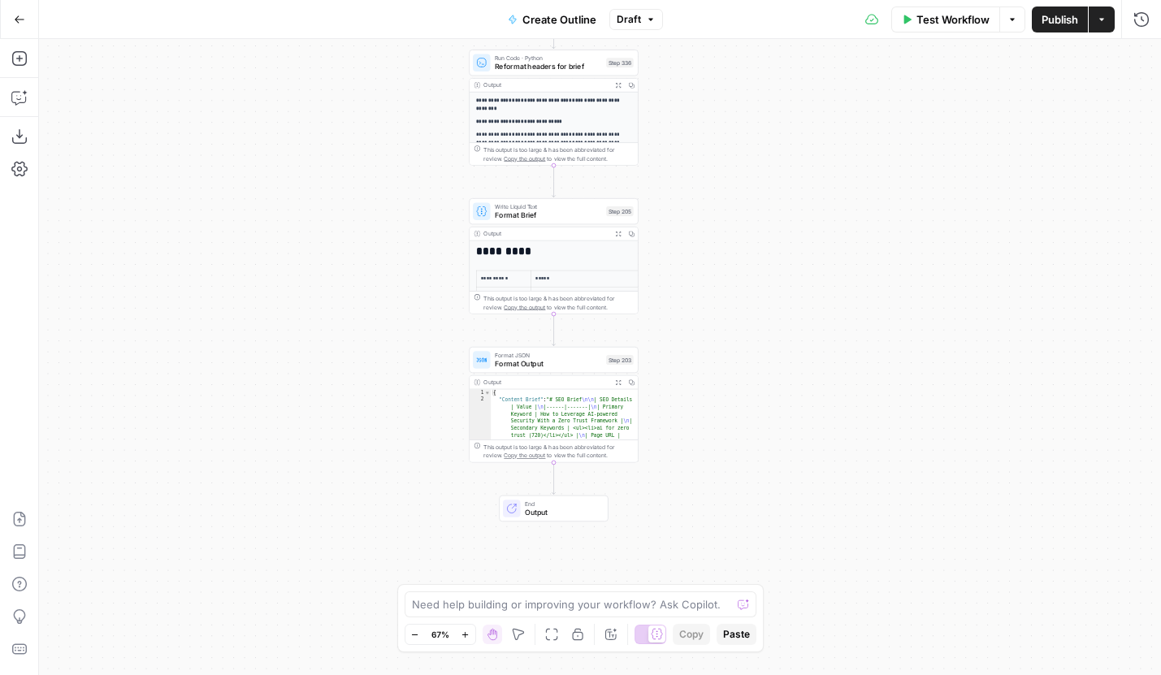
drag, startPoint x: 746, startPoint y: 128, endPoint x: 739, endPoint y: 201, distance: 73.4
click at [739, 201] on div "Workflow Set Inputs Inputs Run Code · JavaScript Structure Competitor Keywords …" at bounding box center [600, 357] width 1122 height 636
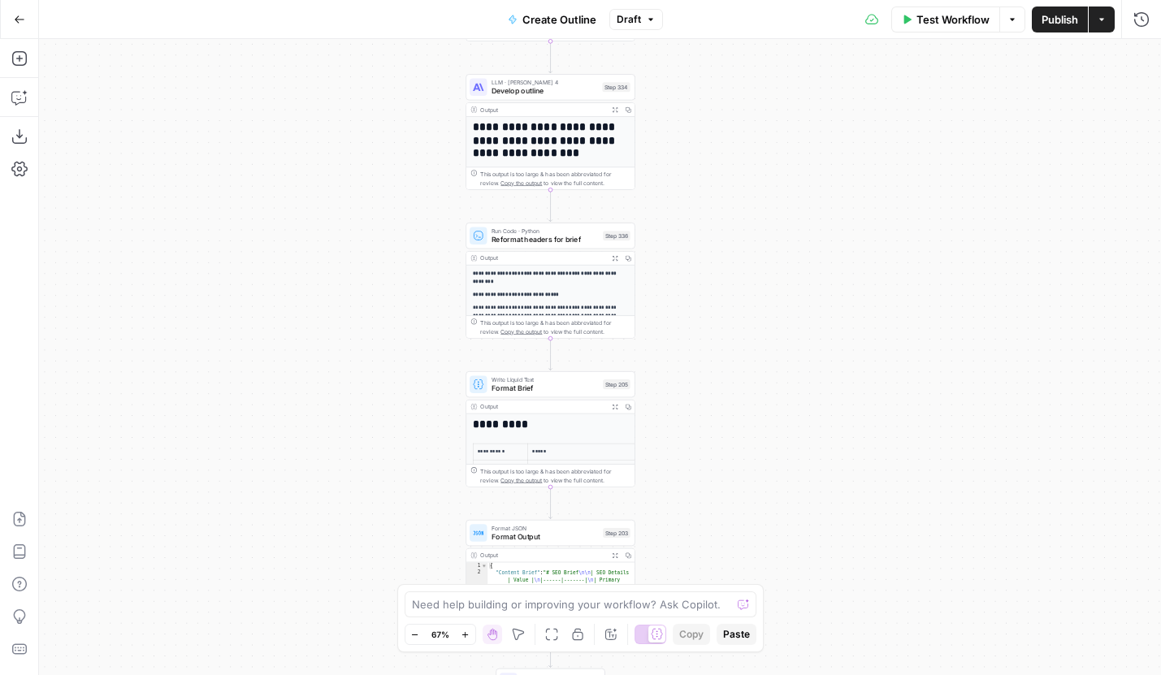
drag, startPoint x: 748, startPoint y: 180, endPoint x: 746, endPoint y: 353, distance: 173.0
click at [746, 353] on div "Workflow Set Inputs Inputs Run Code · JavaScript Structure Competitor Keywords …" at bounding box center [600, 357] width 1122 height 636
click at [18, 20] on icon "button" at bounding box center [19, 19] width 11 height 11
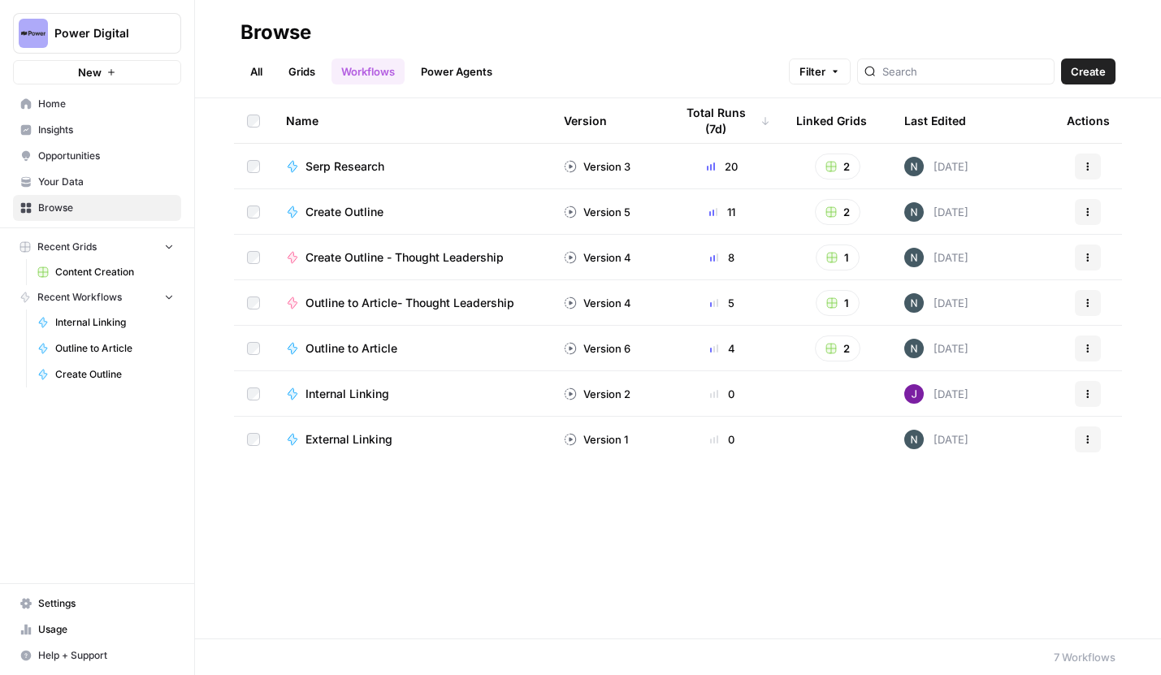
click at [499, 257] on span "Create Outline - Thought Leadership" at bounding box center [404, 257] width 198 height 16
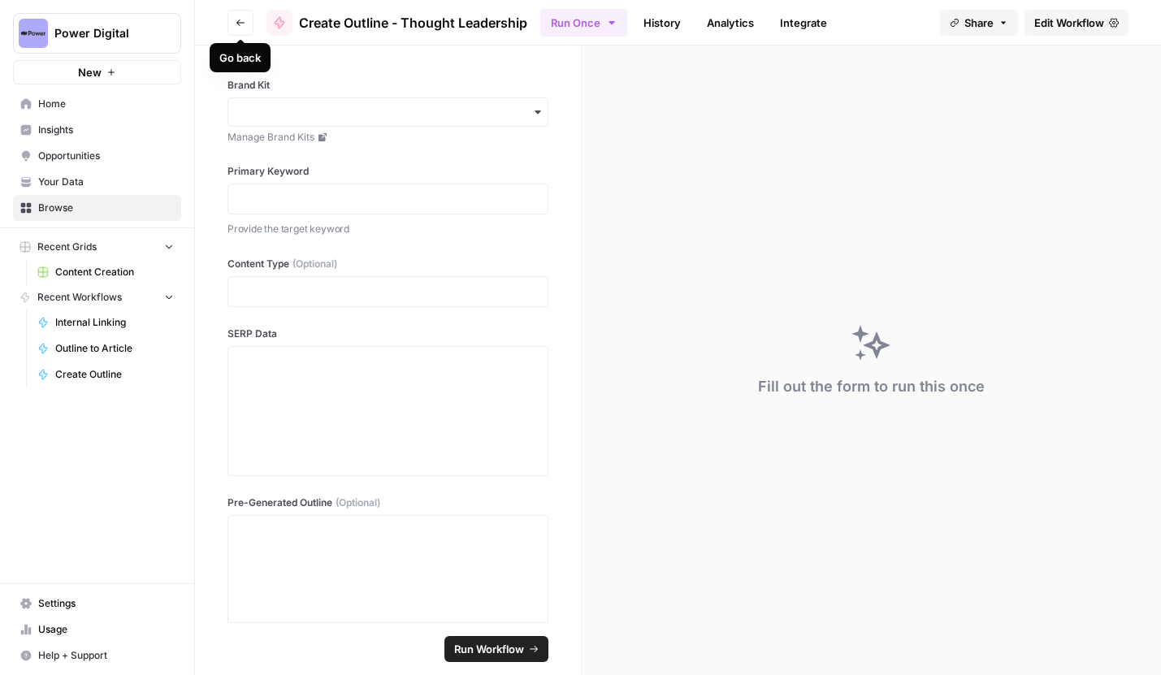
click at [233, 27] on button "Go back" at bounding box center [240, 23] width 26 height 26
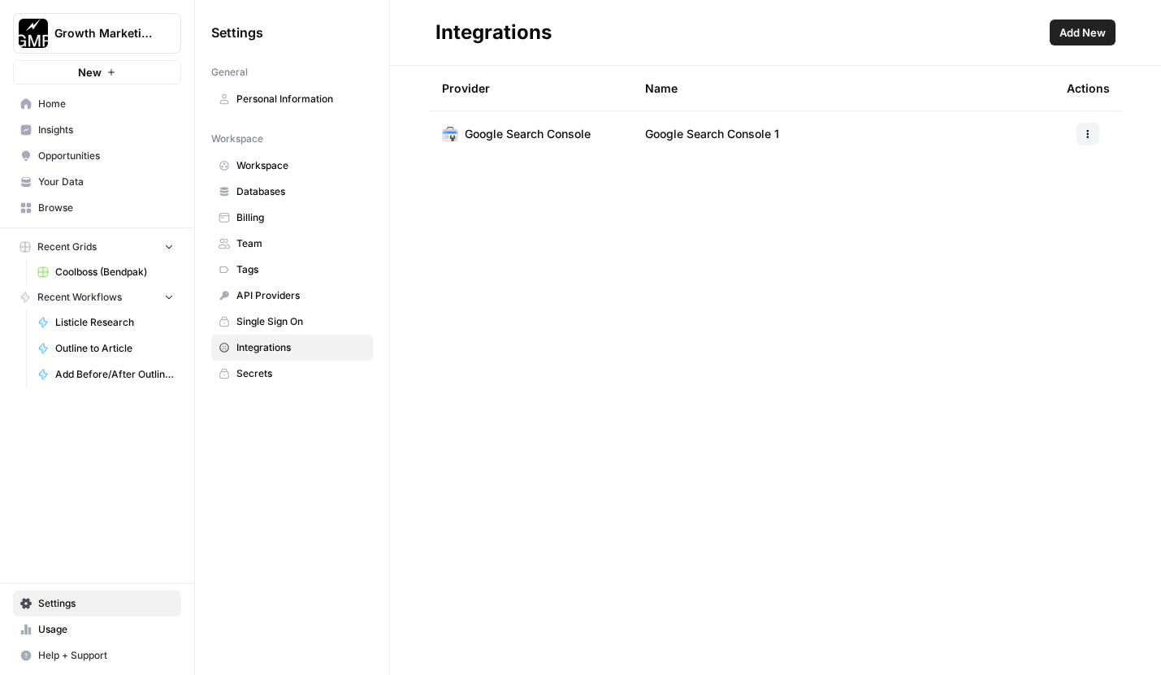
click at [1091, 34] on span "Add New" at bounding box center [1082, 32] width 46 height 16
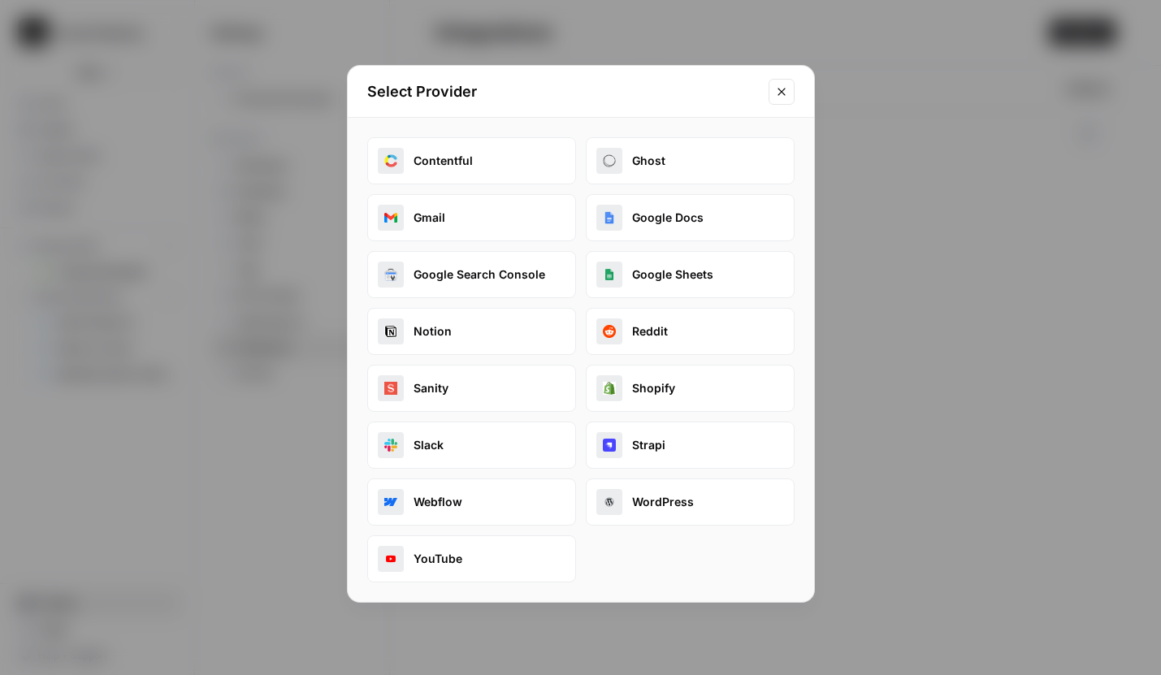
click at [785, 101] on button "Close modal" at bounding box center [781, 92] width 26 height 26
